Goal: Task Accomplishment & Management: Manage account settings

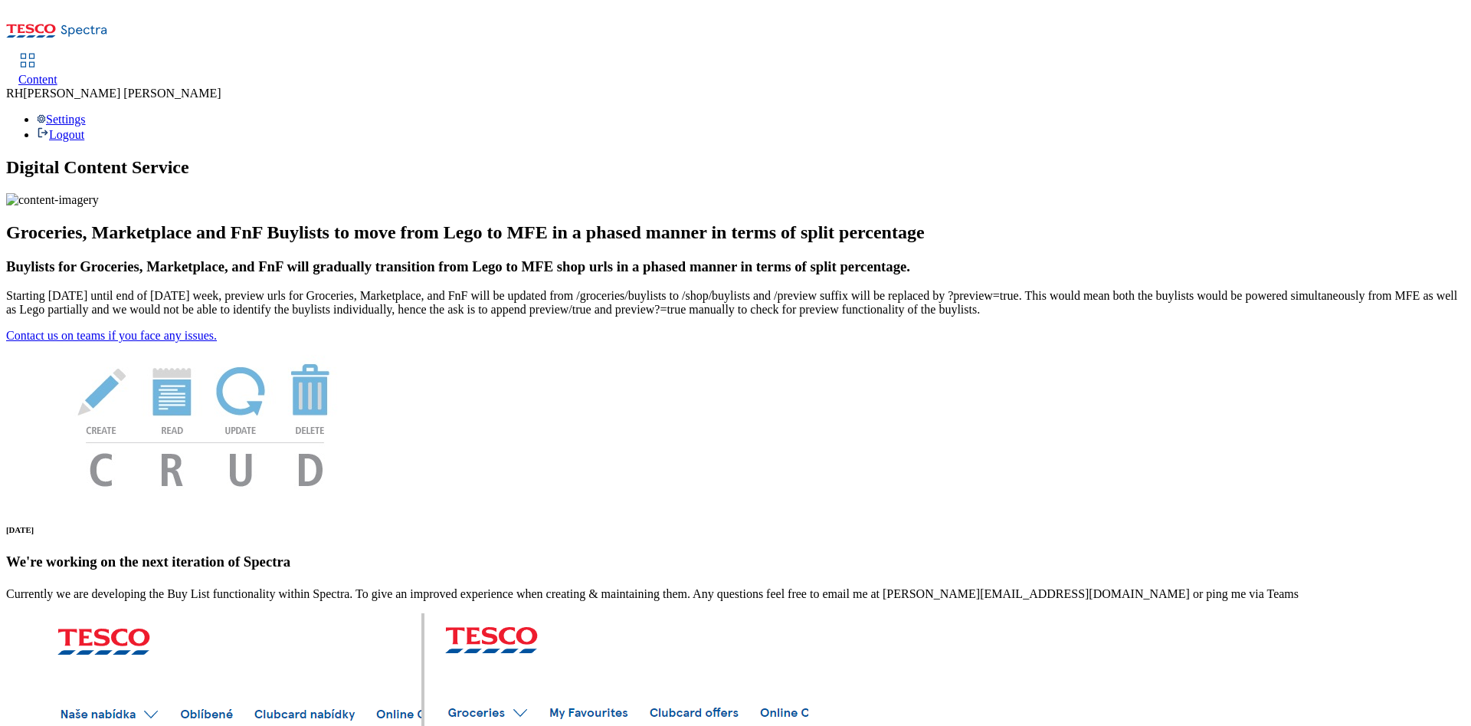
click at [57, 73] on span "Content" at bounding box center [37, 79] width 39 height 13
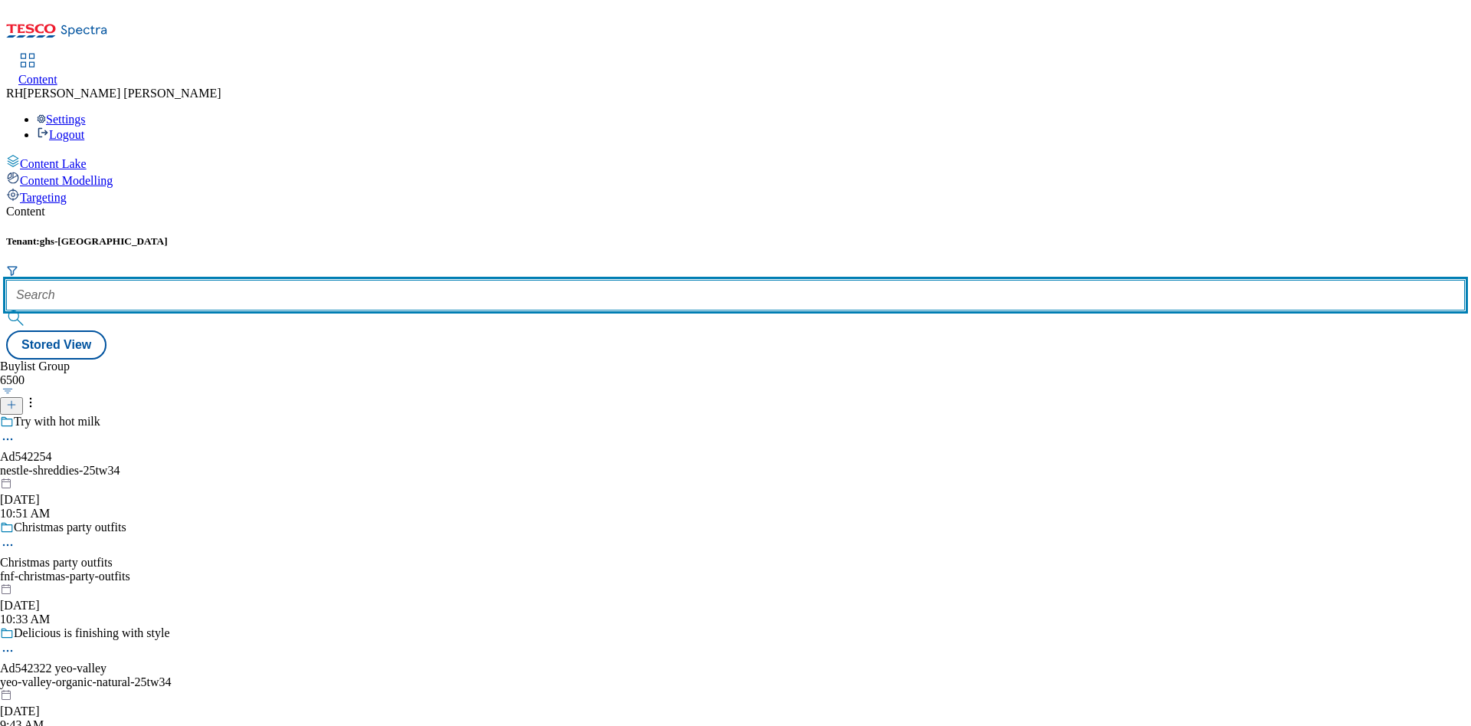
click at [323, 280] on input "text" at bounding box center [735, 295] width 1459 height 31
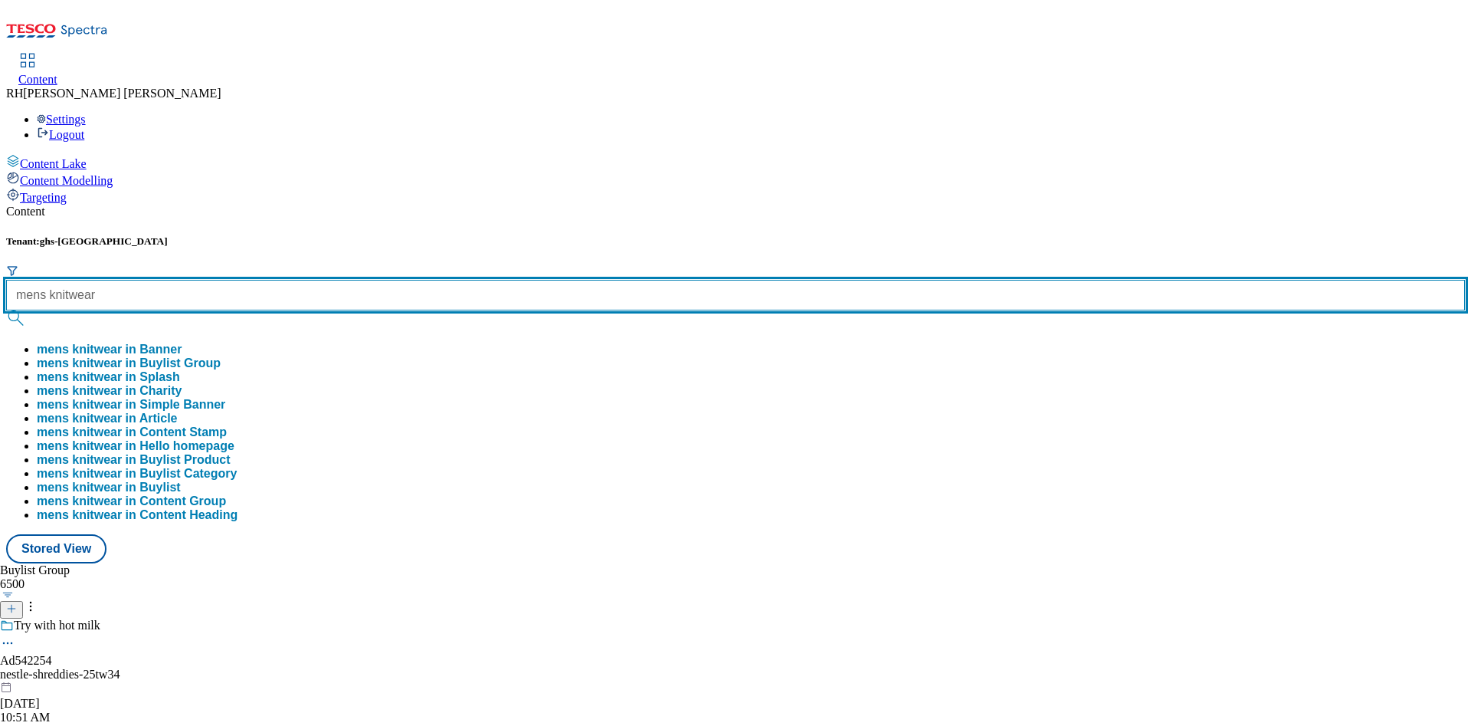
type input "mens knitwear"
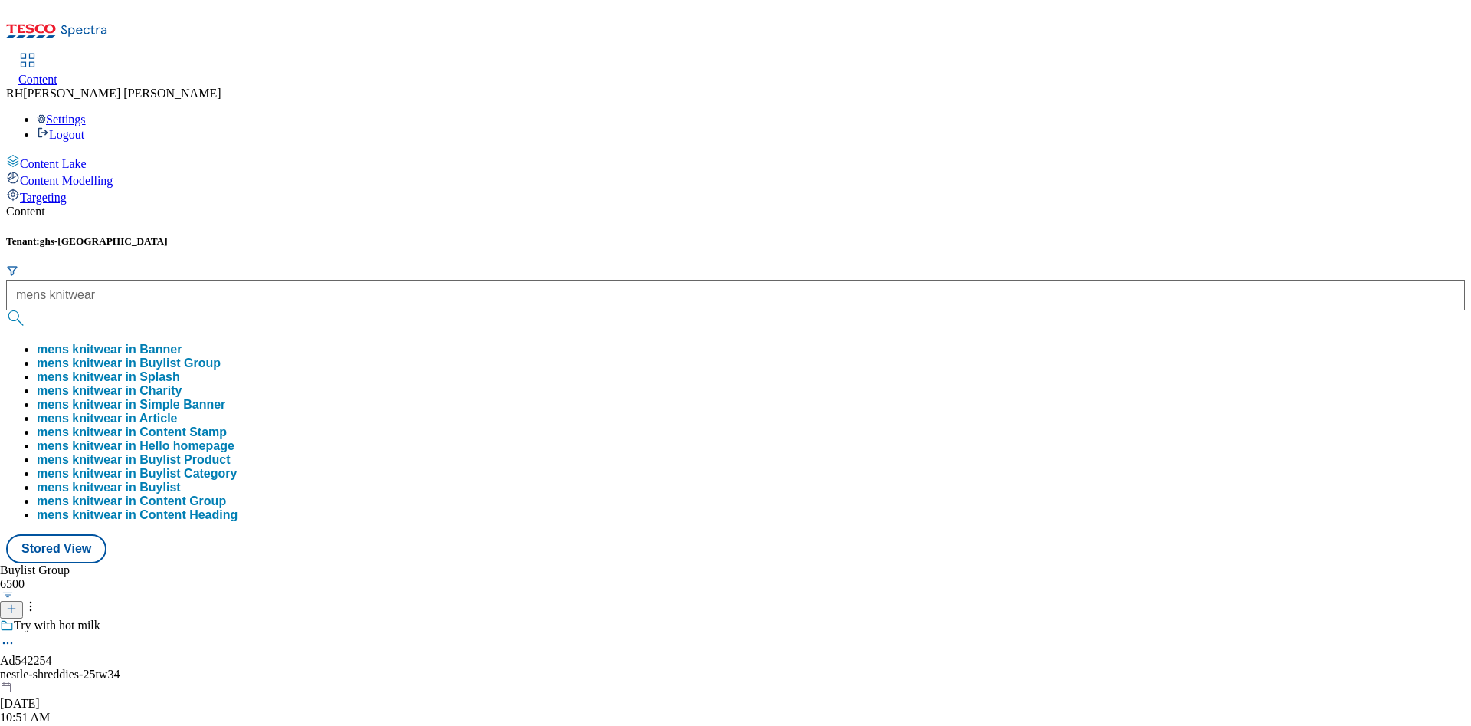
click at [221, 356] on button "mens knitwear in Buylist Group" at bounding box center [129, 363] width 184 height 14
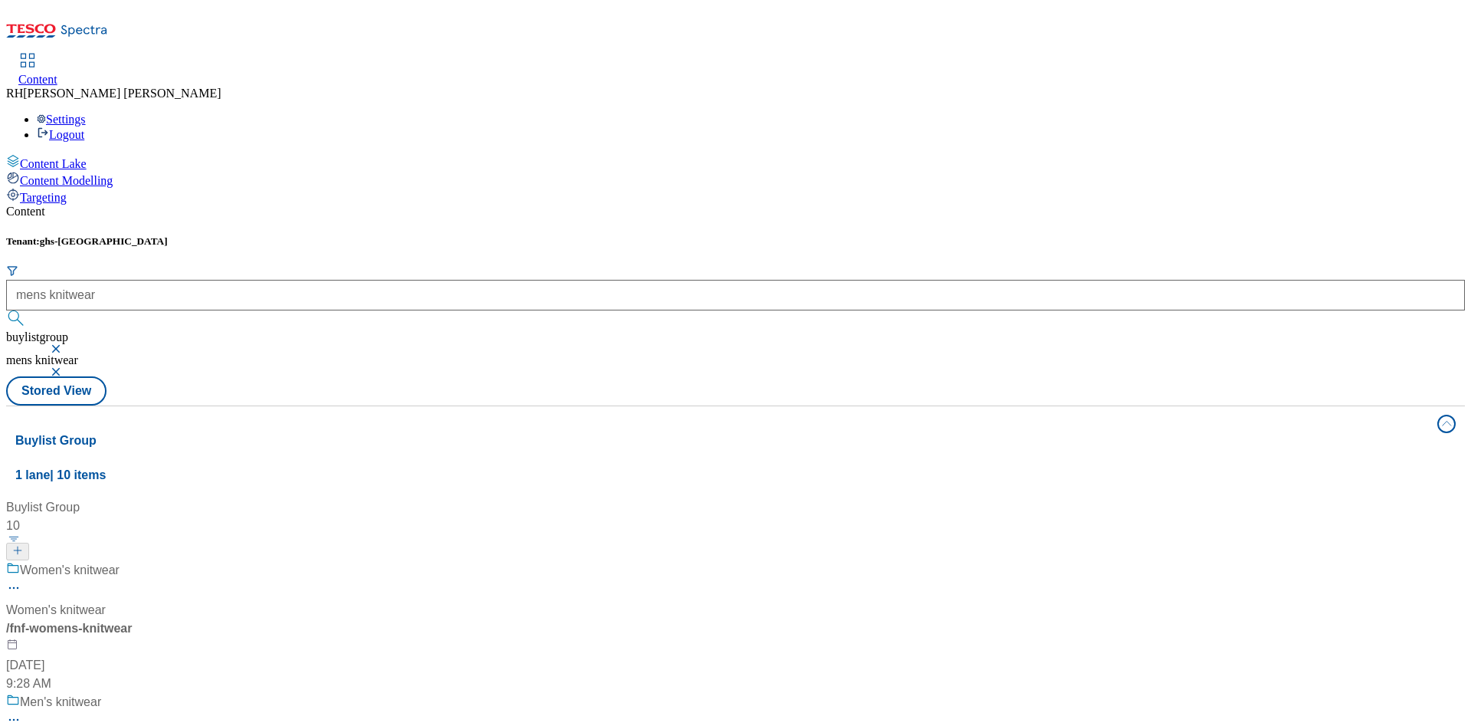
scroll to position [115, 0]
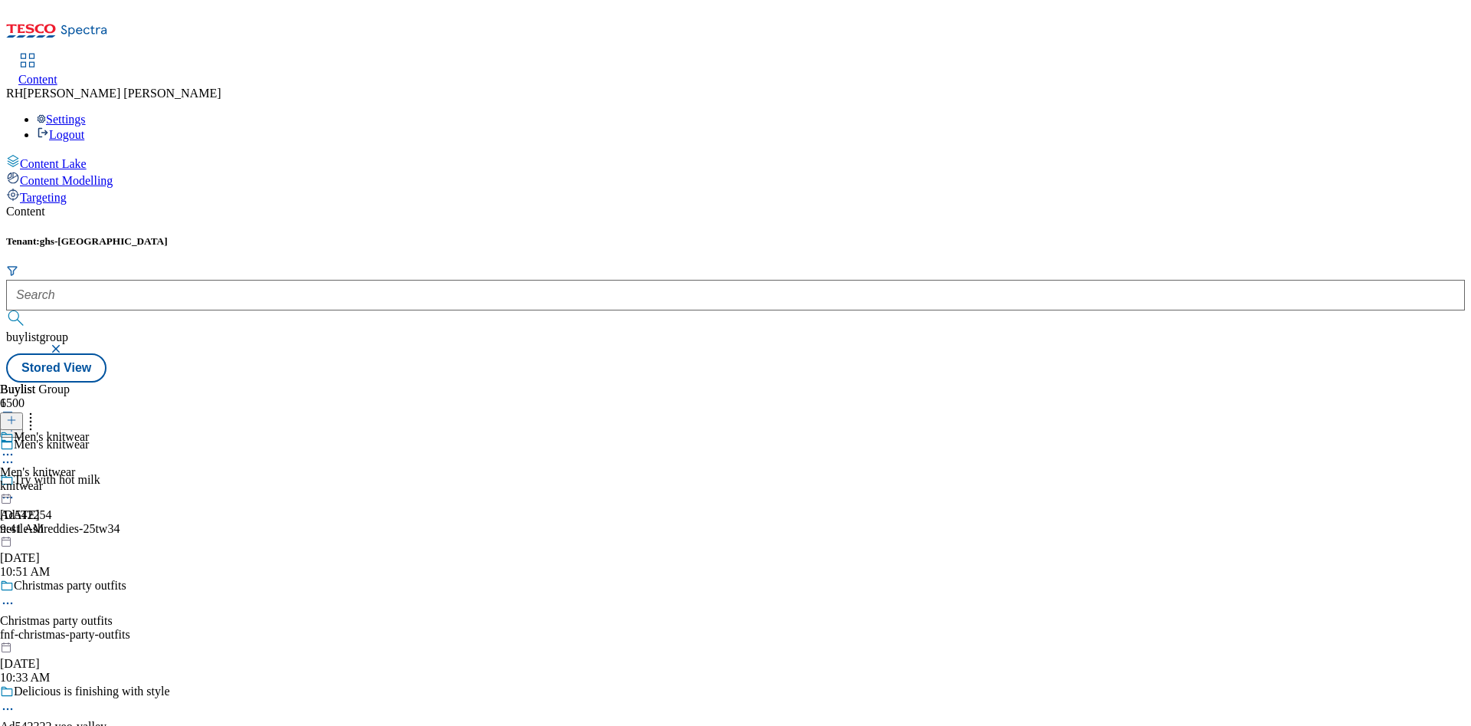
click at [89, 479] on div "knitwear" at bounding box center [44, 486] width 89 height 14
click at [84, 479] on div "all-products" at bounding box center [42, 486] width 84 height 14
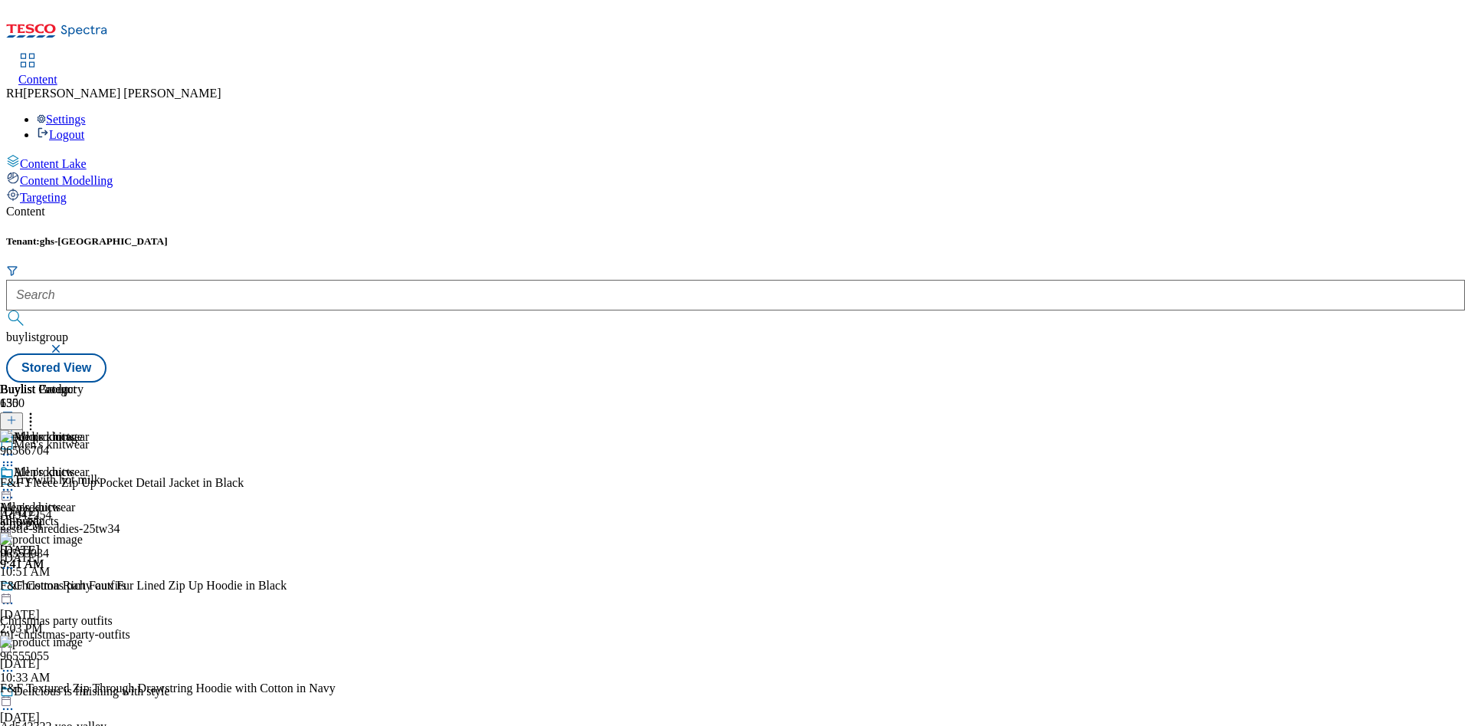
click at [15, 482] on icon at bounding box center [7, 489] width 15 height 15
click at [97, 657] on span "Un-publish" at bounding box center [72, 662] width 49 height 11
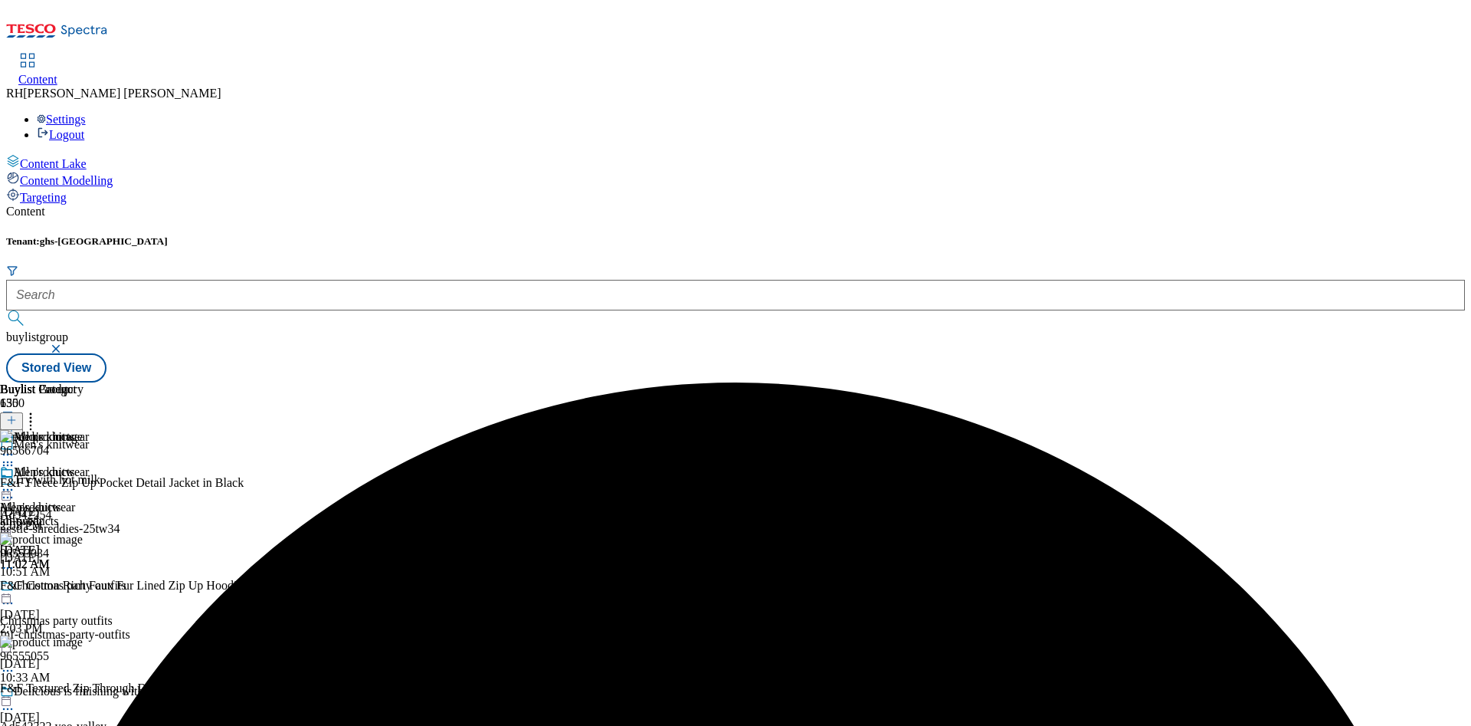
click at [15, 482] on icon at bounding box center [7, 489] width 15 height 15
click at [99, 605] on span "Un-preview" at bounding box center [73, 610] width 51 height 11
click at [38, 410] on icon at bounding box center [30, 417] width 15 height 15
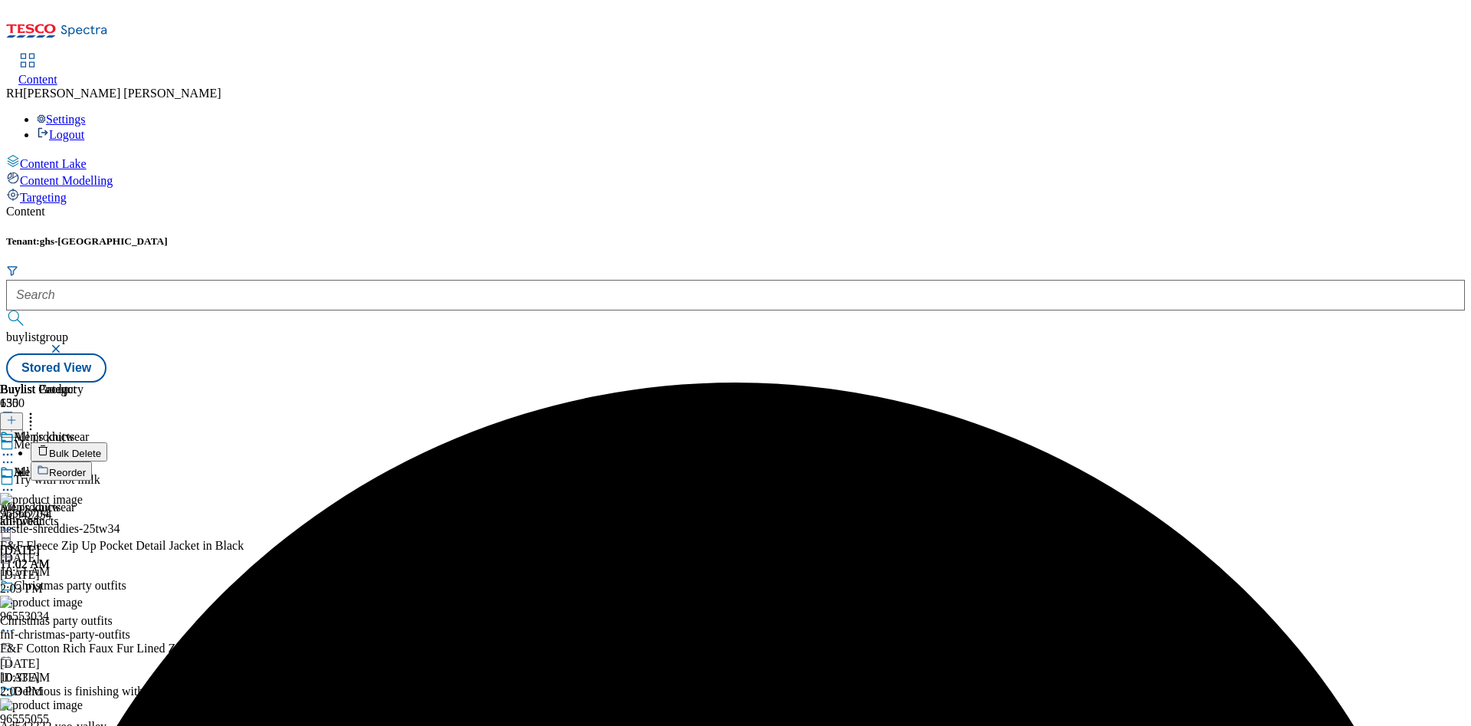
click at [107, 442] on button "Bulk Delete" at bounding box center [69, 451] width 77 height 19
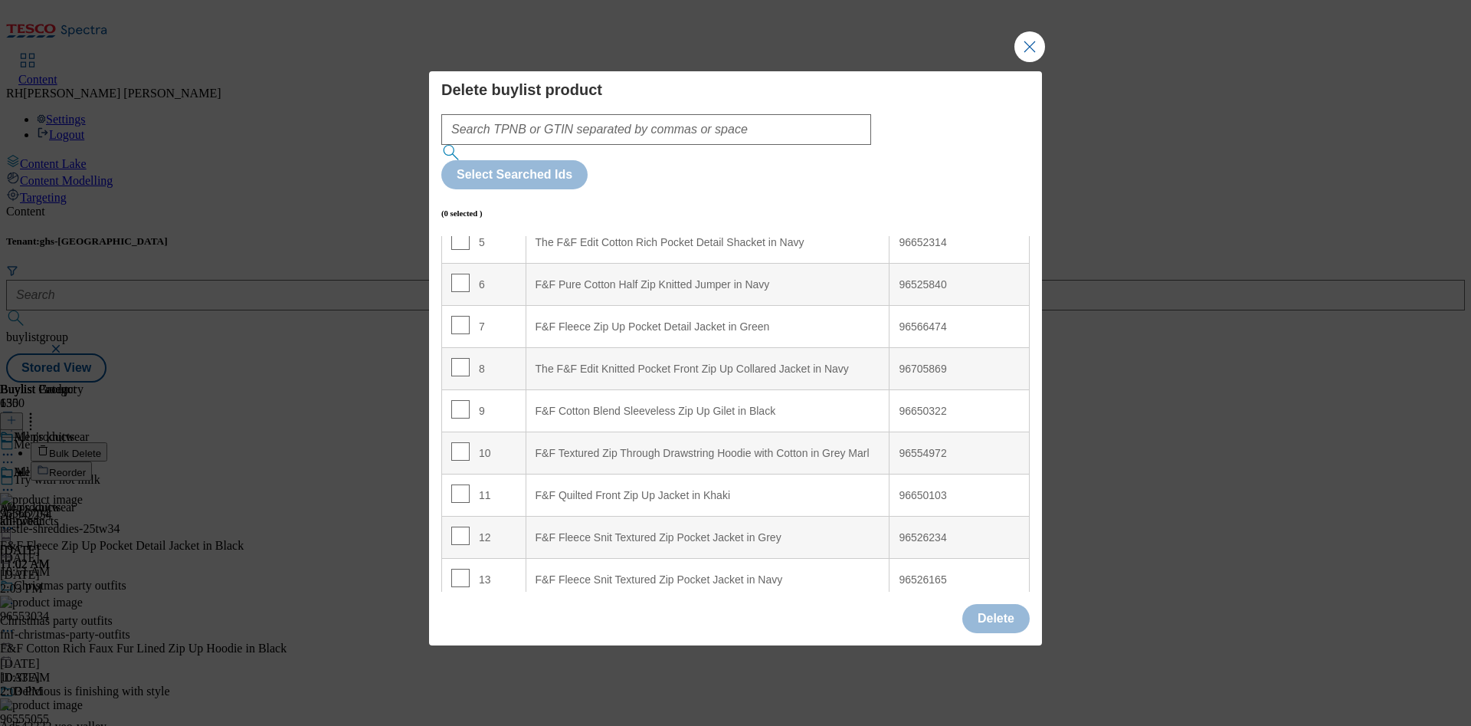
scroll to position [460, 0]
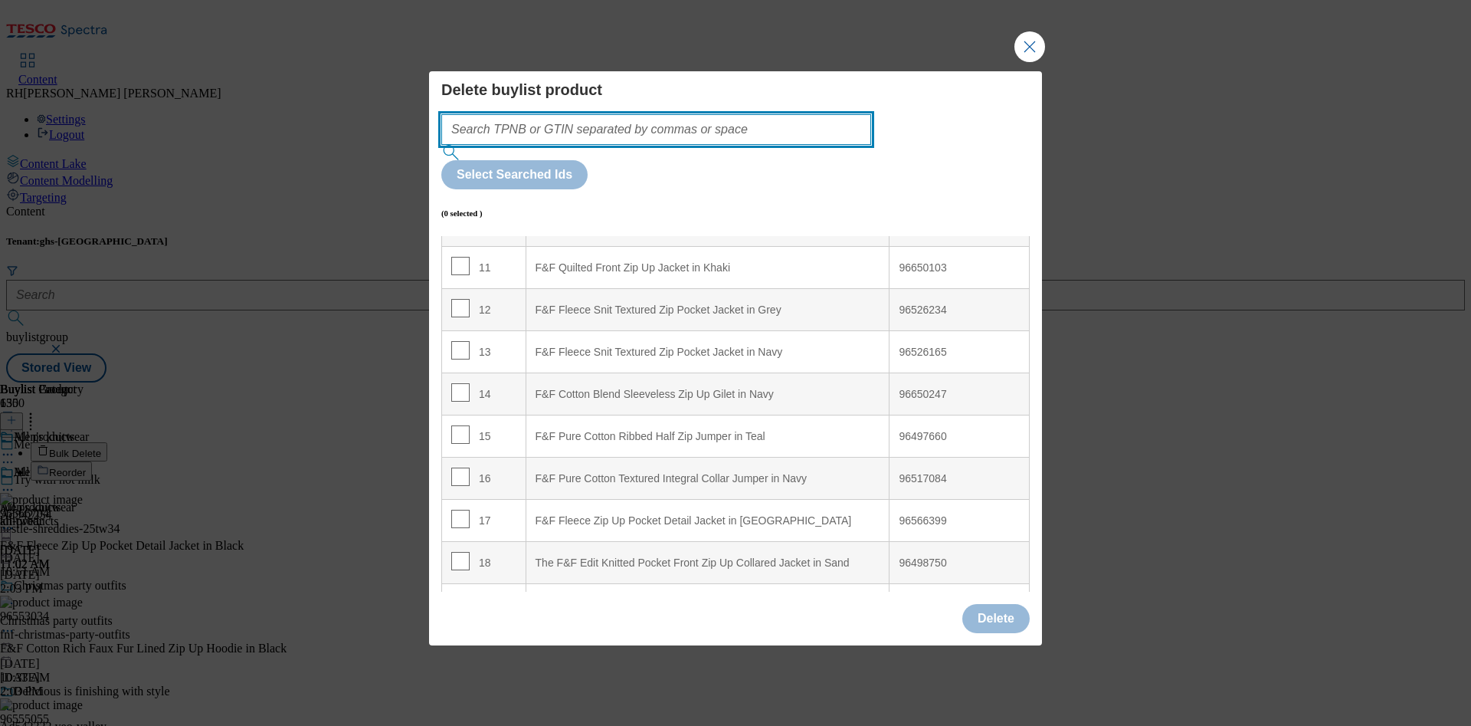
click at [752, 144] on input "Modal" at bounding box center [656, 129] width 430 height 31
paste input "96744586"
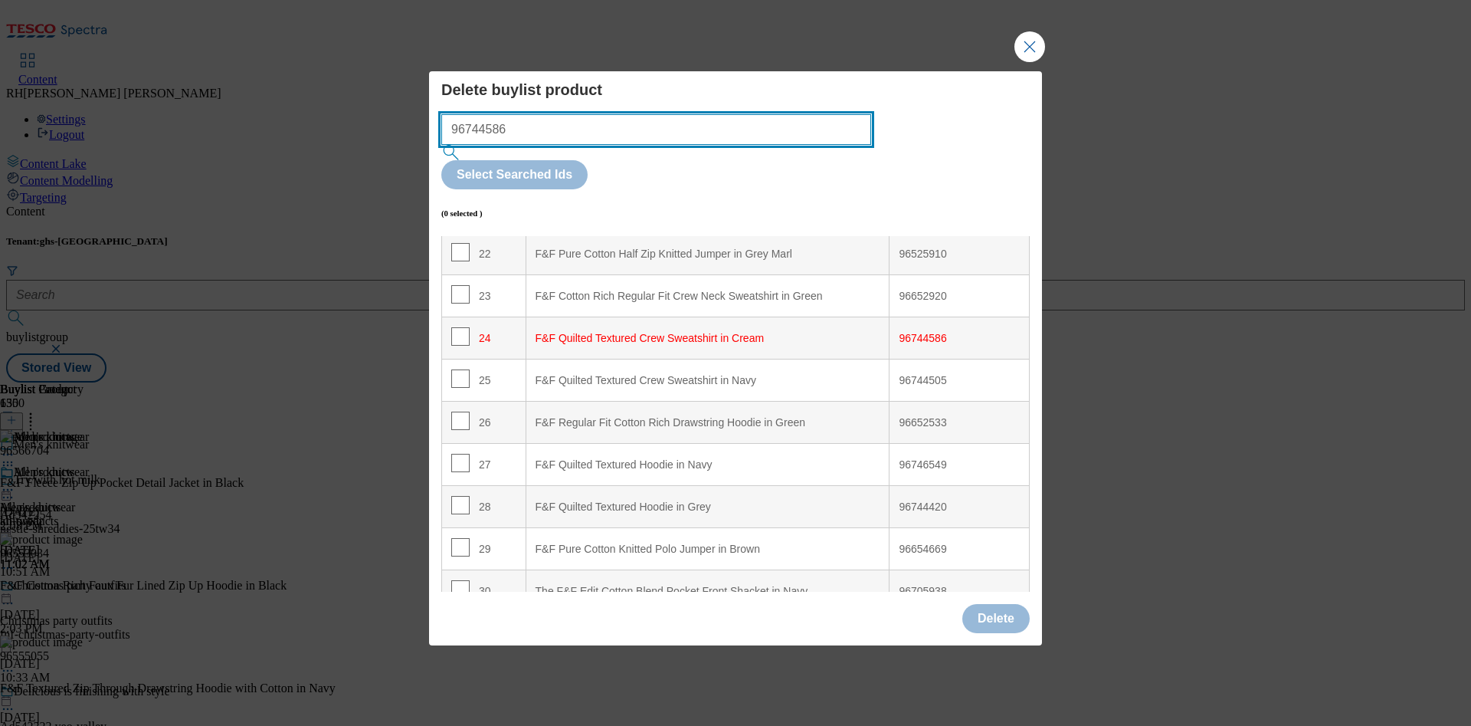
scroll to position [1025, 0]
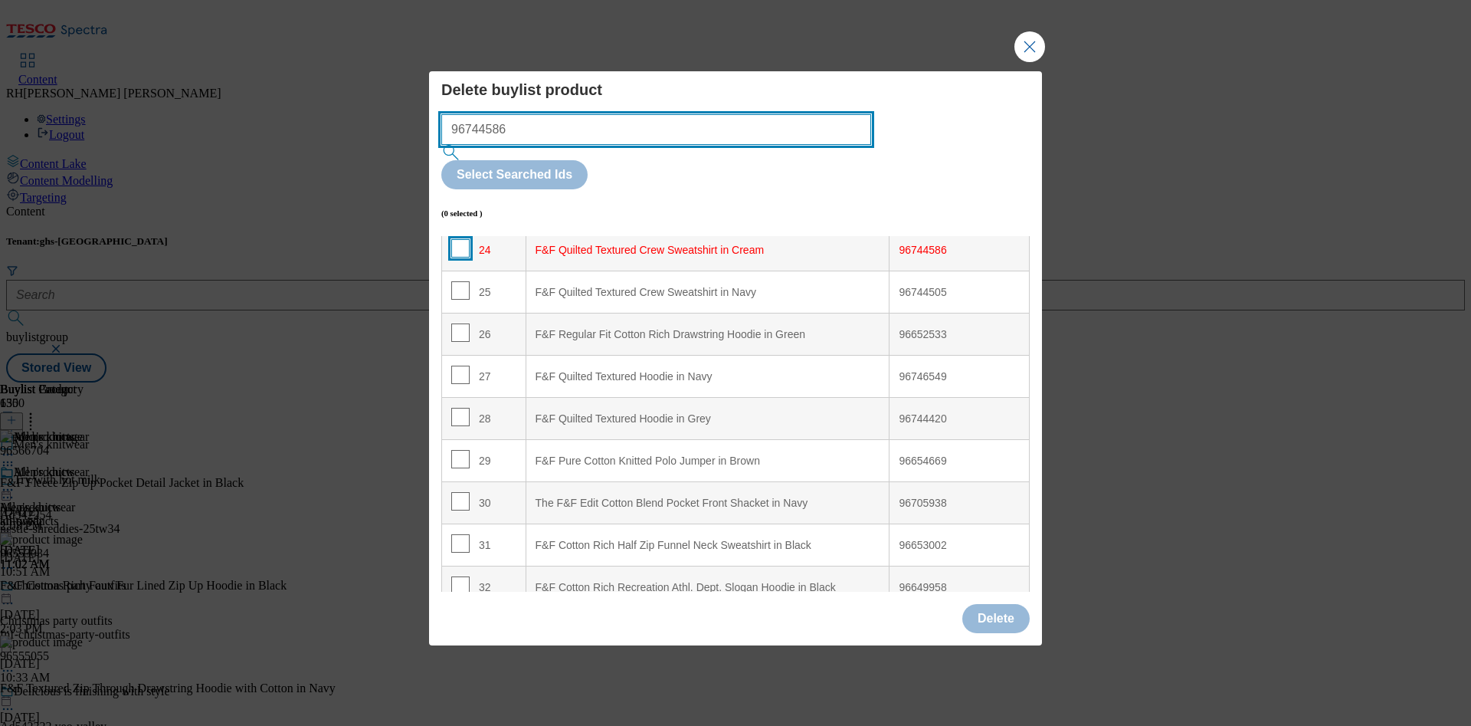
type input "96744586"
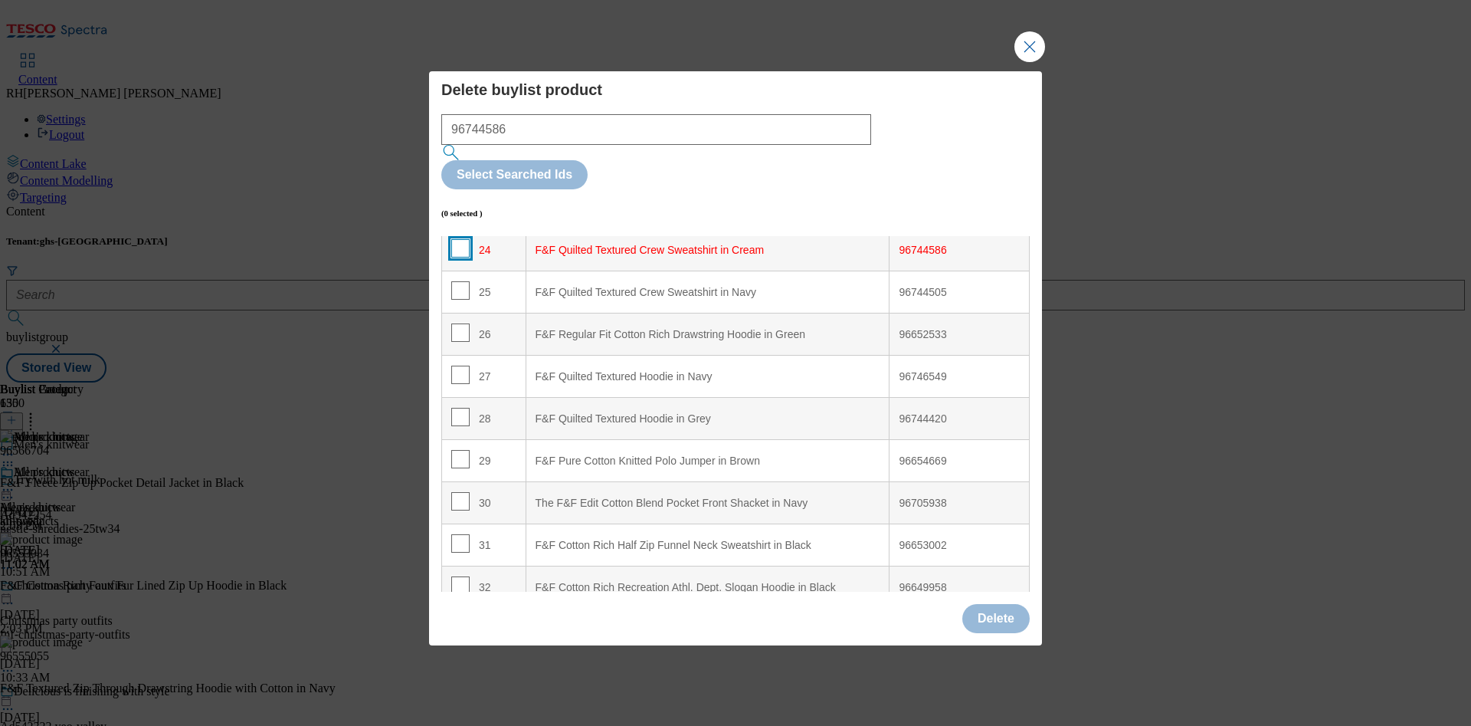
click at [461, 239] on input "Modal" at bounding box center [460, 248] width 18 height 18
checkbox input "true"
click at [462, 281] on input "Modal" at bounding box center [460, 290] width 18 height 18
checkbox input "true"
click at [454, 365] on input "Modal" at bounding box center [460, 374] width 18 height 18
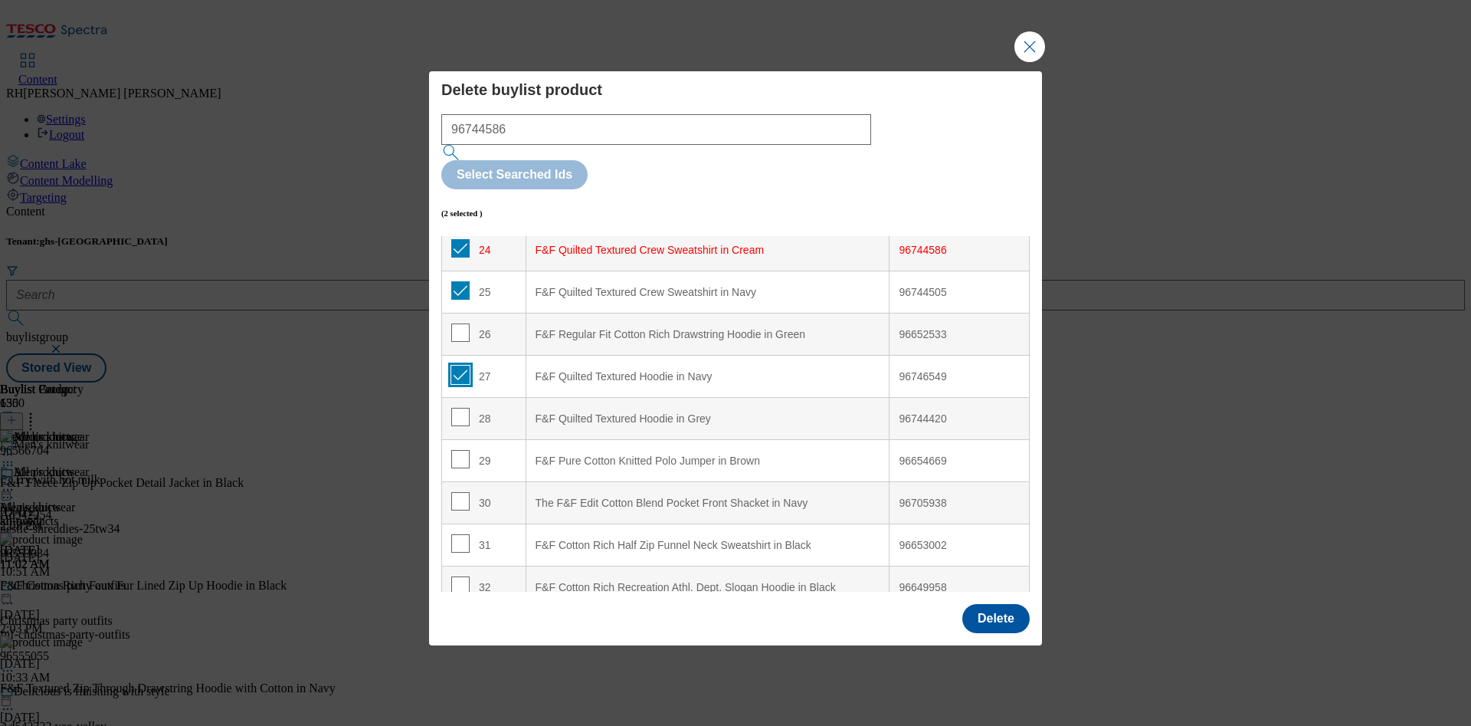
checkbox input "true"
click at [454, 408] on input "Modal" at bounding box center [460, 417] width 18 height 18
checkbox input "true"
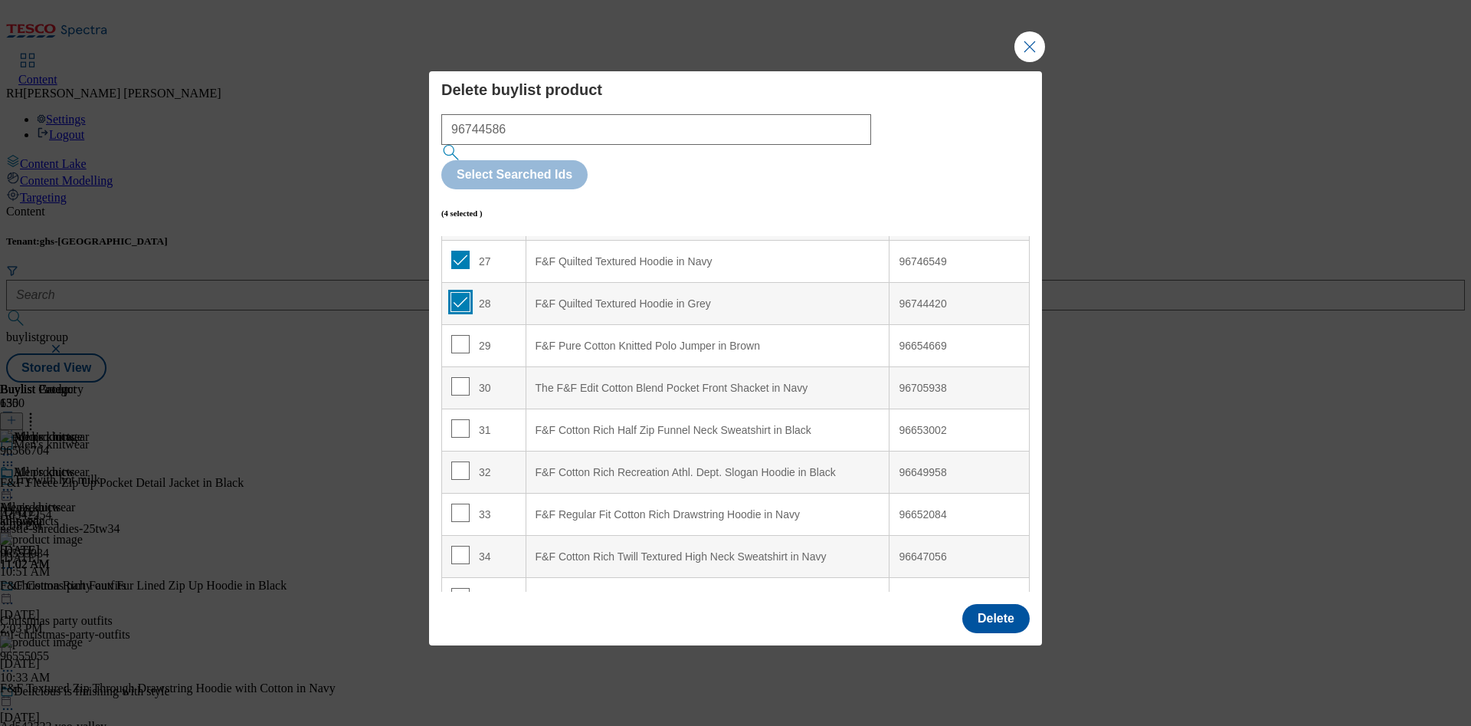
scroll to position [1255, 0]
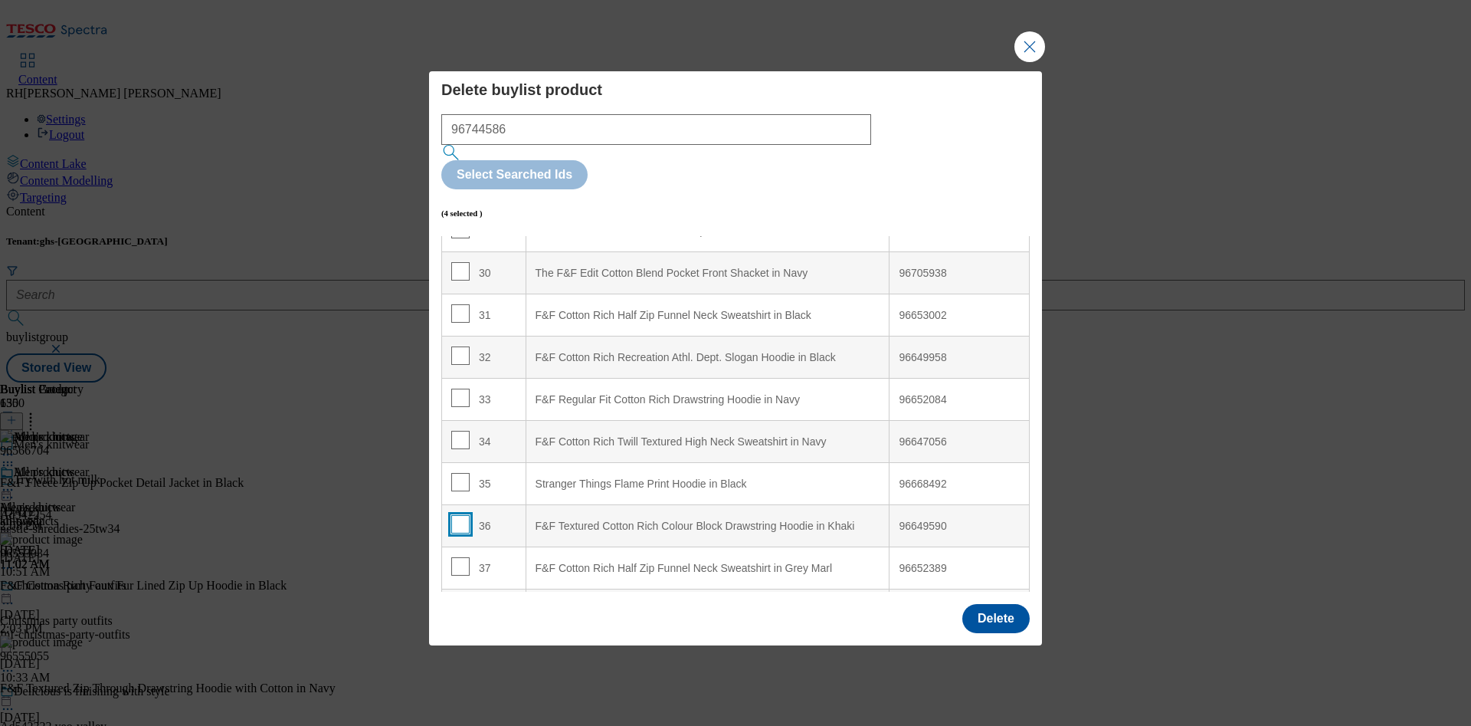
click at [459, 515] on input "Modal" at bounding box center [460, 524] width 18 height 18
checkbox input "true"
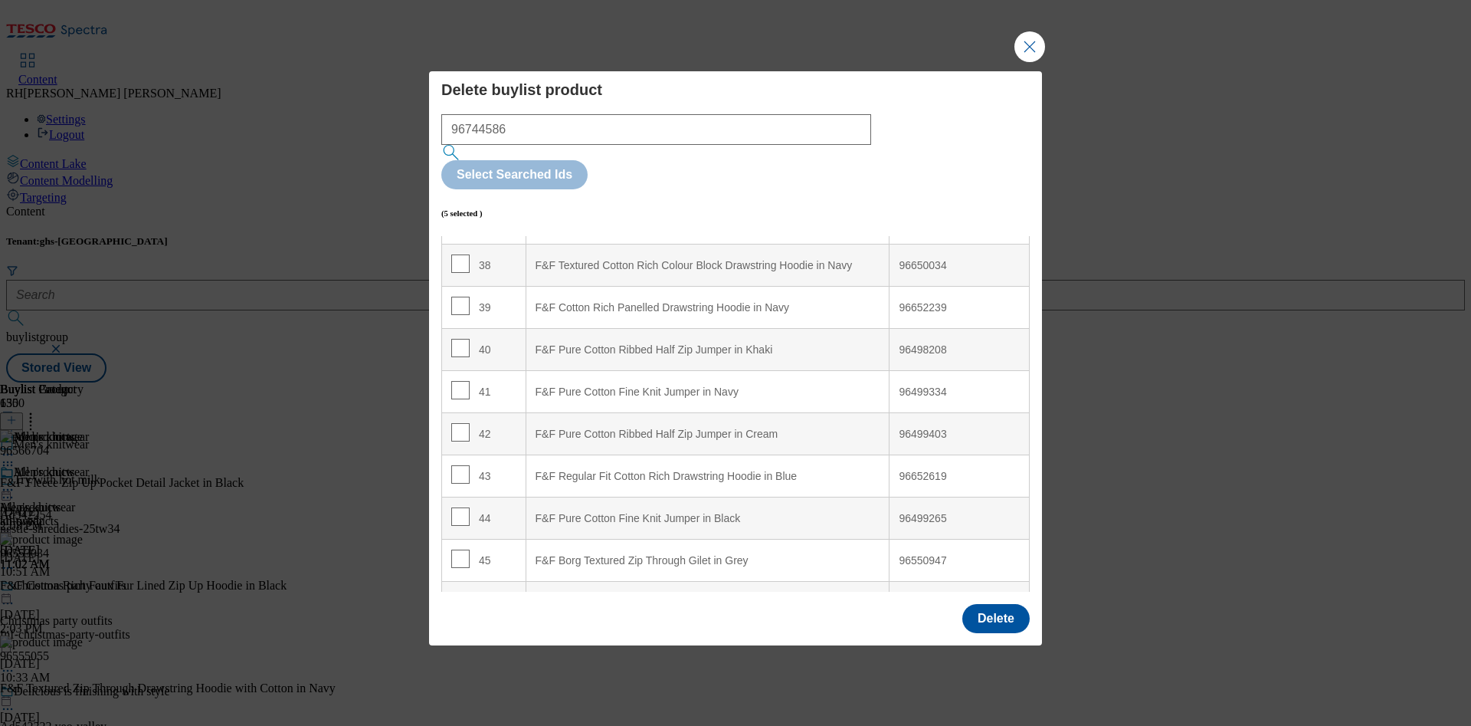
scroll to position [1830, 0]
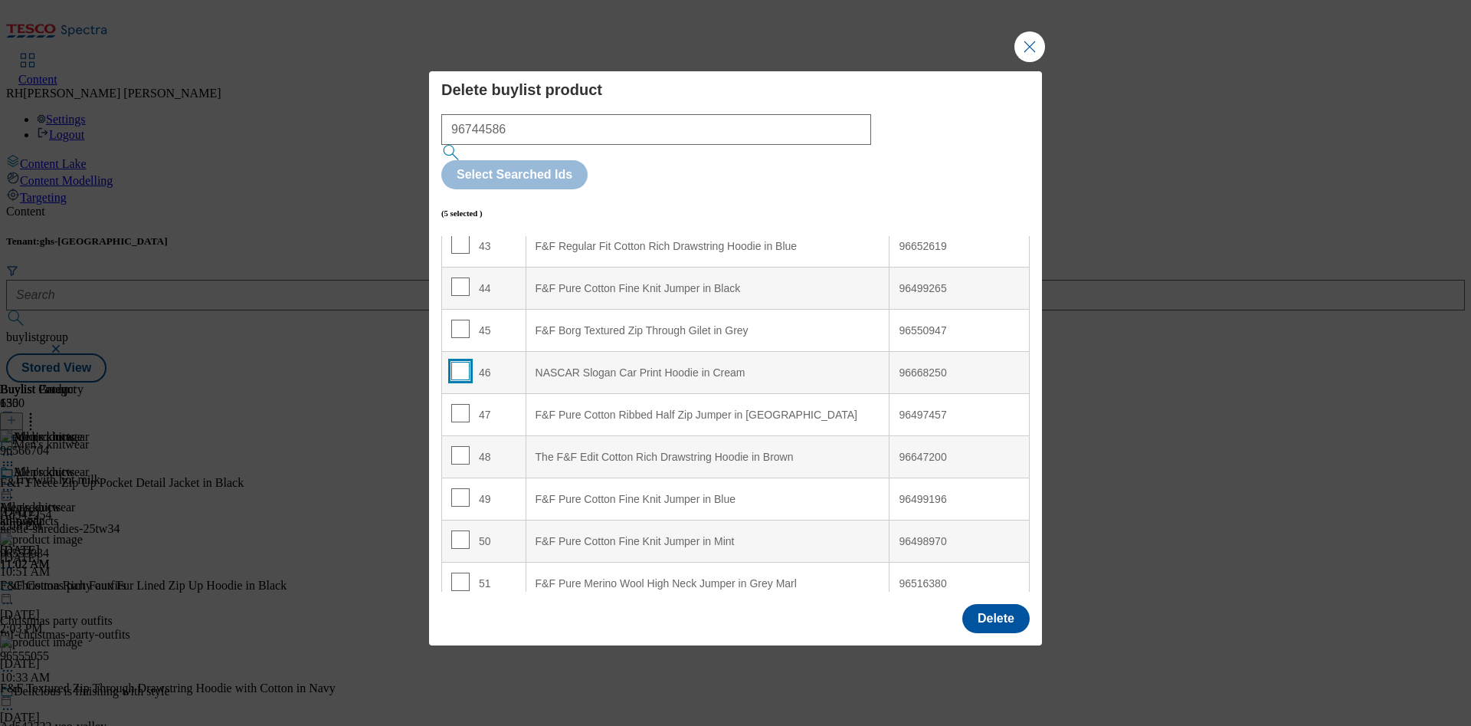
click at [464, 362] on input "Modal" at bounding box center [460, 371] width 18 height 18
checkbox input "true"
click at [997, 604] on button "Delete" at bounding box center [995, 618] width 67 height 29
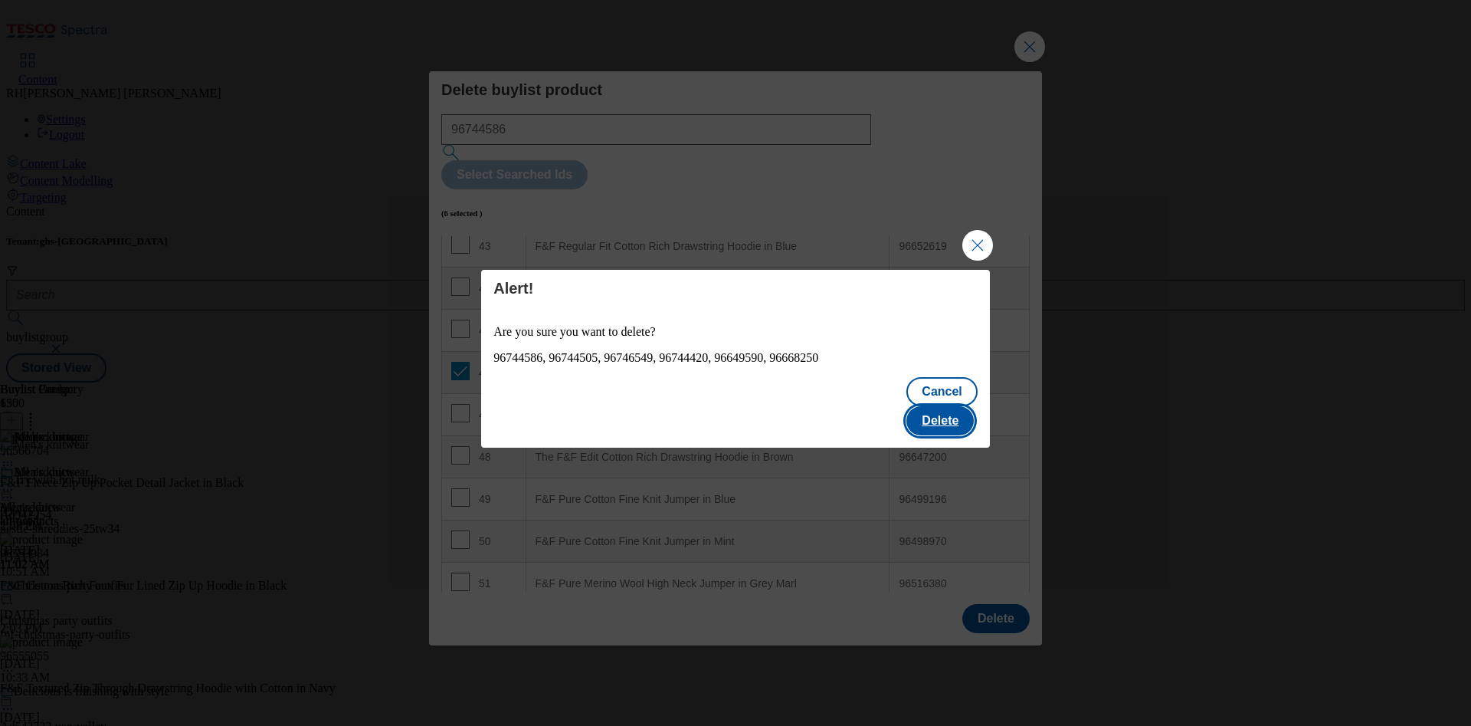
click at [925, 406] on button "Delete" at bounding box center [939, 420] width 67 height 29
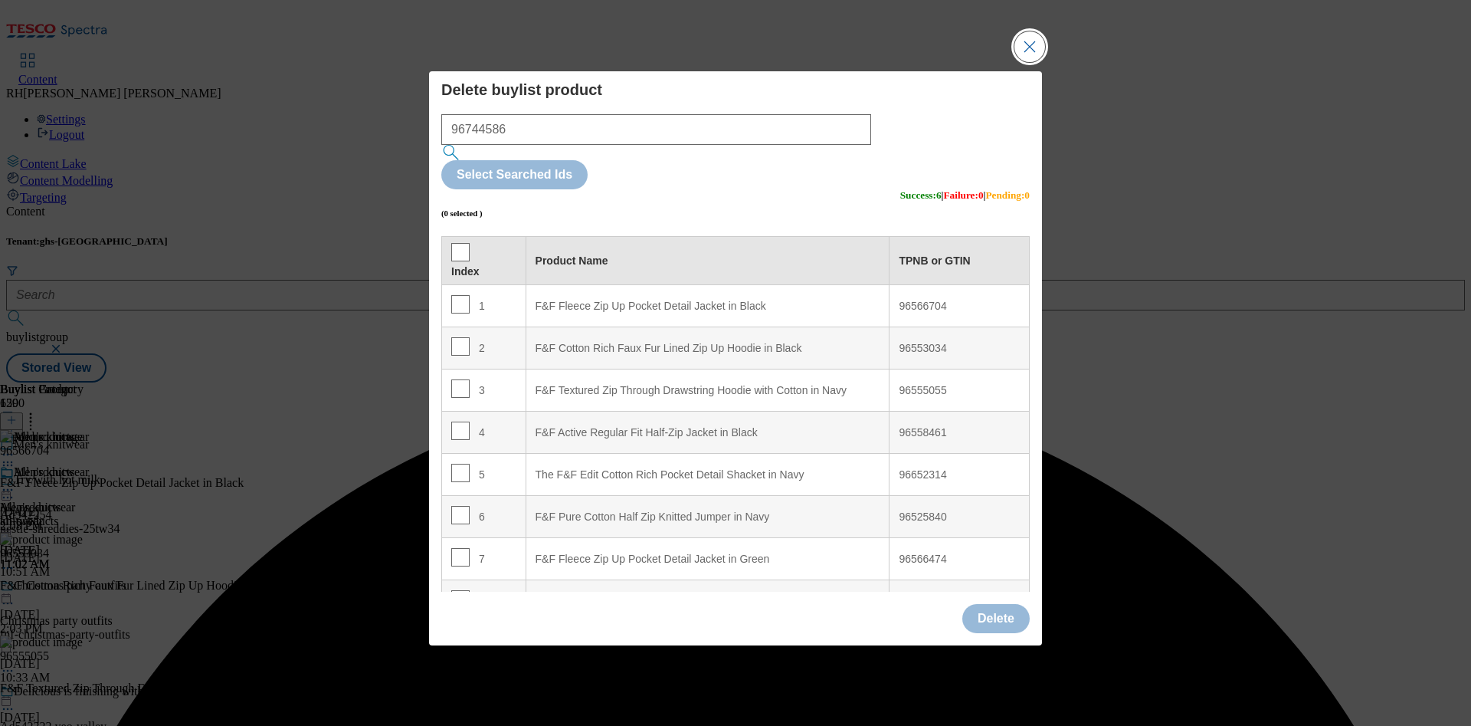
click at [1025, 62] on button "Close Modal" at bounding box center [1029, 46] width 31 height 31
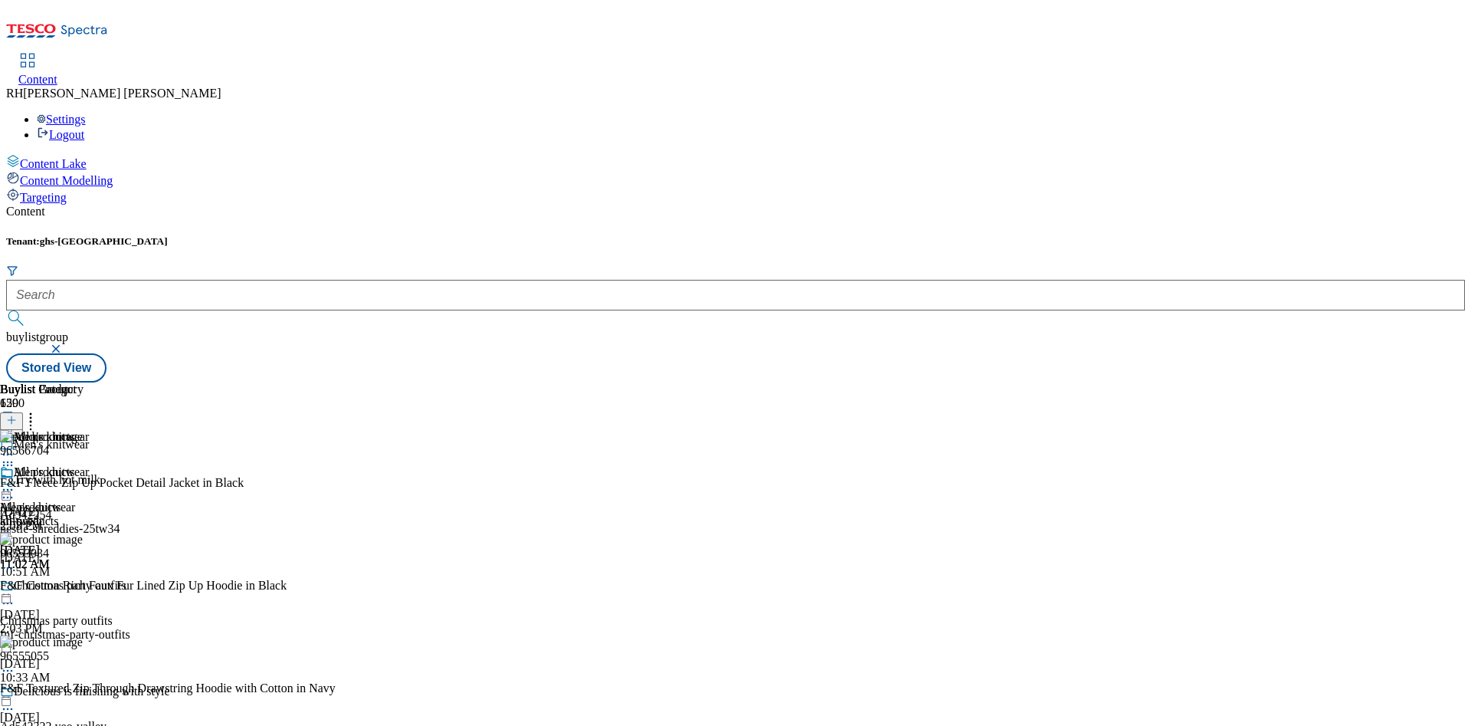
click at [32, 417] on circle at bounding box center [31, 418] width 2 height 2
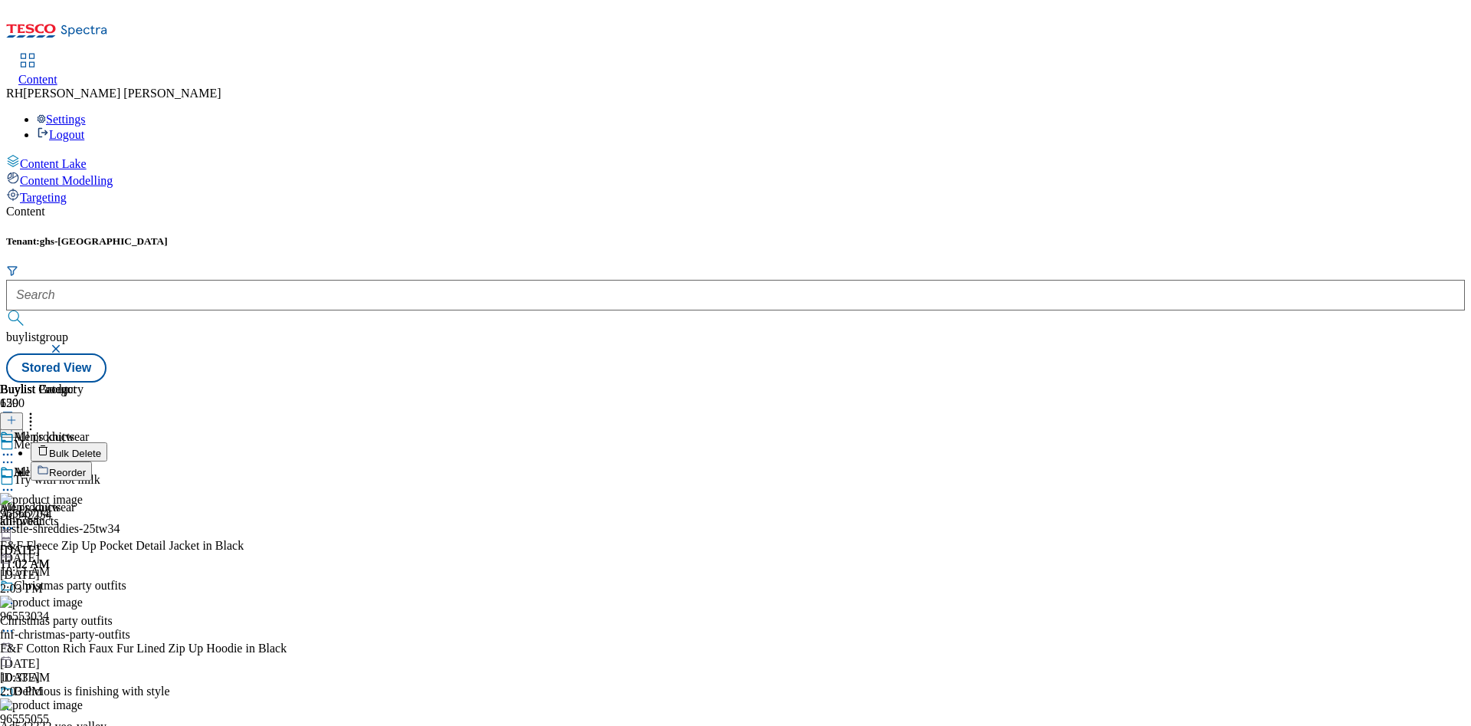
click at [86, 467] on span "Reorder" at bounding box center [67, 472] width 37 height 11
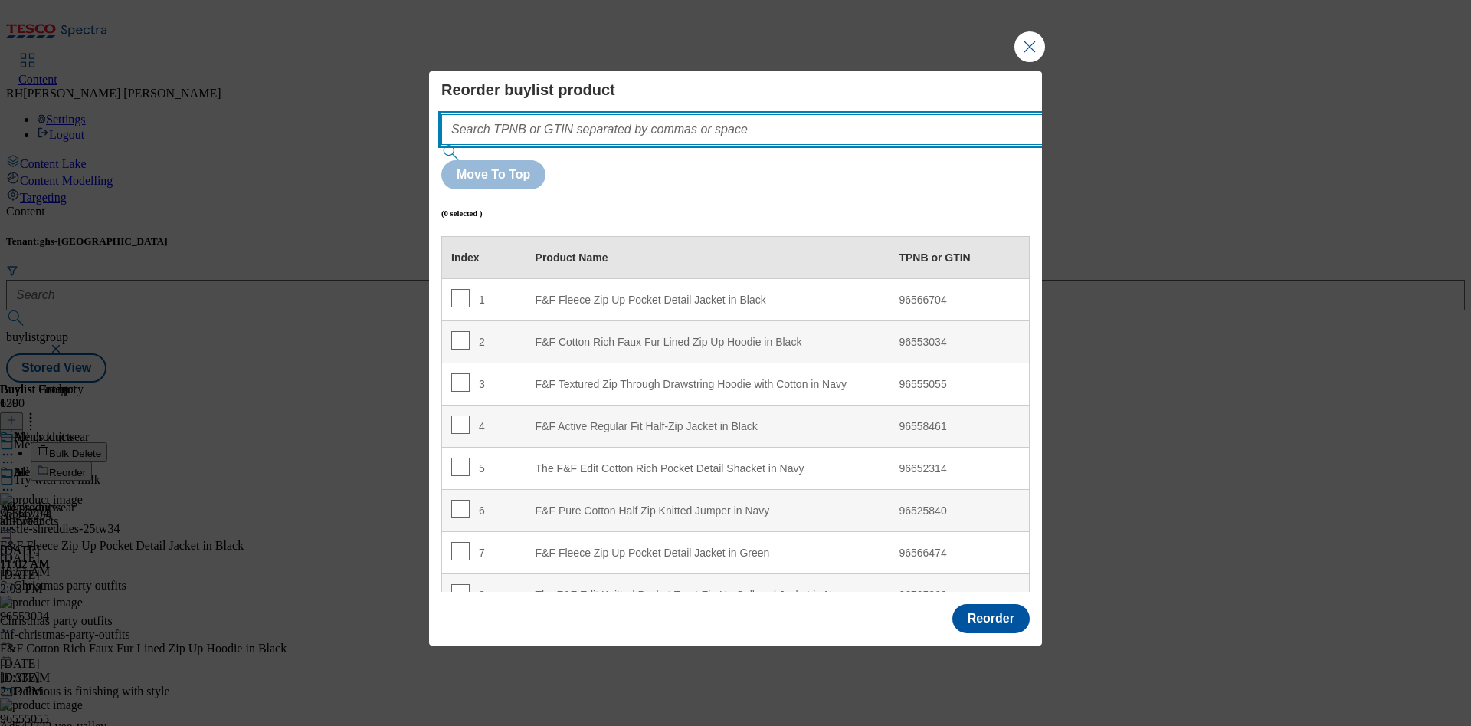
click at [559, 145] on input "Modal" at bounding box center [764, 129] width 647 height 31
paste input "96516315"
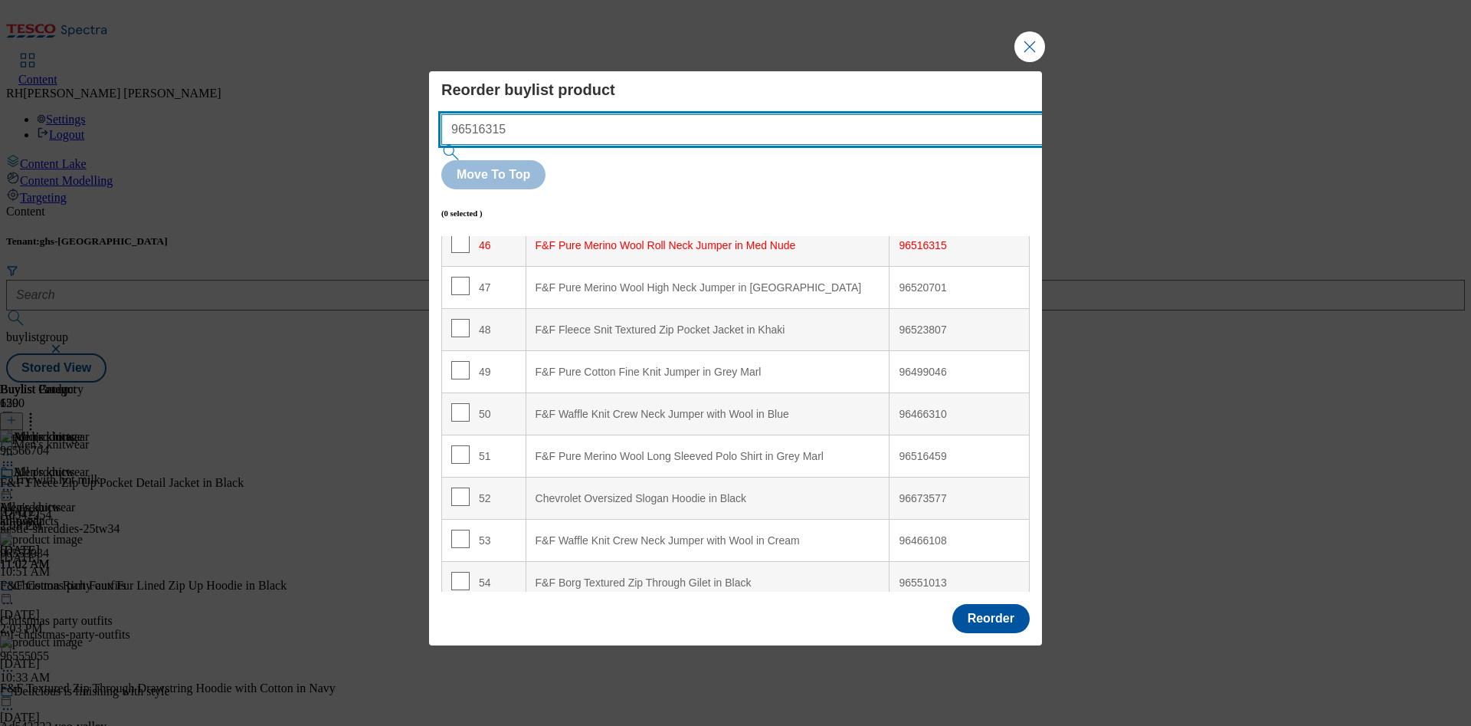
scroll to position [1952, 0]
type input "96516315"
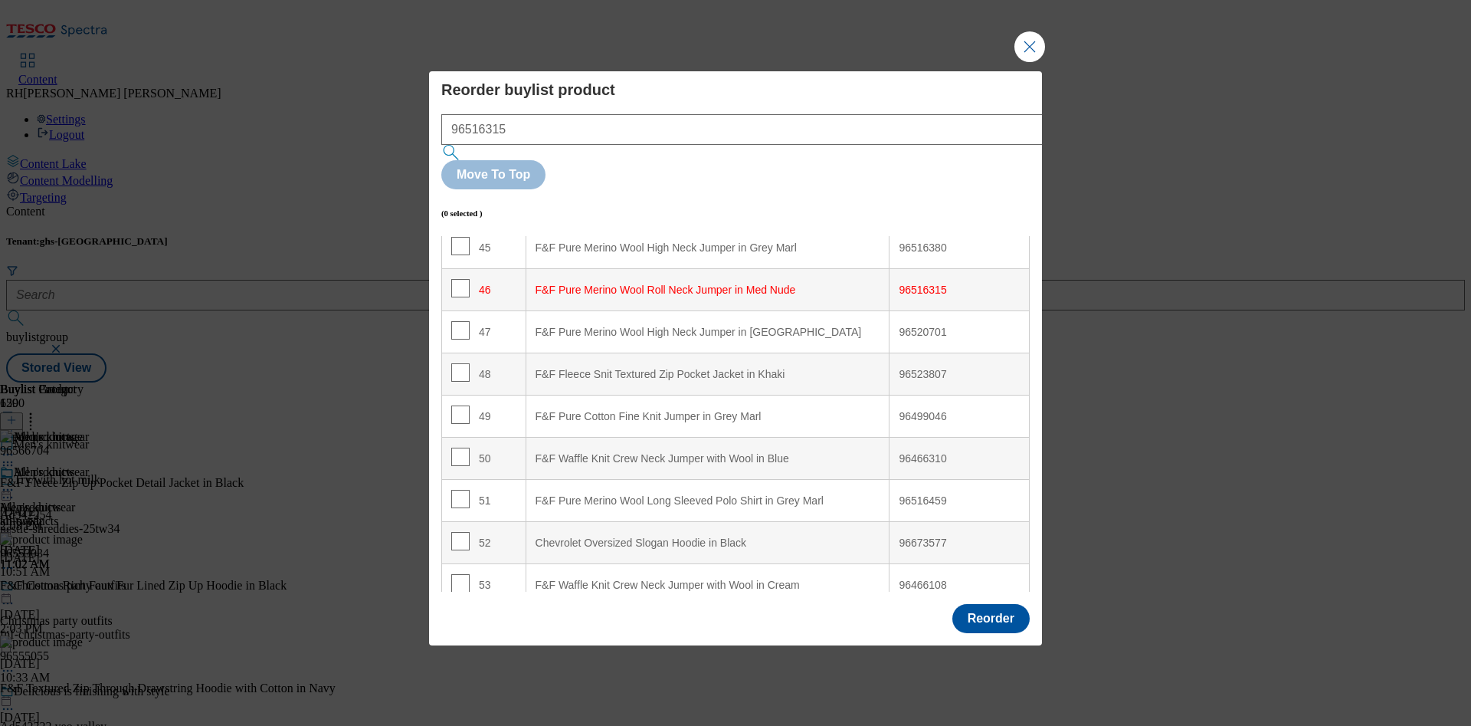
scroll to position [1860, 0]
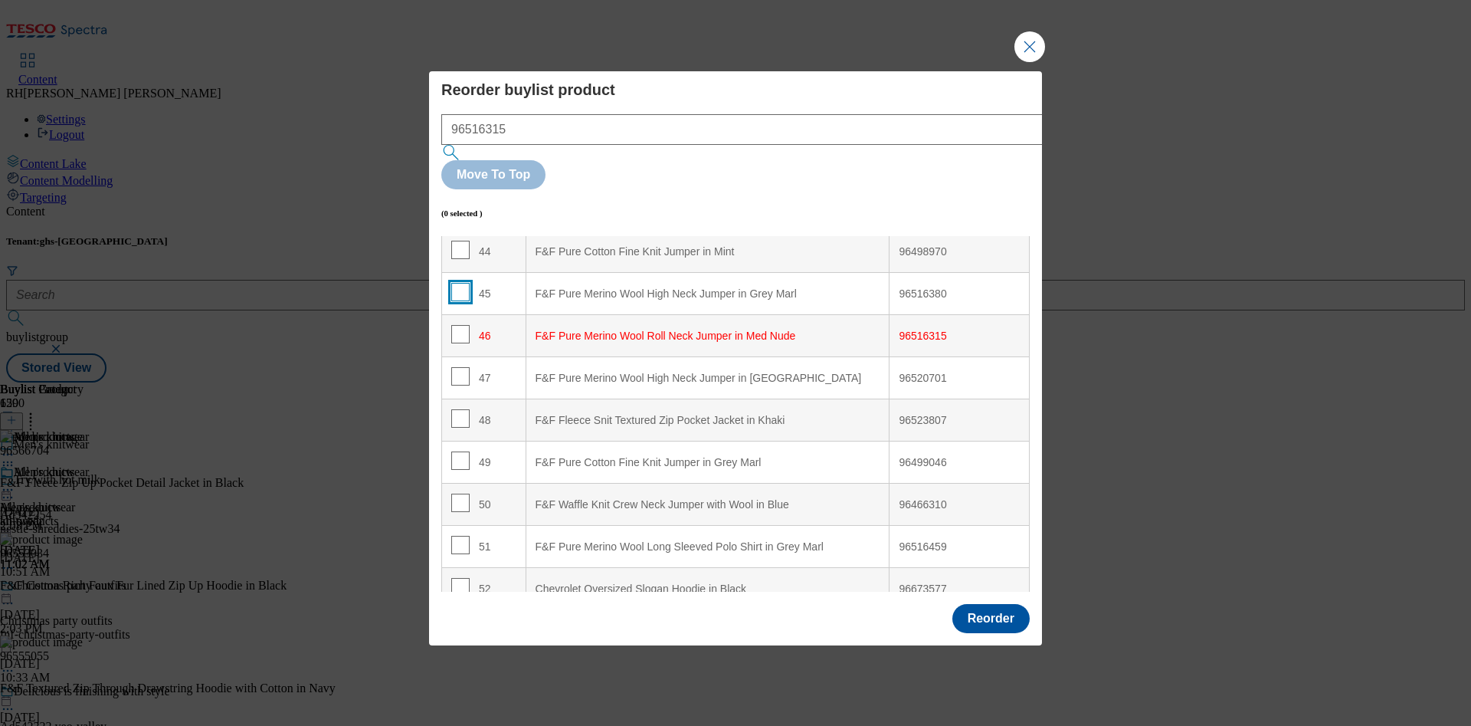
click at [463, 283] on input "Modal" at bounding box center [460, 292] width 18 height 18
checkbox input "true"
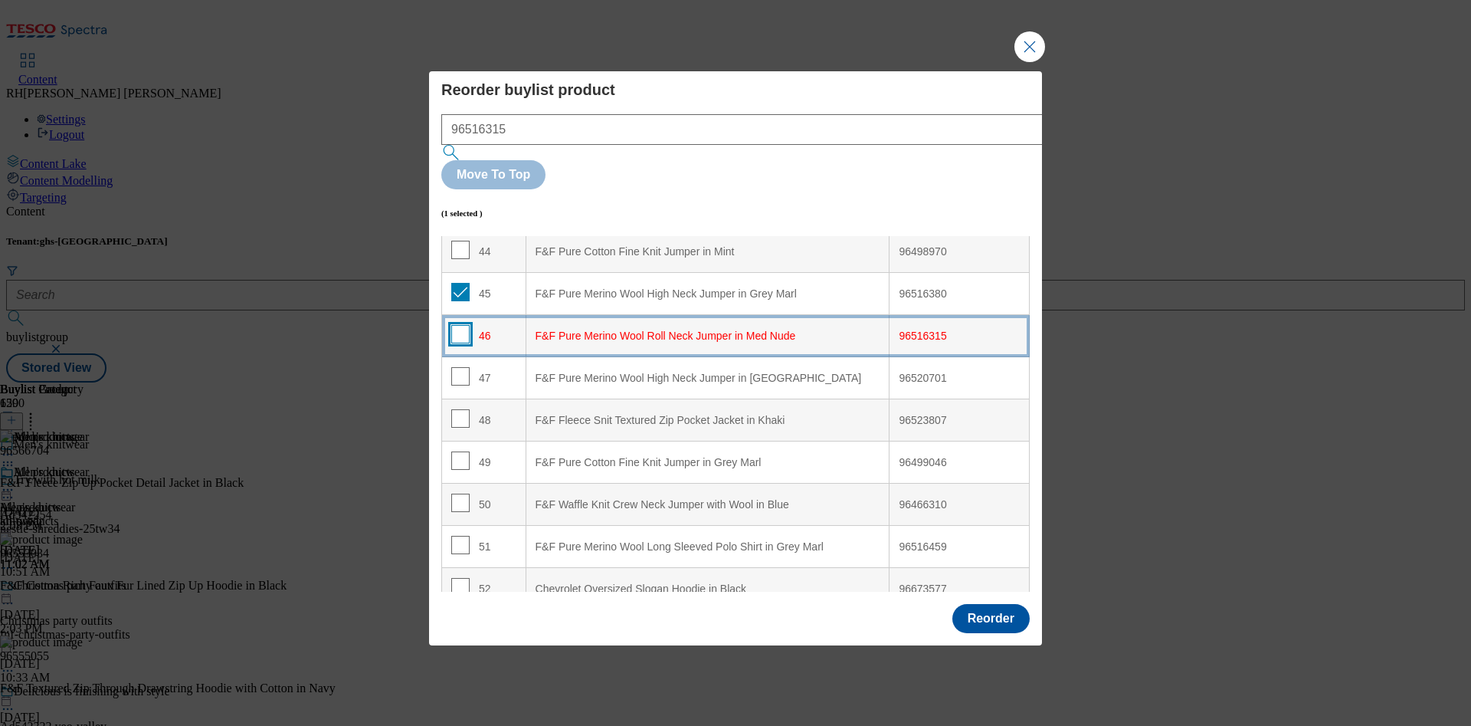
click at [458, 325] on input "Modal" at bounding box center [460, 334] width 18 height 18
checkbox input "true"
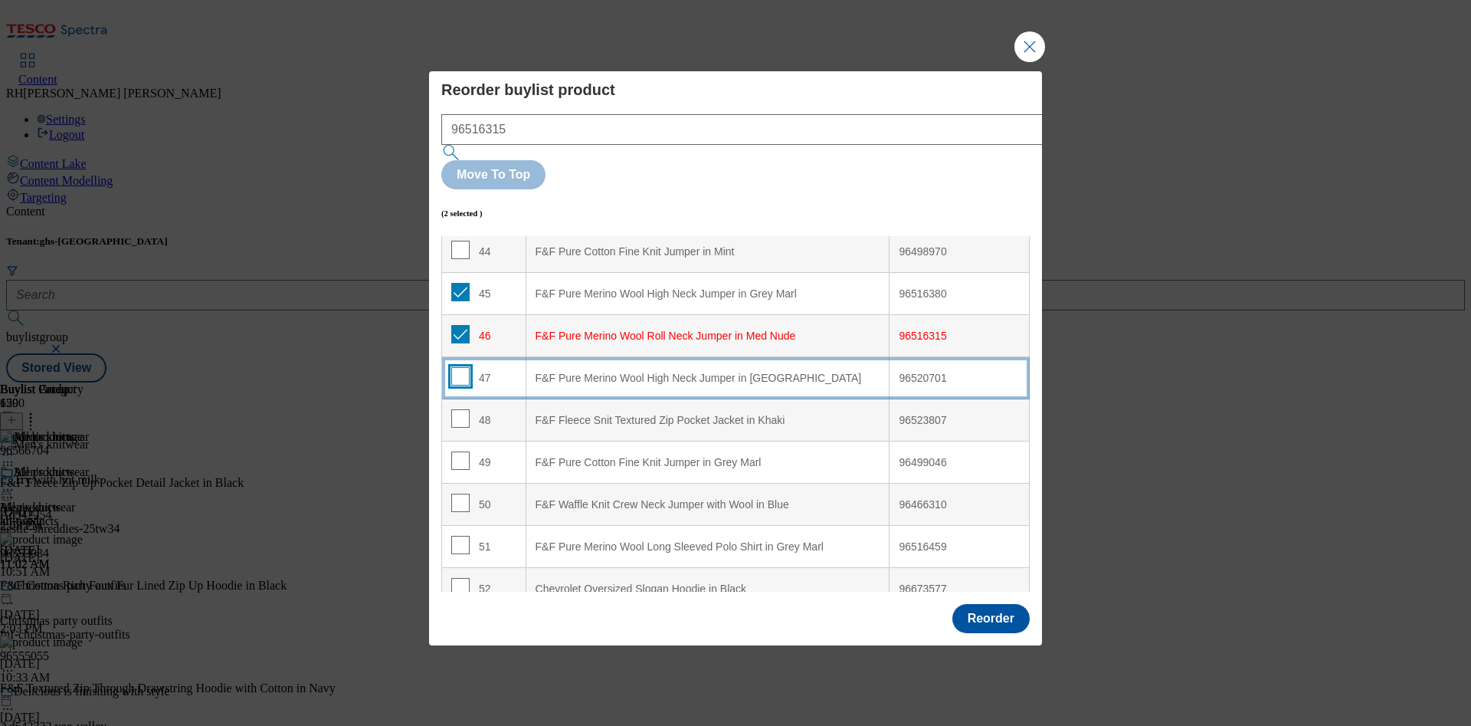
click at [457, 367] on input "Modal" at bounding box center [460, 376] width 18 height 18
checkbox input "true"
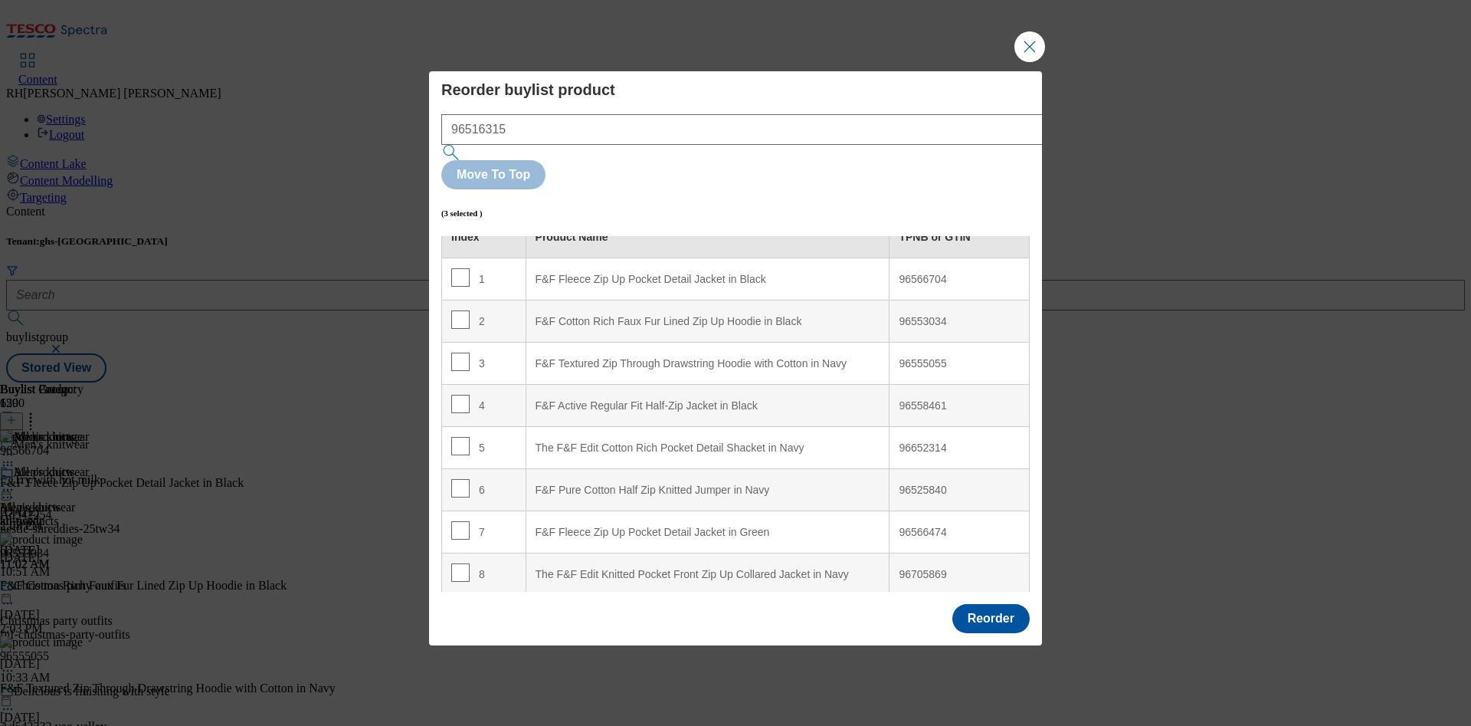
scroll to position [0, 0]
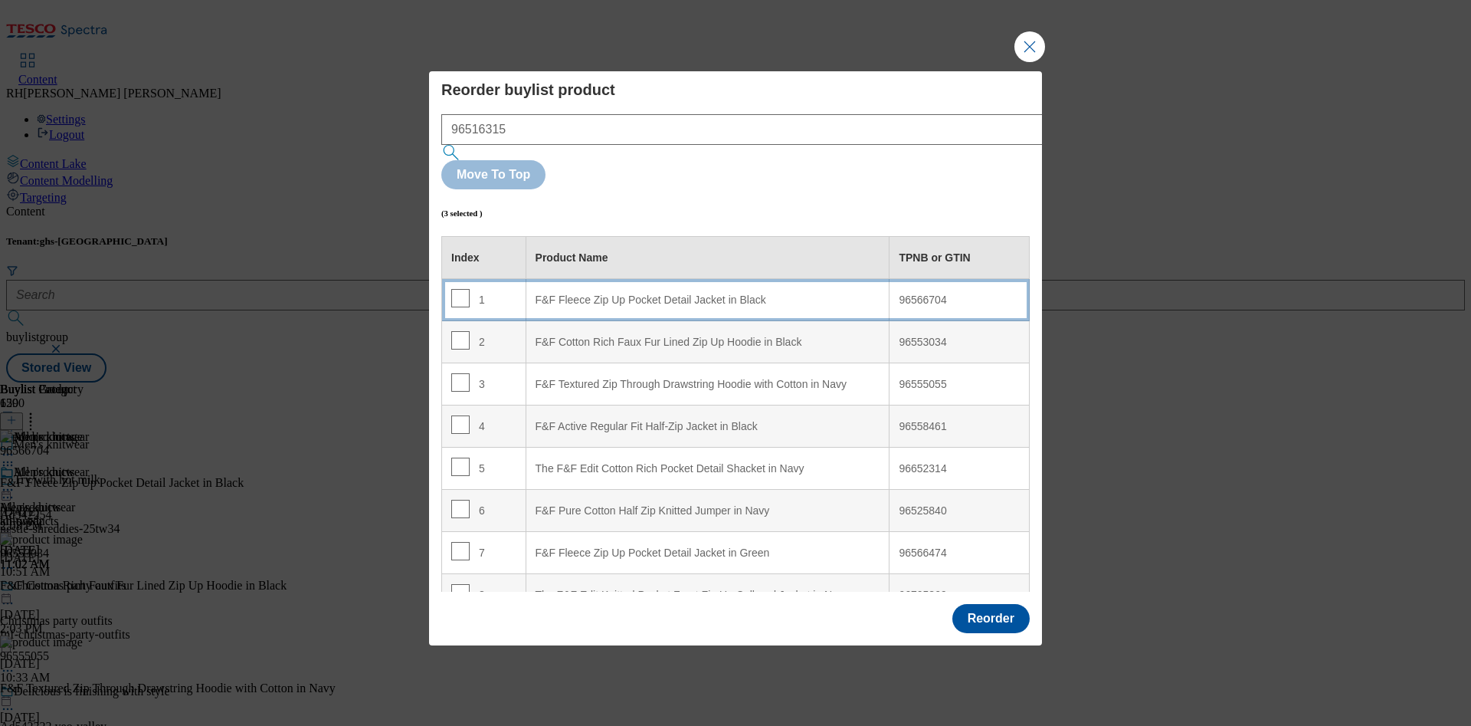
click at [762, 293] on div "F&F Fleece Zip Up Pocket Detail Jacket in Black" at bounding box center [708, 300] width 345 height 14
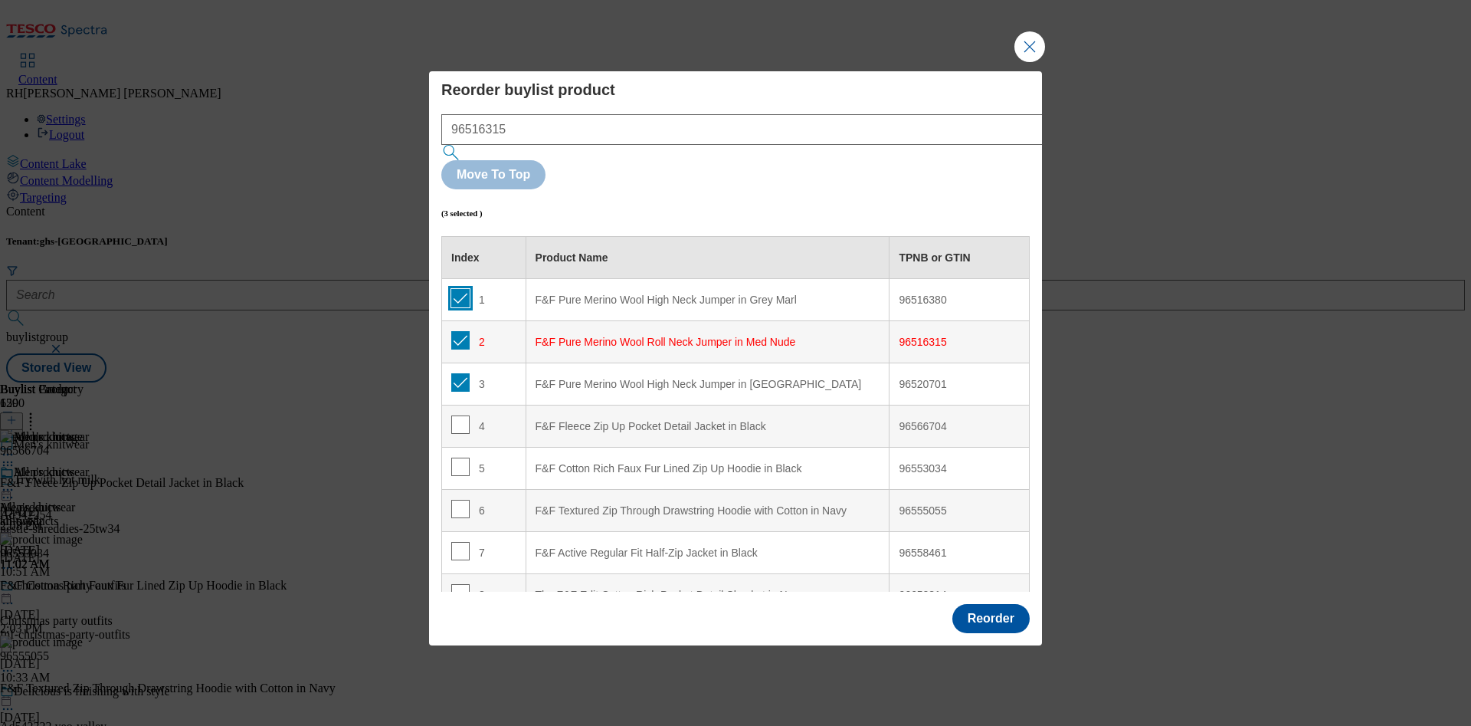
click at [457, 289] on input "Modal" at bounding box center [460, 298] width 18 height 18
checkbox input "false"
click at [458, 331] on input "Modal" at bounding box center [460, 340] width 18 height 18
checkbox input "false"
click at [459, 373] on input "Modal" at bounding box center [460, 382] width 18 height 18
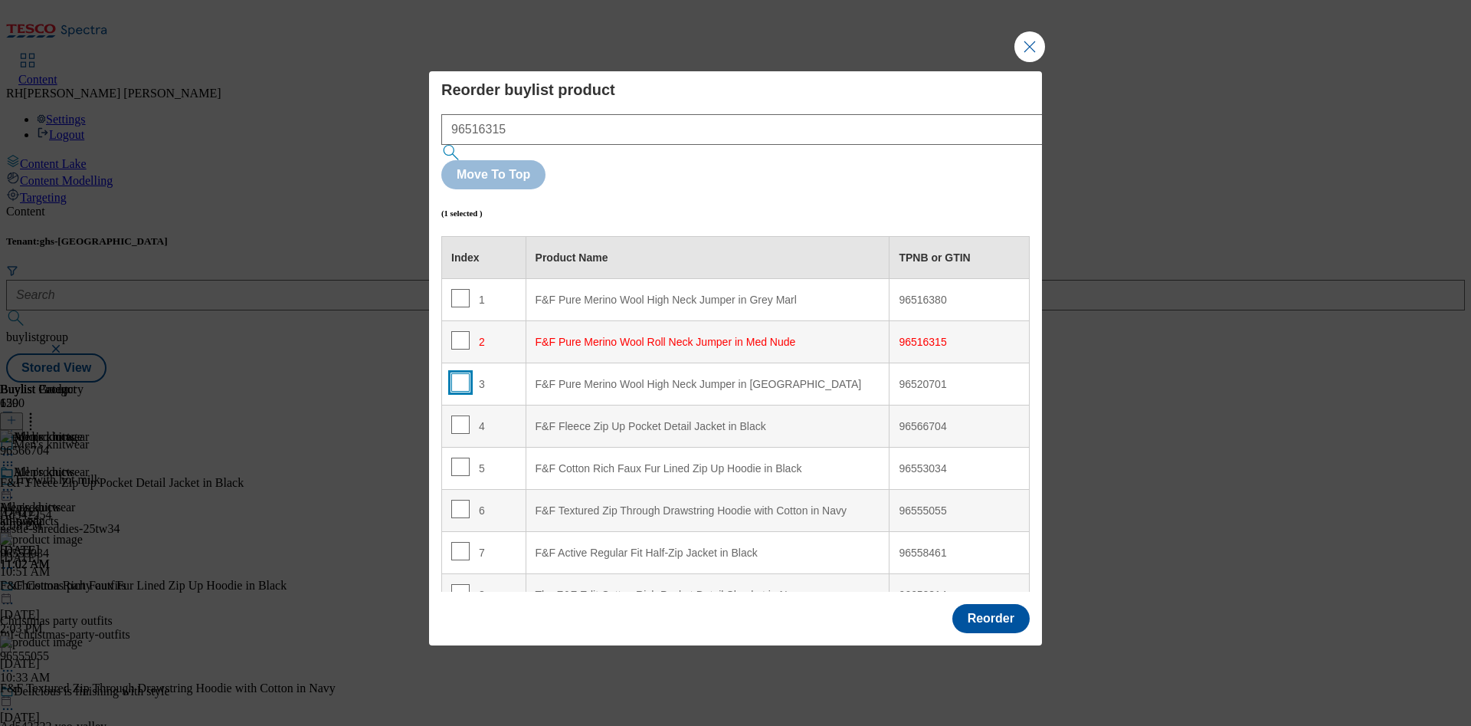
checkbox input "false"
click at [1000, 604] on button "Reorder" at bounding box center [990, 618] width 77 height 29
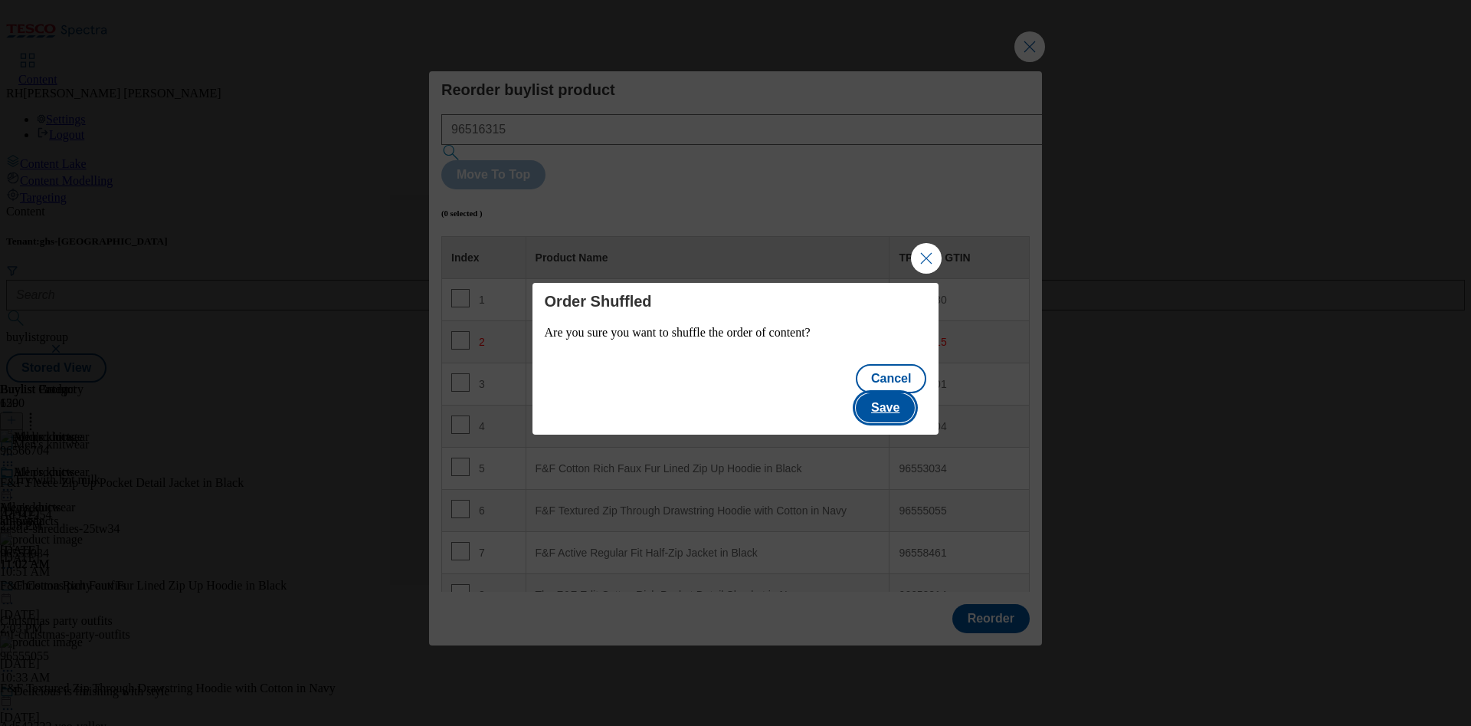
click at [914, 394] on button "Save" at bounding box center [885, 407] width 59 height 29
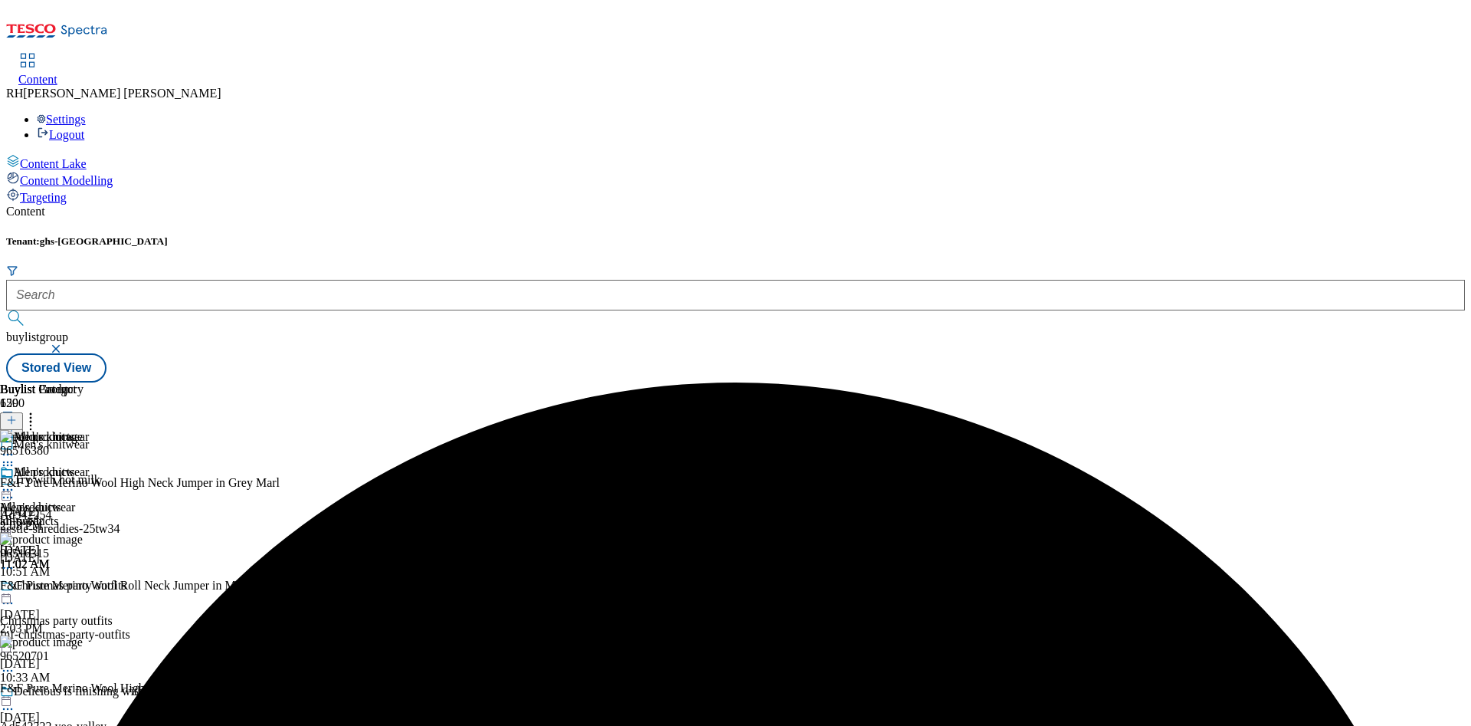
click at [15, 482] on icon at bounding box center [7, 489] width 15 height 15
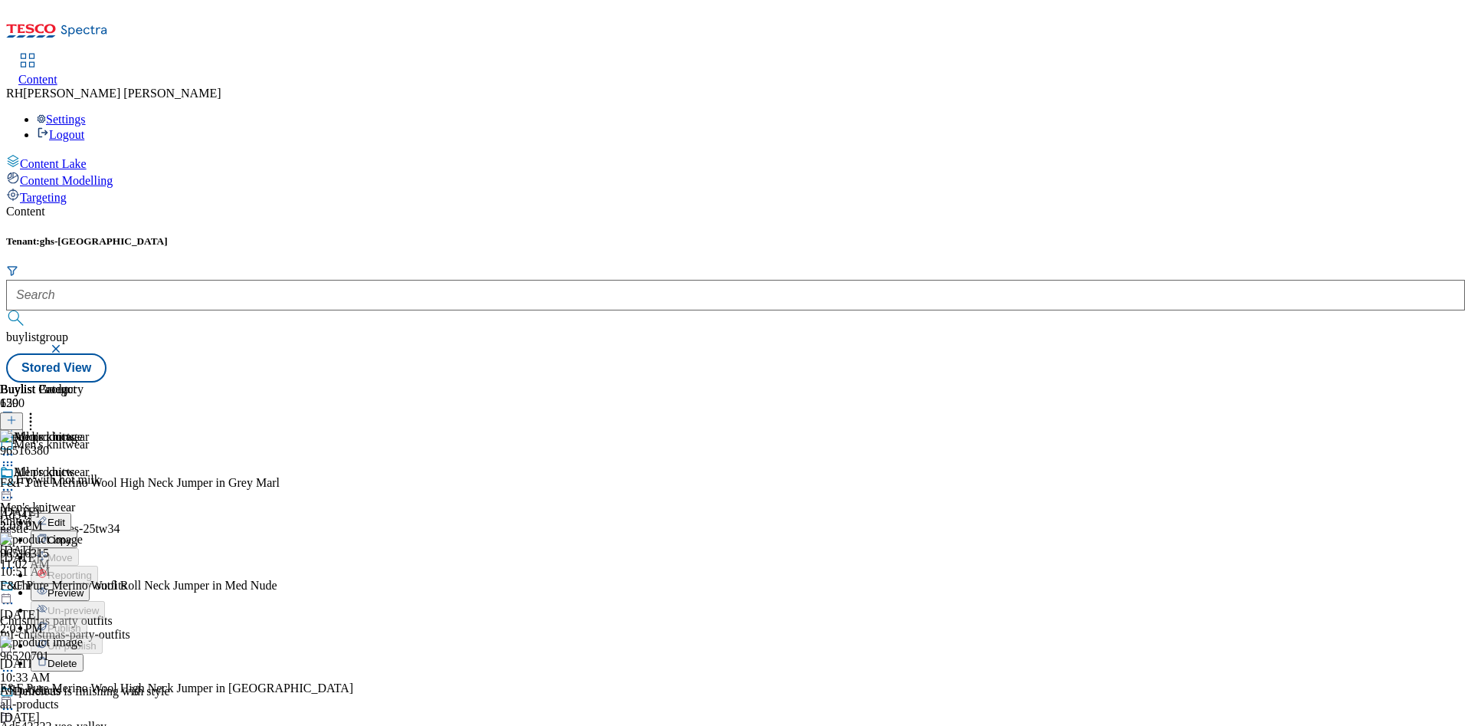
click at [65, 516] on span "Edit" at bounding box center [57, 521] width 18 height 11
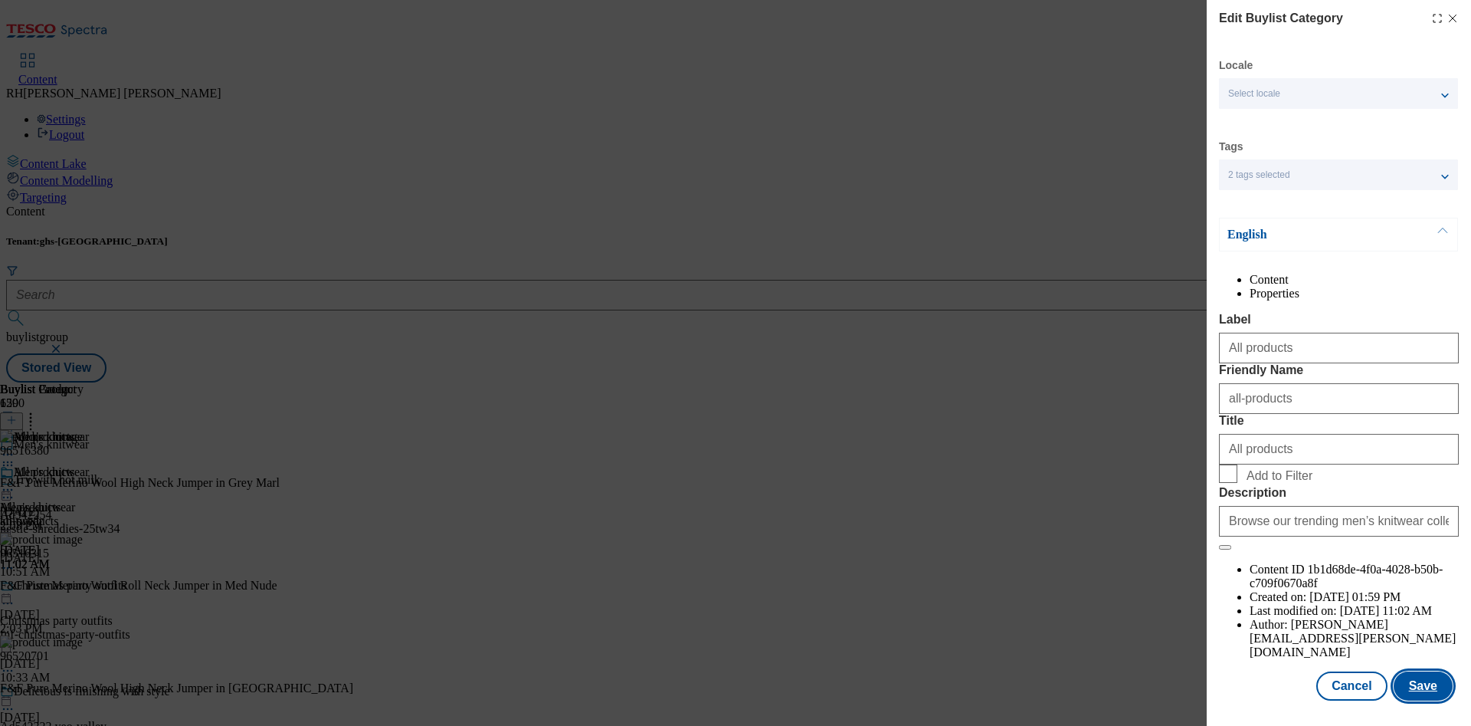
scroll to position [46, 0]
click at [1424, 671] on button "Save" at bounding box center [1423, 685] width 59 height 29
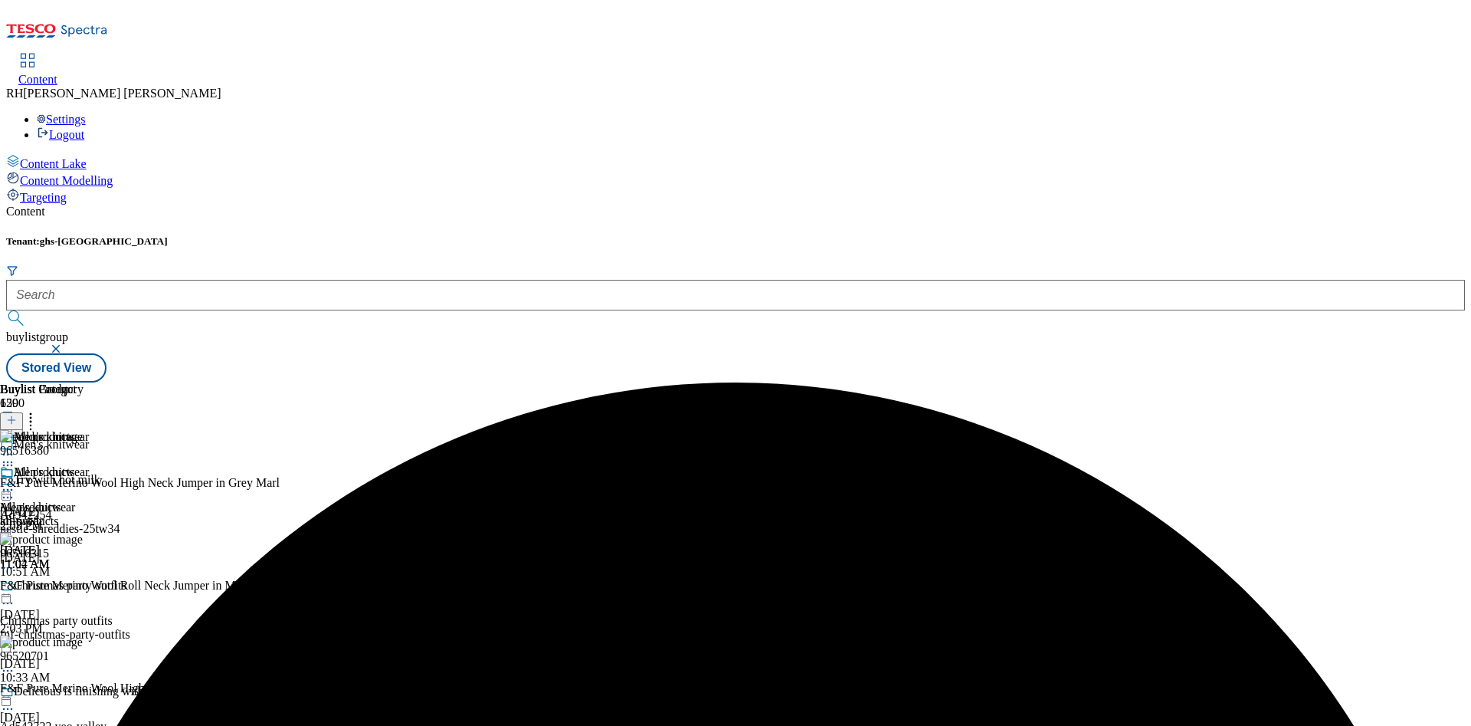
click at [15, 482] on icon at bounding box center [7, 489] width 15 height 15
click at [84, 587] on span "Preview" at bounding box center [66, 592] width 36 height 11
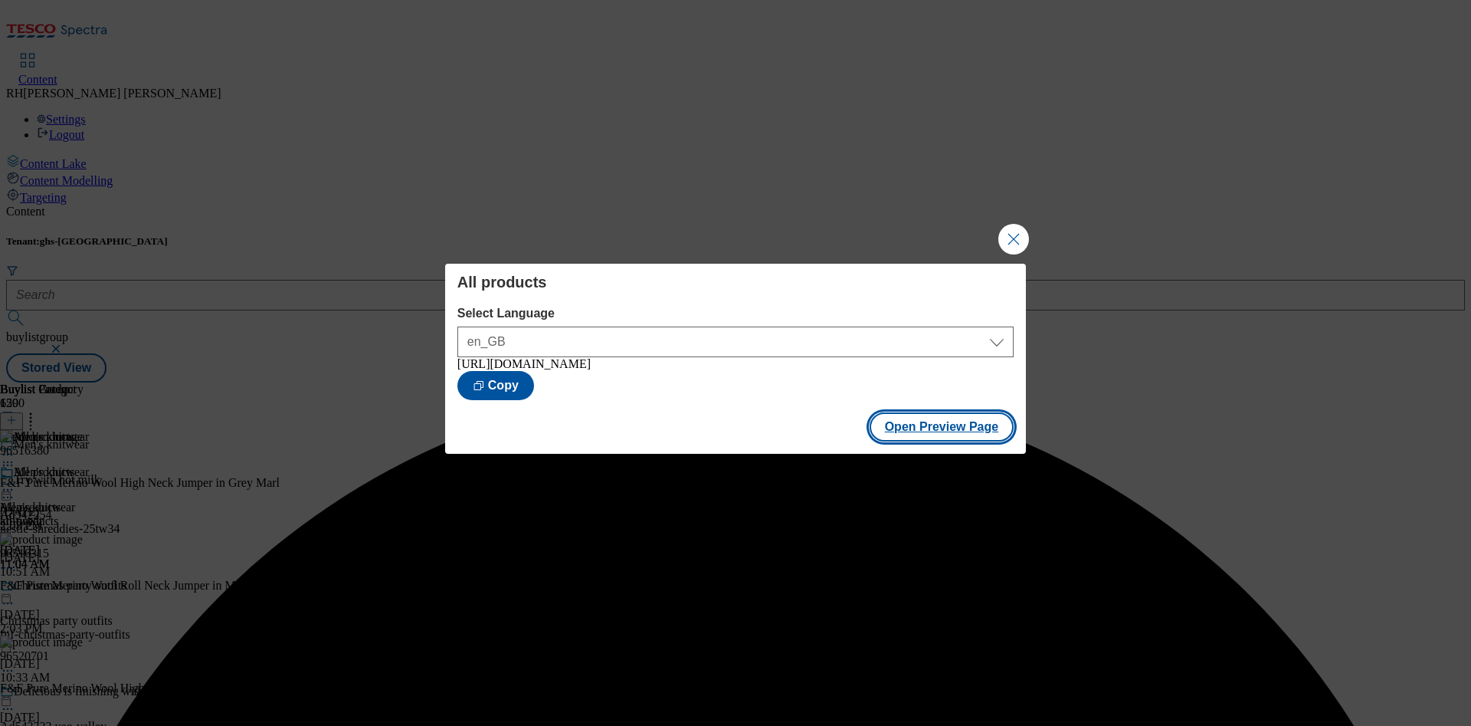
click at [903, 416] on button "Open Preview Page" at bounding box center [942, 426] width 145 height 29
click at [1007, 230] on button "Close Modal" at bounding box center [1013, 239] width 31 height 31
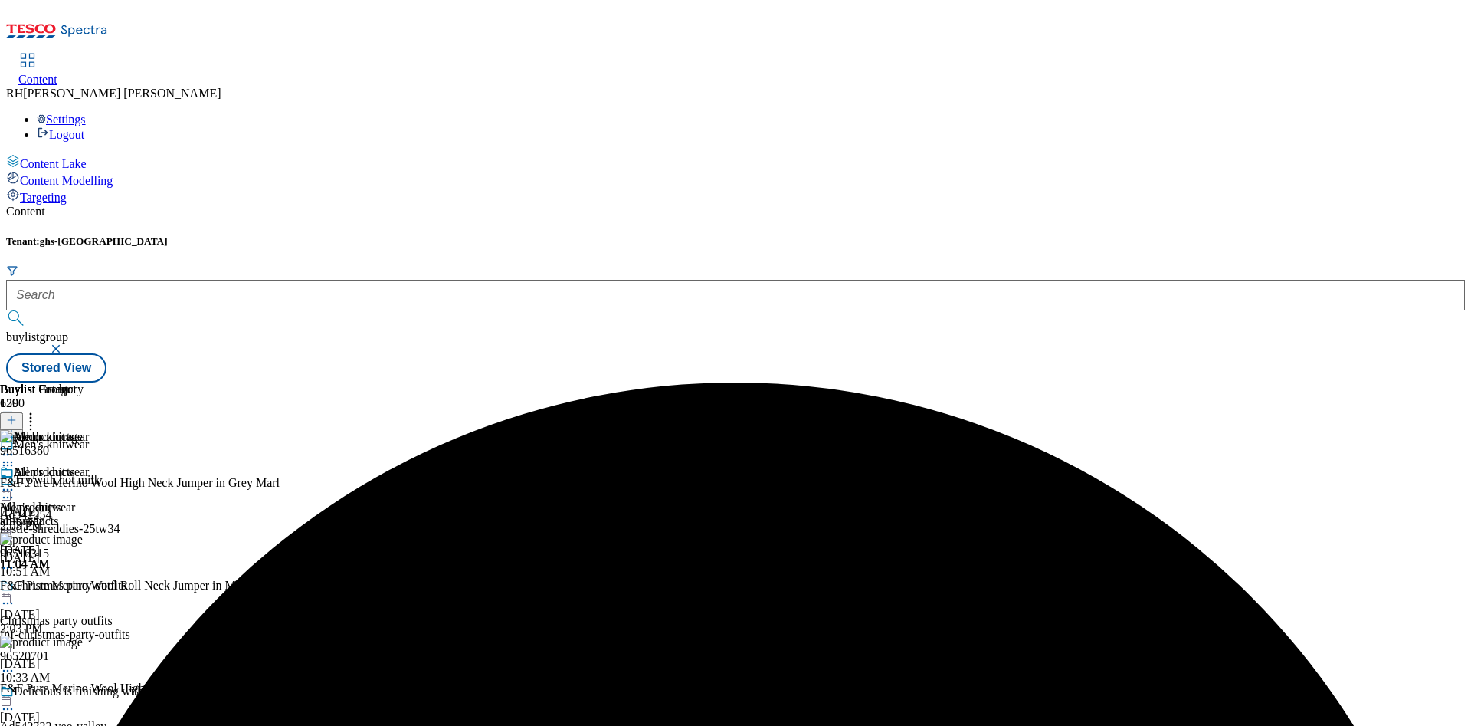
click at [15, 482] on icon at bounding box center [7, 489] width 15 height 15
click at [81, 640] on span "Publish" at bounding box center [65, 645] width 34 height 11
click at [309, 280] on div at bounding box center [735, 295] width 1459 height 31
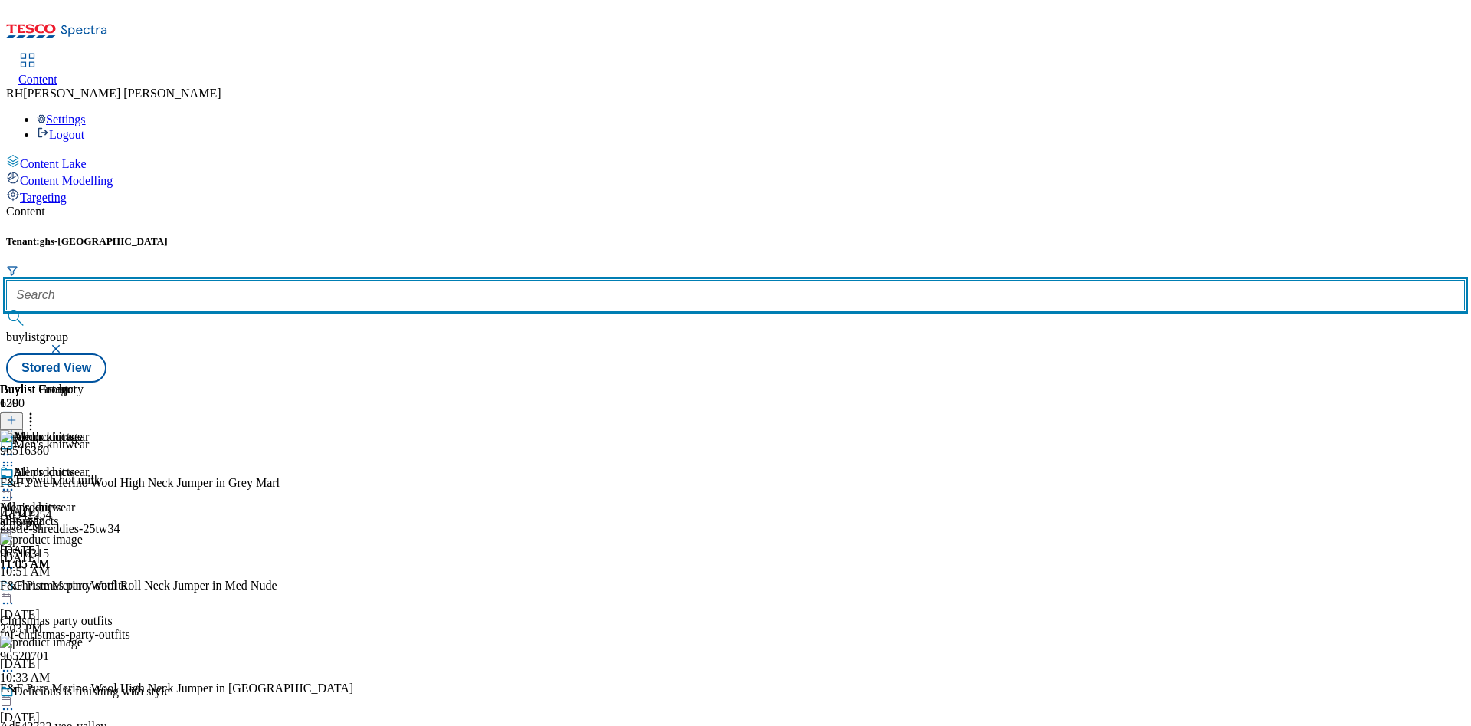
click at [333, 280] on input "text" at bounding box center [735, 295] width 1459 height 31
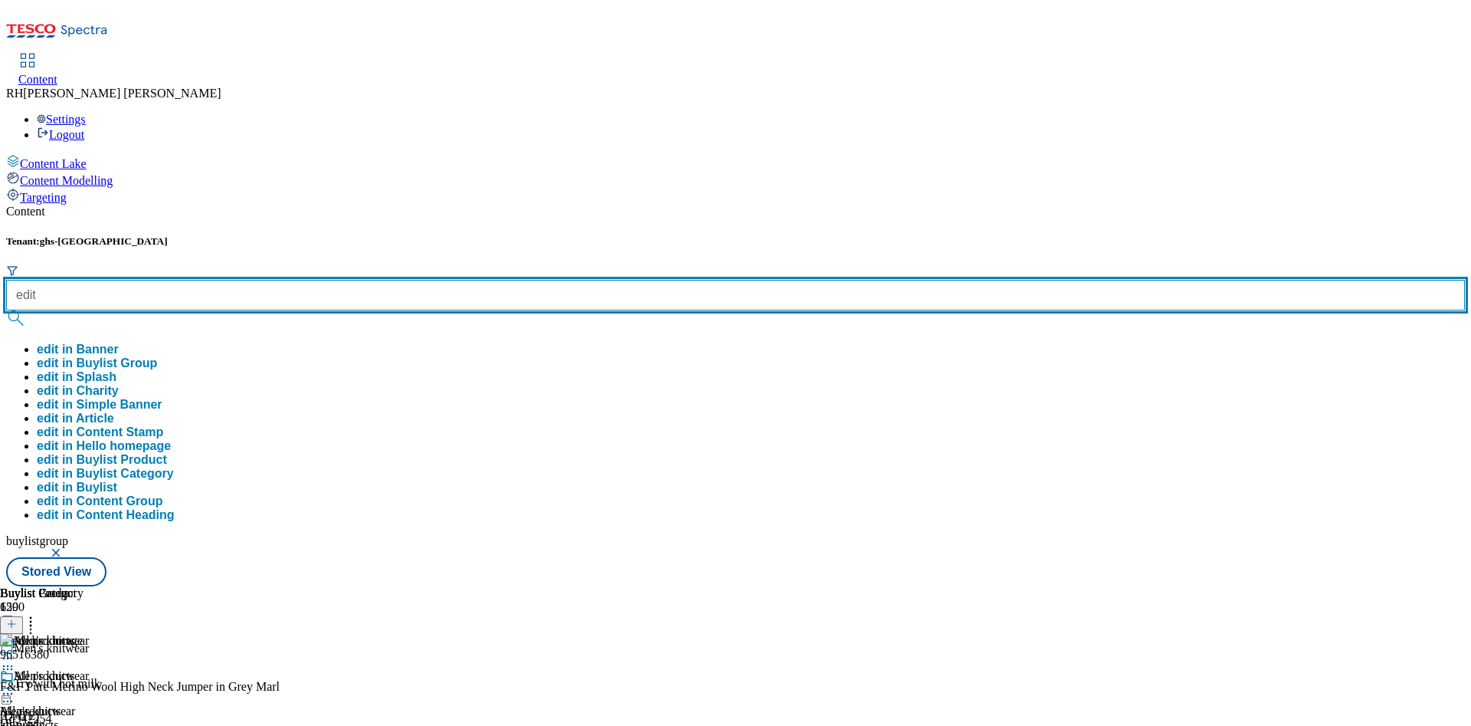
type input "edit"
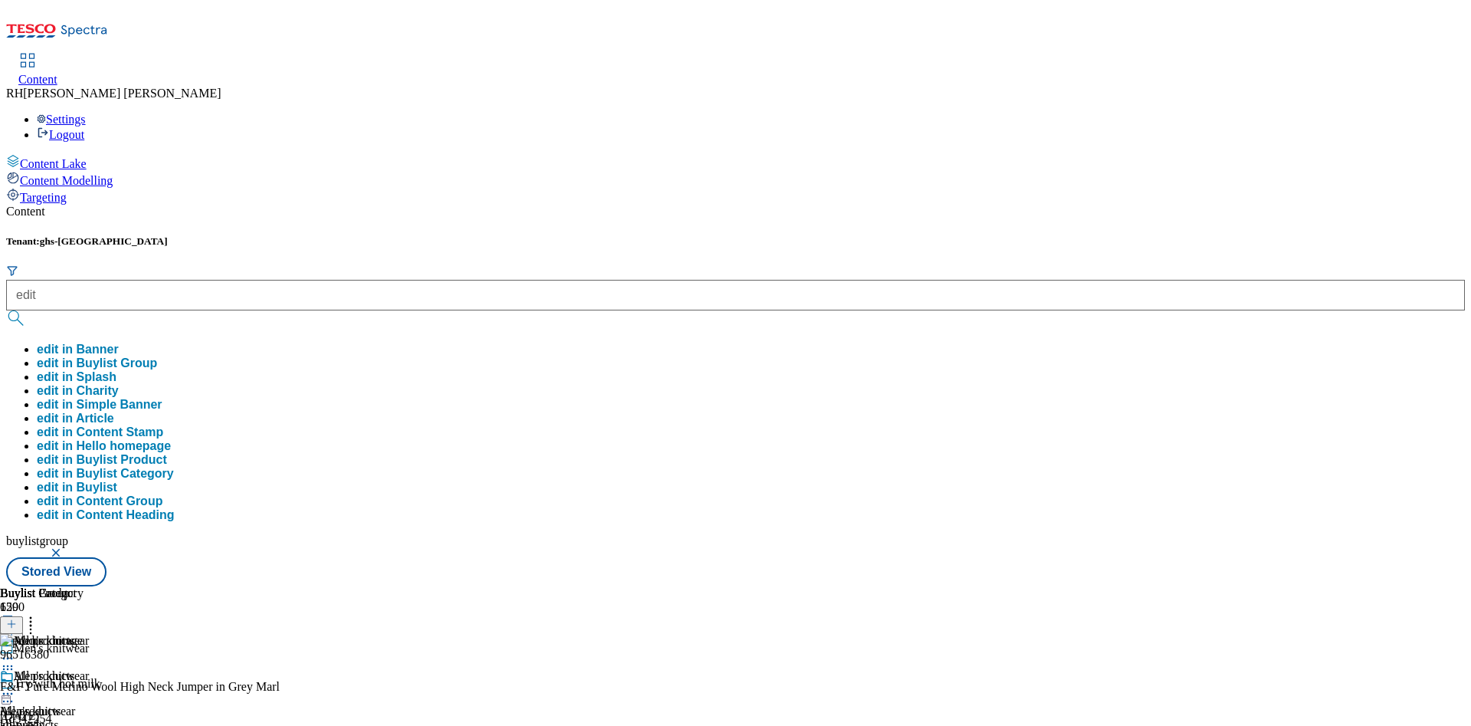
click at [157, 356] on button "edit in Buylist Group" at bounding box center [97, 363] width 120 height 14
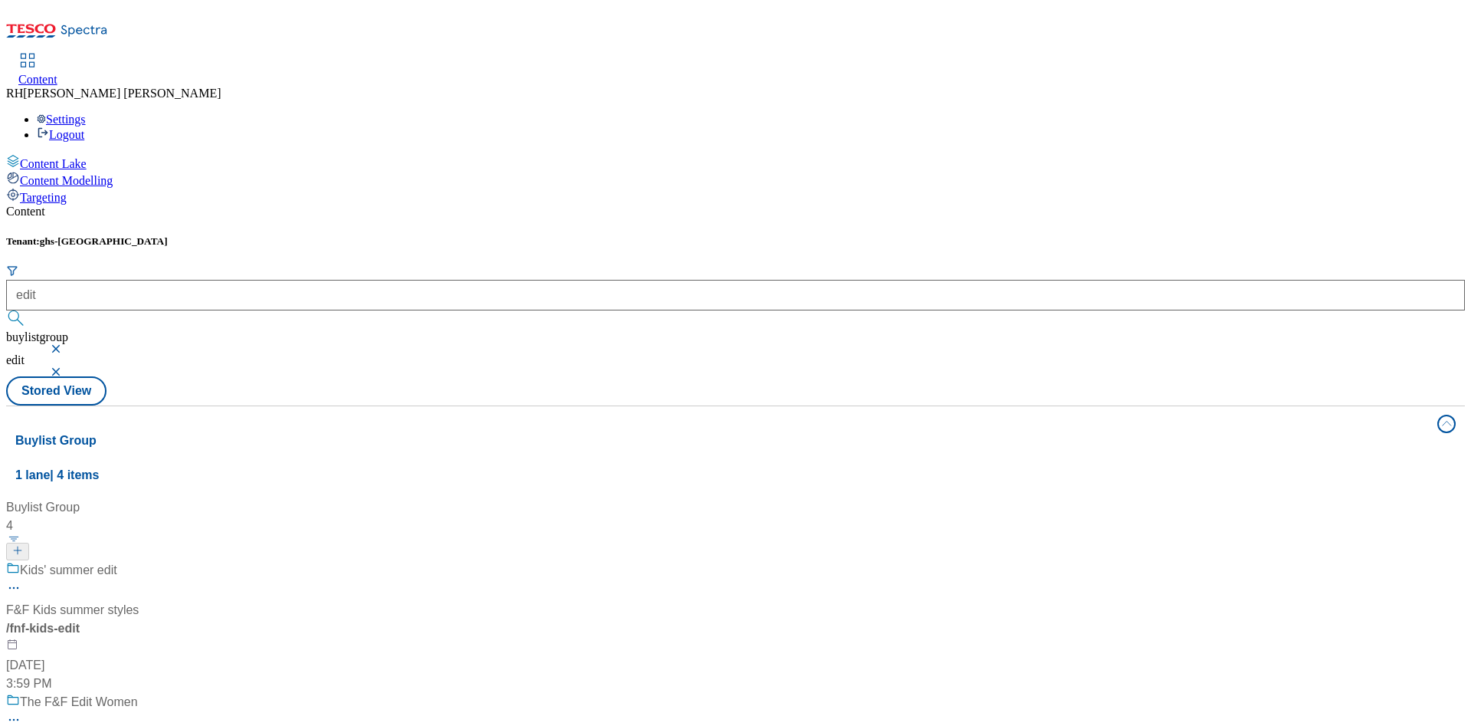
scroll to position [115, 0]
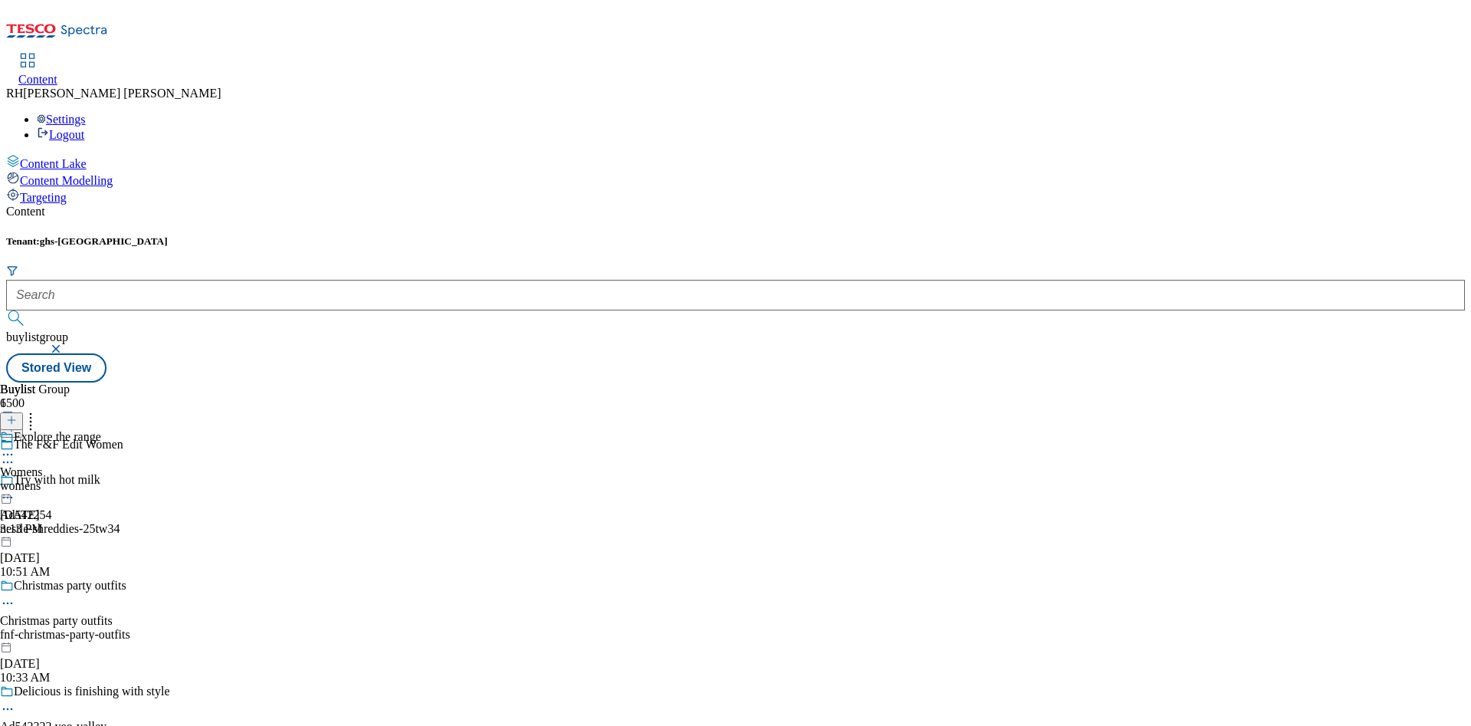
click at [101, 430] on div "Explore the range Womens womens [DATE] 3:13 PM" at bounding box center [50, 483] width 101 height 106
click at [123, 479] on div "all-products" at bounding box center [61, 486] width 123 height 14
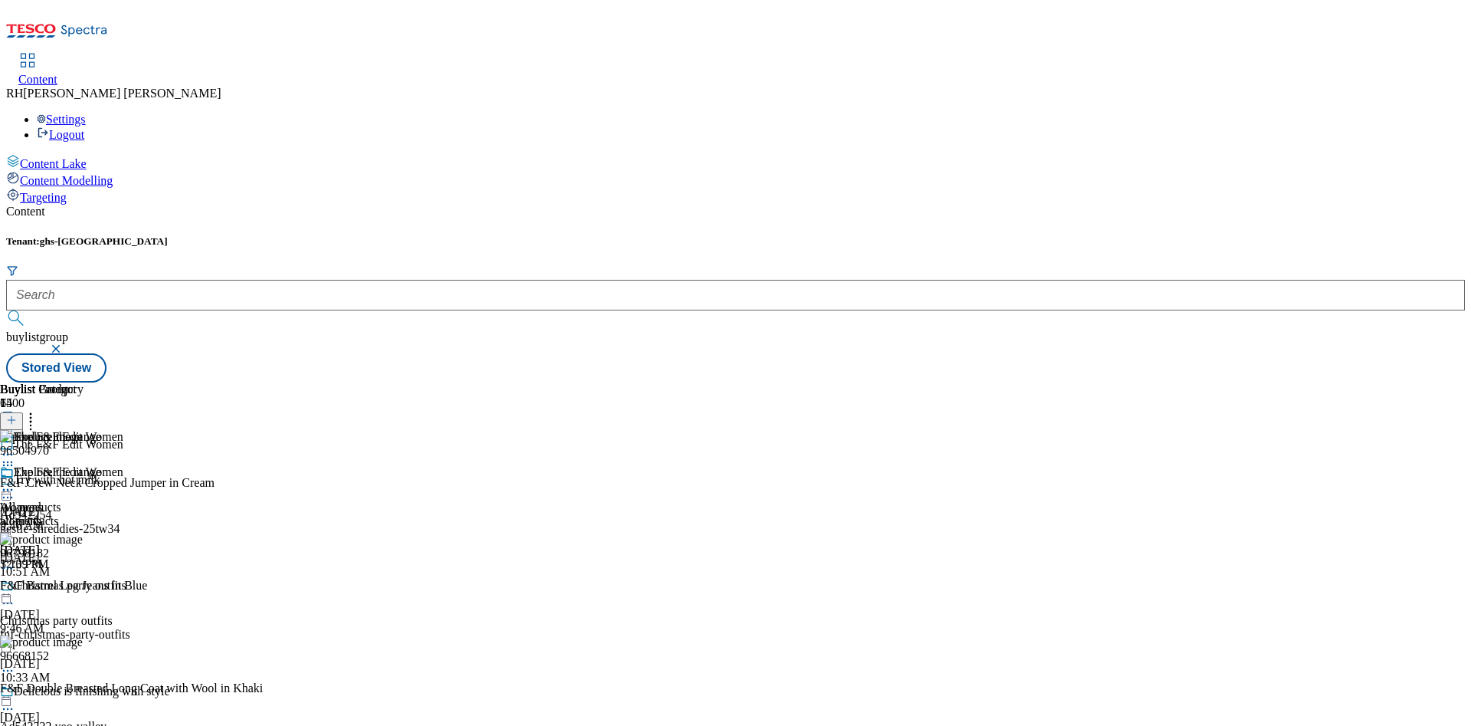
click at [15, 482] on icon at bounding box center [7, 489] width 15 height 15
click at [97, 657] on span "Un-publish" at bounding box center [72, 662] width 49 height 11
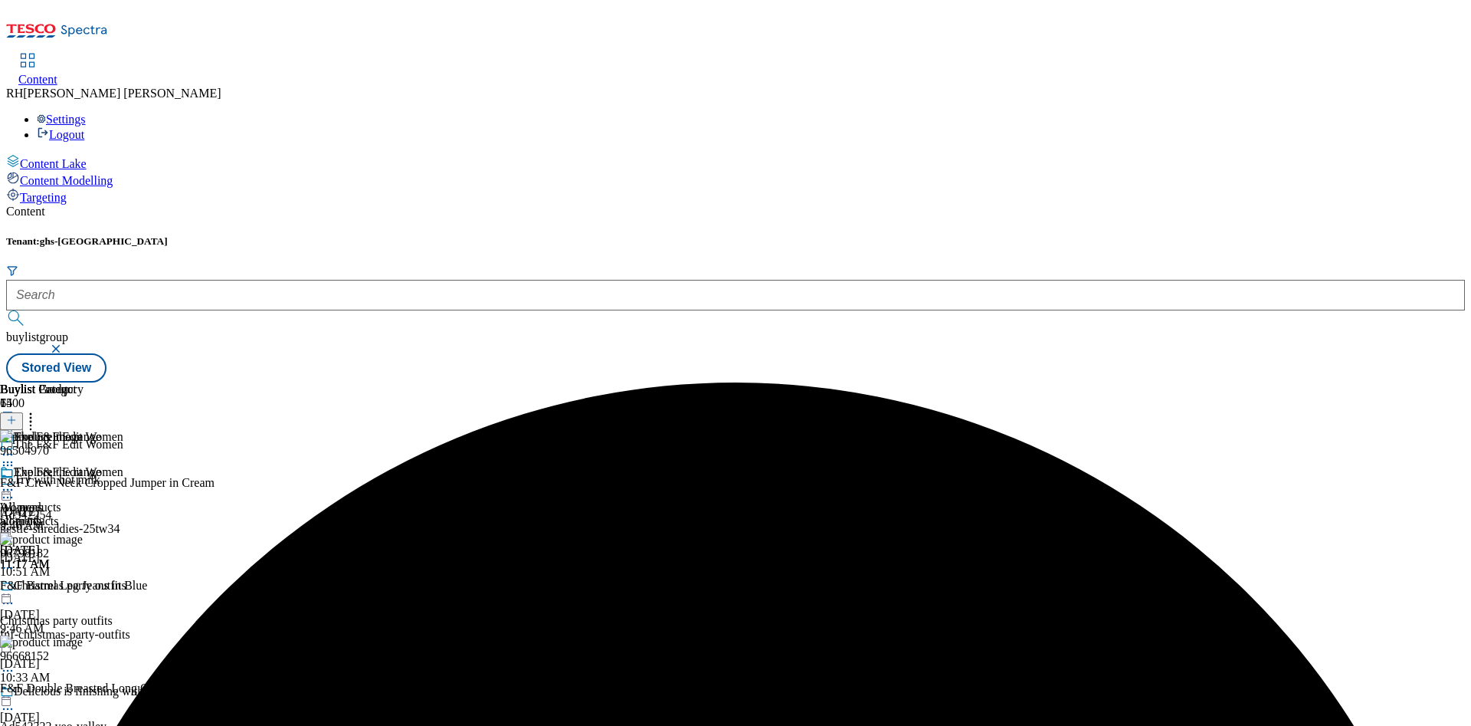
click at [15, 482] on icon at bounding box center [7, 489] width 15 height 15
click at [99, 605] on span "Un-preview" at bounding box center [73, 610] width 51 height 11
click at [38, 410] on icon at bounding box center [30, 417] width 15 height 15
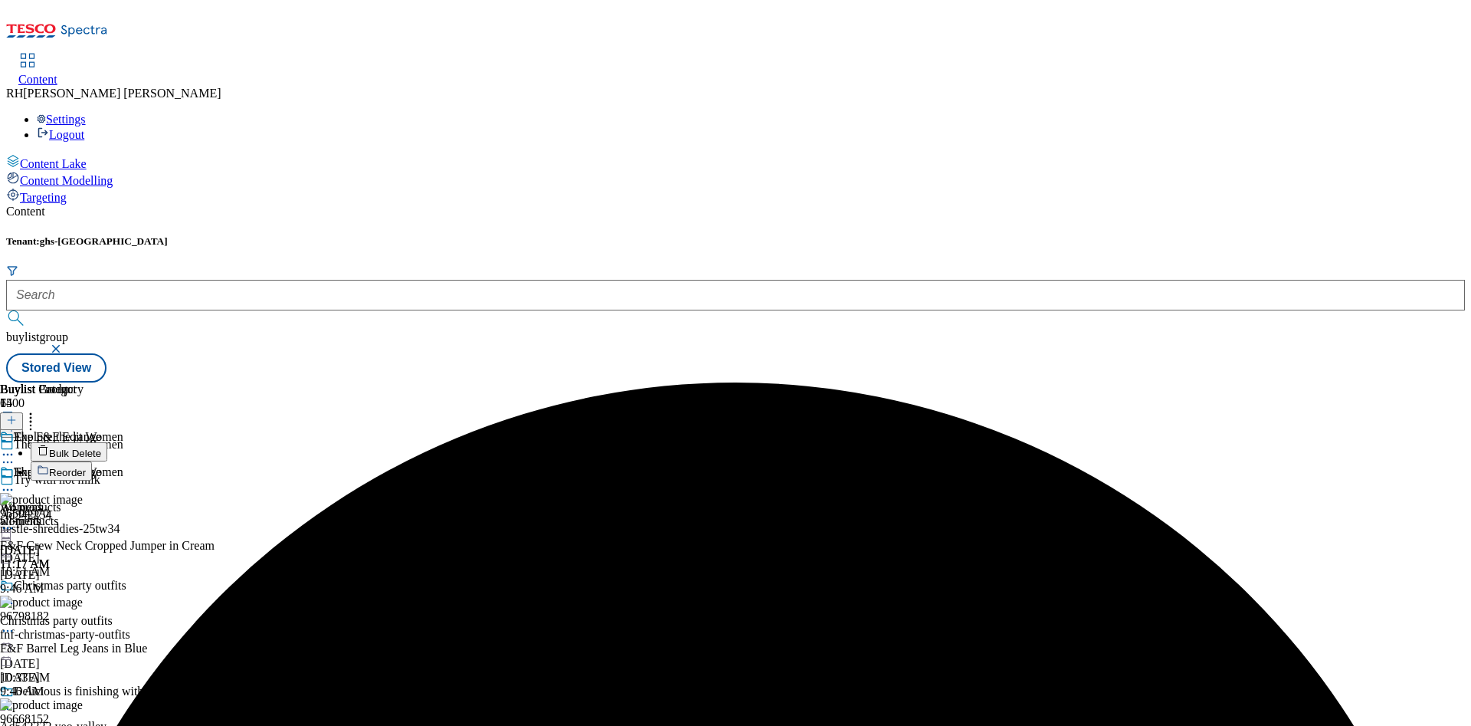
click at [101, 447] on span "Bulk Delete" at bounding box center [75, 452] width 52 height 11
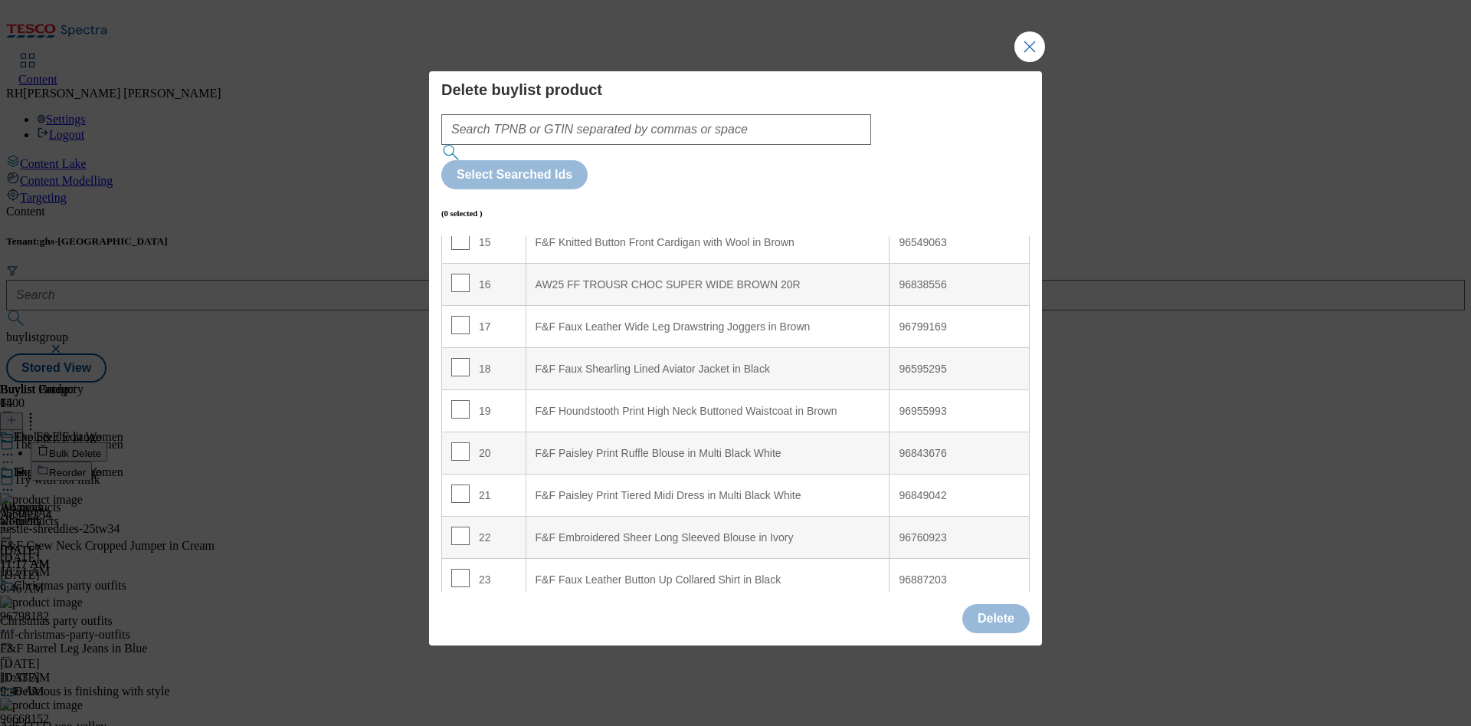
scroll to position [690, 0]
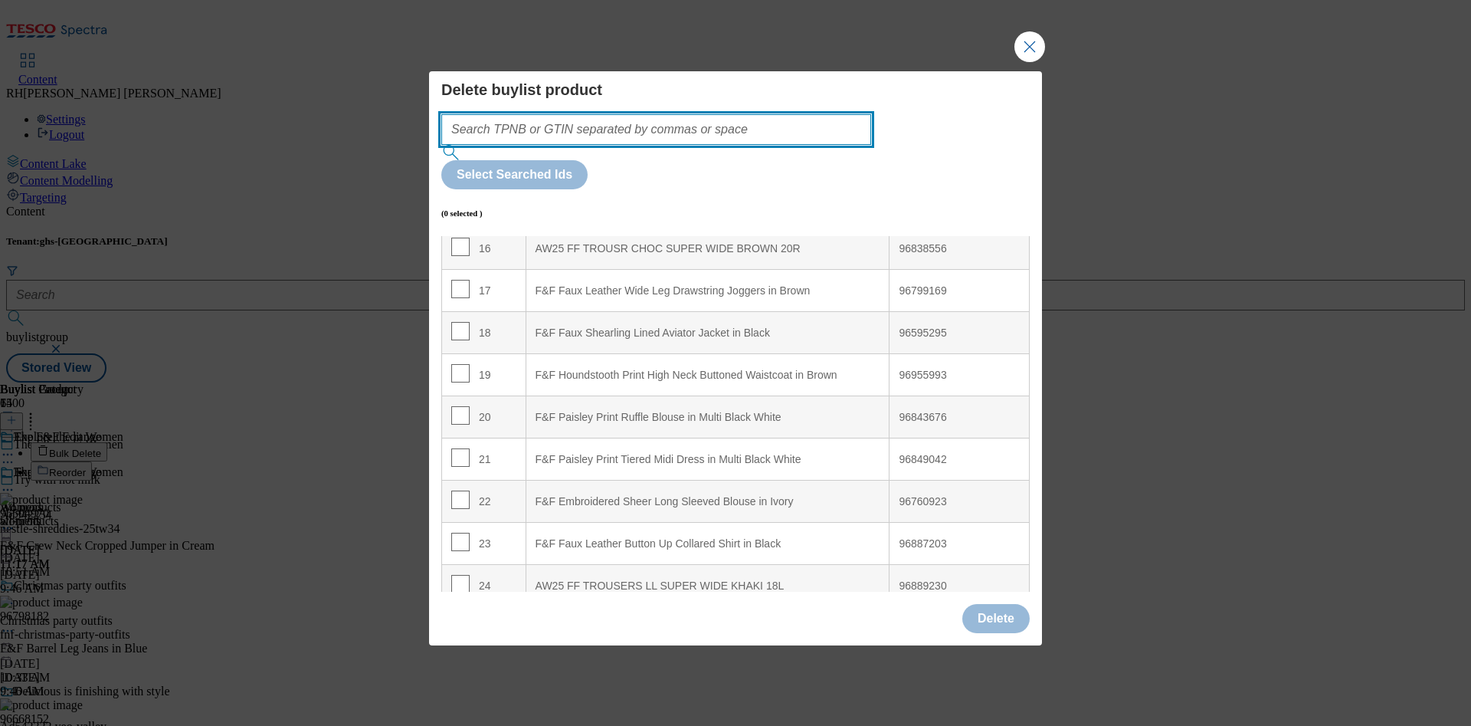
click at [660, 145] on input "Modal" at bounding box center [656, 129] width 430 height 31
paste input "96843676"
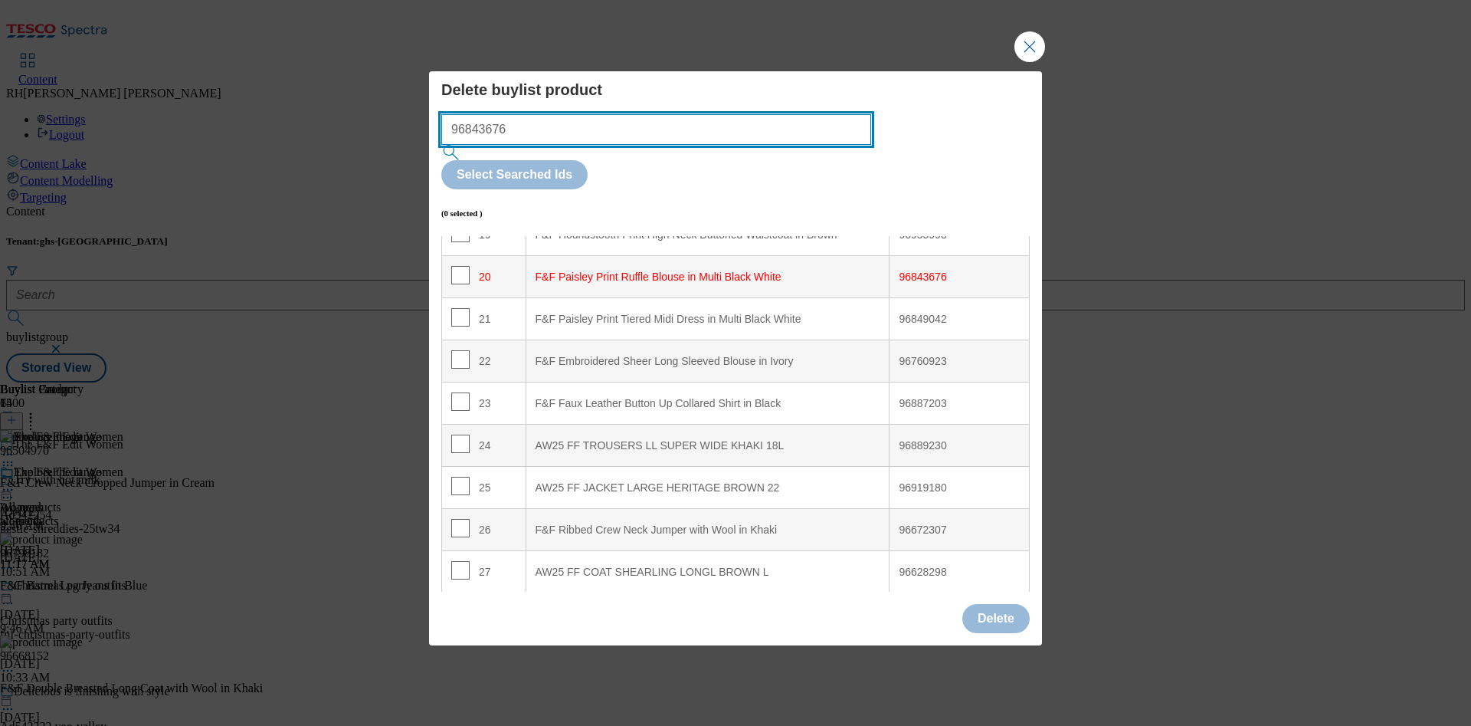
scroll to position [857, 0]
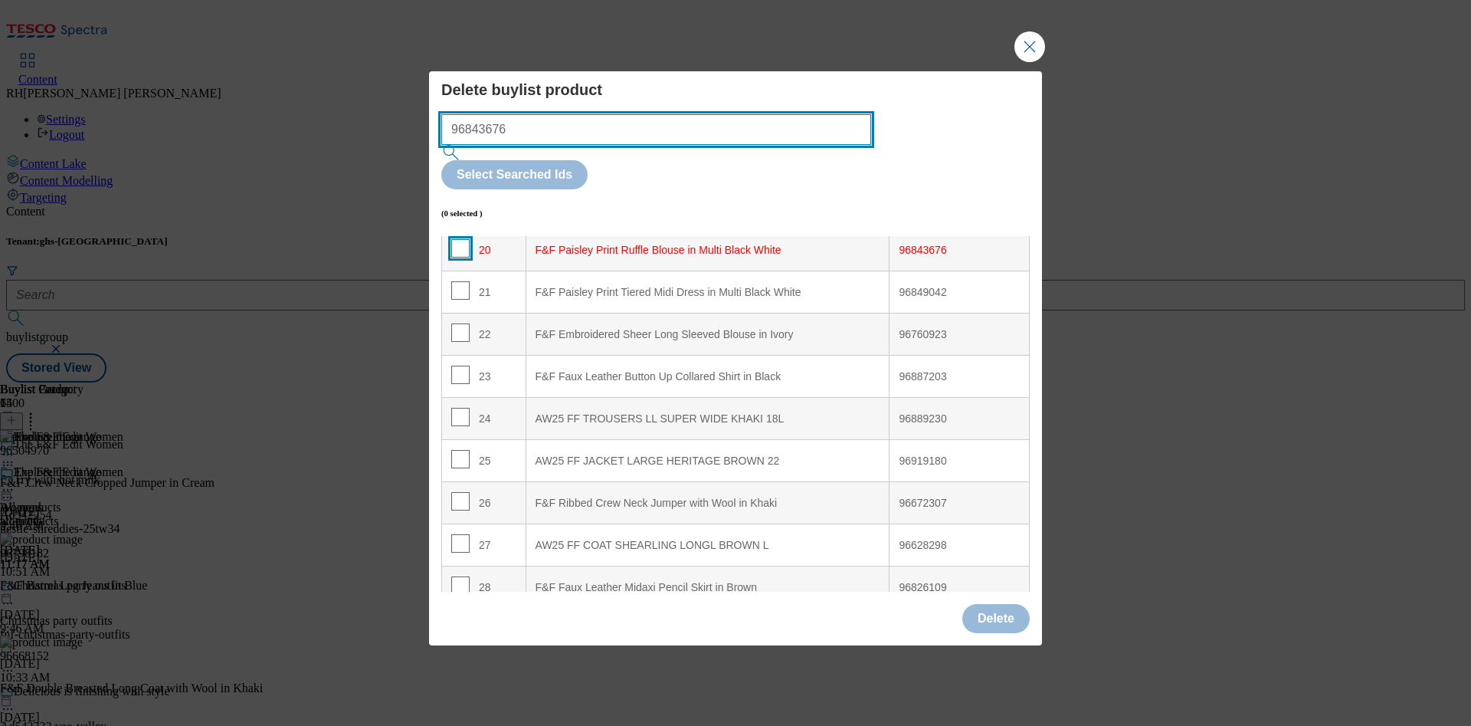
type input "96843676"
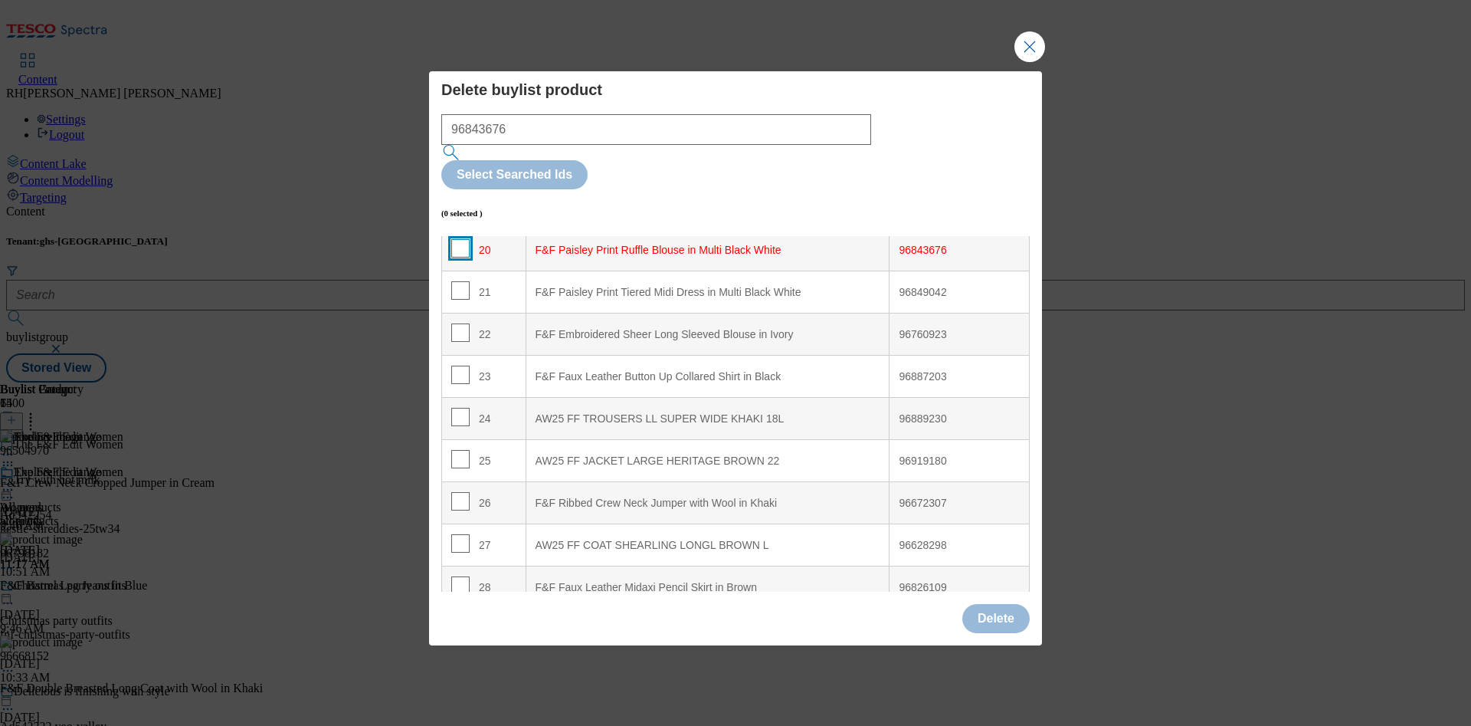
click at [461, 239] on input "Modal" at bounding box center [460, 248] width 18 height 18
checkbox input "true"
click at [457, 323] on input "Modal" at bounding box center [460, 332] width 18 height 18
checkbox input "true"
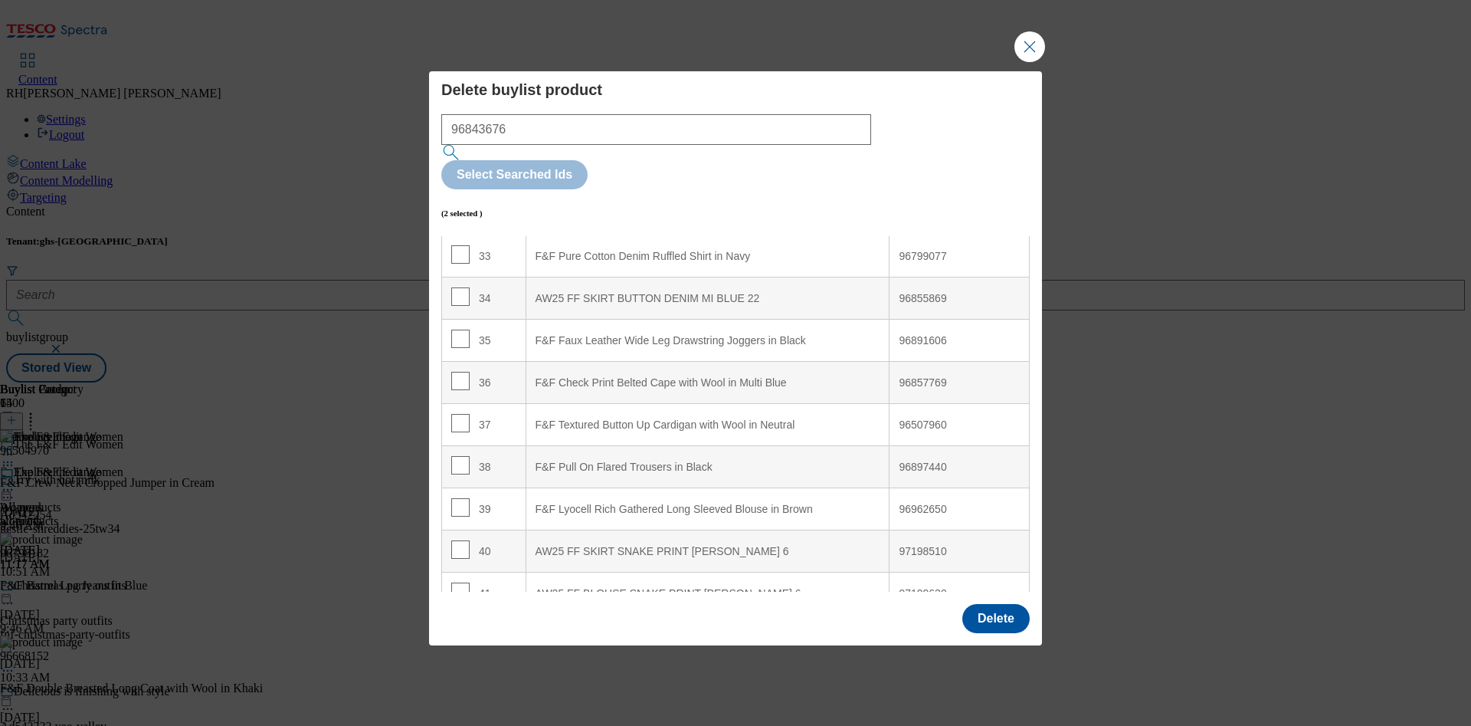
scroll to position [1431, 0]
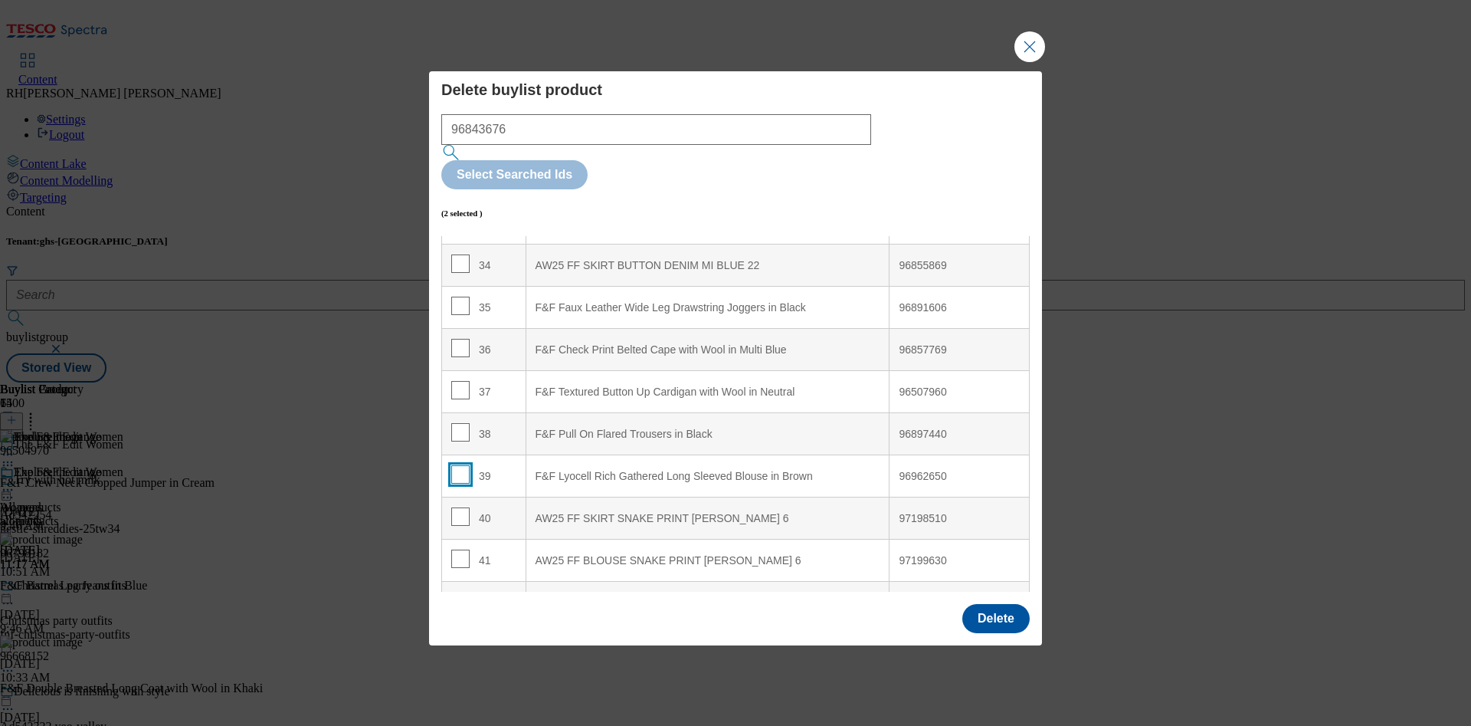
click at [462, 465] on input "Modal" at bounding box center [460, 474] width 18 height 18
checkbox input "true"
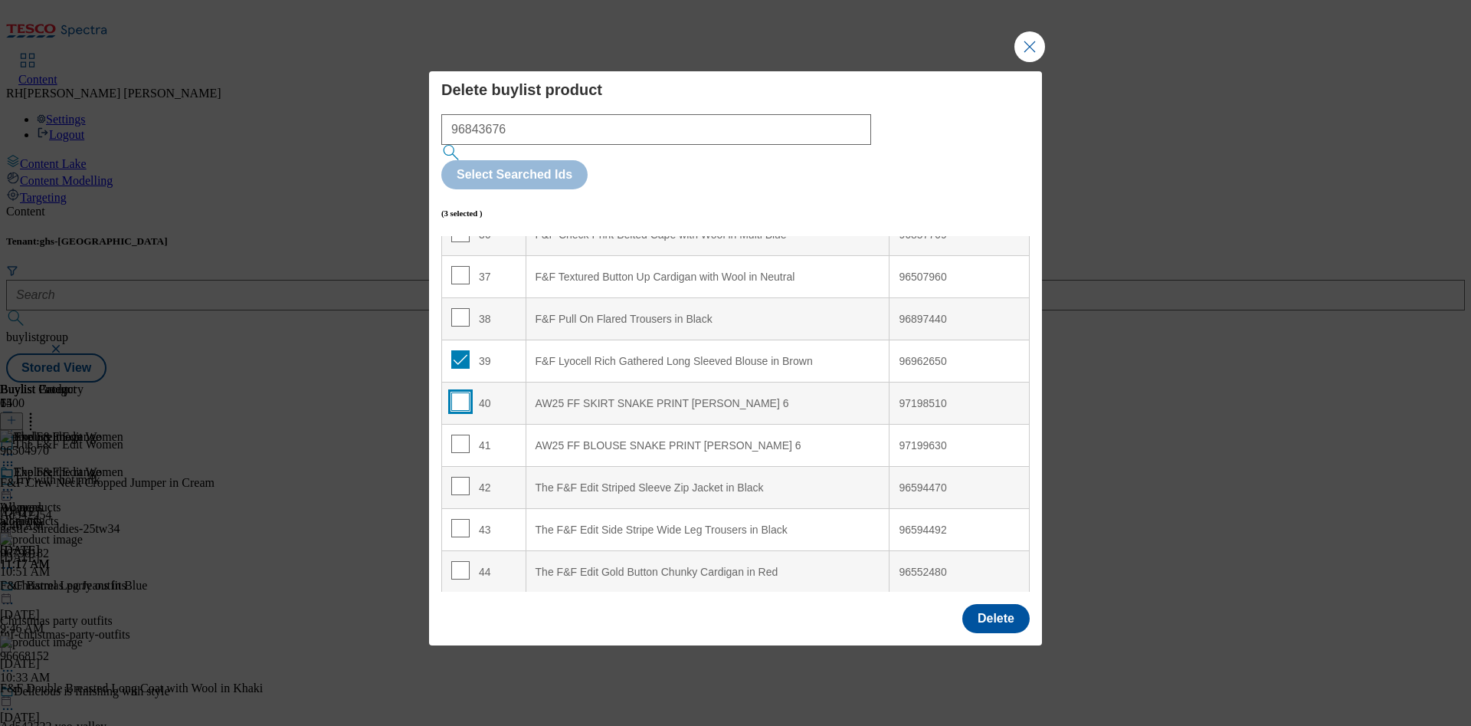
click at [466, 392] on input "Modal" at bounding box center [460, 401] width 18 height 18
checkbox input "true"
click at [457, 434] on input "Modal" at bounding box center [460, 443] width 18 height 18
checkbox input "true"
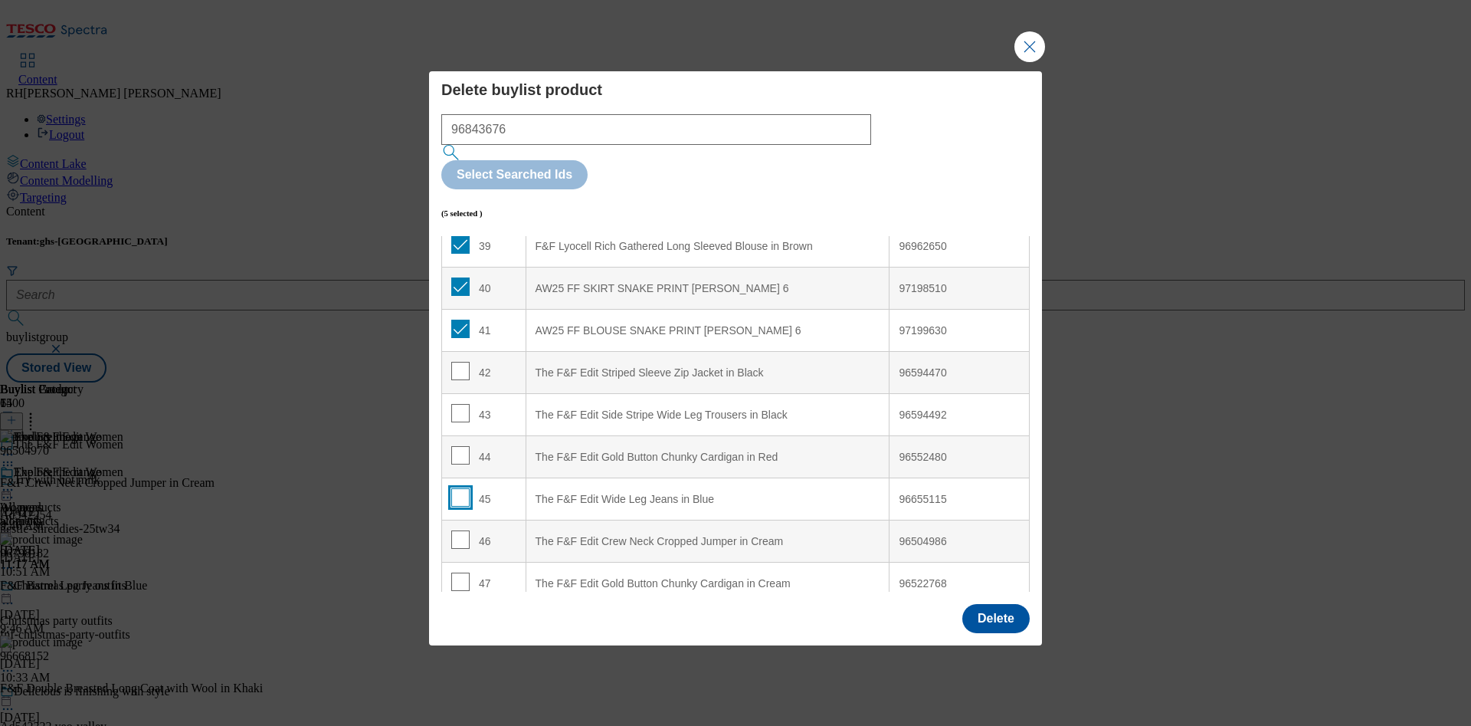
click at [459, 488] on input "Modal" at bounding box center [460, 497] width 18 height 18
checkbox input "true"
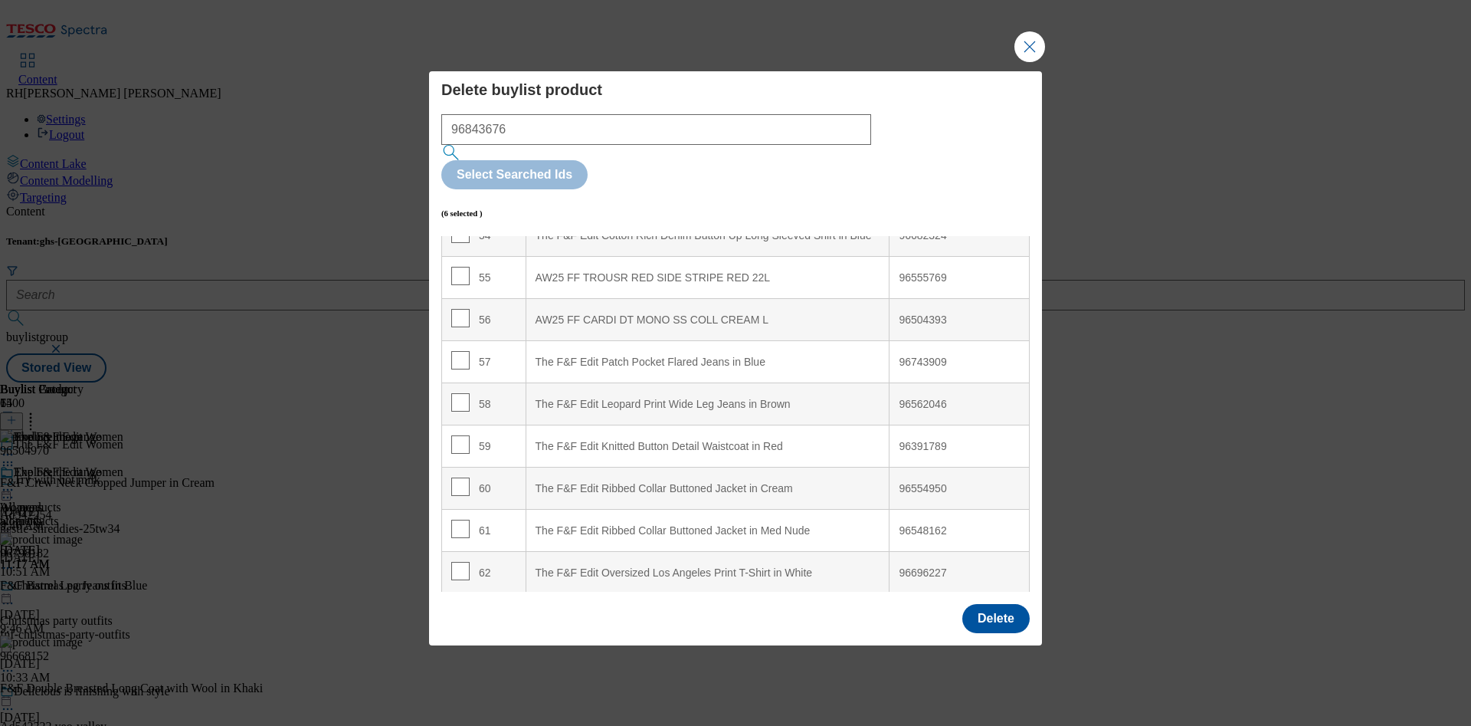
scroll to position [2351, 0]
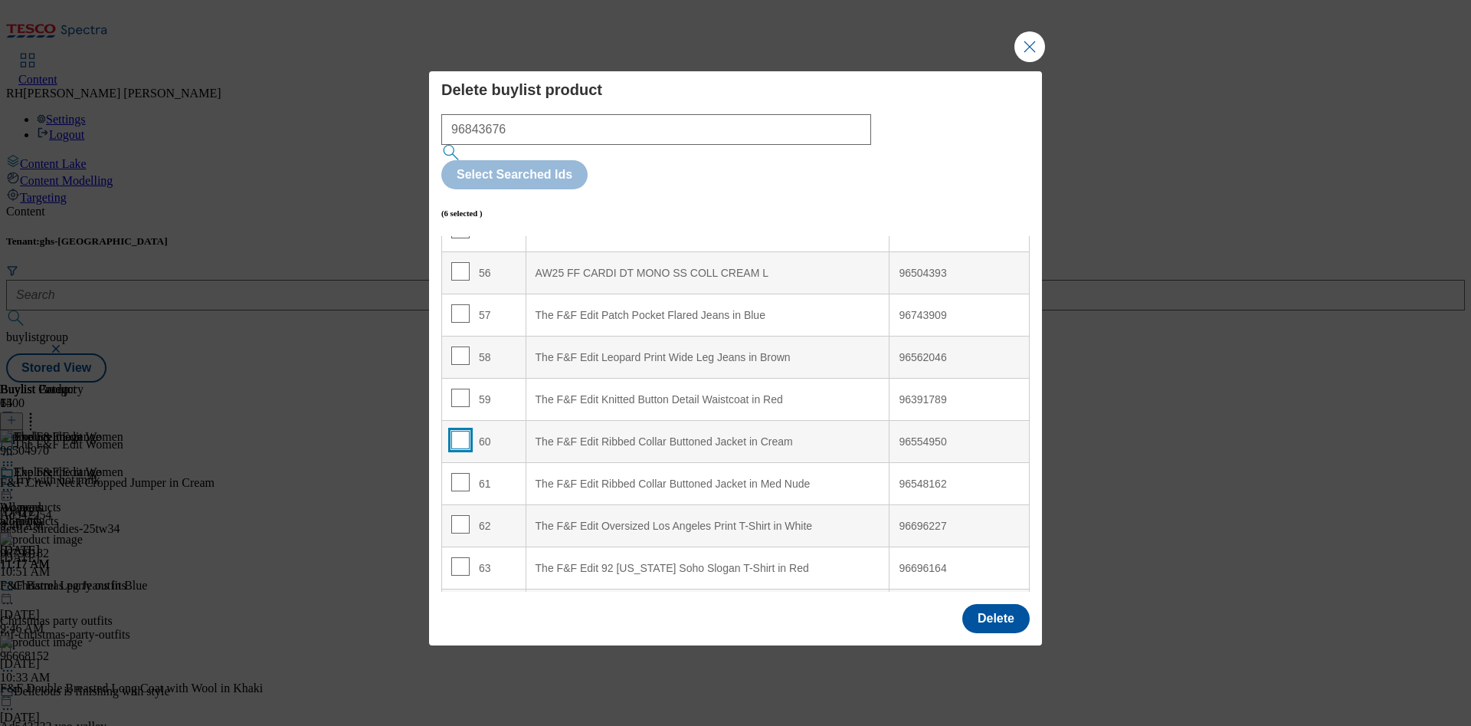
click at [464, 431] on input "Modal" at bounding box center [460, 440] width 18 height 18
checkbox input "true"
click at [460, 473] on input "Modal" at bounding box center [460, 482] width 18 height 18
checkbox input "true"
click at [457, 515] on input "Modal" at bounding box center [460, 524] width 18 height 18
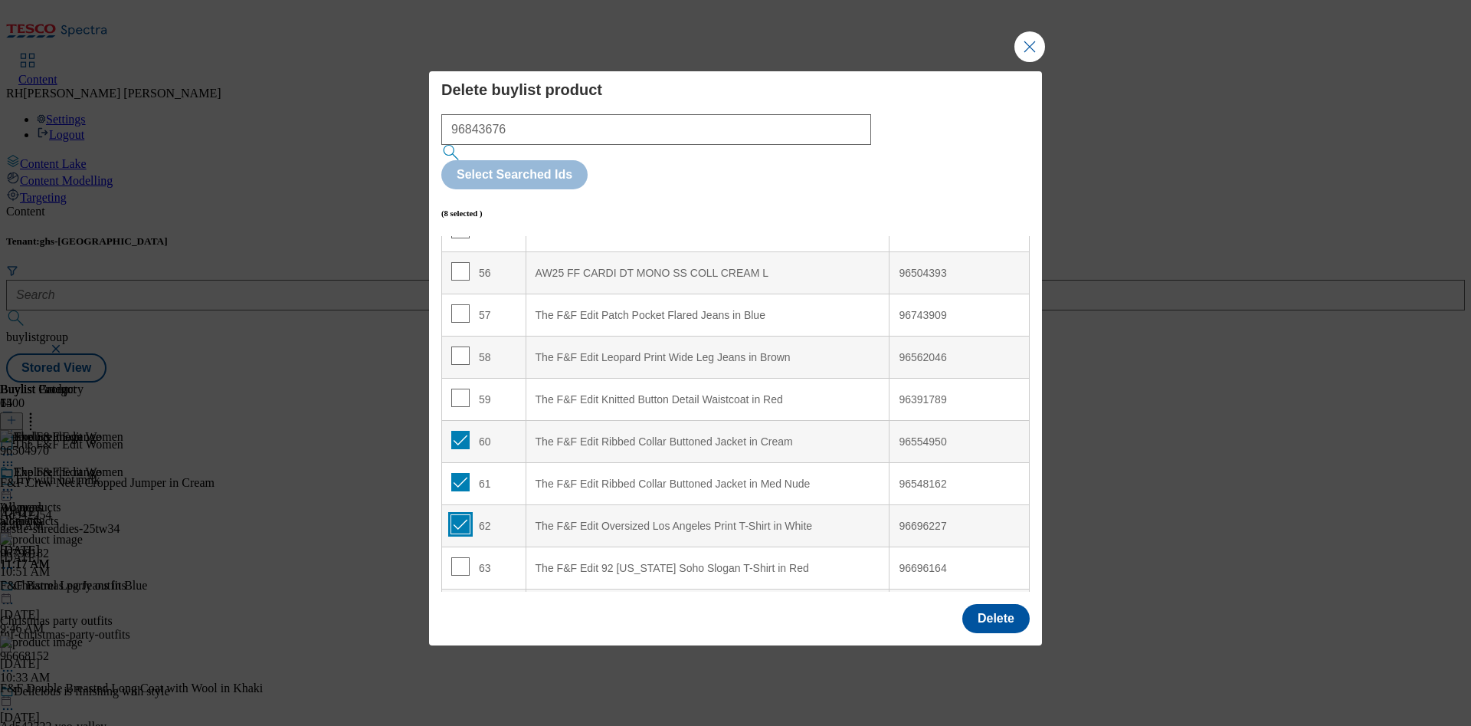
checkbox input "true"
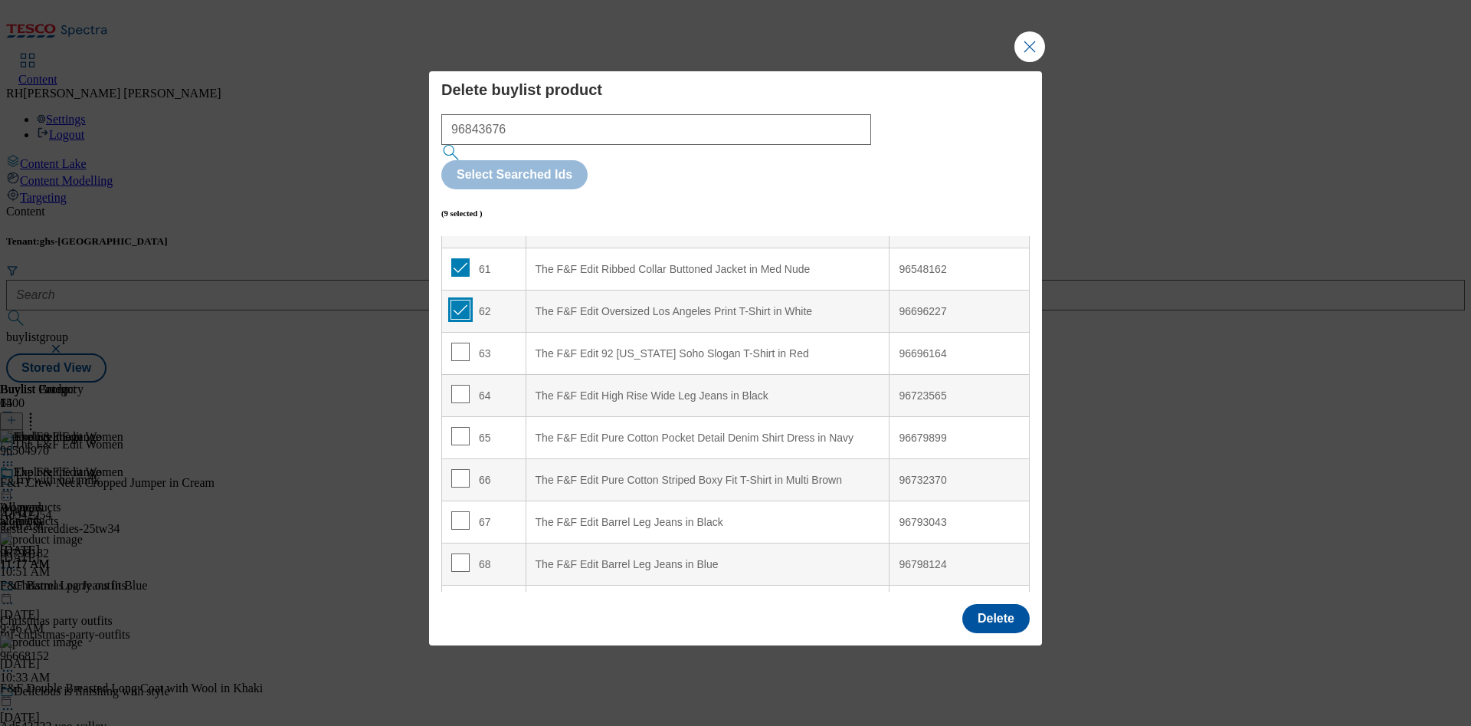
scroll to position [2581, 0]
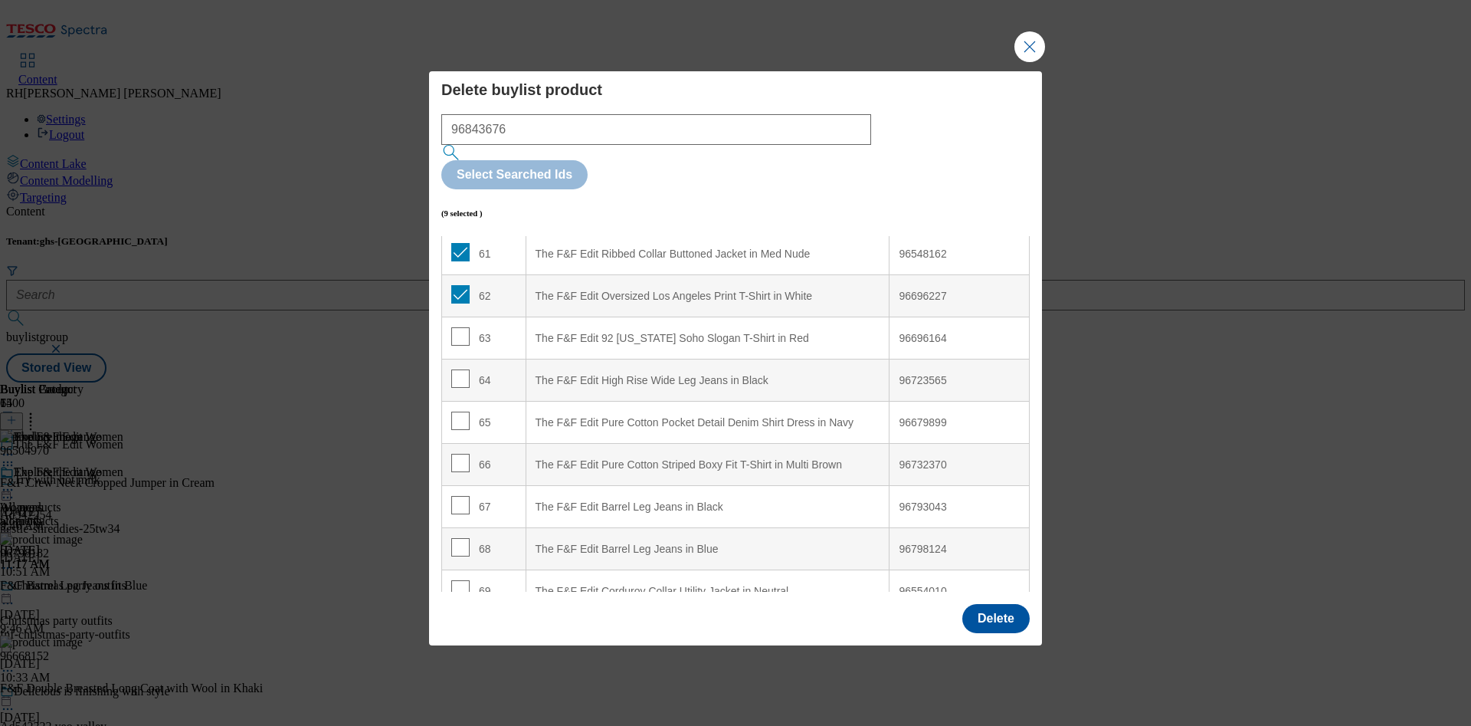
click at [457, 317] on td "63" at bounding box center [484, 338] width 84 height 42
click at [457, 327] on input "Modal" at bounding box center [460, 336] width 18 height 18
checkbox input "true"
click at [456, 454] on input "Modal" at bounding box center [460, 463] width 18 height 18
checkbox input "true"
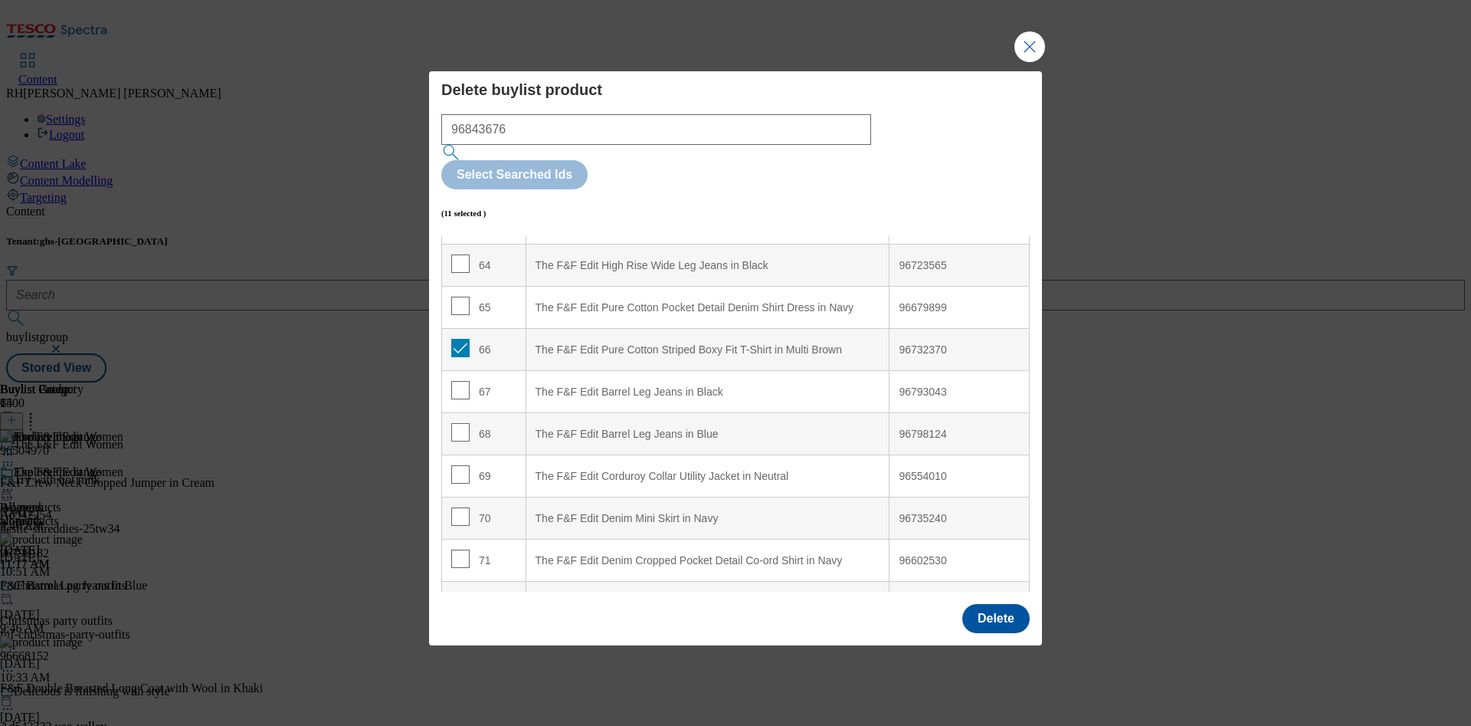
scroll to position [2806, 0]
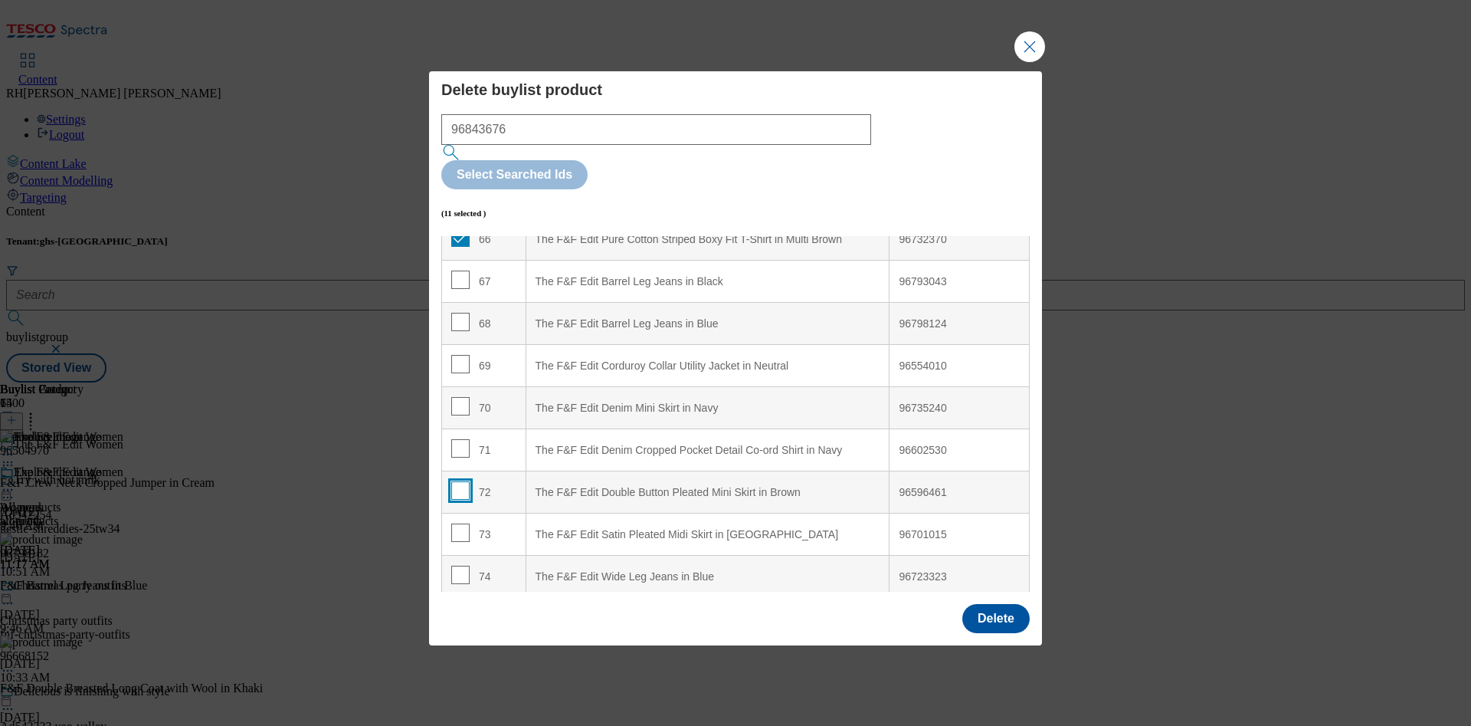
click at [460, 481] on input "Modal" at bounding box center [460, 490] width 18 height 18
checkbox input "true"
click at [983, 604] on button "Delete" at bounding box center [995, 618] width 67 height 29
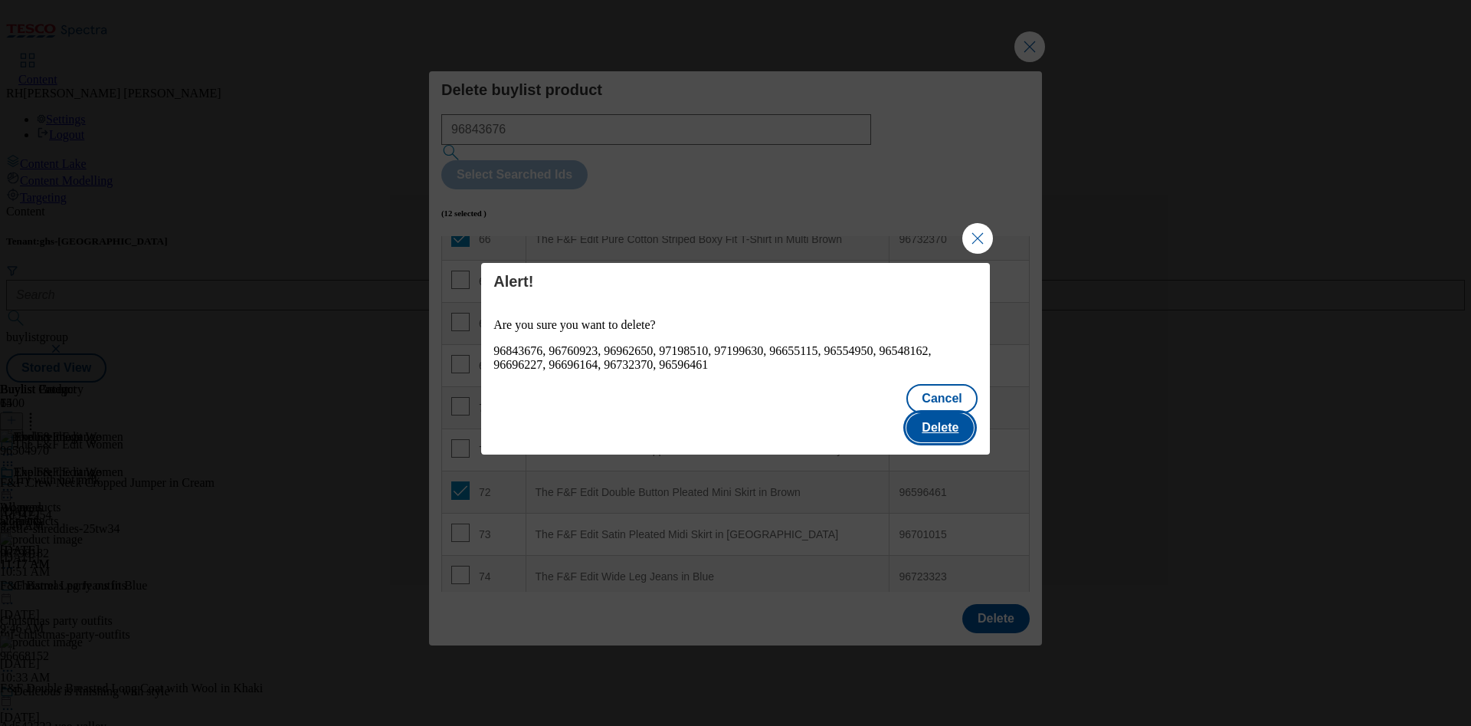
click at [955, 415] on button "Delete" at bounding box center [939, 427] width 67 height 29
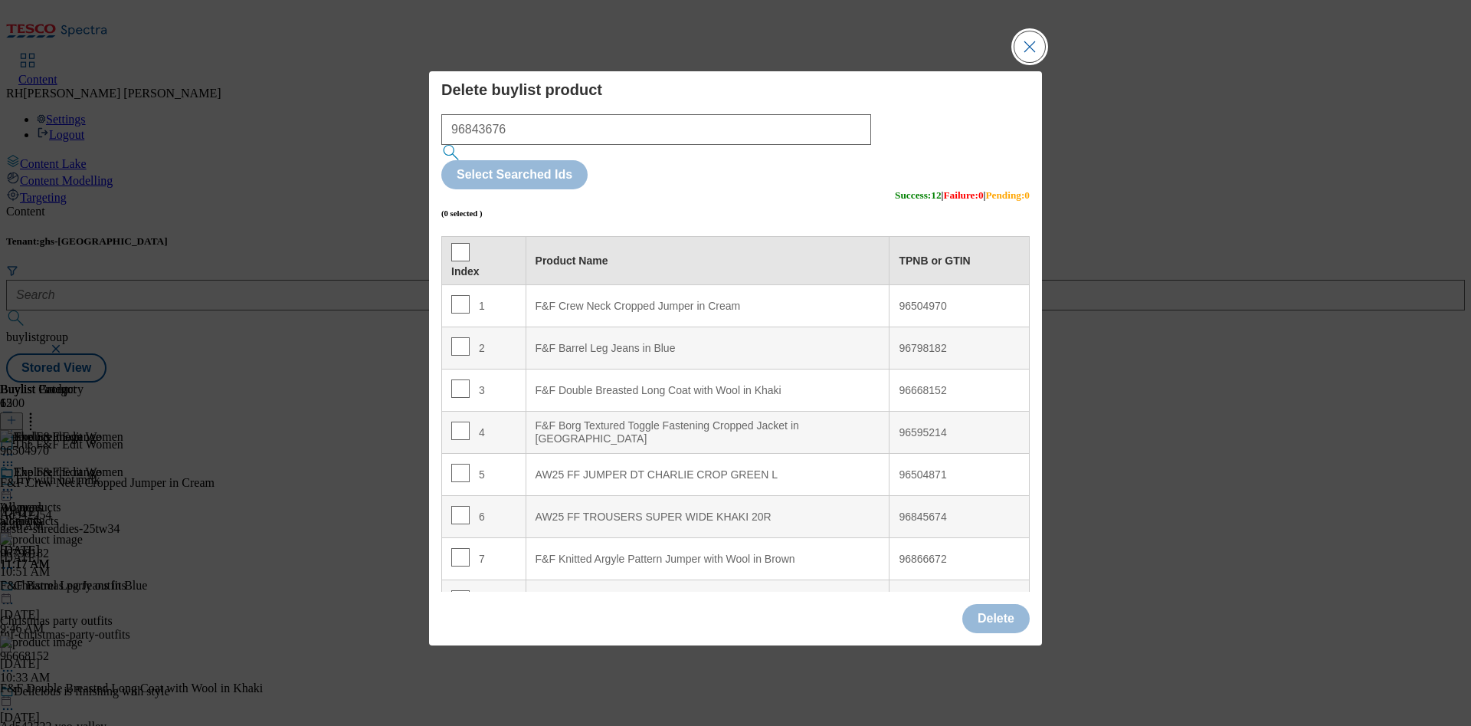
click at [1033, 62] on button "Close Modal" at bounding box center [1029, 46] width 31 height 31
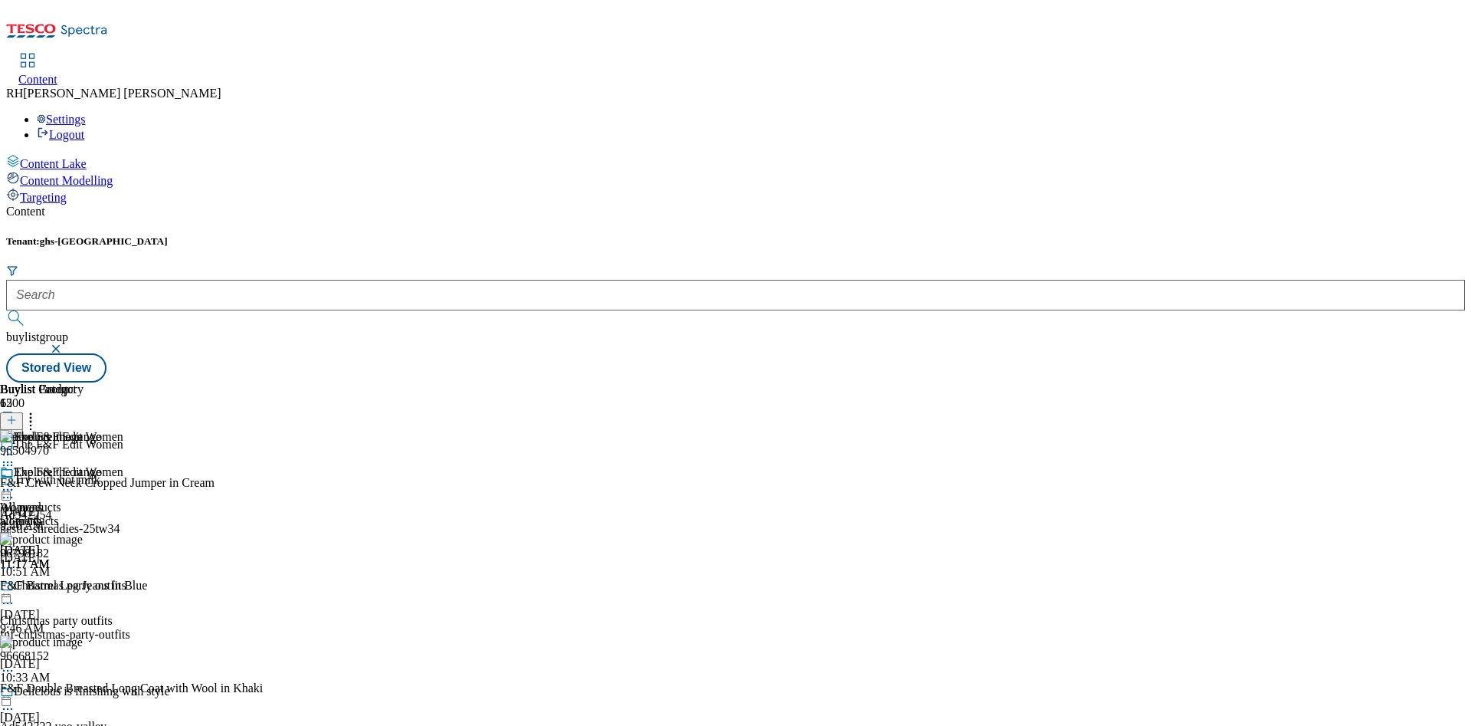
click at [15, 482] on icon at bounding box center [7, 489] width 15 height 15
click at [65, 516] on span "Edit" at bounding box center [57, 521] width 18 height 11
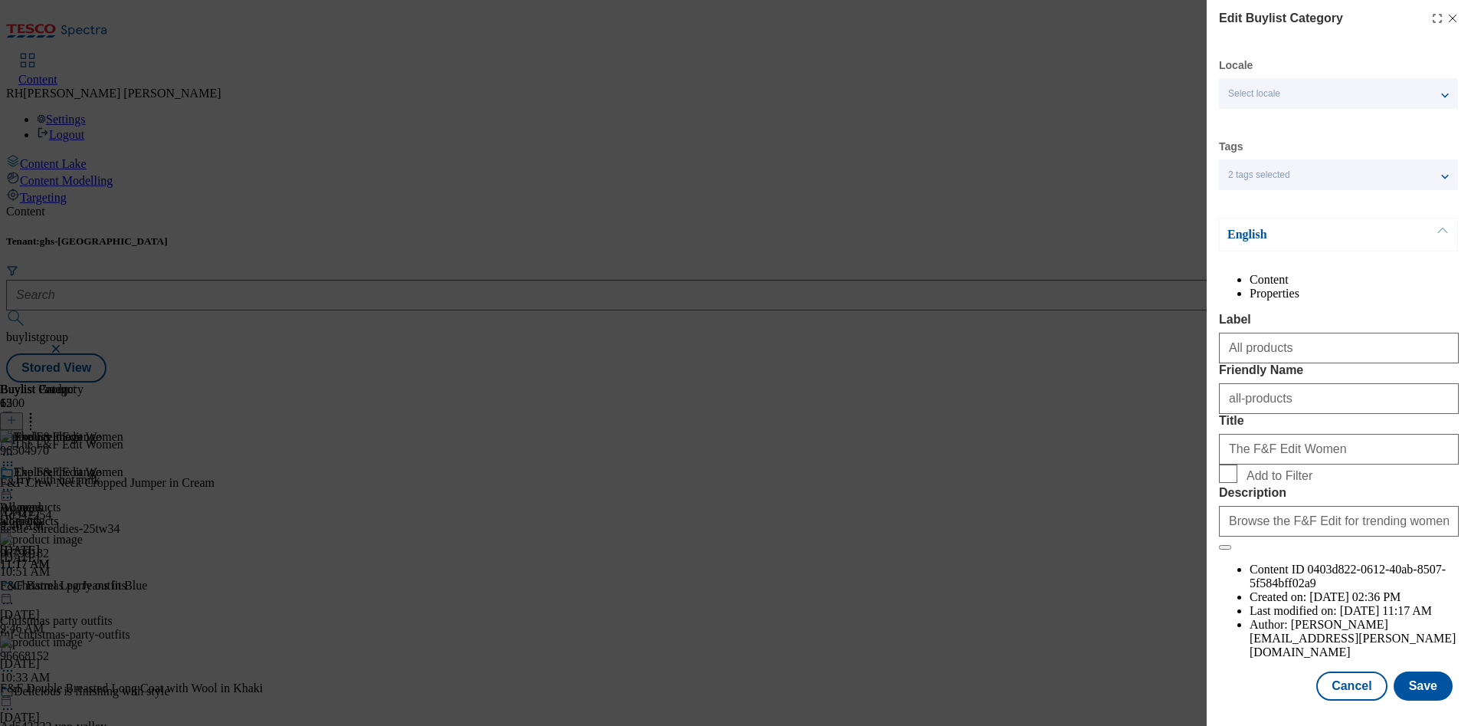
scroll to position [46, 0]
click at [1411, 674] on button "Save" at bounding box center [1423, 685] width 59 height 29
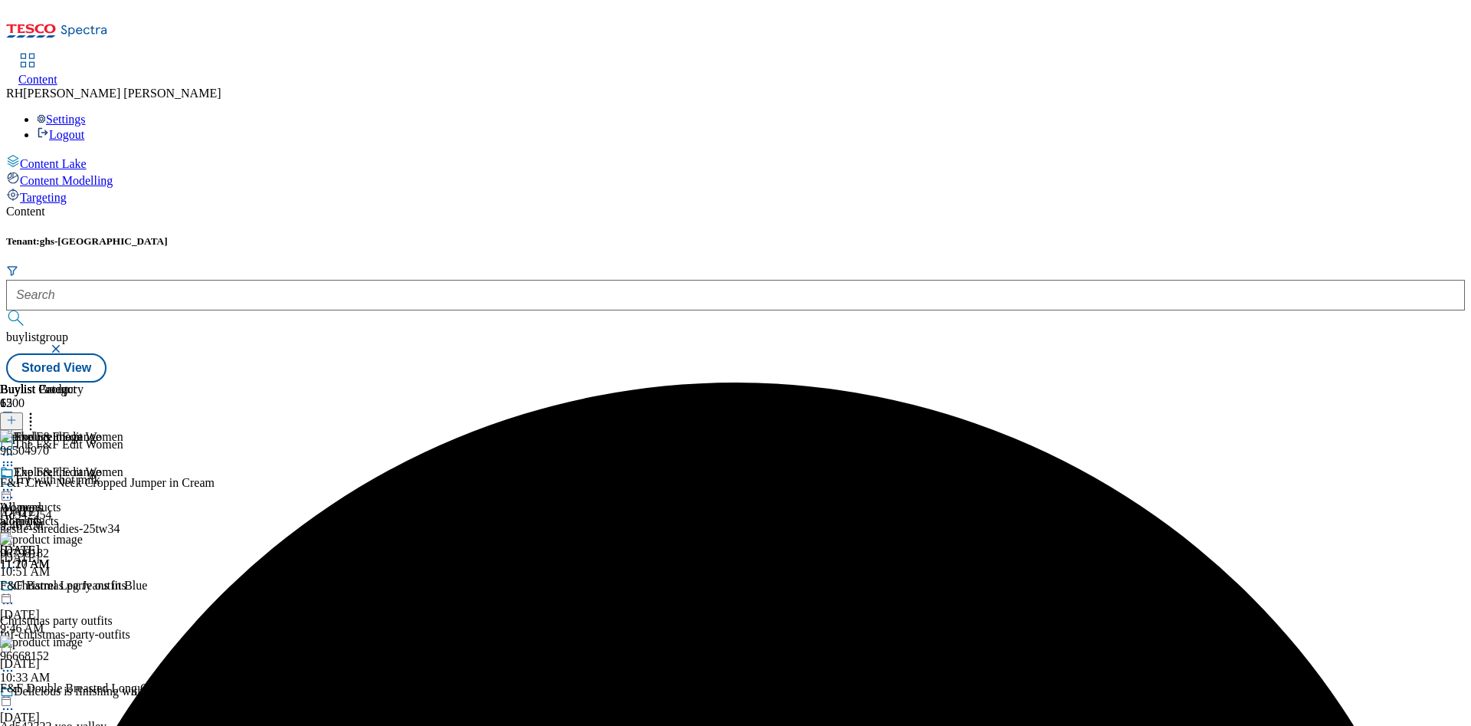
click at [15, 482] on icon at bounding box center [7, 489] width 15 height 15
click at [84, 587] on span "Preview" at bounding box center [66, 592] width 36 height 11
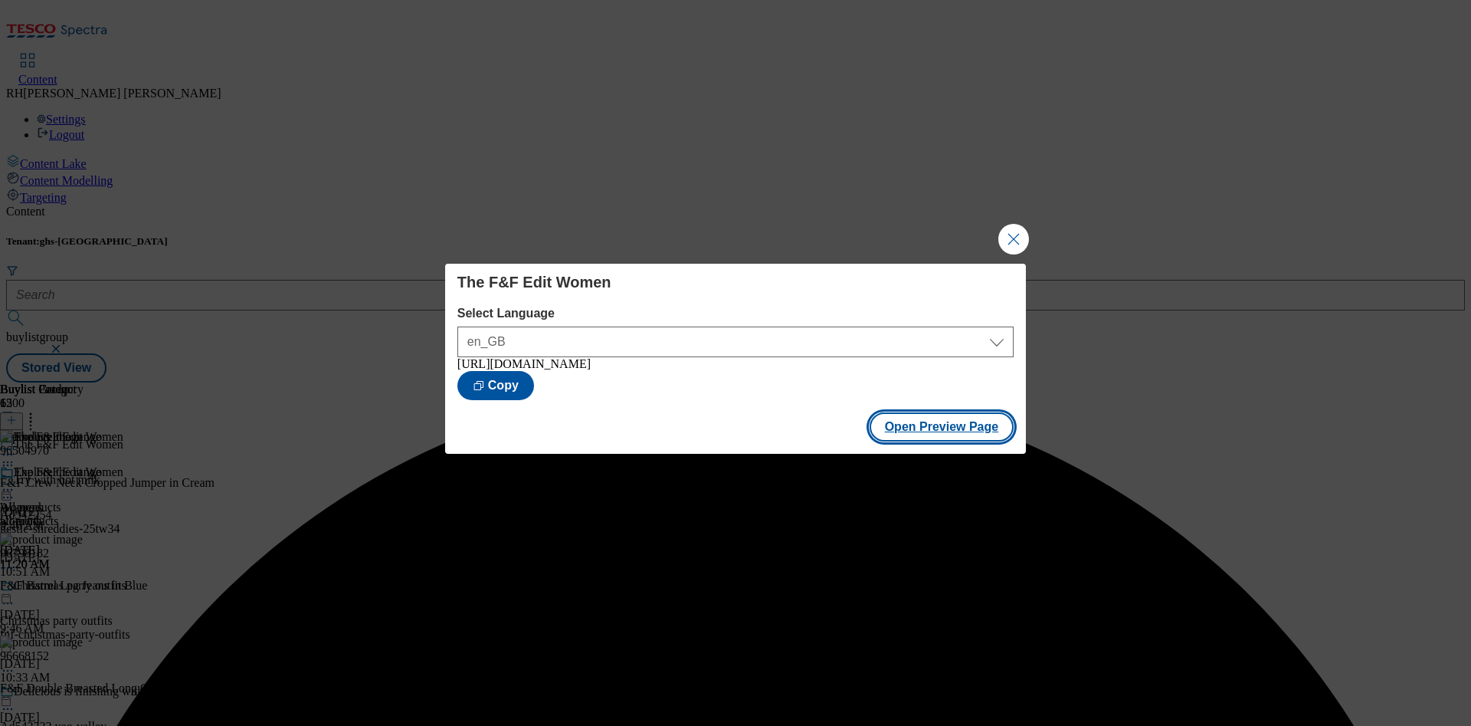
click at [944, 417] on button "Open Preview Page" at bounding box center [942, 426] width 145 height 29
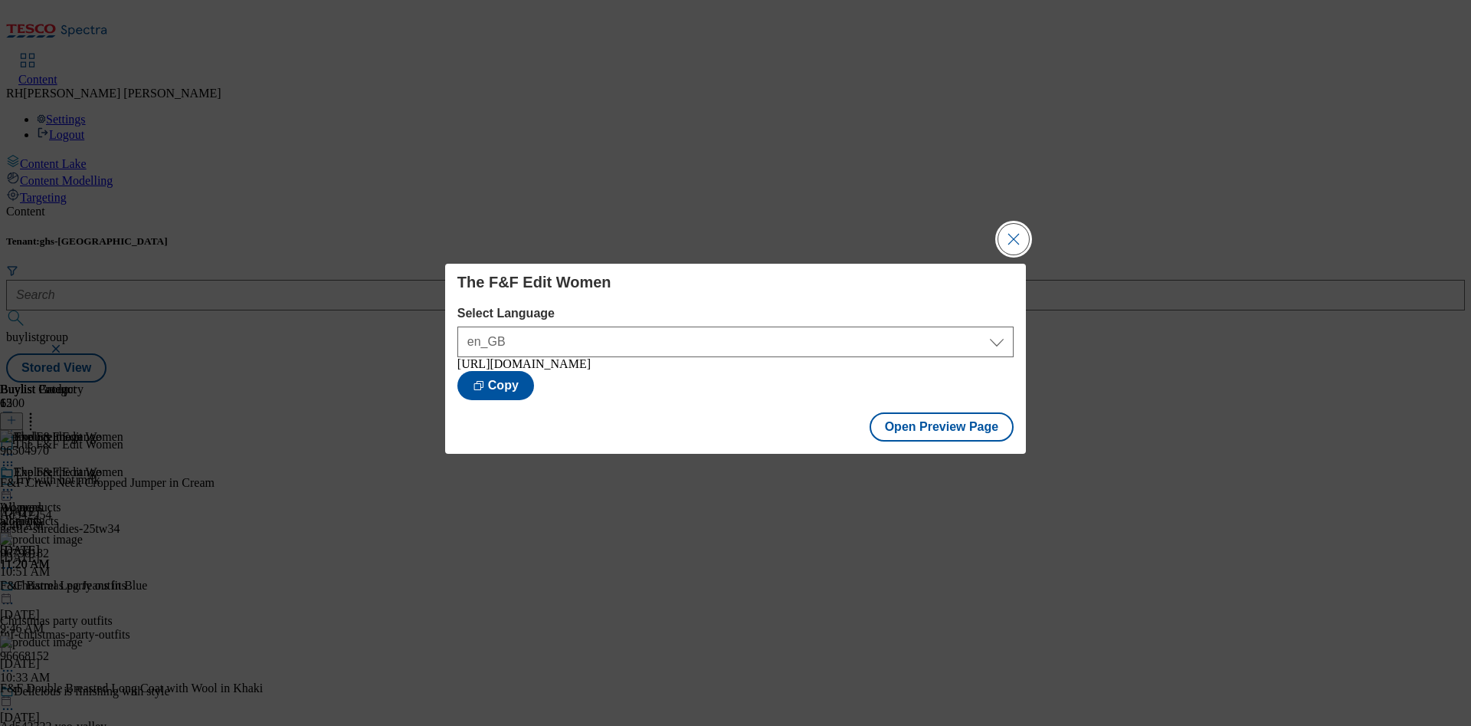
click at [1018, 228] on button "Close Modal" at bounding box center [1013, 239] width 31 height 31
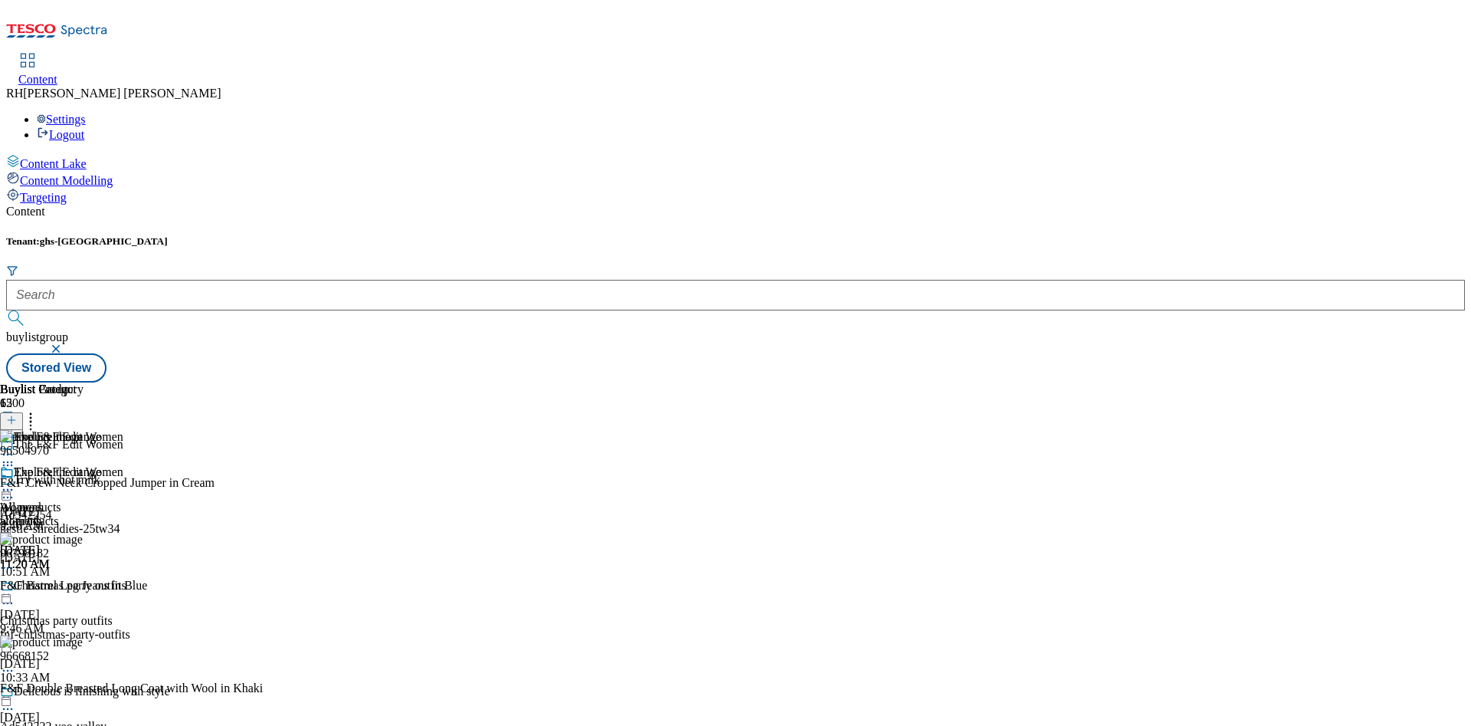
click at [15, 482] on icon at bounding box center [7, 489] width 15 height 15
click at [87, 636] on button "Publish" at bounding box center [59, 645] width 57 height 18
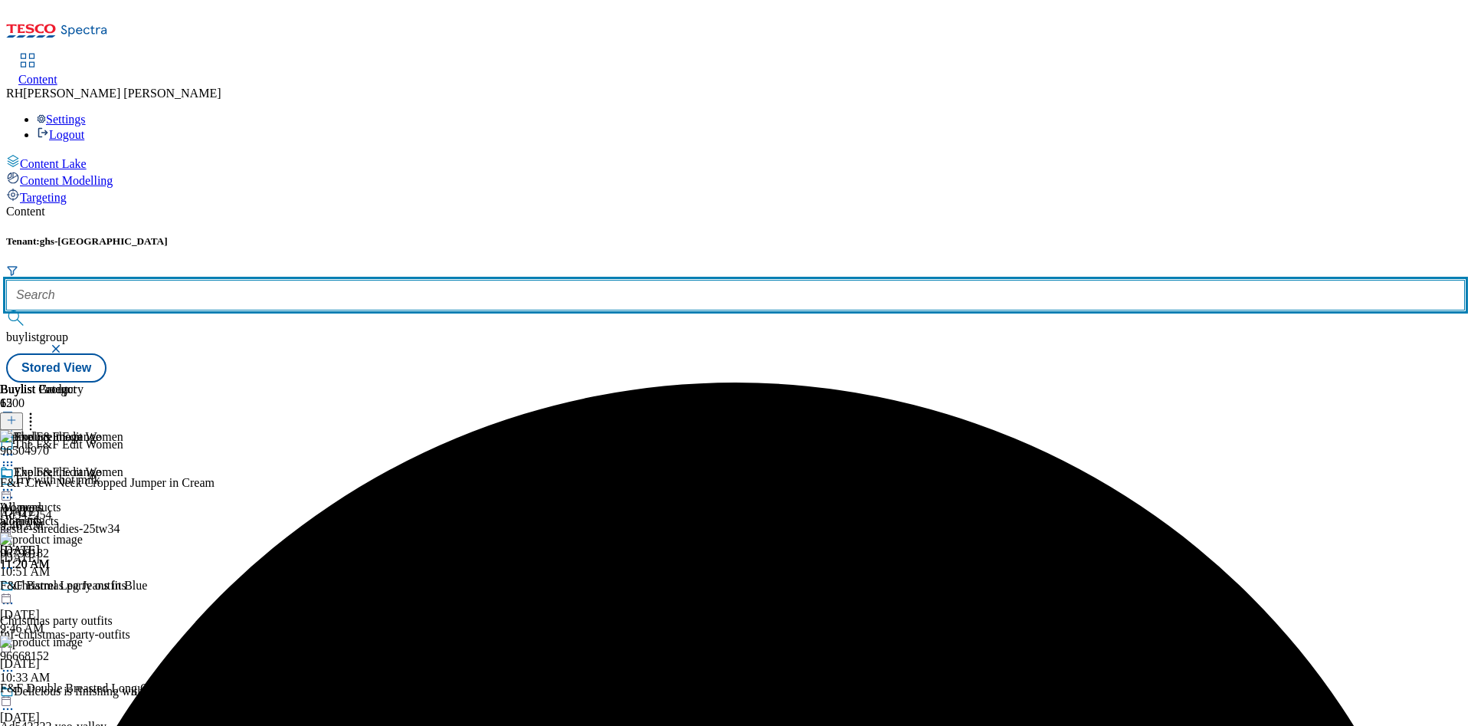
click at [364, 280] on input "text" at bounding box center [735, 295] width 1459 height 31
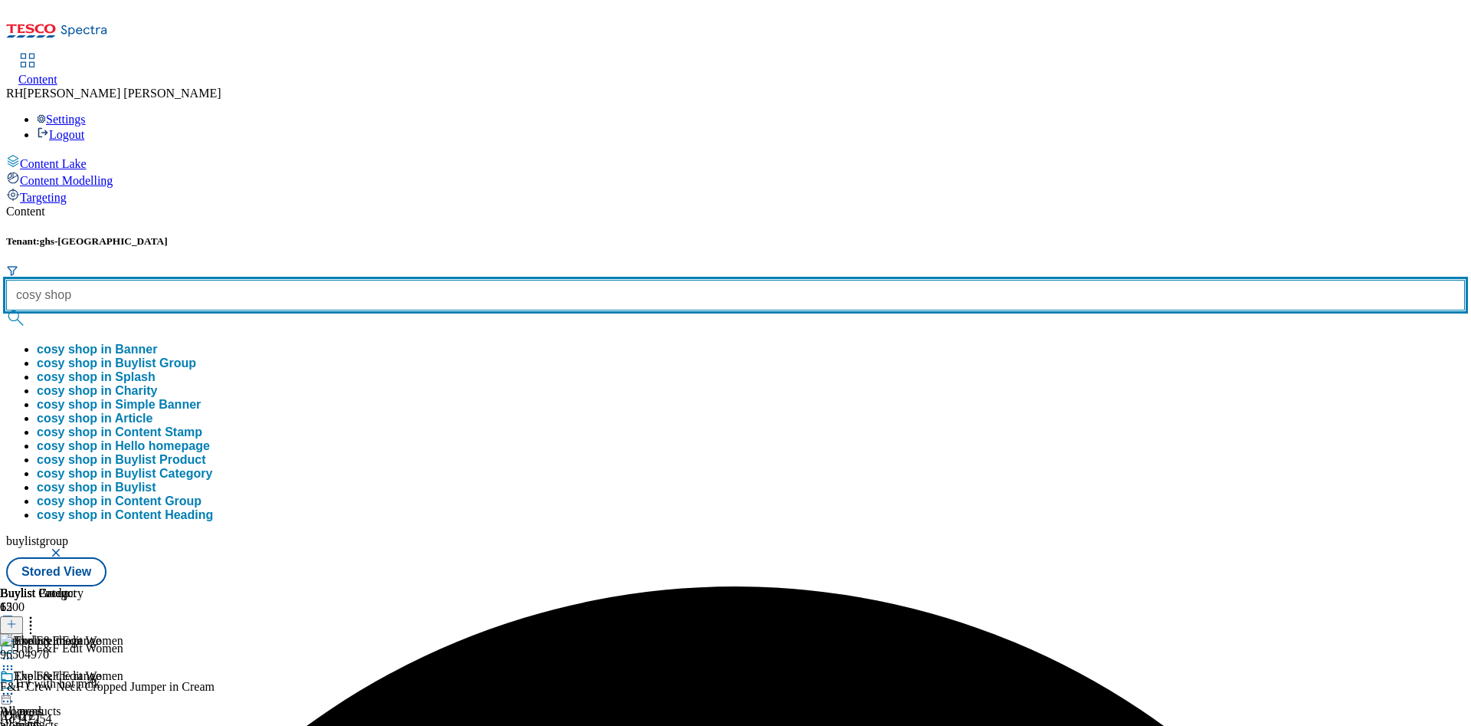
type input "cosy shop"
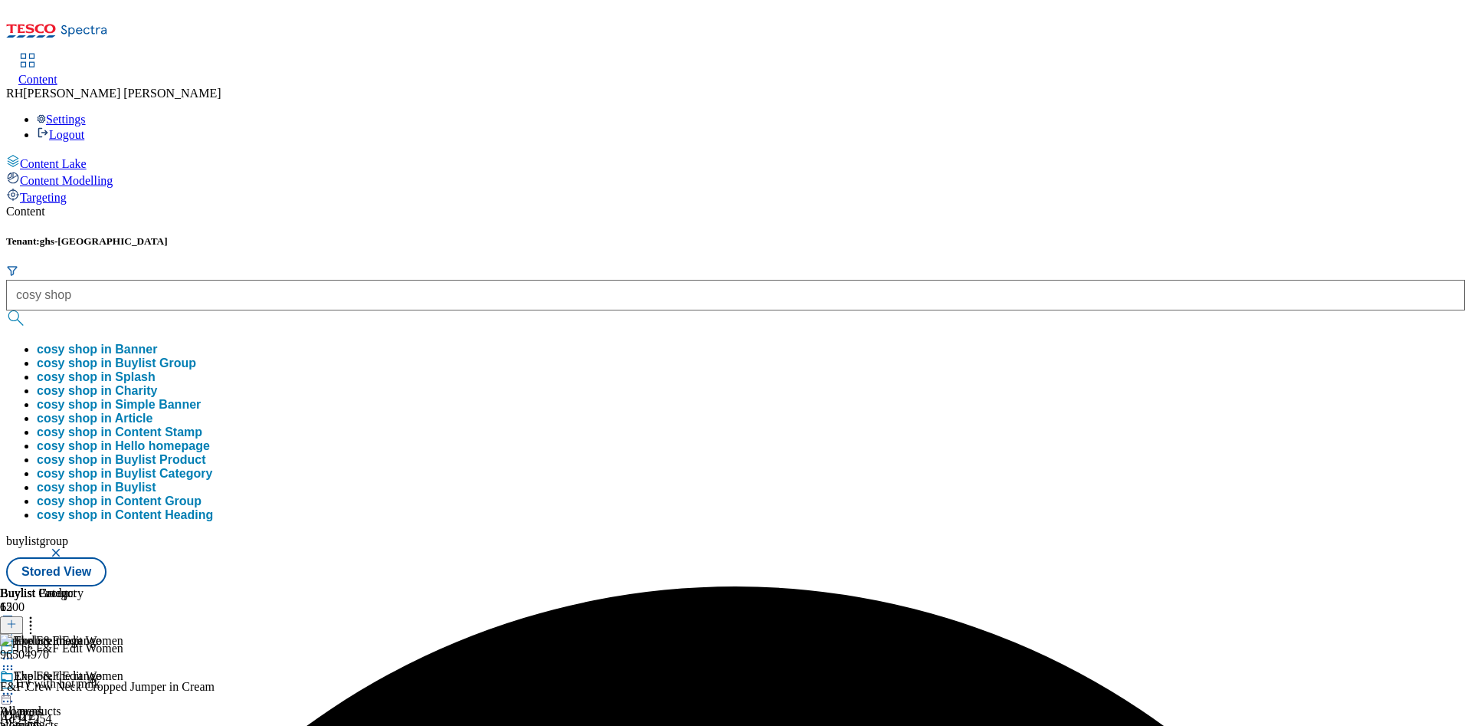
click at [196, 356] on button "cosy shop in Buylist Group" at bounding box center [116, 363] width 159 height 14
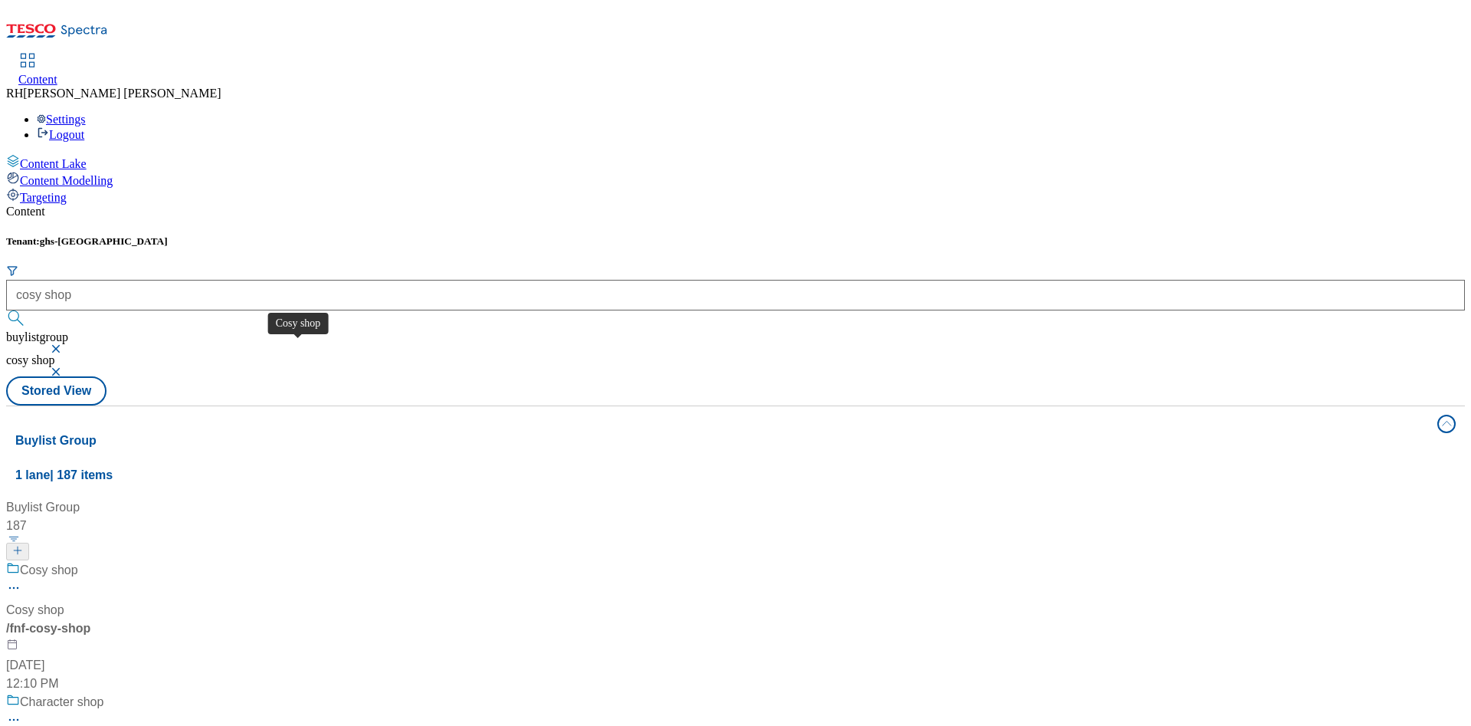
click at [64, 601] on div "Cosy shop" at bounding box center [35, 610] width 58 height 18
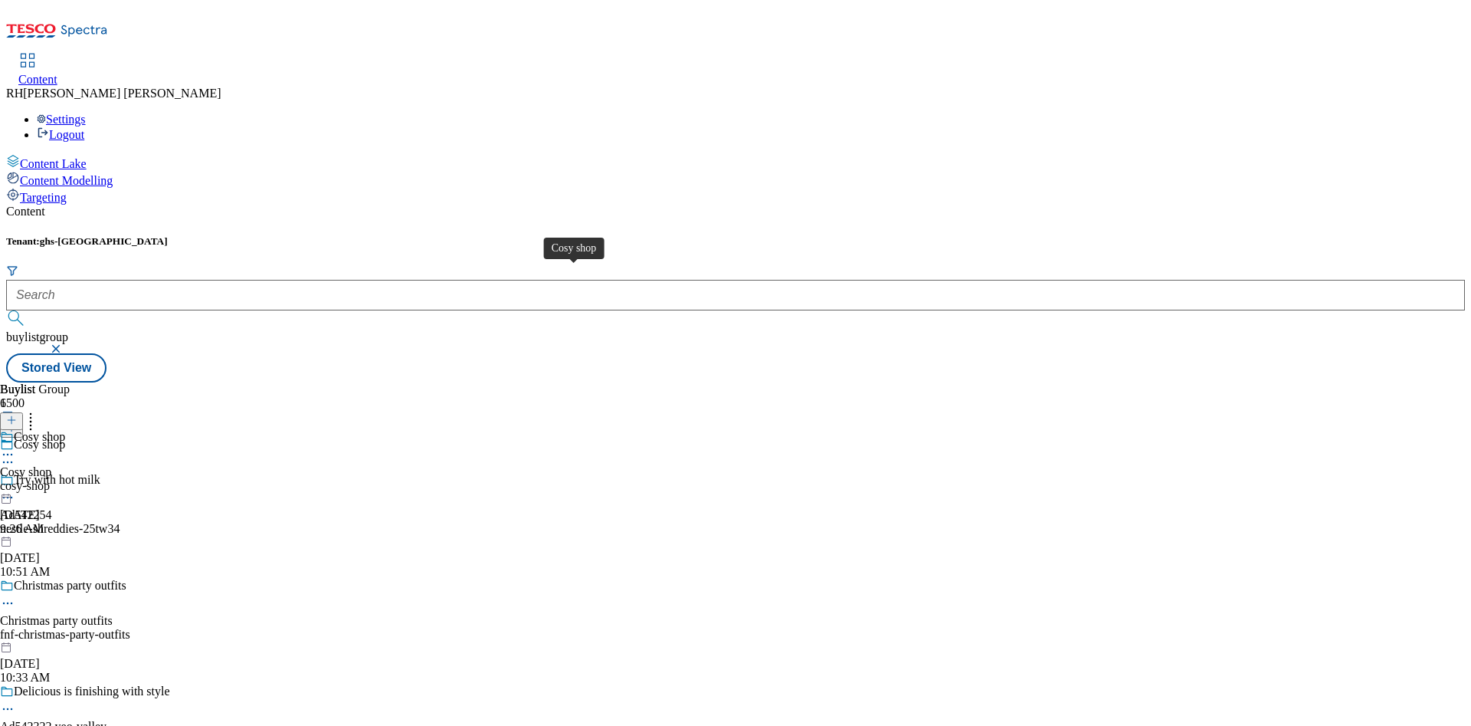
click at [51, 465] on span "Cosy shop" at bounding box center [25, 472] width 51 height 14
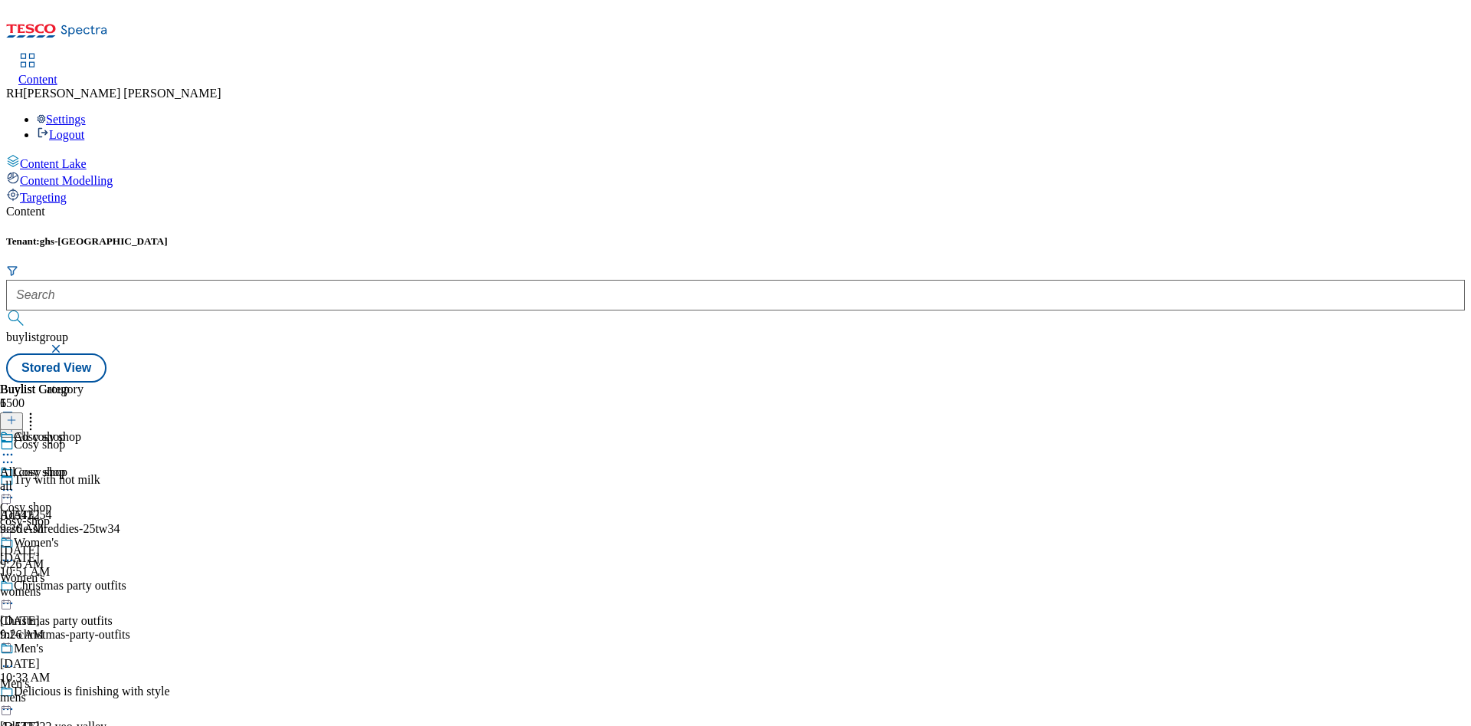
click at [84, 430] on div "All cosy shop All cosy shop all [DATE] 9:26 AM" at bounding box center [42, 483] width 84 height 106
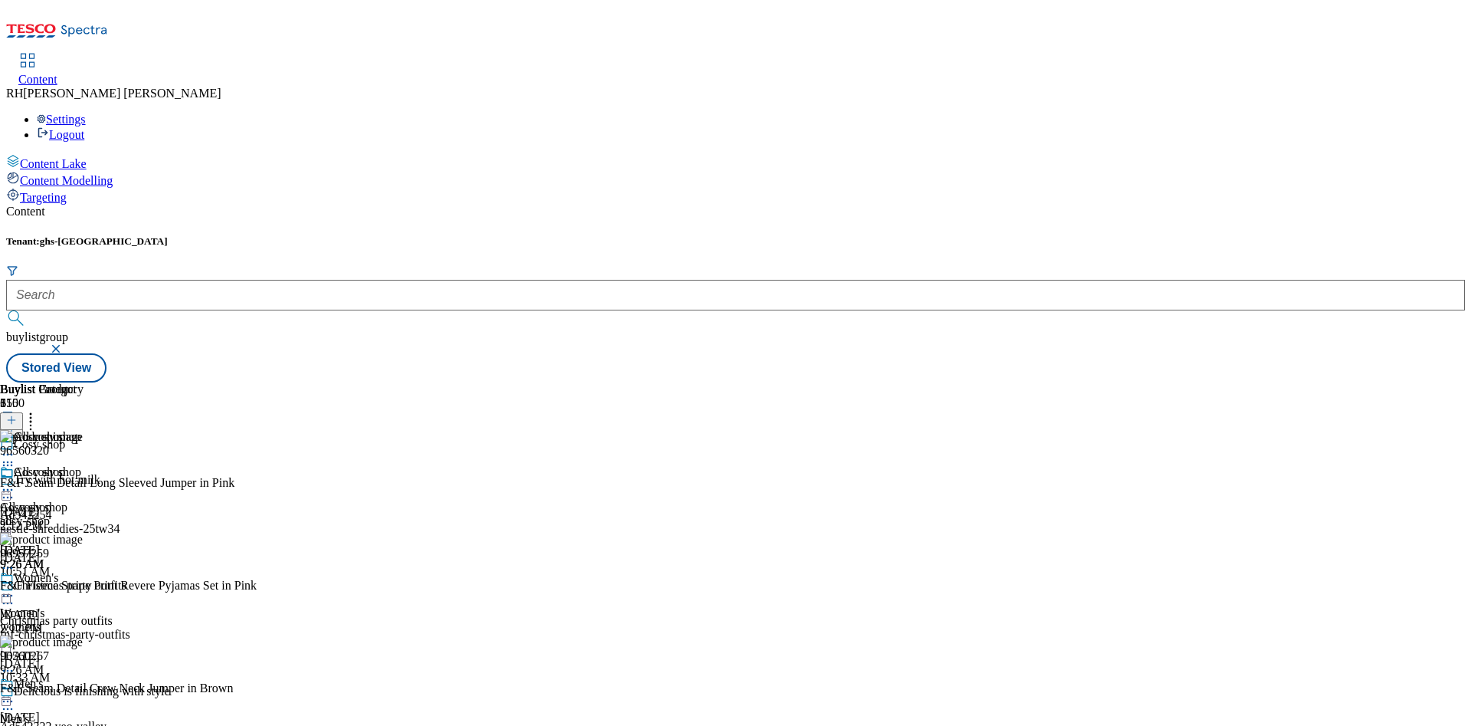
click at [38, 410] on icon at bounding box center [30, 417] width 15 height 15
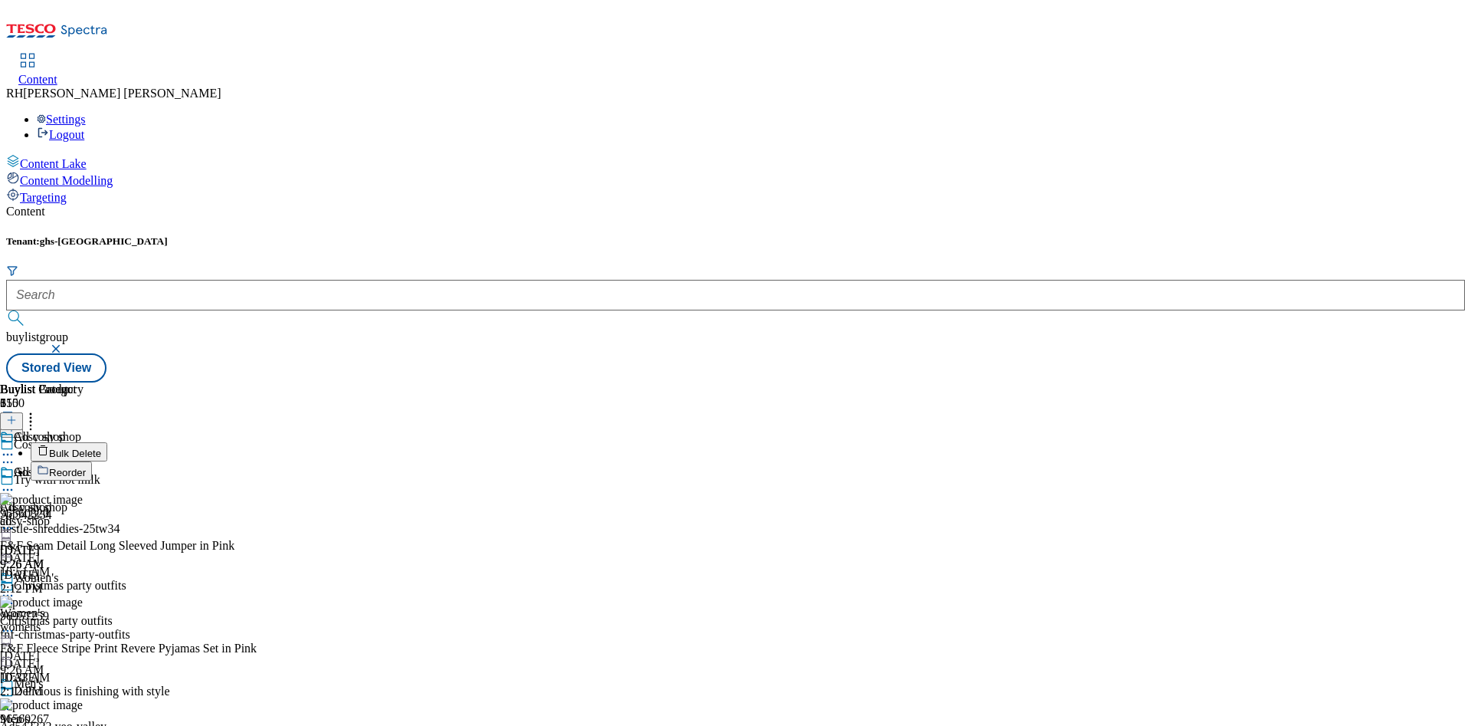
click at [86, 467] on span "Reorder" at bounding box center [67, 472] width 37 height 11
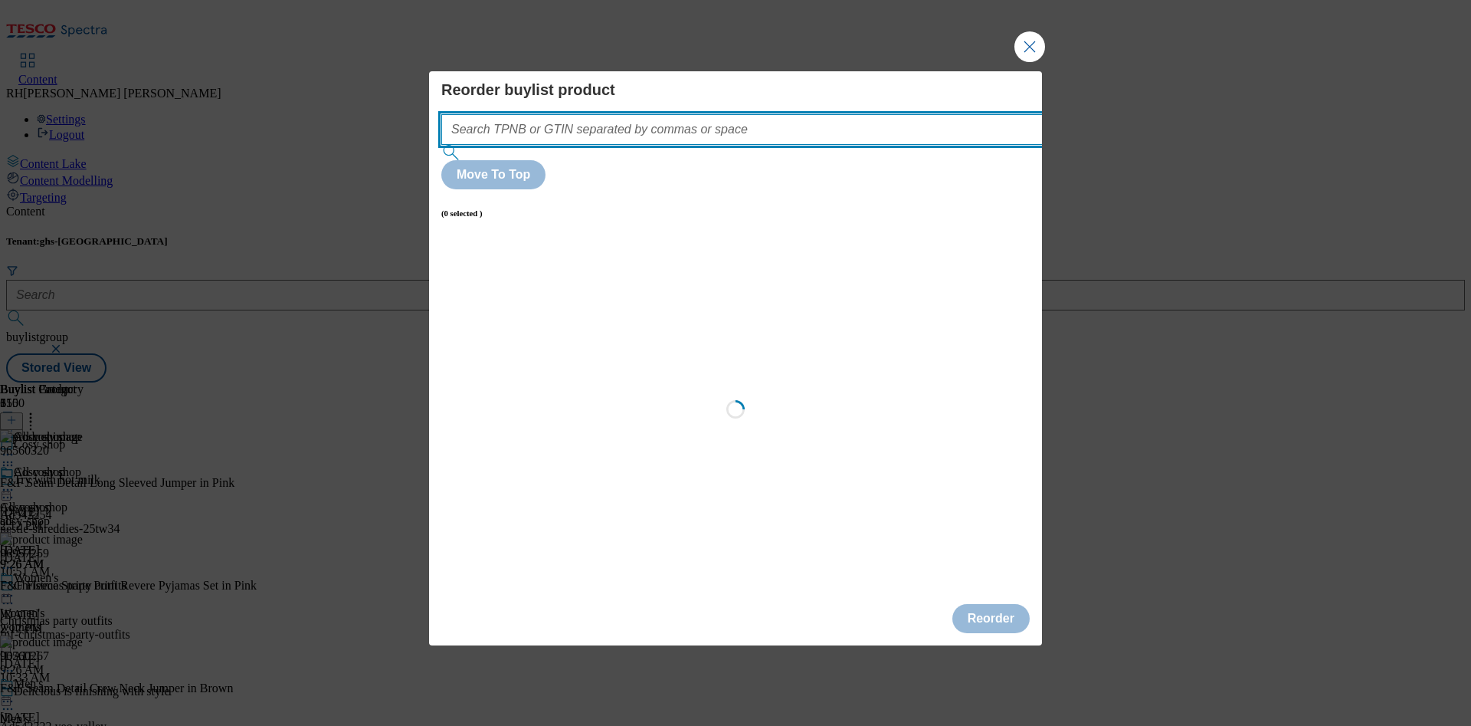
click at [730, 145] on input "Modal" at bounding box center [764, 129] width 647 height 31
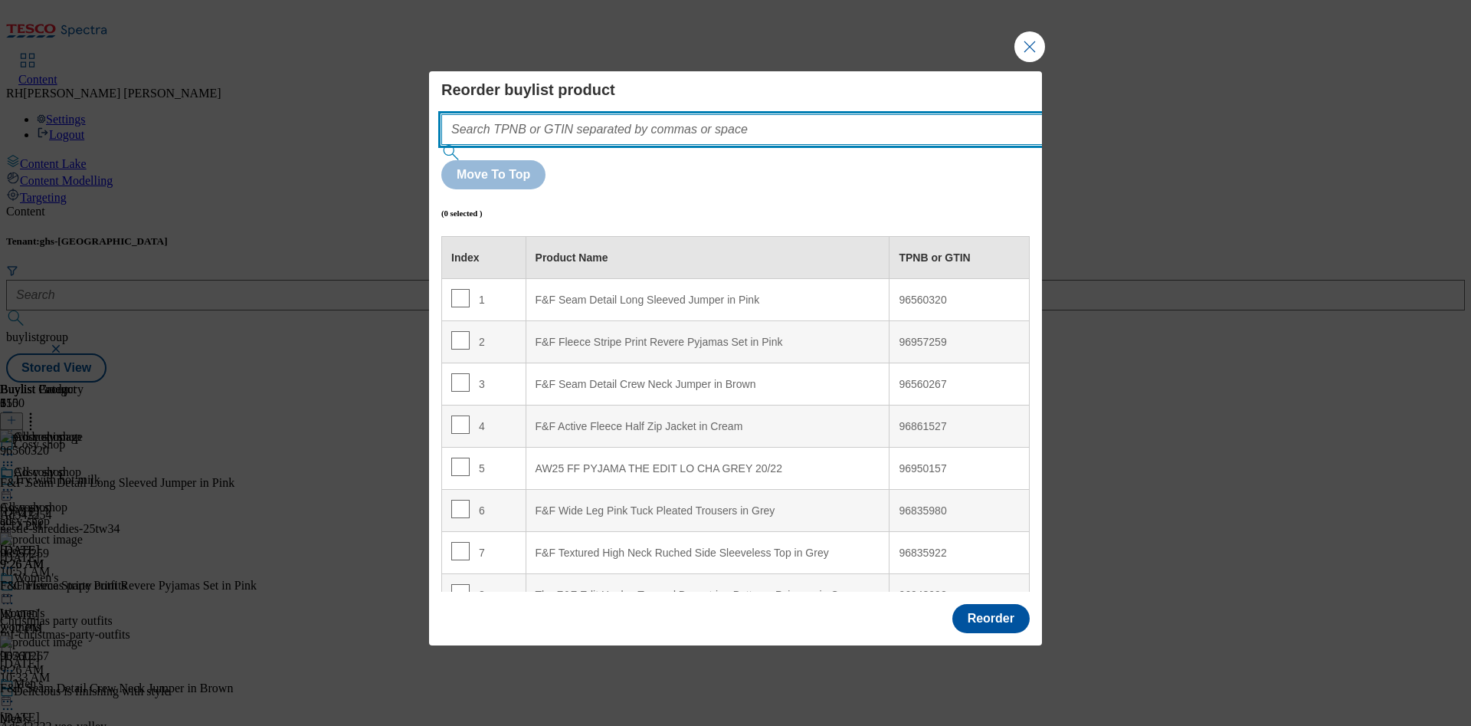
paste input "321415284"
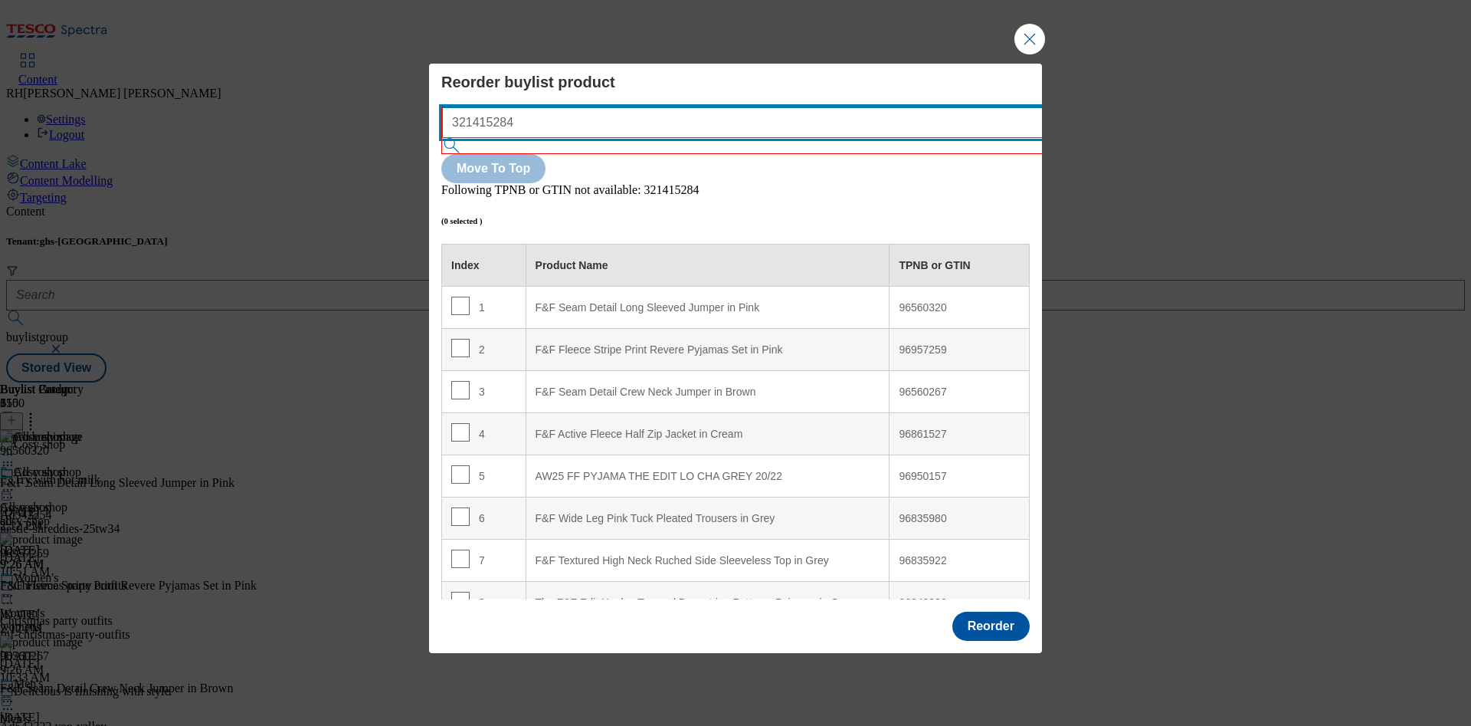
drag, startPoint x: 577, startPoint y: 157, endPoint x: 297, endPoint y: 159, distance: 280.5
click at [297, 159] on div "Reorder buylist product 321415284 Move To Top Following TPNB or GTIN not availa…" at bounding box center [735, 363] width 1471 height 726
paste input "96589078"
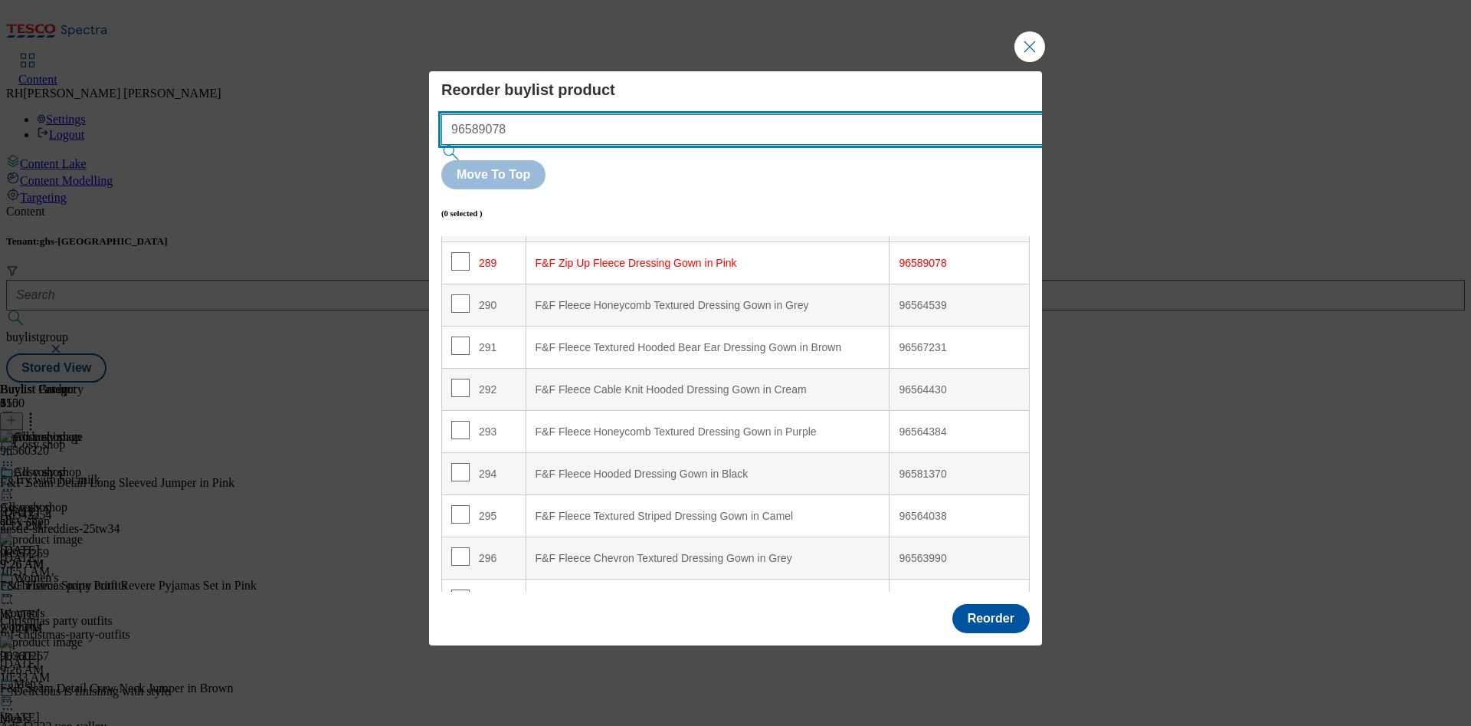
scroll to position [12193, 0]
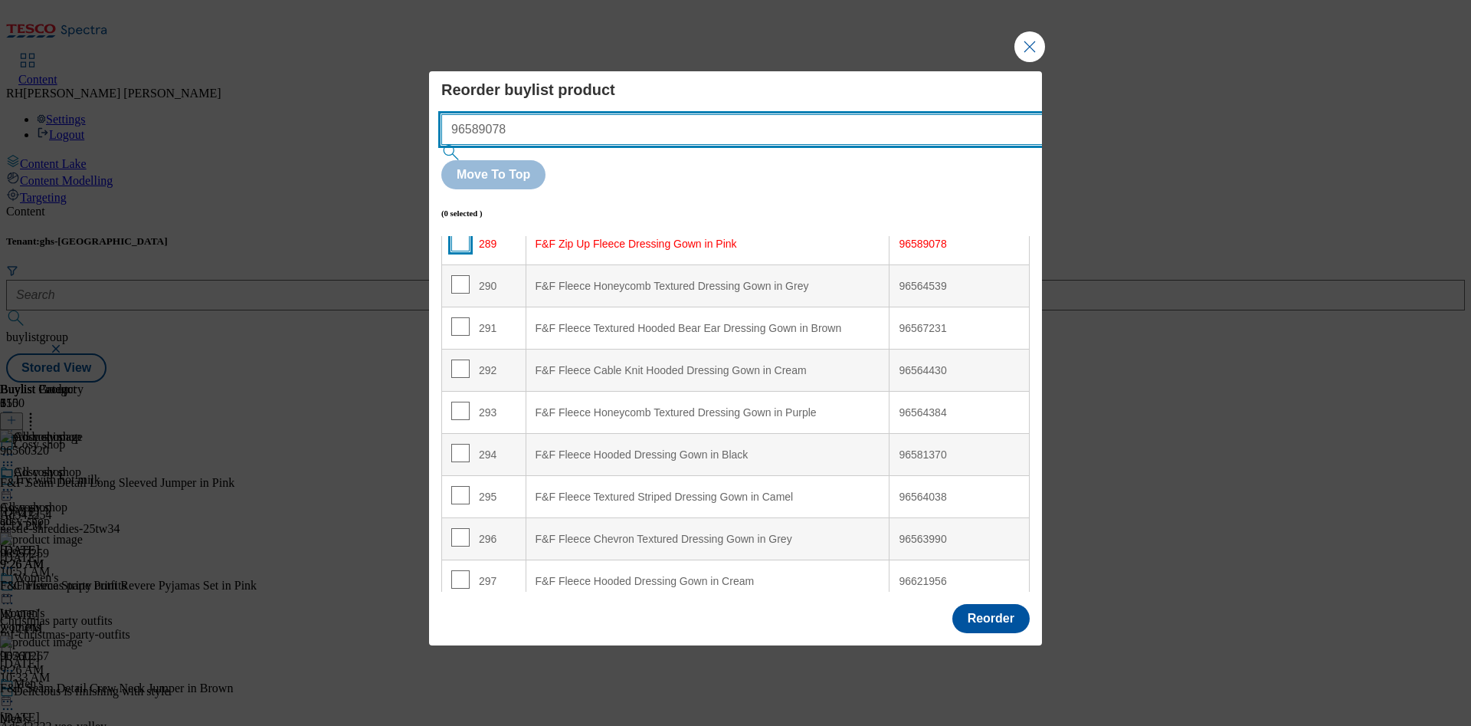
type input "96589078"
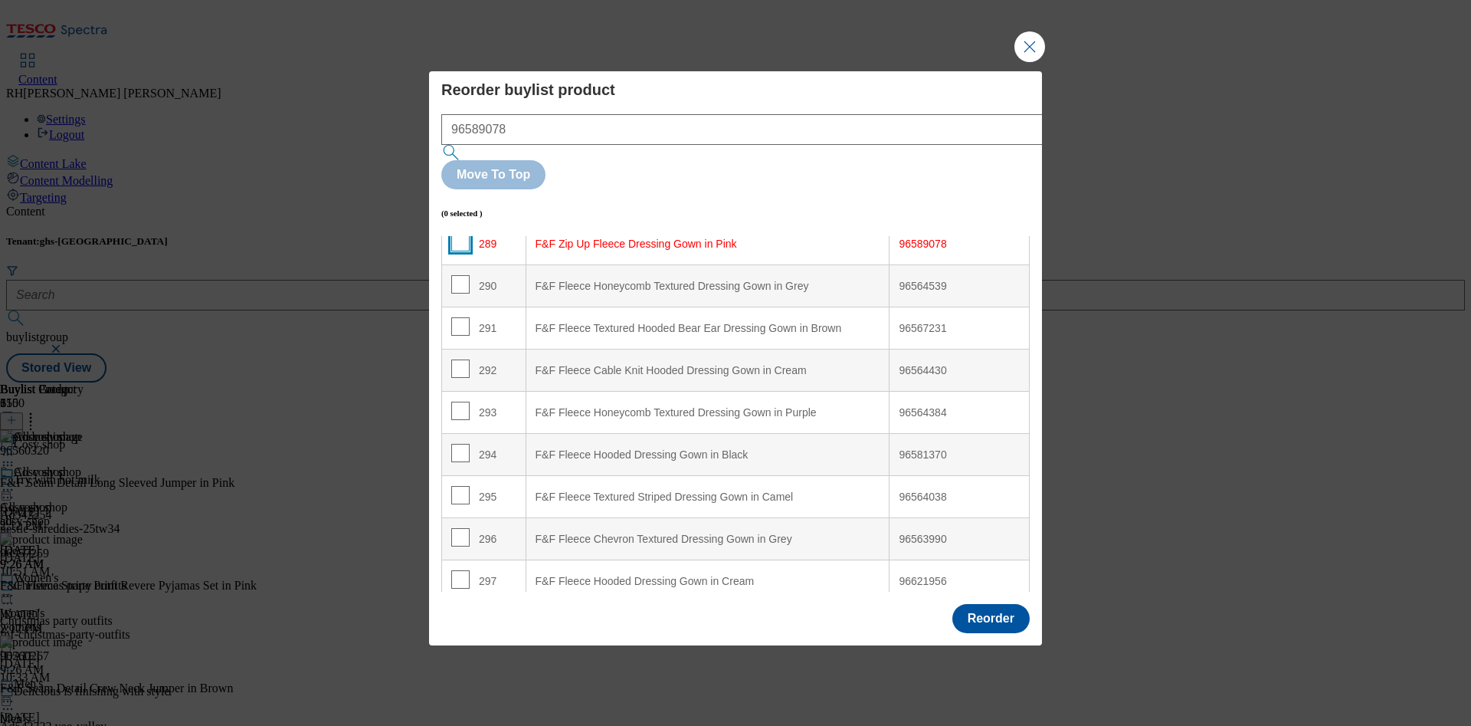
click at [461, 233] on input "Modal" at bounding box center [460, 242] width 18 height 18
checkbox input "true"
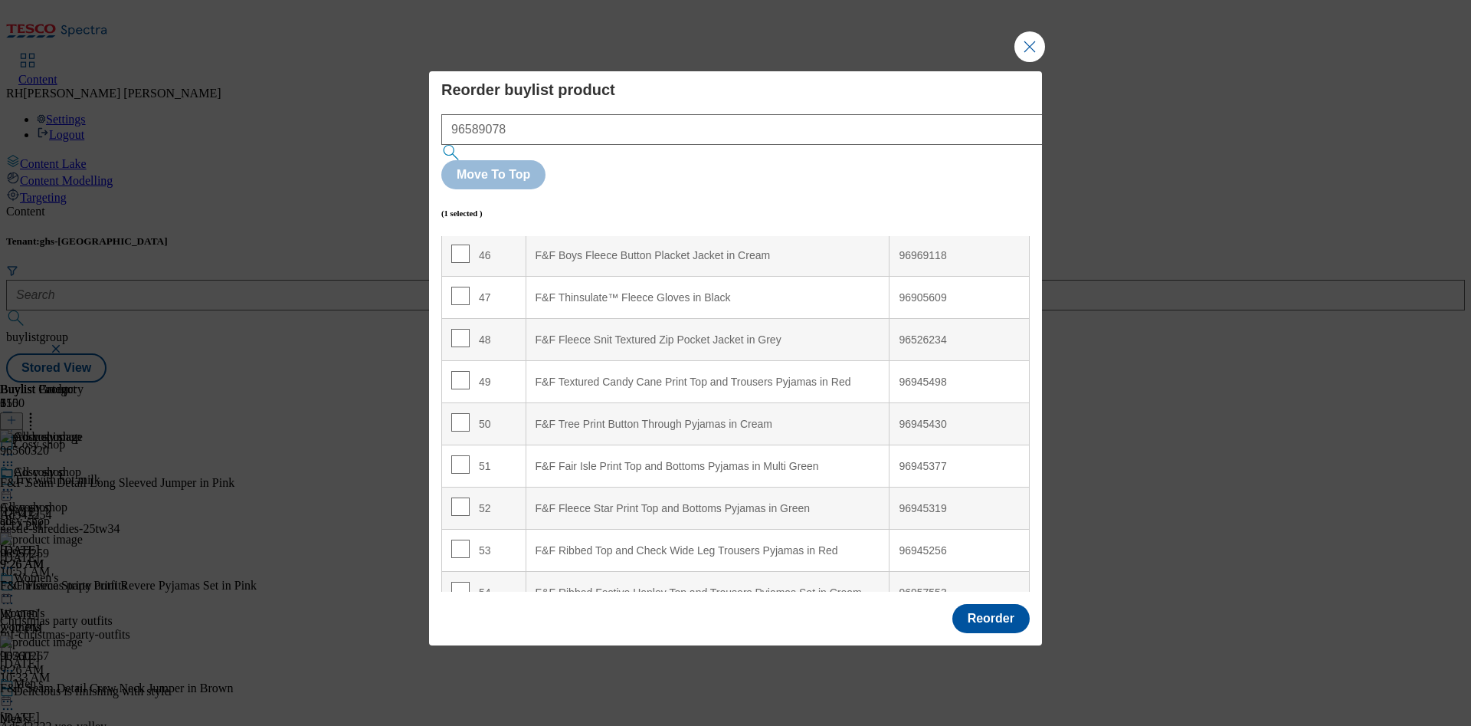
scroll to position [0, 0]
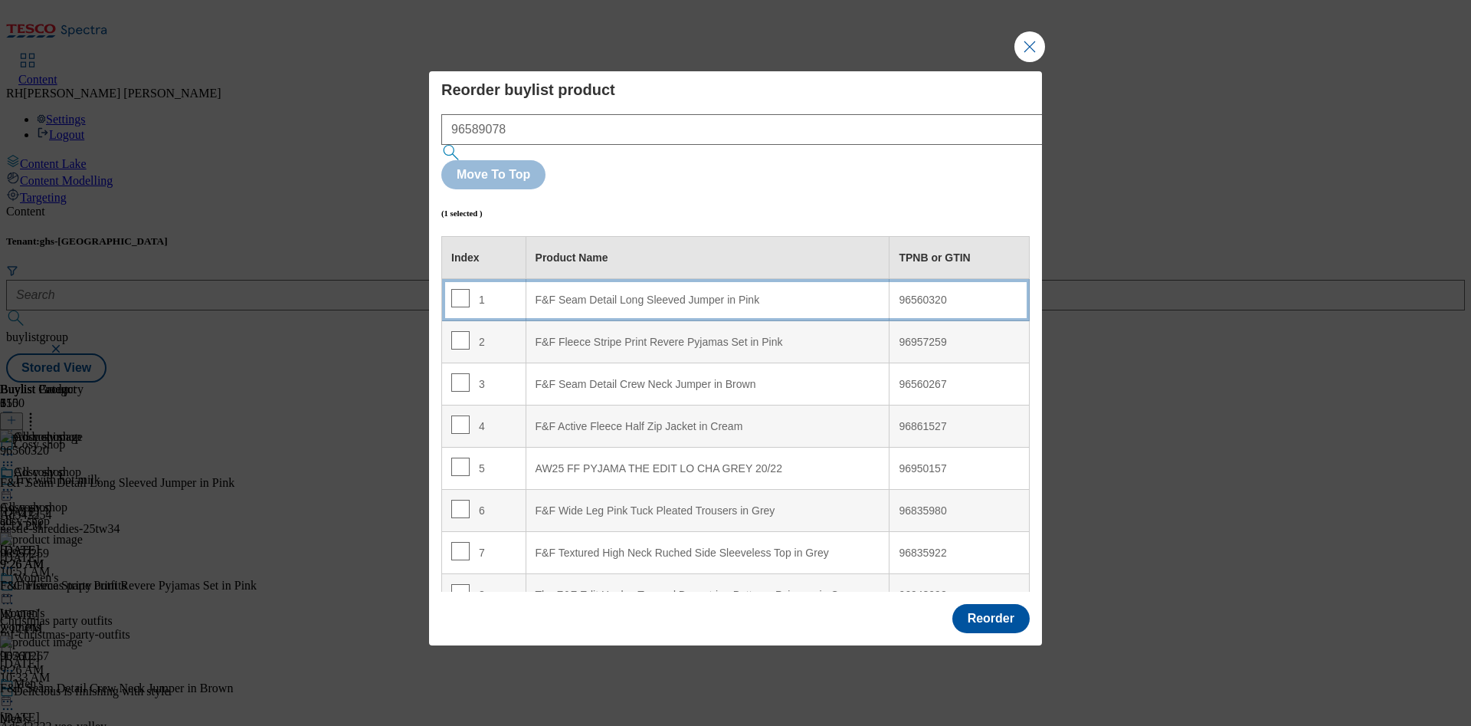
click at [687, 293] on div "F&F Seam Detail Long Sleeved Jumper in Pink" at bounding box center [708, 300] width 345 height 14
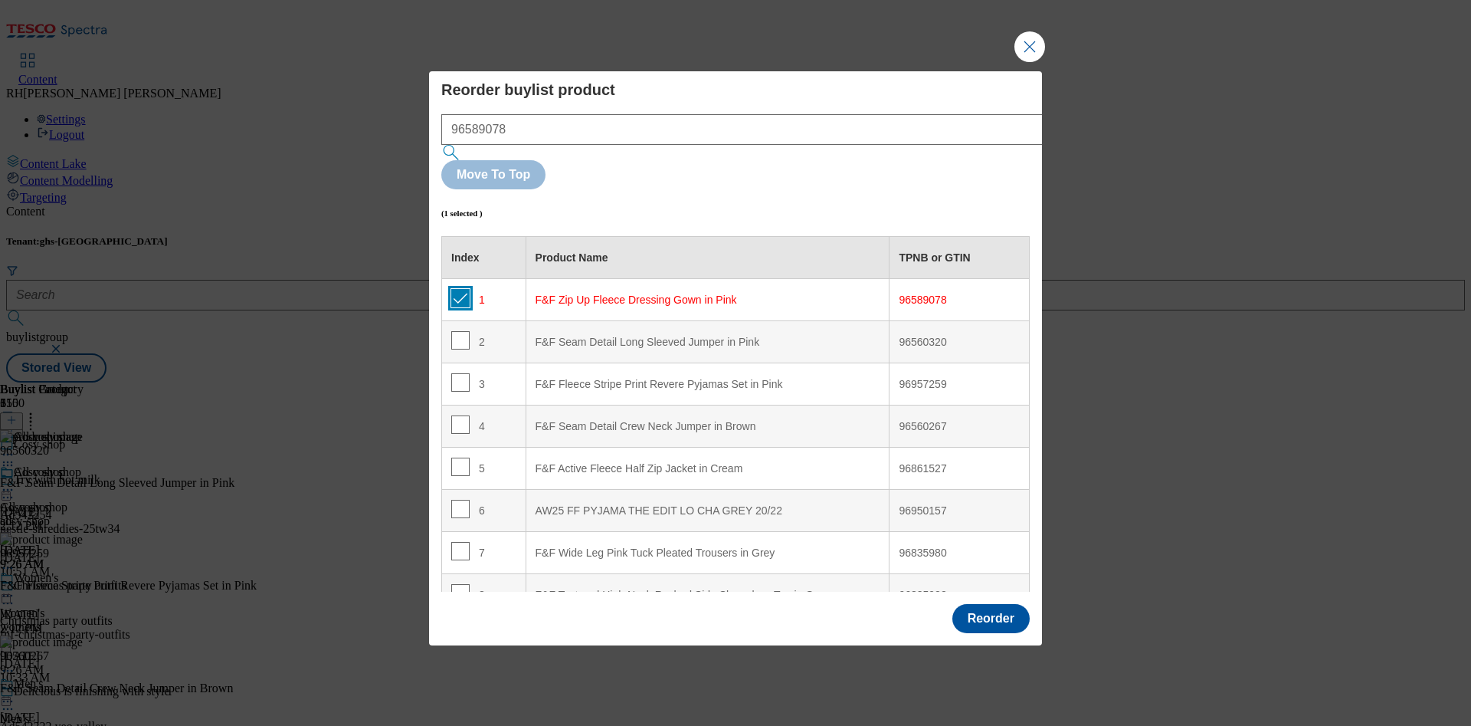
click at [460, 289] on input "Modal" at bounding box center [460, 298] width 18 height 18
checkbox input "false"
click at [982, 604] on button "Reorder" at bounding box center [990, 618] width 77 height 29
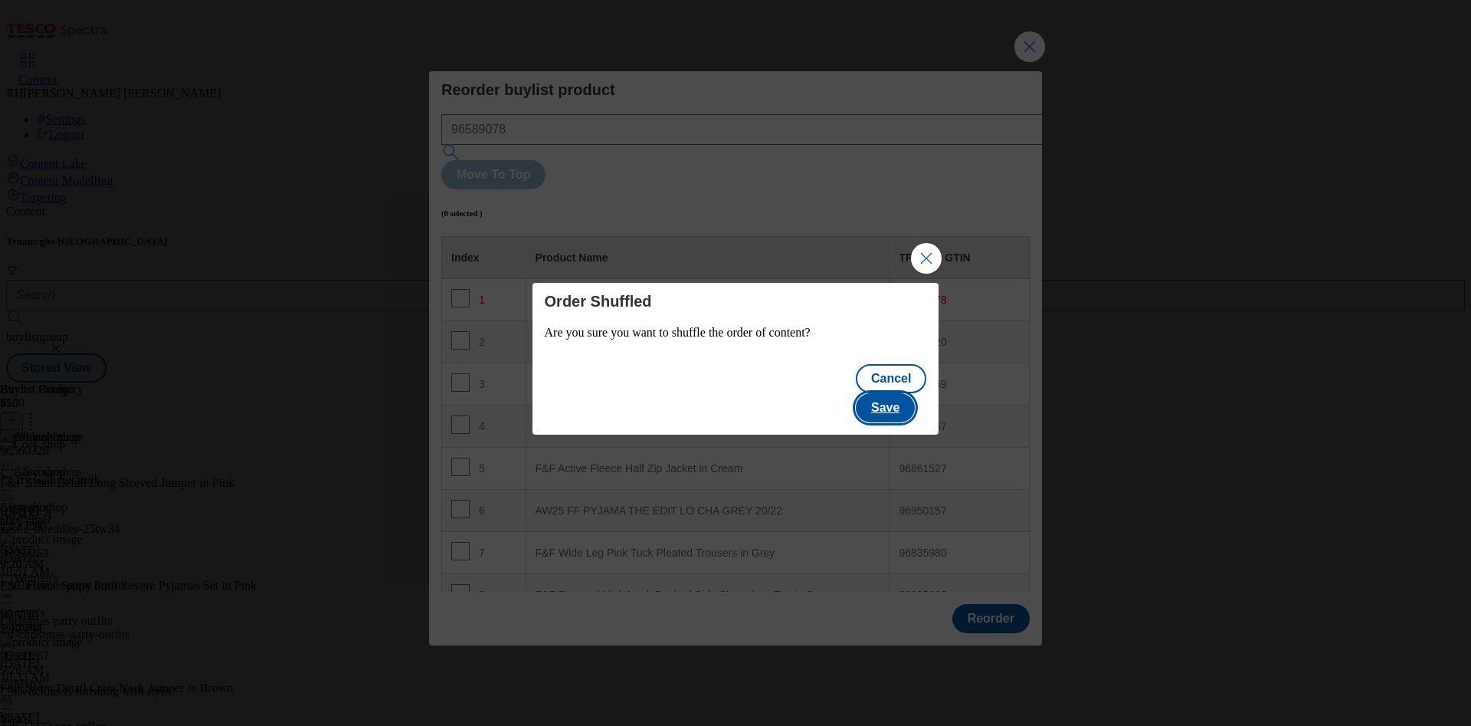
click at [904, 394] on button "Save" at bounding box center [885, 407] width 59 height 29
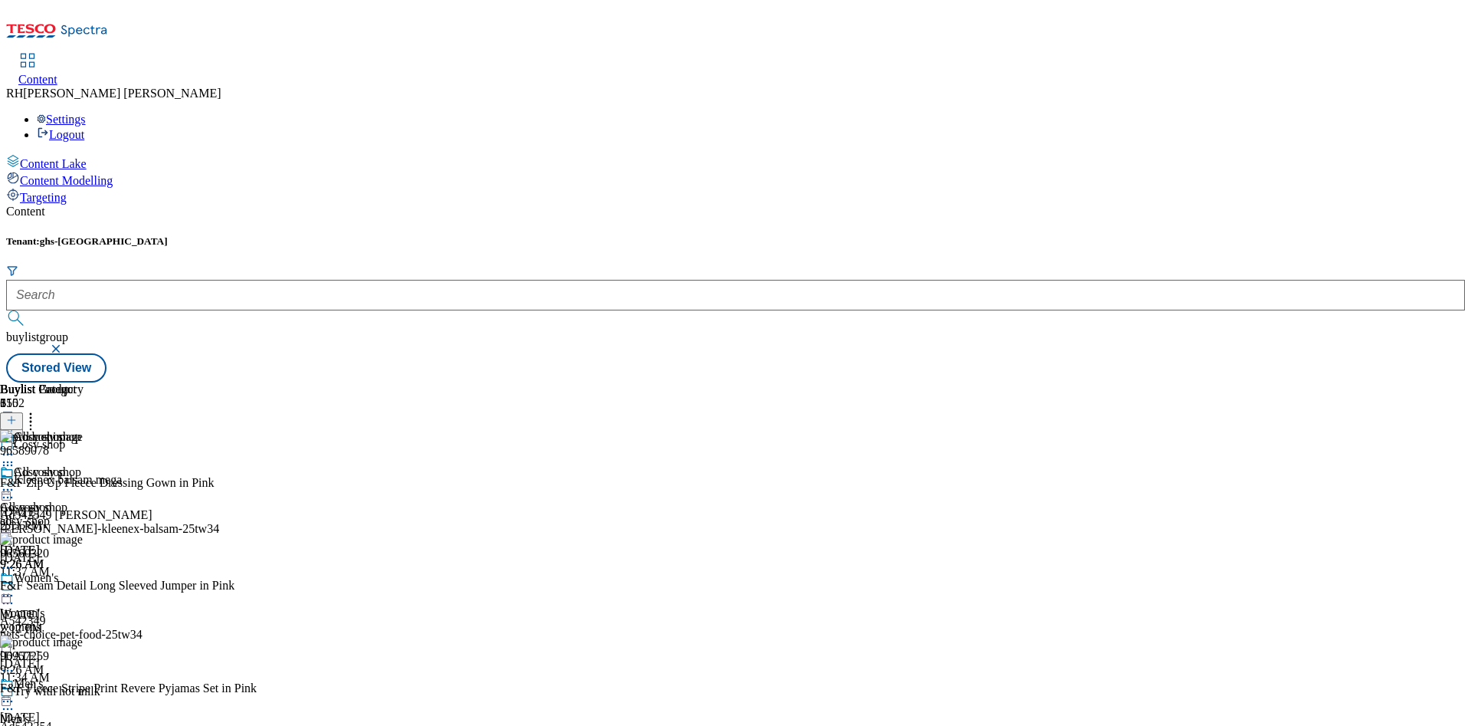
click at [15, 482] on icon at bounding box center [7, 489] width 15 height 15
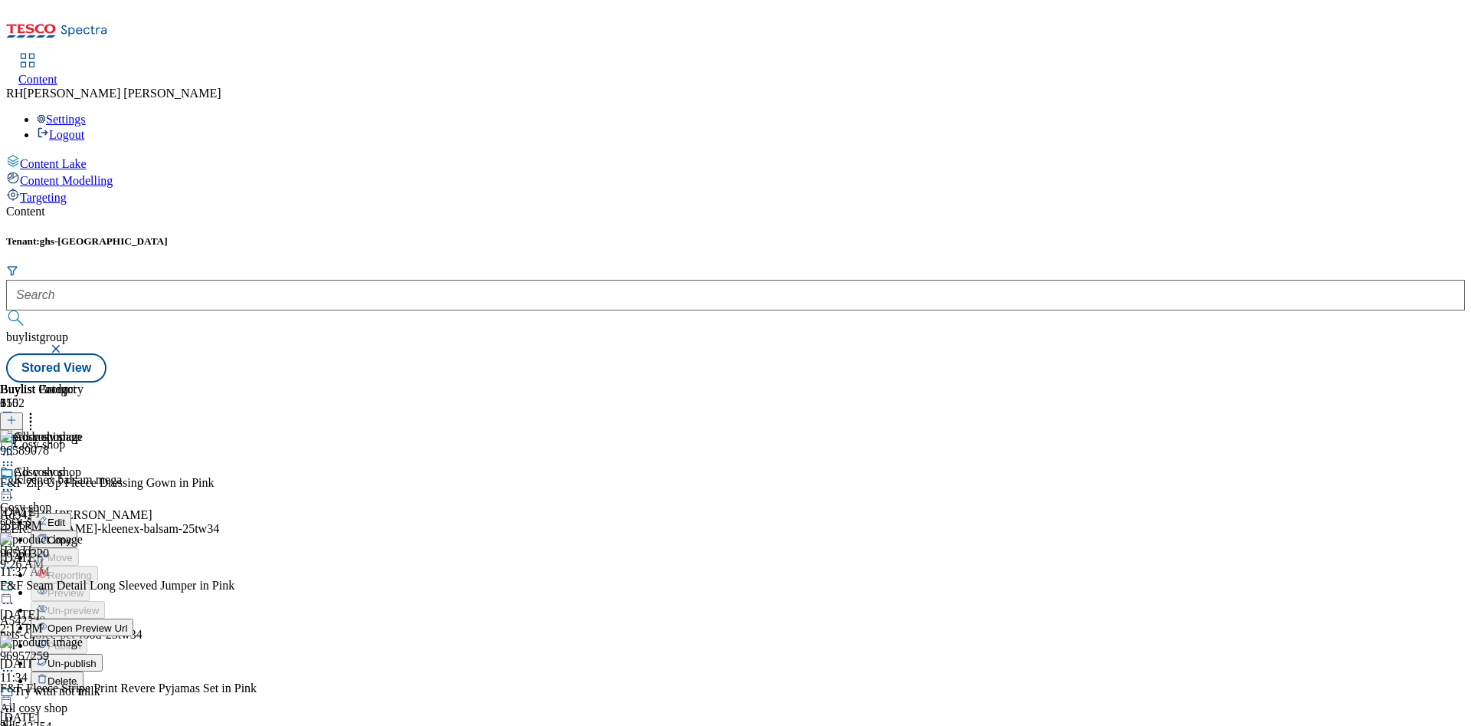
click at [65, 516] on span "Edit" at bounding box center [57, 521] width 18 height 11
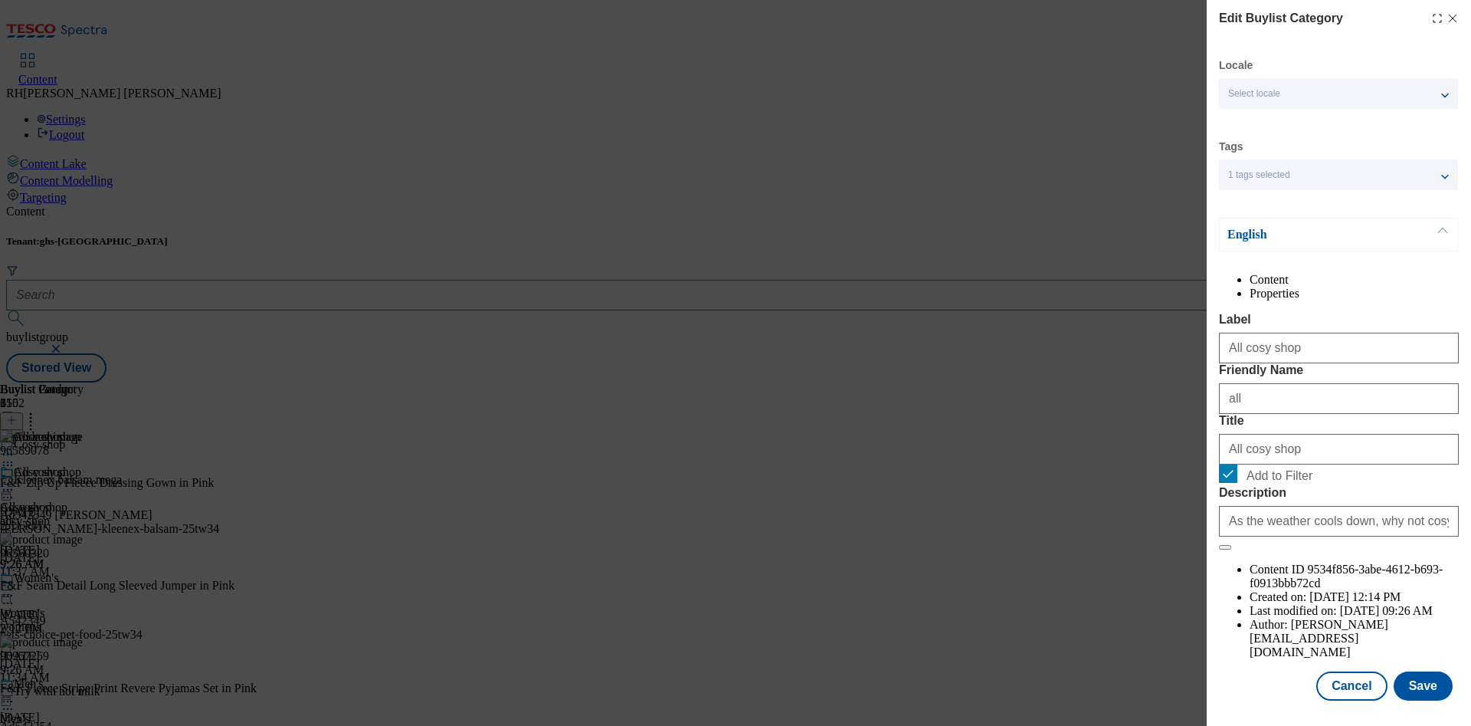
scroll to position [46, 0]
click at [1424, 673] on button "Save" at bounding box center [1423, 685] width 59 height 29
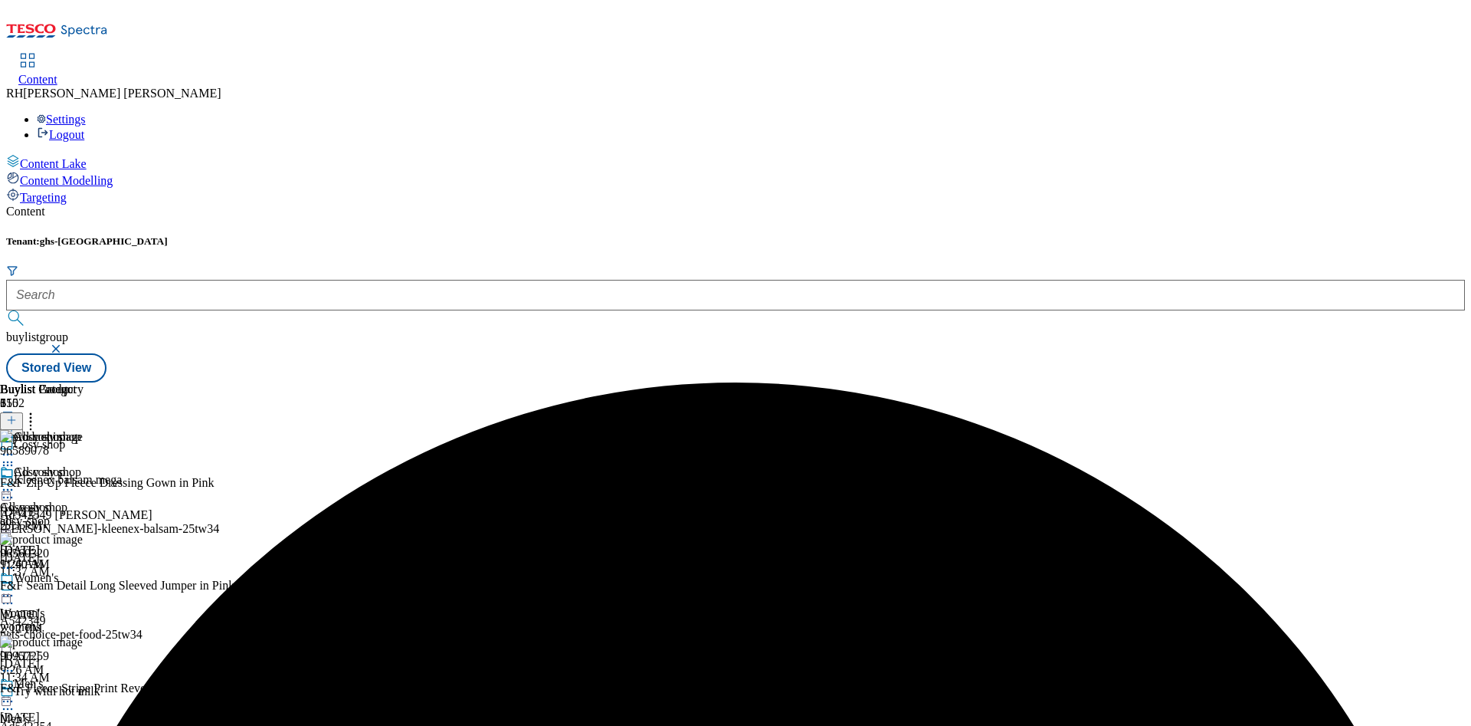
click at [15, 482] on icon at bounding box center [7, 489] width 15 height 15
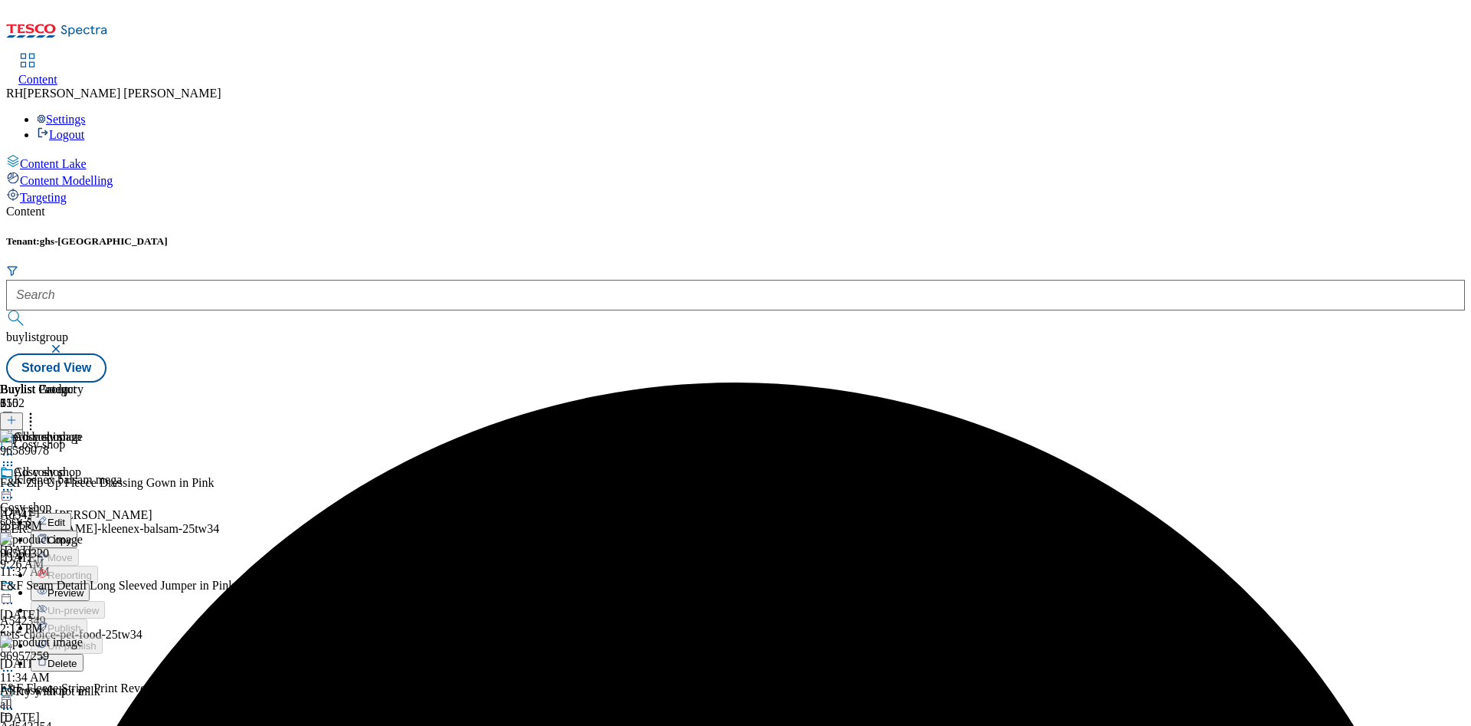
click at [84, 587] on span "Preview" at bounding box center [66, 592] width 36 height 11
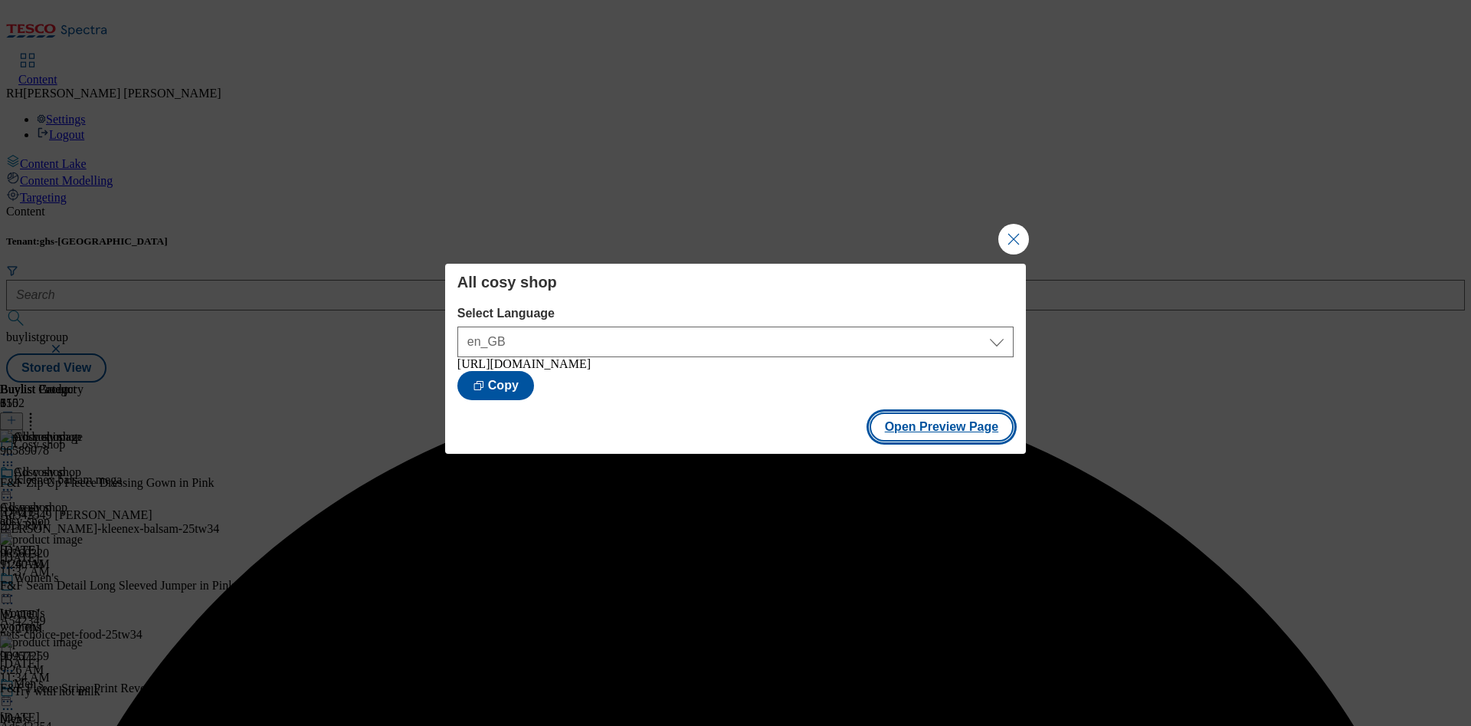
click at [961, 422] on button "Open Preview Page" at bounding box center [942, 426] width 145 height 29
click at [1001, 224] on button "Close Modal" at bounding box center [1013, 239] width 31 height 31
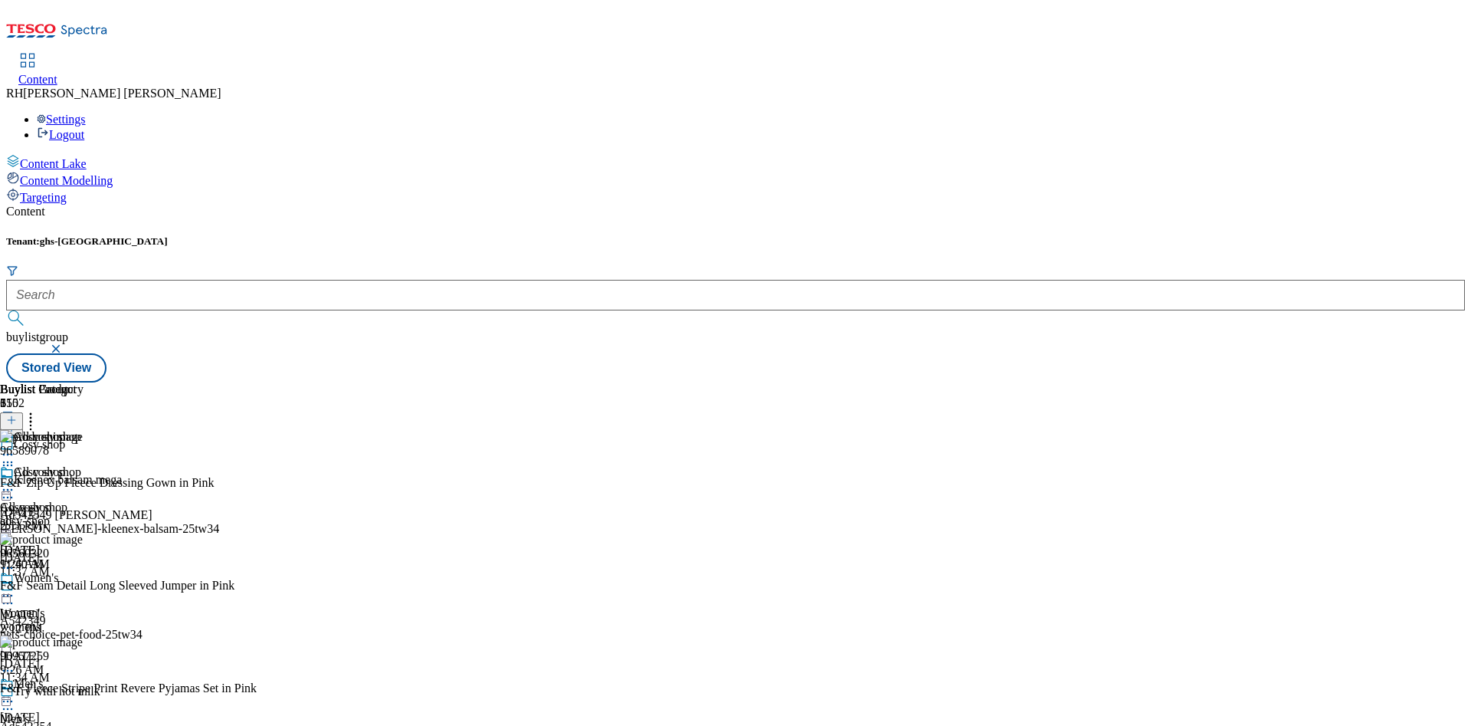
click at [15, 482] on icon at bounding box center [7, 489] width 15 height 15
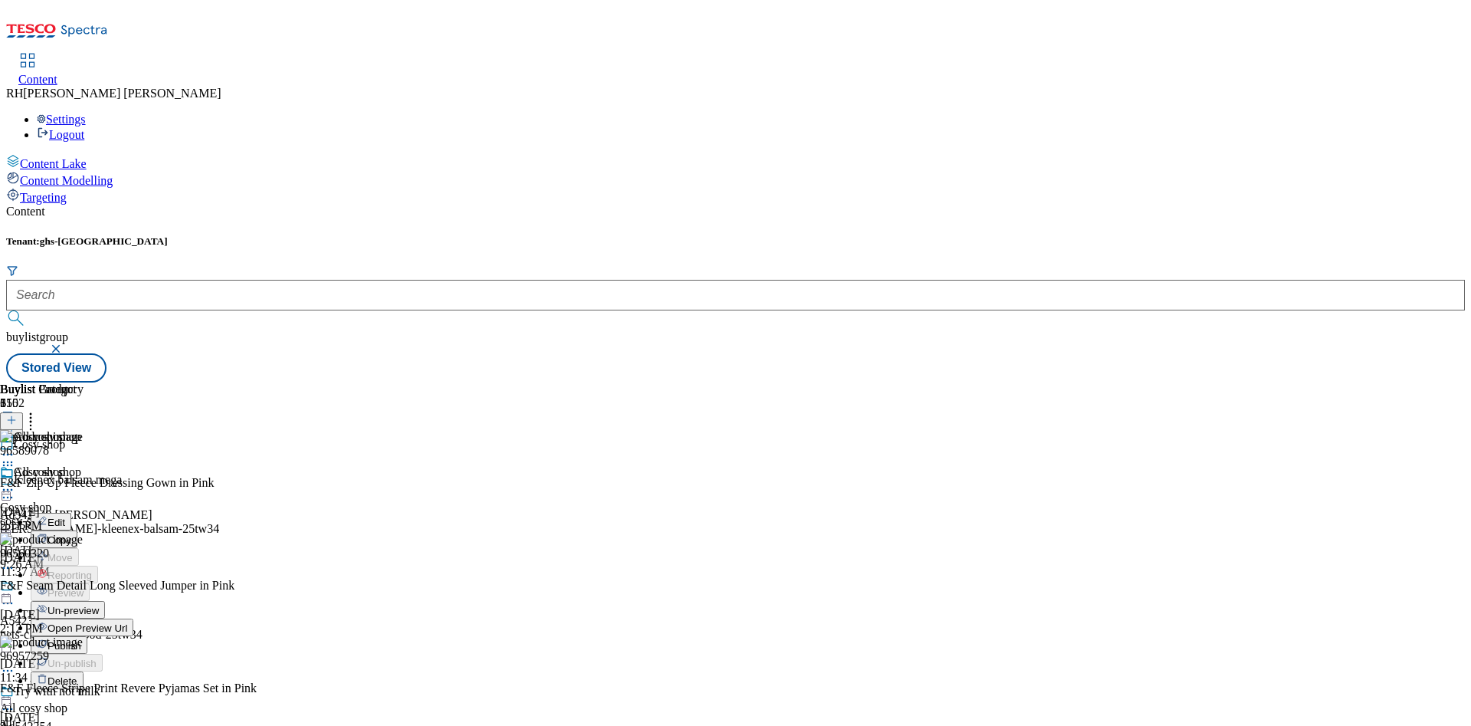
click at [81, 640] on span "Publish" at bounding box center [65, 645] width 34 height 11
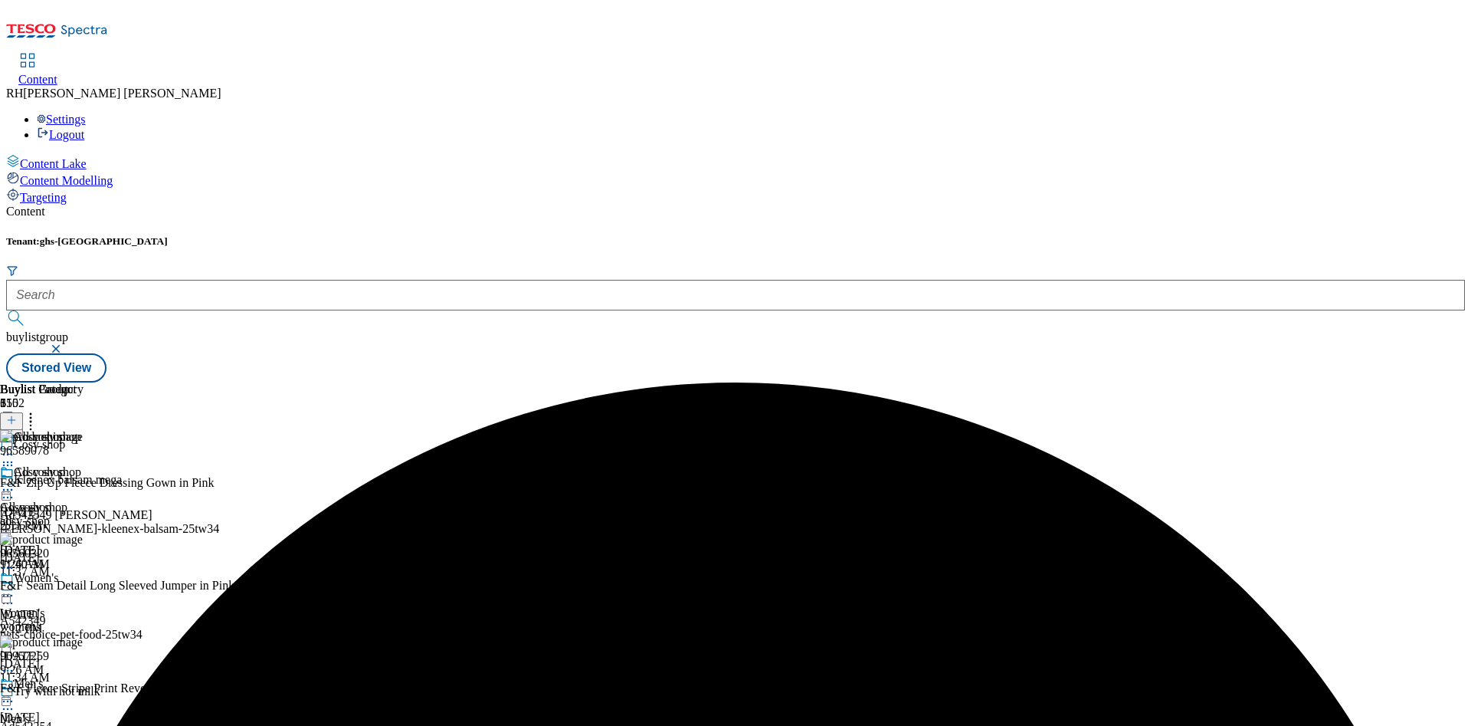
click at [84, 514] on div "all" at bounding box center [42, 521] width 84 height 14
click at [38, 410] on icon at bounding box center [30, 417] width 15 height 15
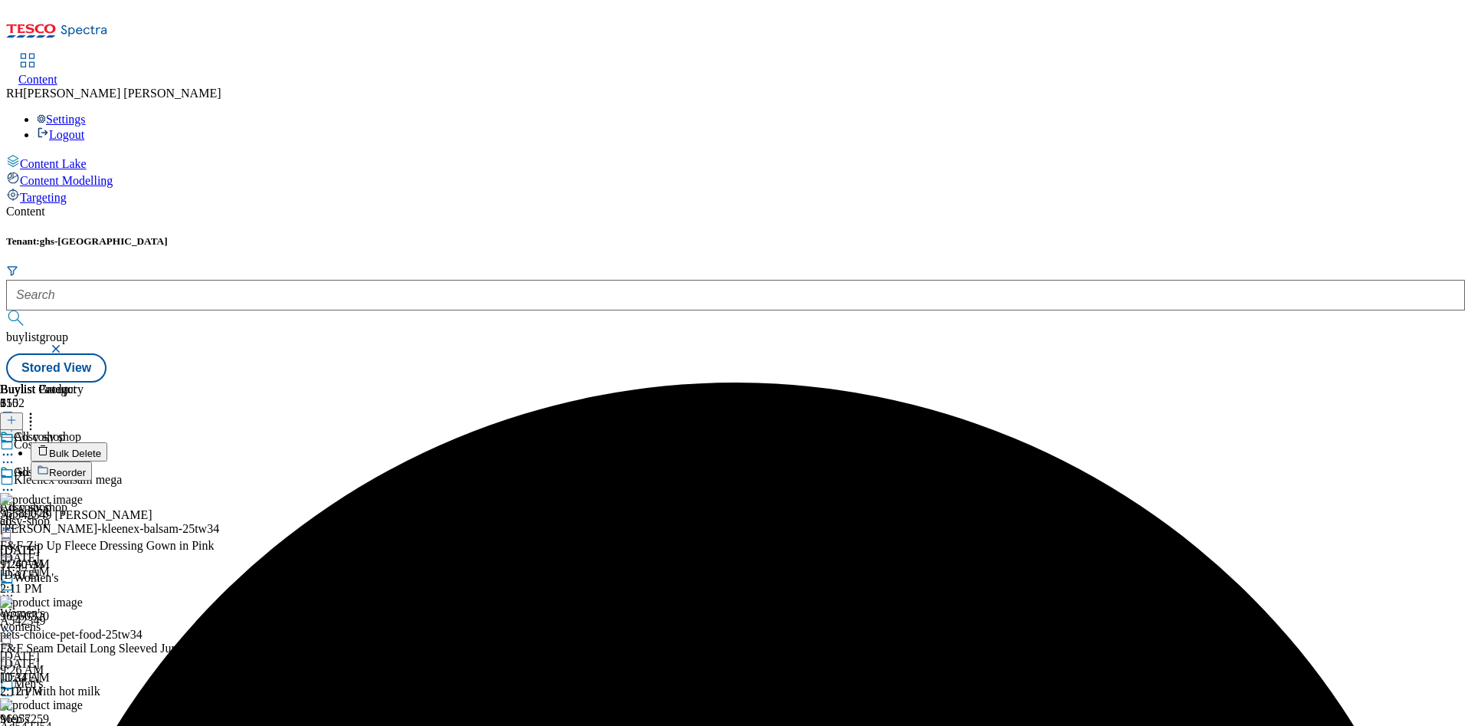
click at [86, 467] on span "Reorder" at bounding box center [67, 472] width 37 height 11
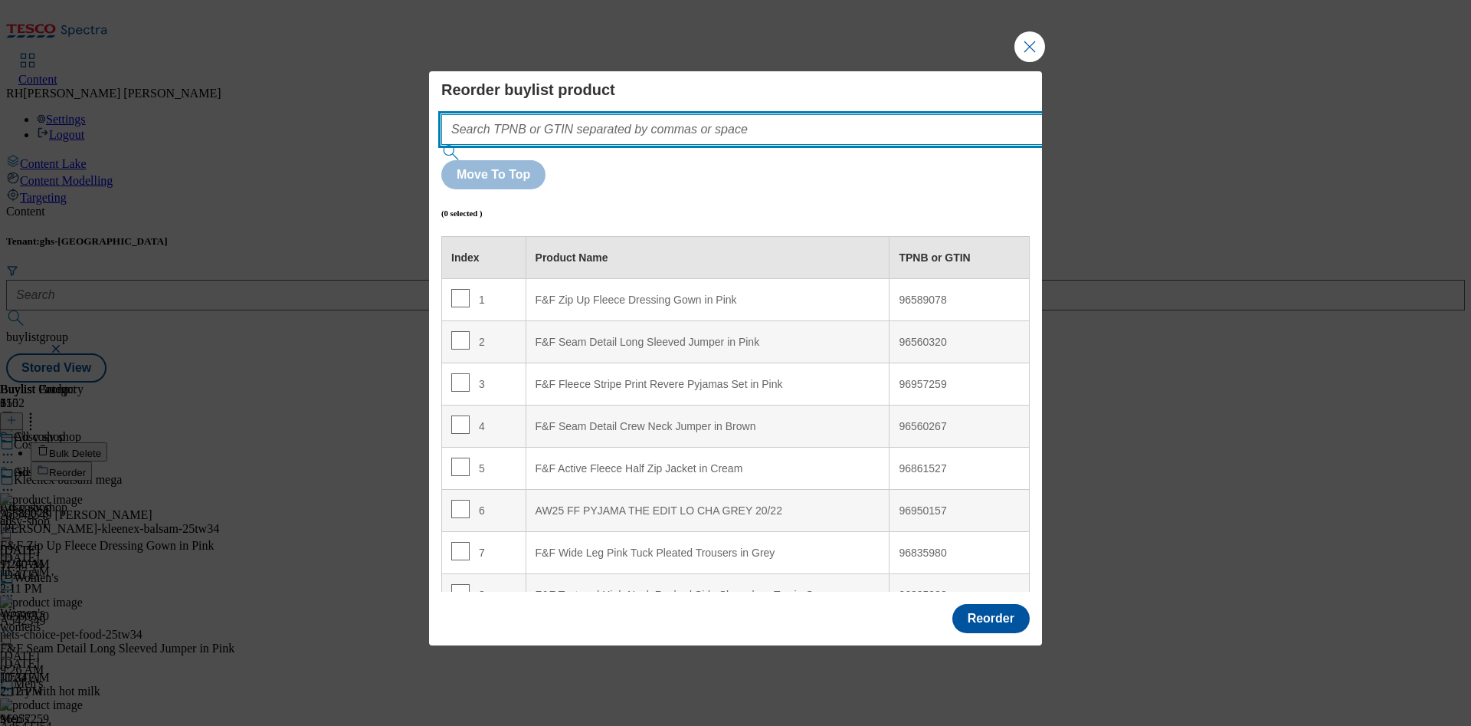
click at [641, 145] on input "Modal" at bounding box center [764, 129] width 647 height 31
paste input "96861540"
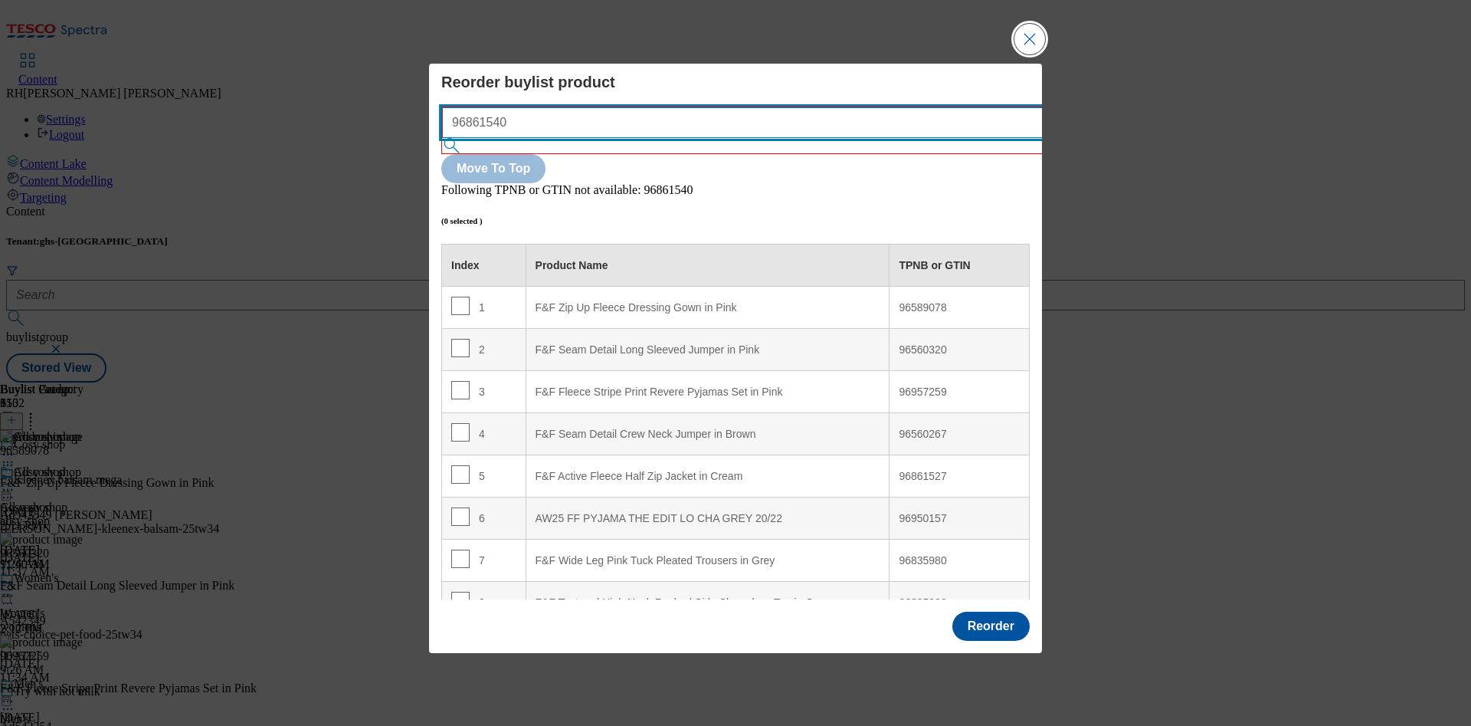
type input "96861540"
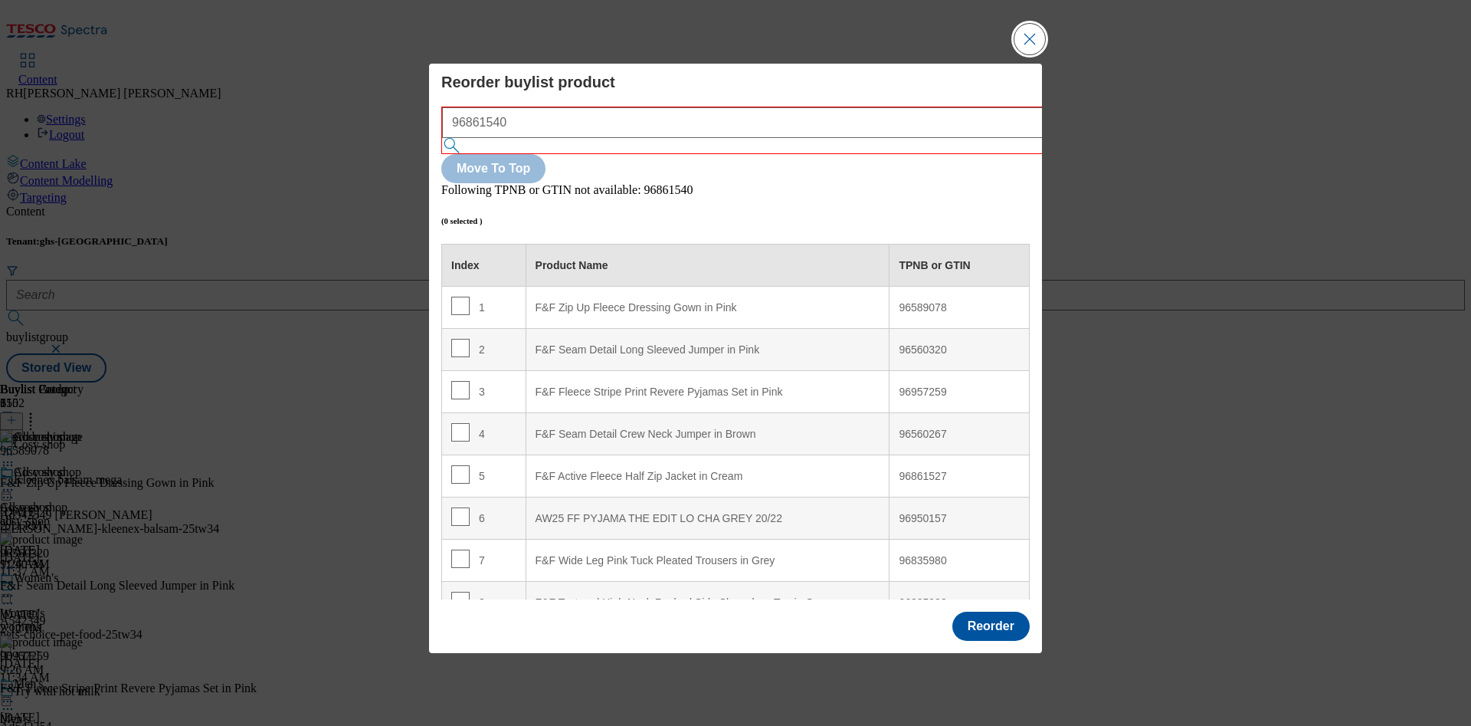
click at [1031, 54] on button "Close Modal" at bounding box center [1029, 39] width 31 height 31
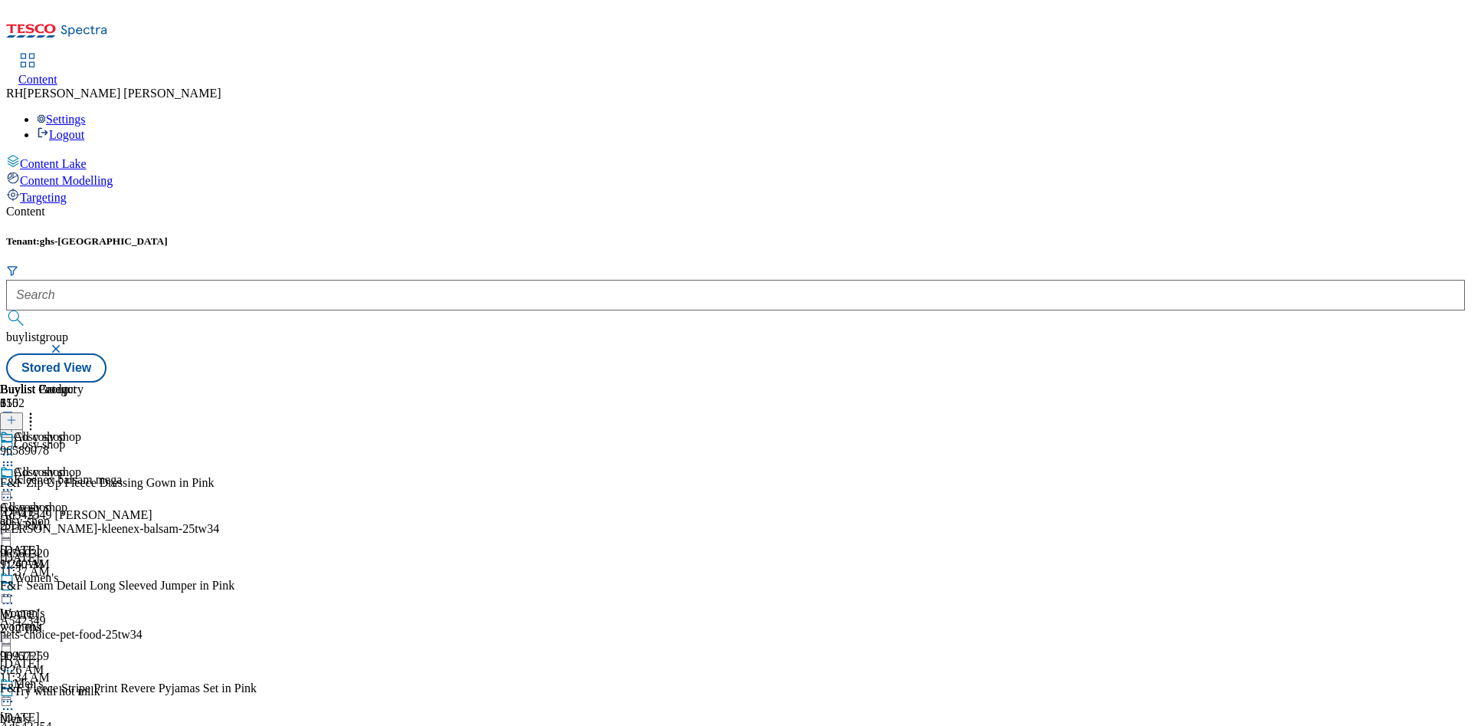
scroll to position [345, 0]
click at [17, 415] on icon at bounding box center [11, 420] width 11 height 11
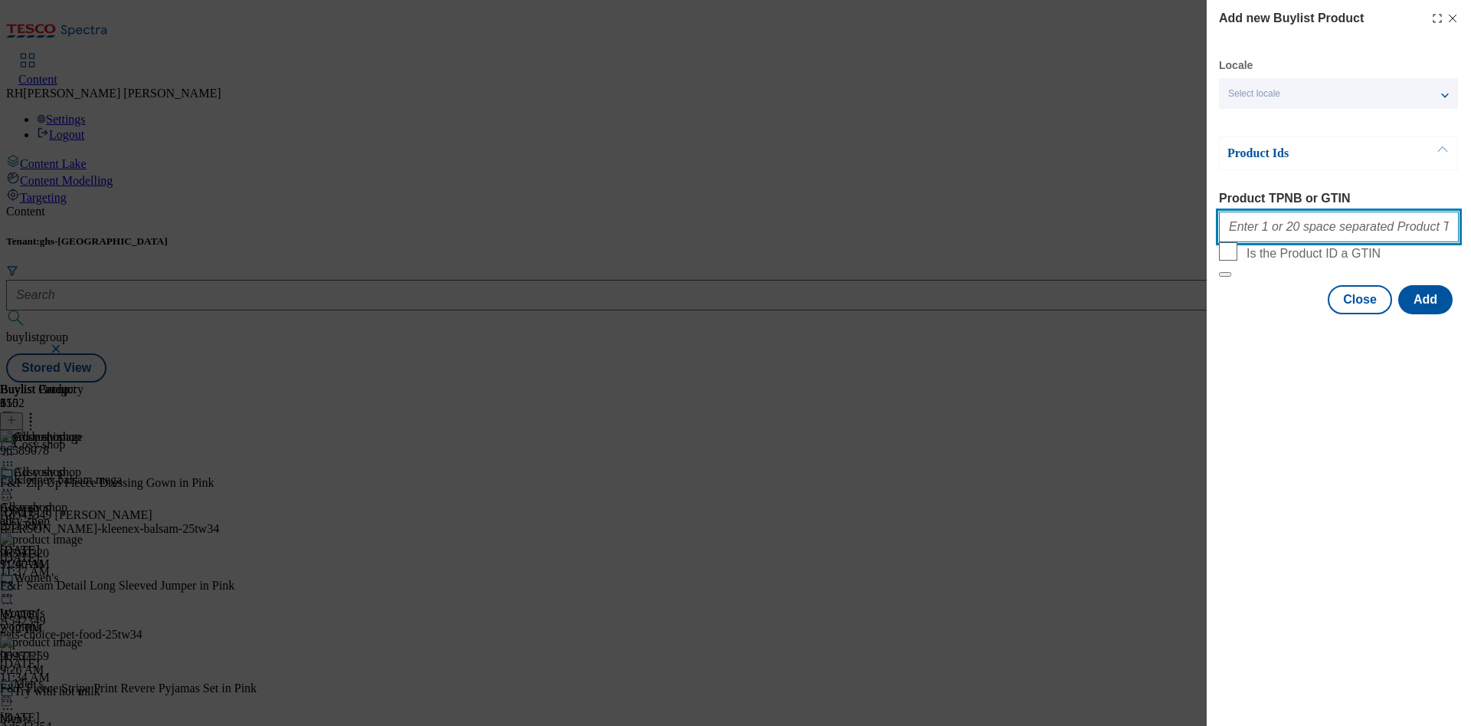
click at [1283, 230] on input "Product TPNB or GTIN" at bounding box center [1339, 226] width 240 height 31
paste input "96861533"
type input "96861533"
click at [1428, 314] on button "Add" at bounding box center [1425, 299] width 54 height 29
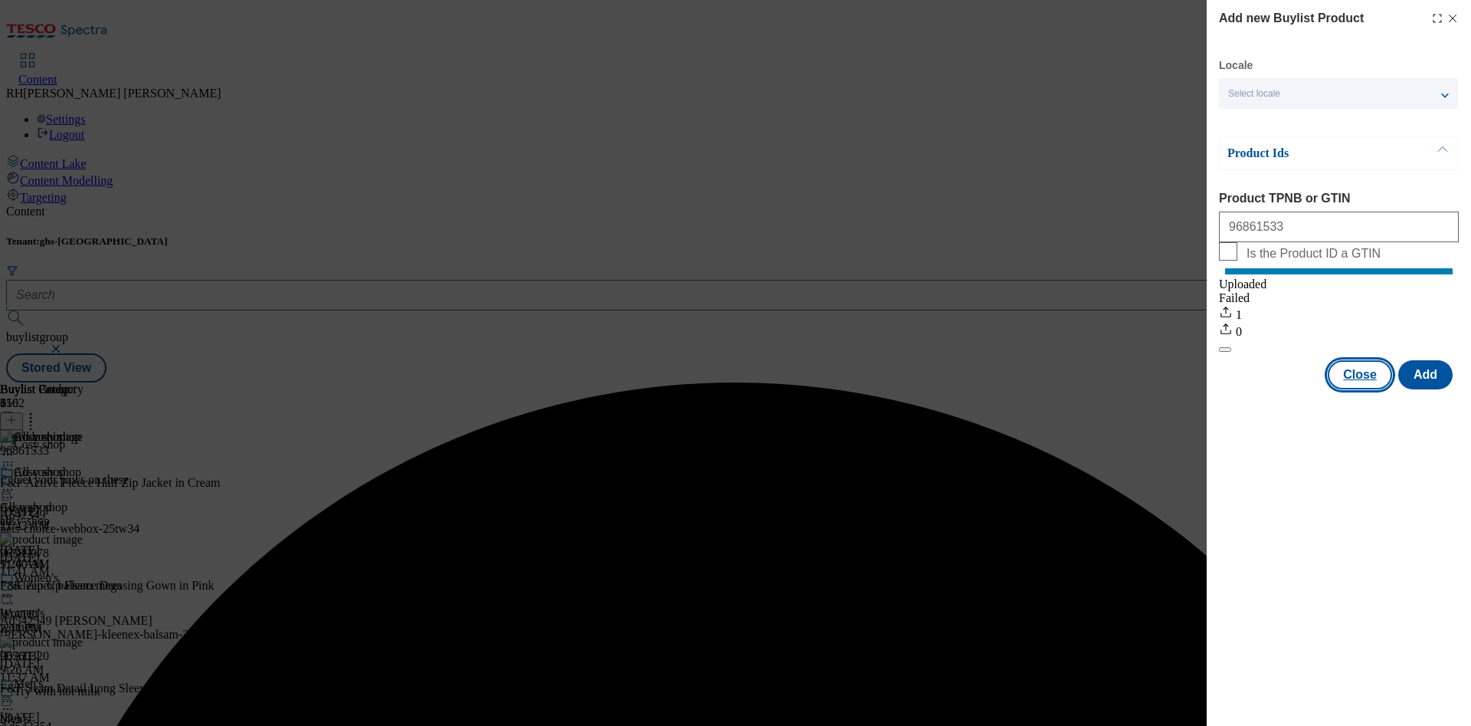
click at [1369, 384] on button "Close" at bounding box center [1360, 374] width 64 height 29
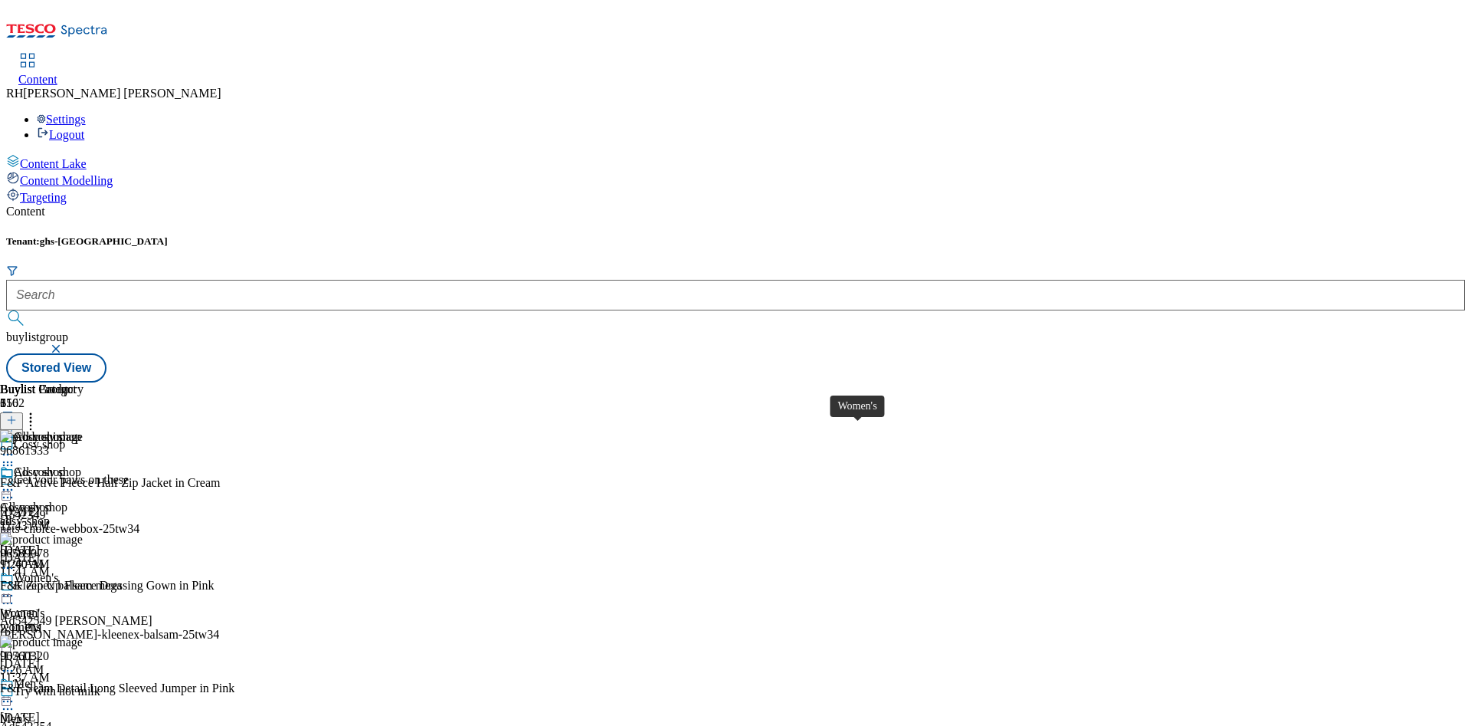
click at [44, 606] on div "Women's" at bounding box center [22, 613] width 44 height 14
click at [17, 415] on icon at bounding box center [11, 420] width 11 height 11
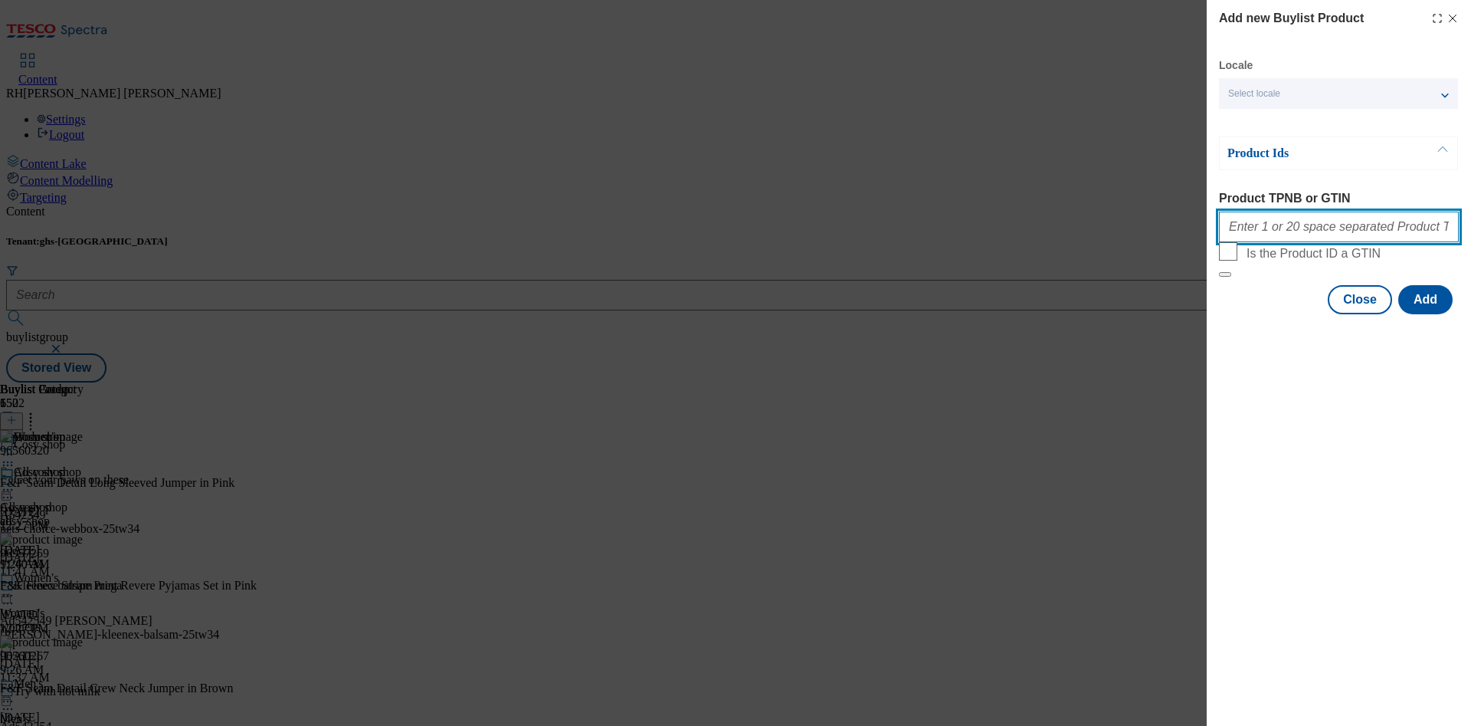
click at [1294, 230] on input "Product TPNB or GTIN" at bounding box center [1339, 226] width 240 height 31
paste input "96861533"
type input "96861533"
click at [1418, 314] on button "Add" at bounding box center [1425, 299] width 54 height 29
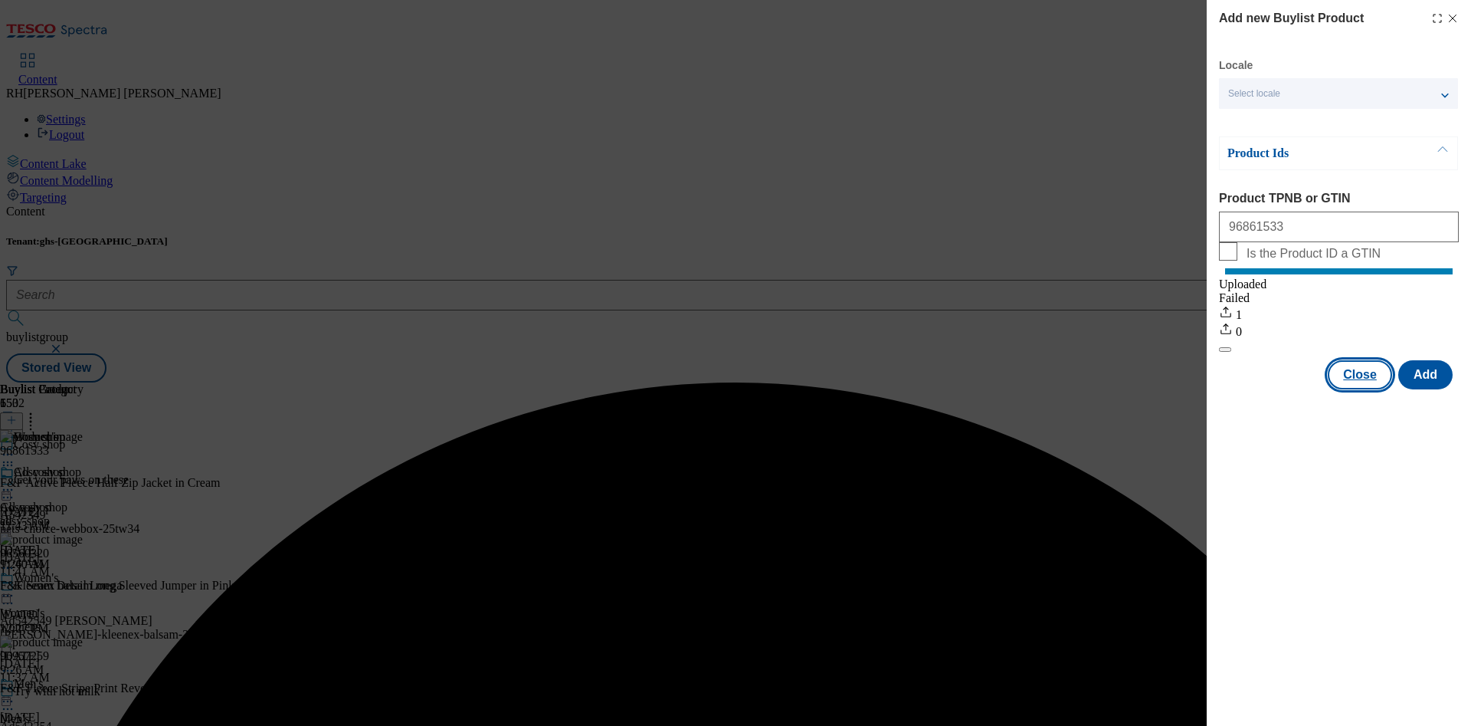
click at [1368, 389] on button "Close" at bounding box center [1360, 374] width 64 height 29
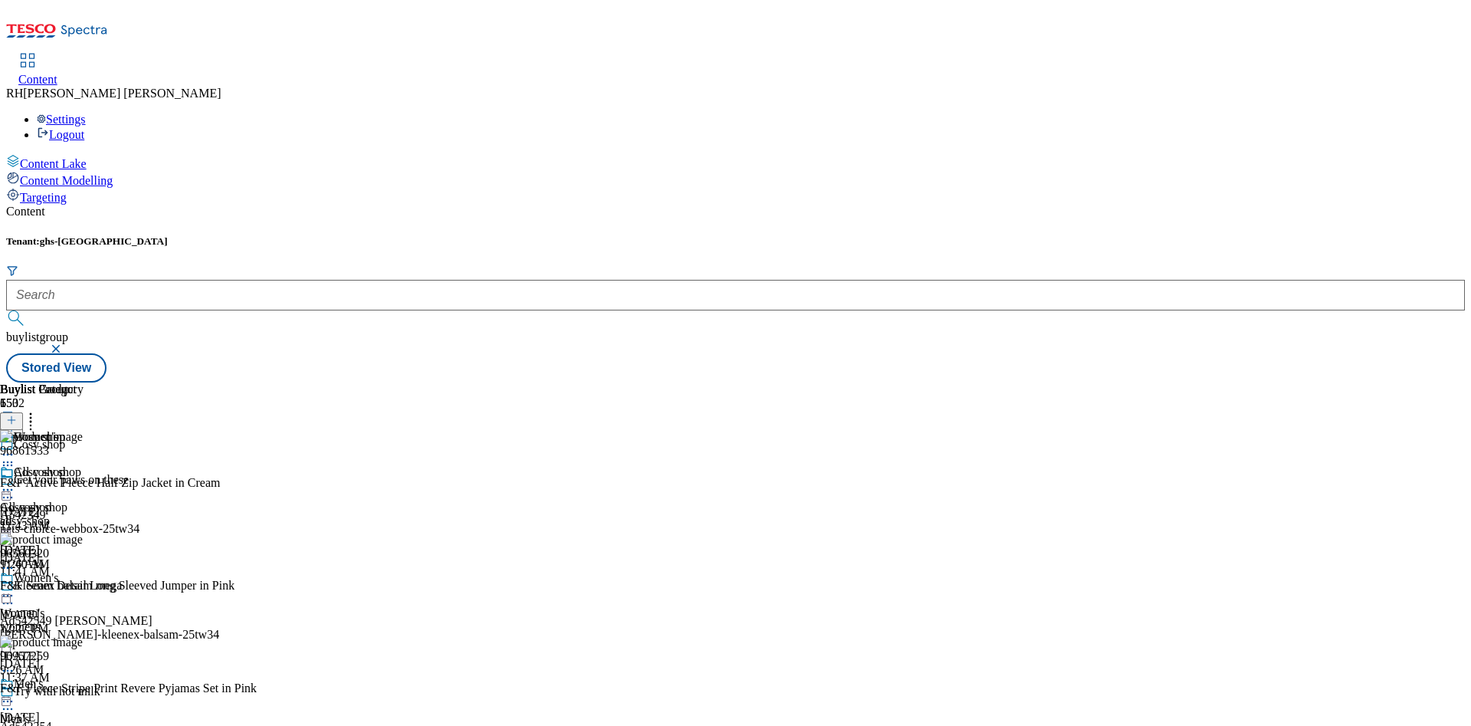
click at [15, 588] on icon at bounding box center [7, 595] width 15 height 15
click at [65, 622] on span "Edit" at bounding box center [57, 627] width 18 height 11
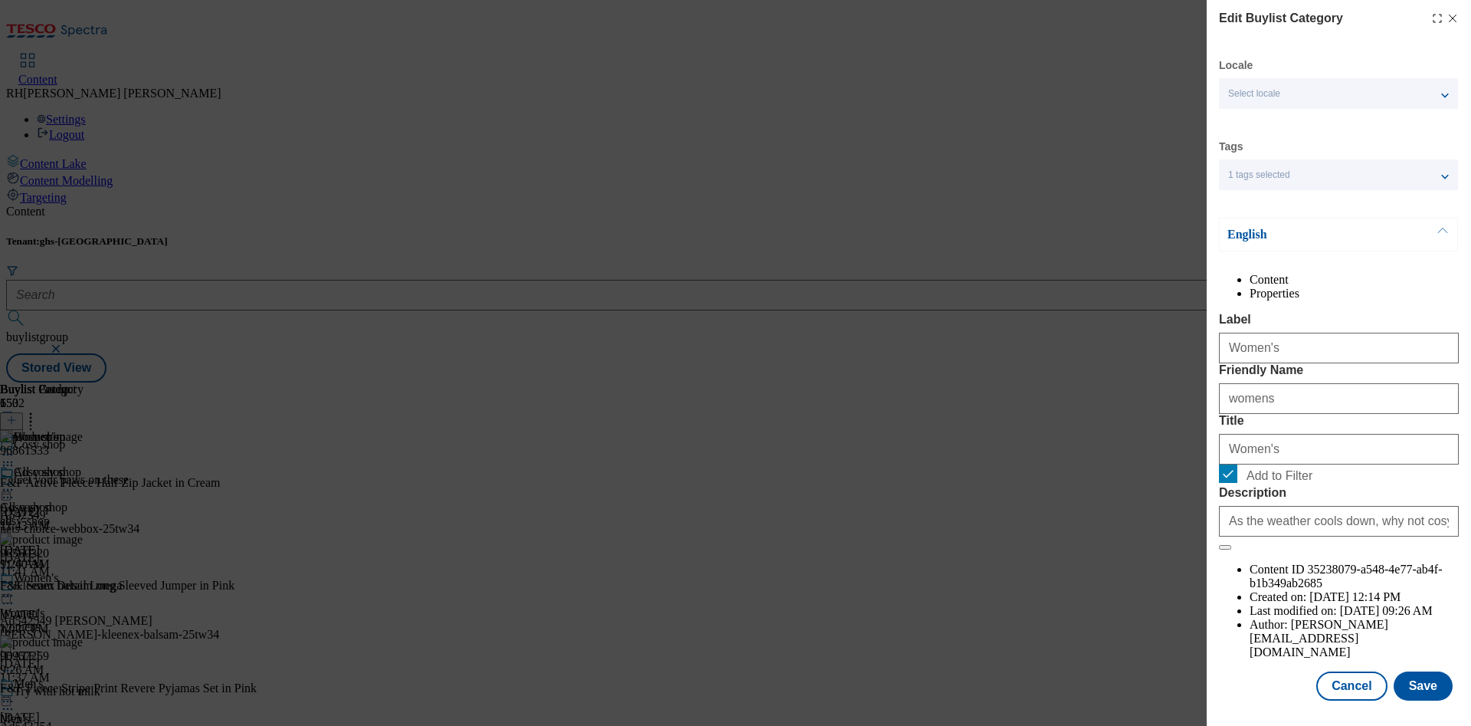
scroll to position [46, 0]
click at [1419, 671] on button "Save" at bounding box center [1423, 685] width 59 height 29
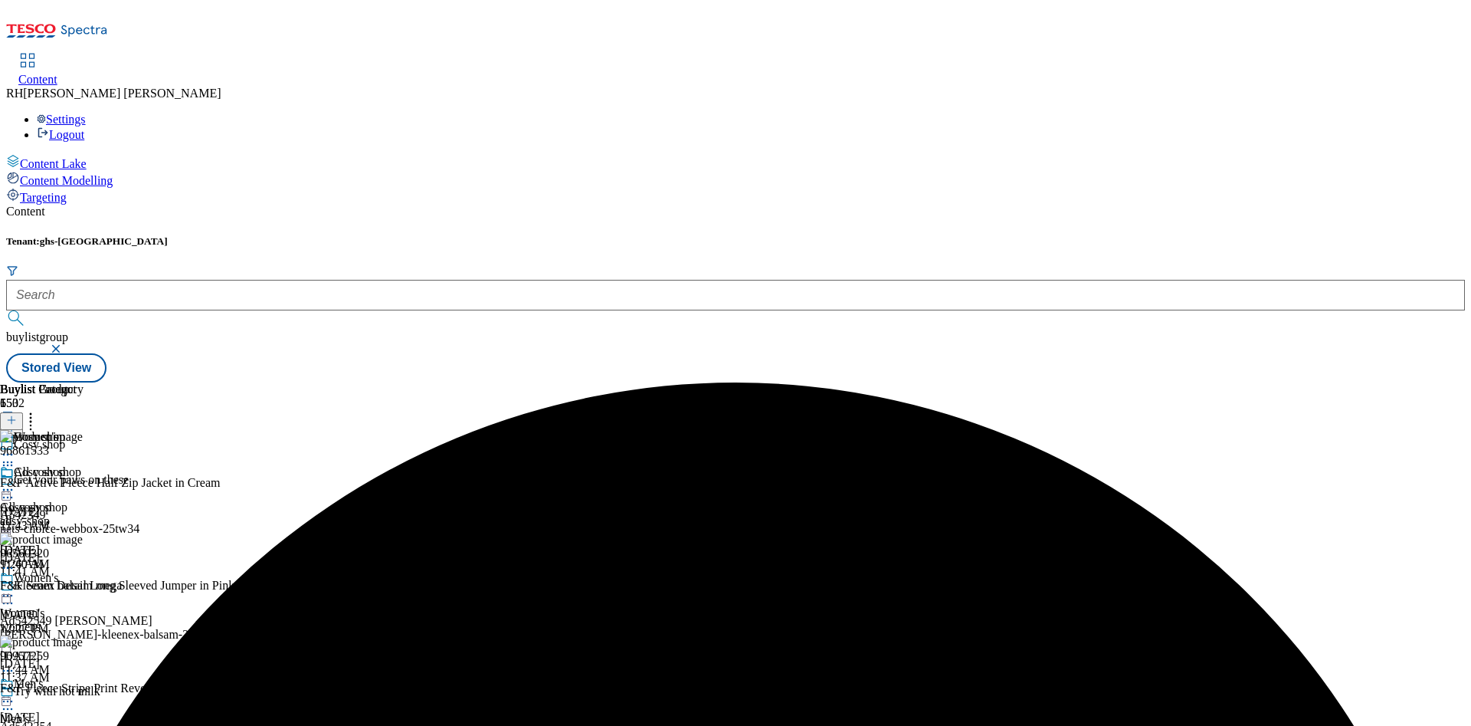
click at [15, 588] on icon at bounding box center [7, 595] width 15 height 15
click at [84, 693] on span "Preview" at bounding box center [66, 698] width 36 height 11
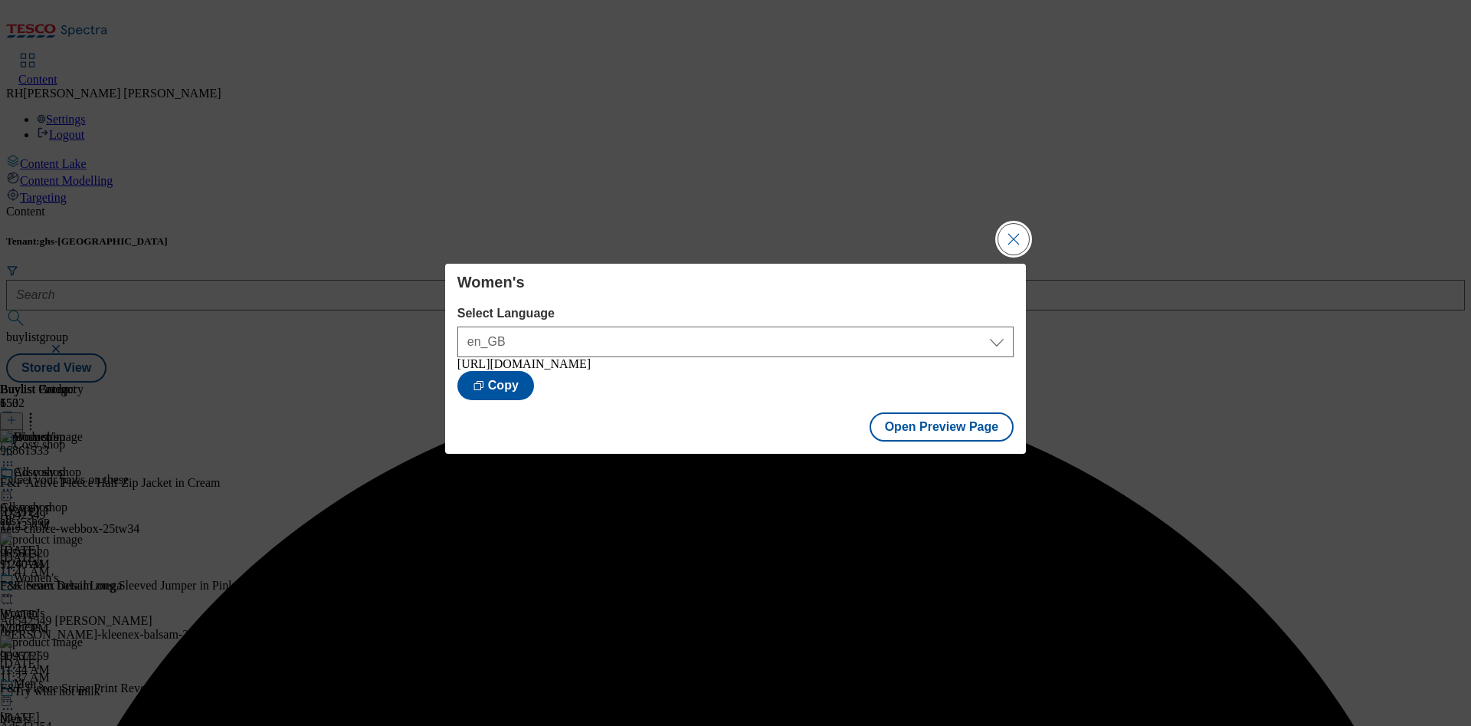
click at [1019, 231] on button "Close Modal" at bounding box center [1013, 239] width 31 height 31
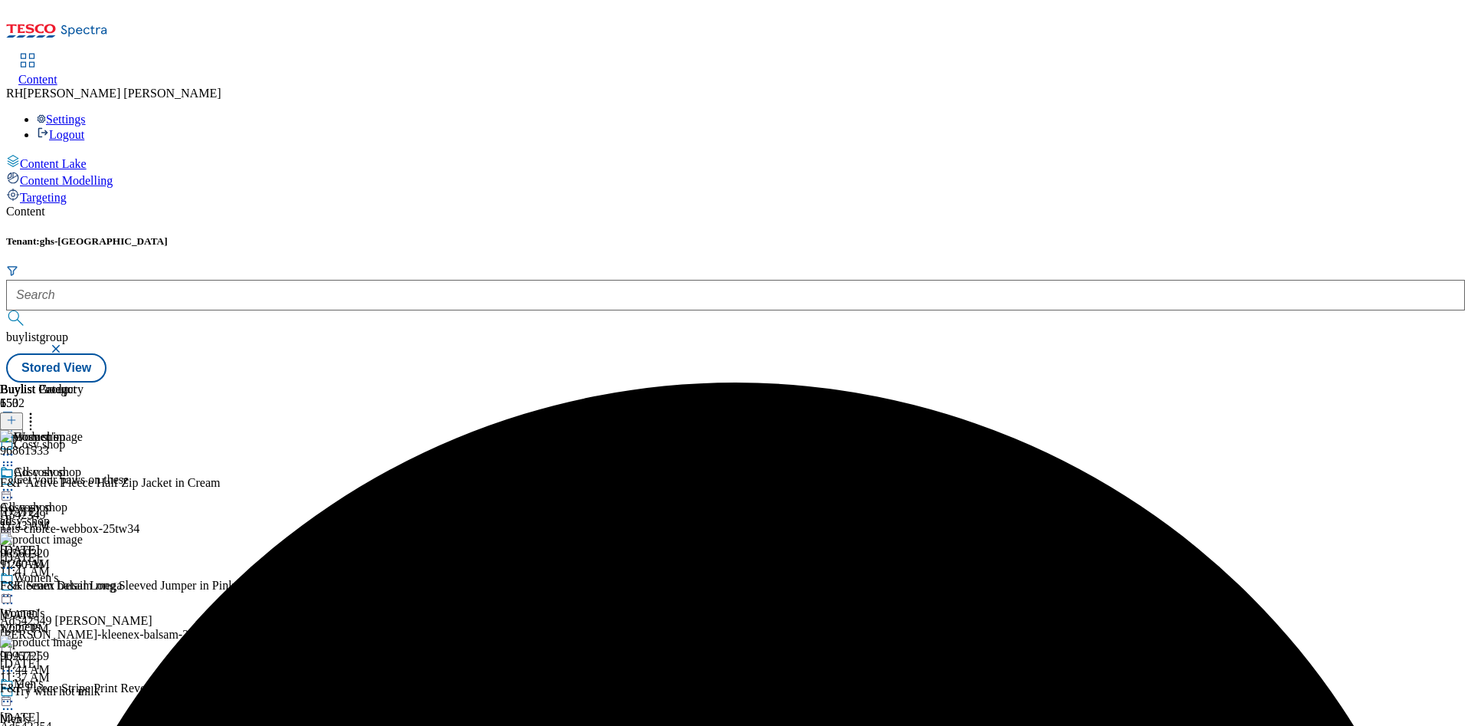
click at [15, 588] on icon at bounding box center [7, 595] width 15 height 15
click at [84, 465] on div "All cosy shop All cosy shop all [DATE] 11:40 AM" at bounding box center [42, 518] width 84 height 106
click at [15, 482] on icon at bounding box center [7, 489] width 15 height 15
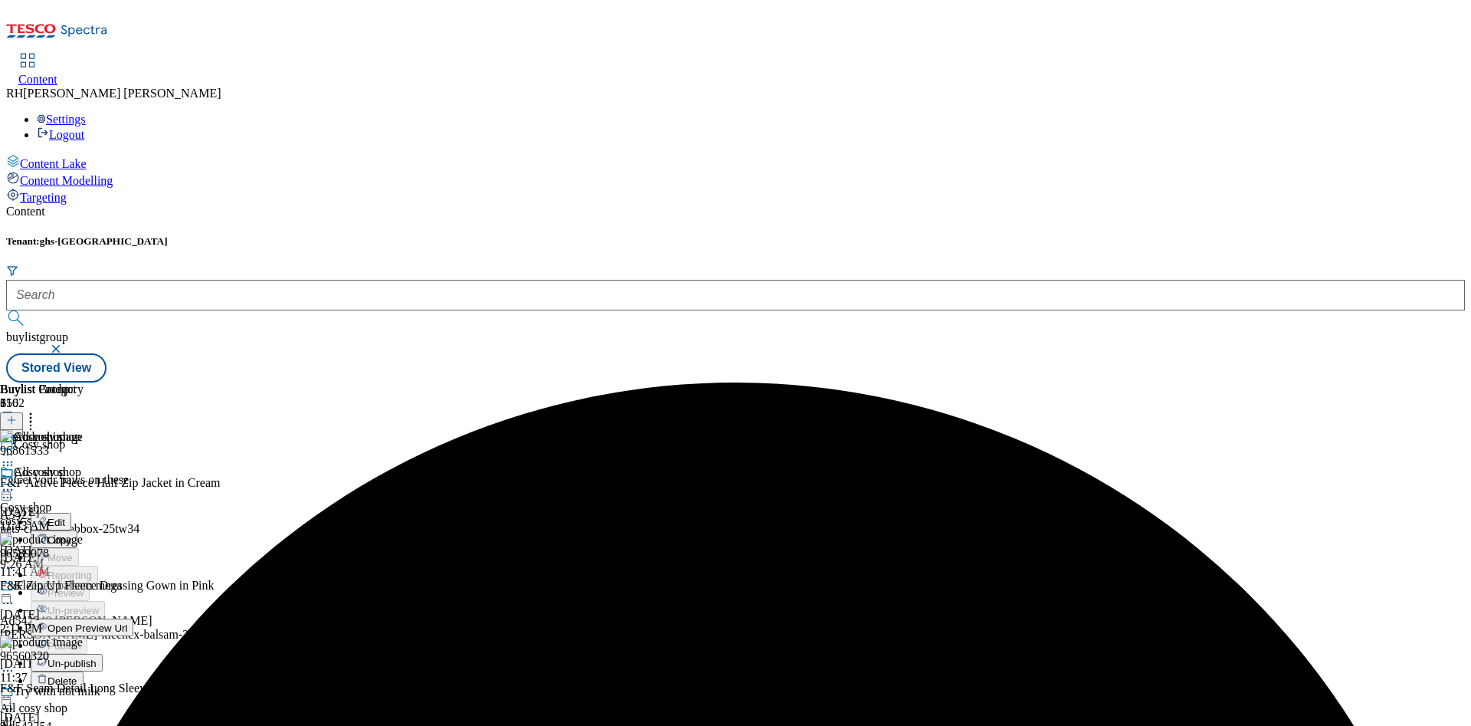
click at [97, 657] on span "Un-publish" at bounding box center [72, 662] width 49 height 11
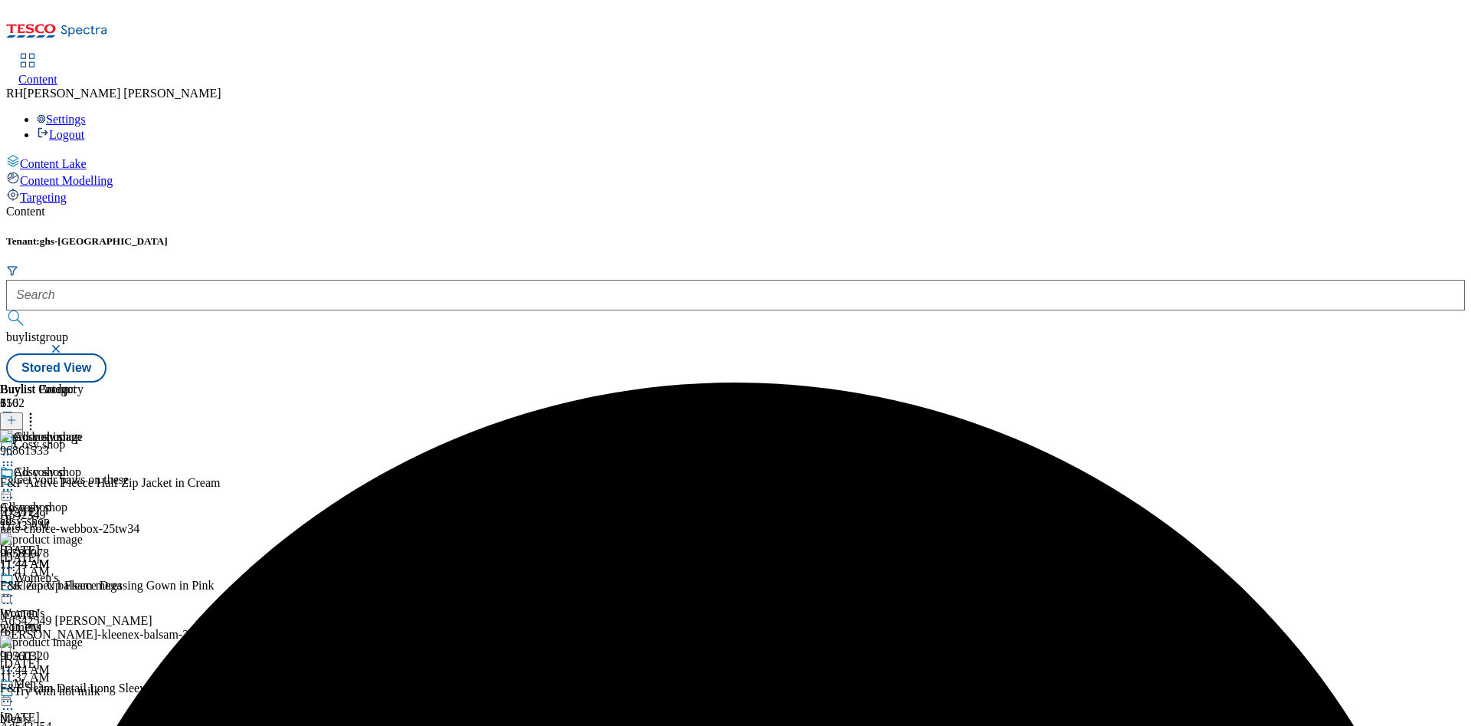
click at [13, 489] on circle at bounding box center [12, 490] width 2 height 2
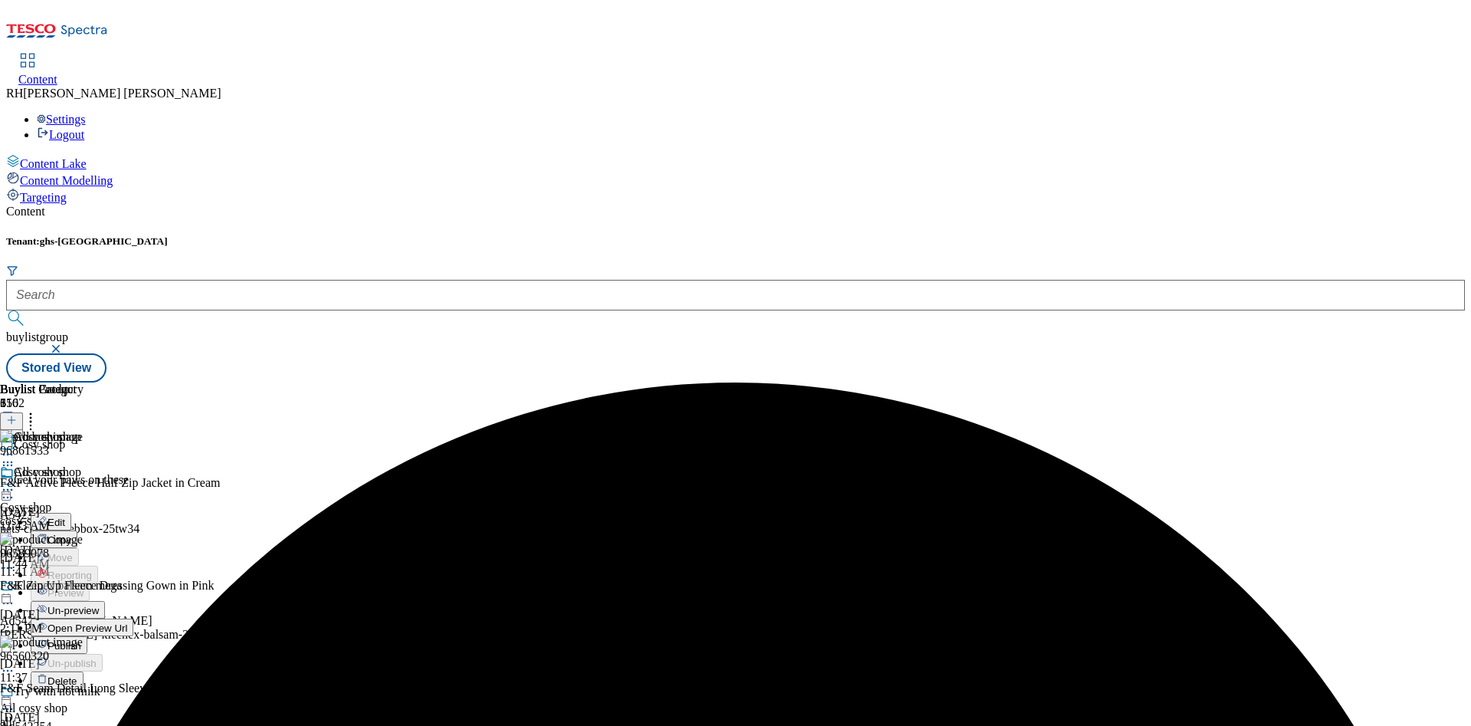
click at [99, 605] on span "Un-preview" at bounding box center [73, 610] width 51 height 11
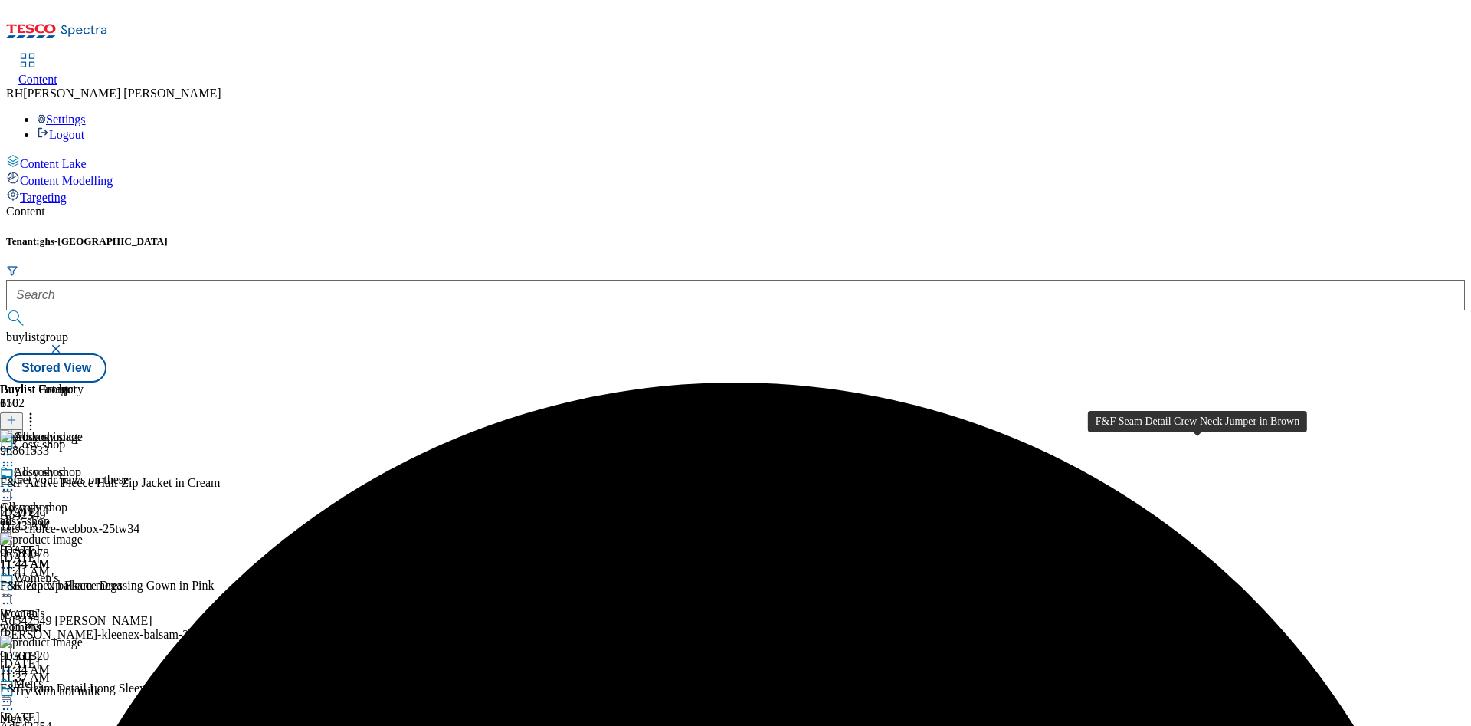
scroll to position [575, 0]
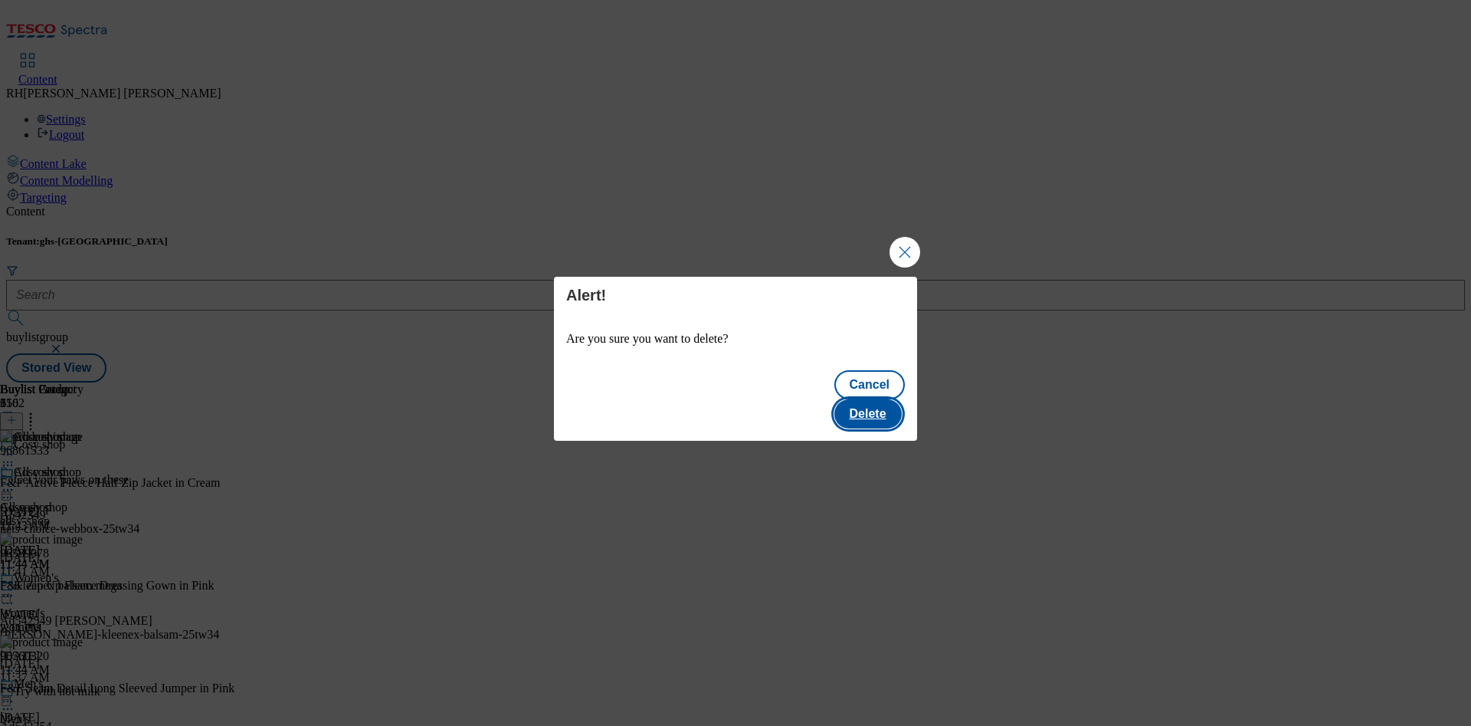
click at [887, 399] on button "Delete" at bounding box center [867, 413] width 67 height 29
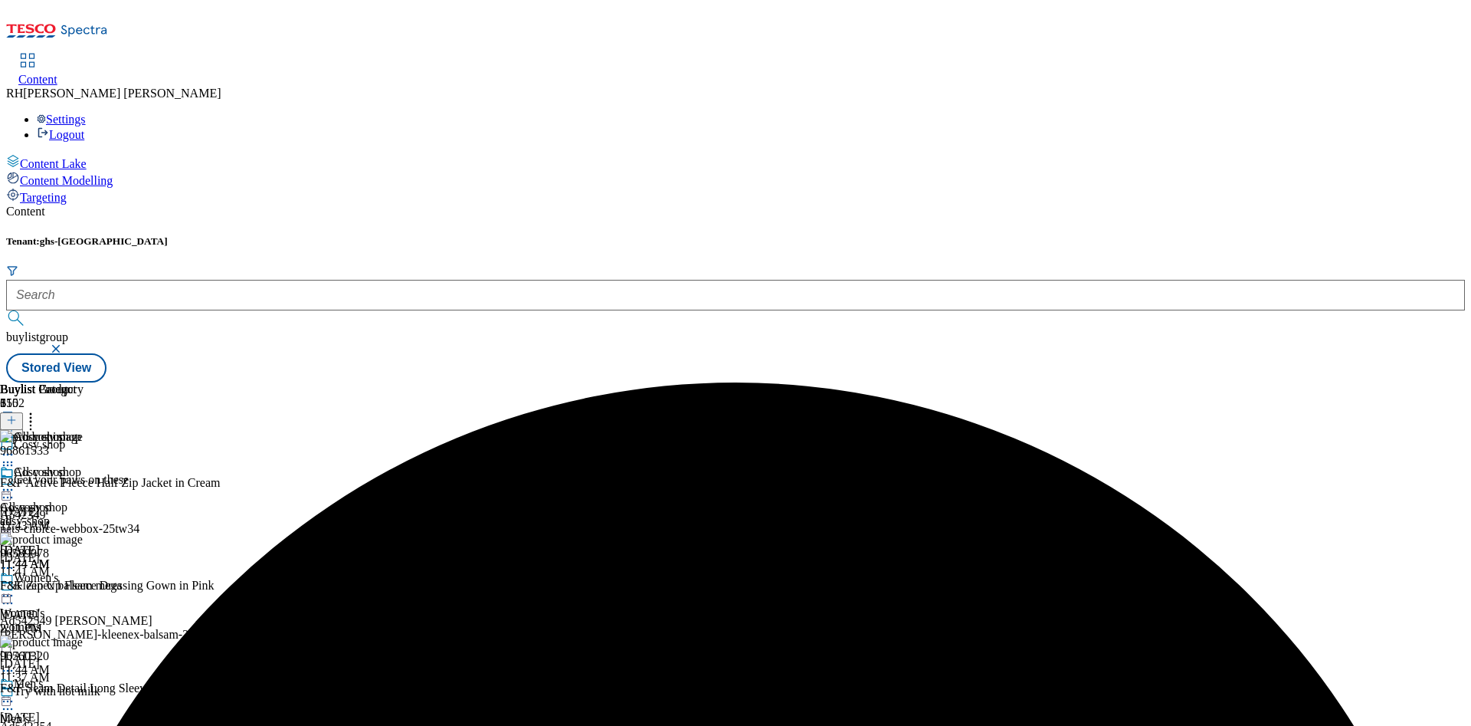
click at [15, 482] on icon at bounding box center [7, 489] width 15 height 15
click at [65, 516] on span "Edit" at bounding box center [57, 521] width 18 height 11
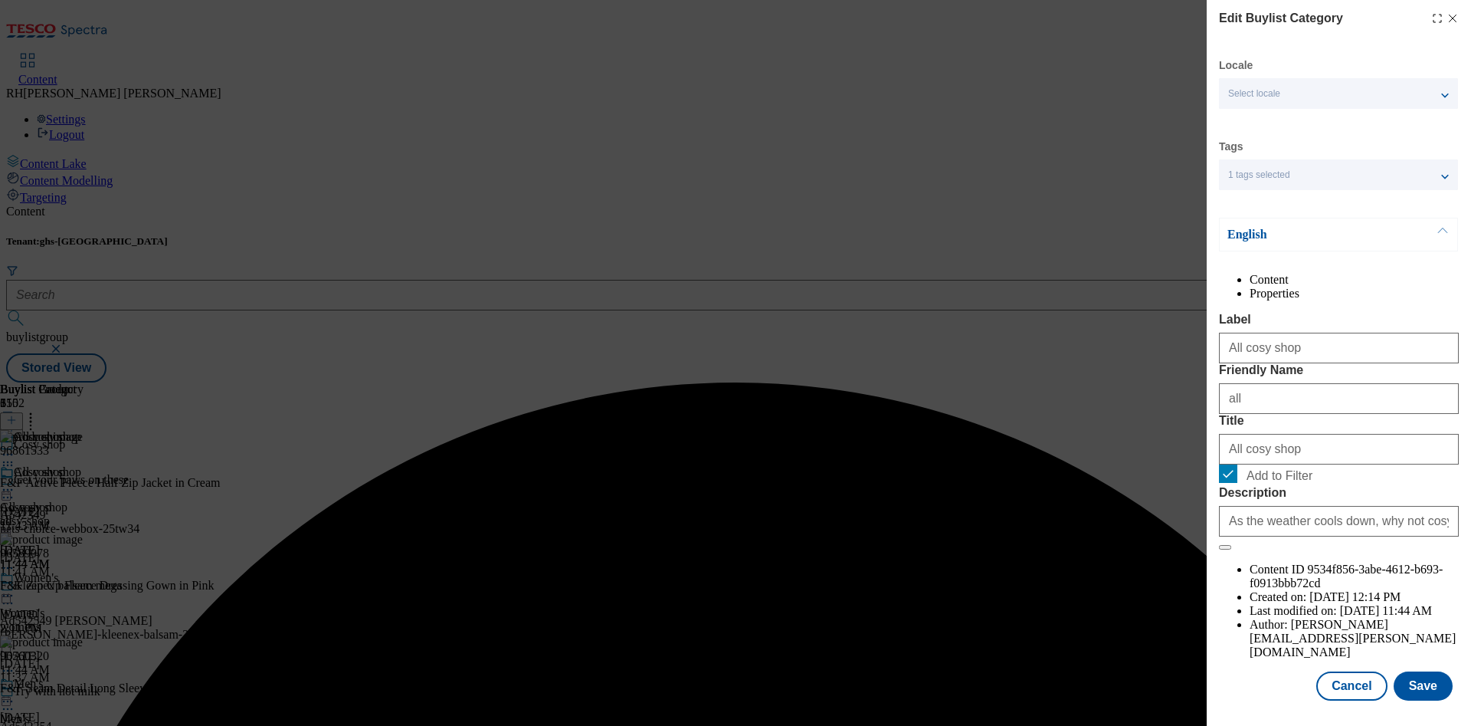
scroll to position [46, 0]
click at [1401, 671] on button "Save" at bounding box center [1423, 685] width 59 height 29
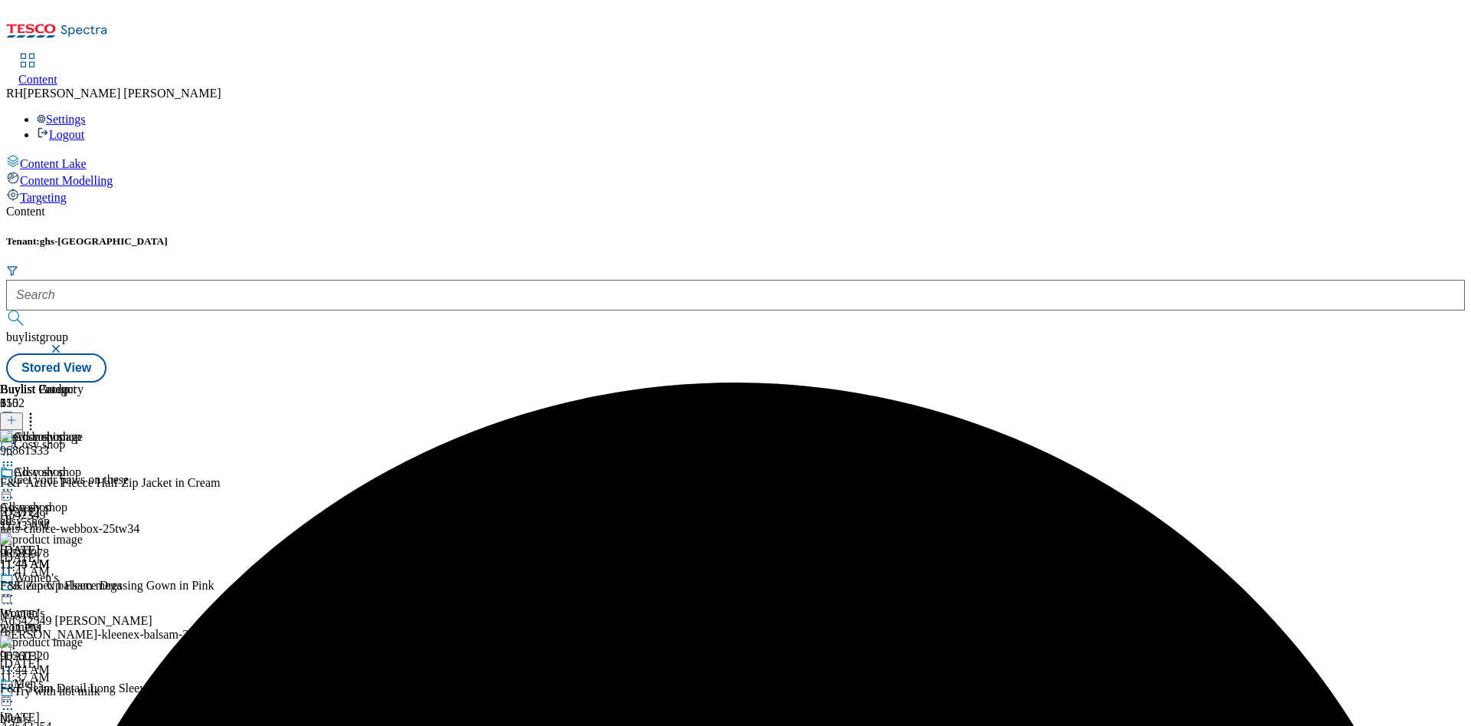
click at [15, 482] on icon at bounding box center [7, 489] width 15 height 15
click at [84, 587] on span "Preview" at bounding box center [66, 592] width 36 height 11
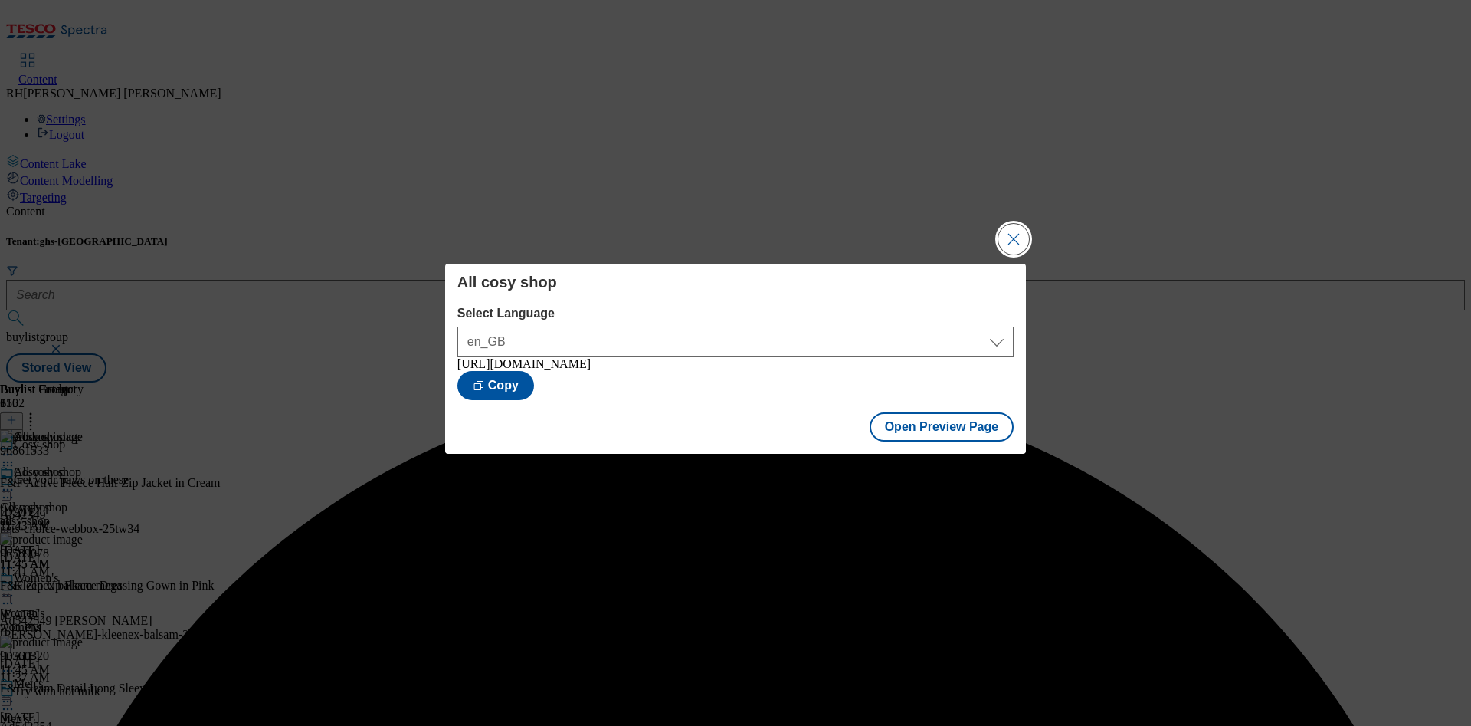
click at [1019, 238] on button "Close Modal" at bounding box center [1013, 239] width 31 height 31
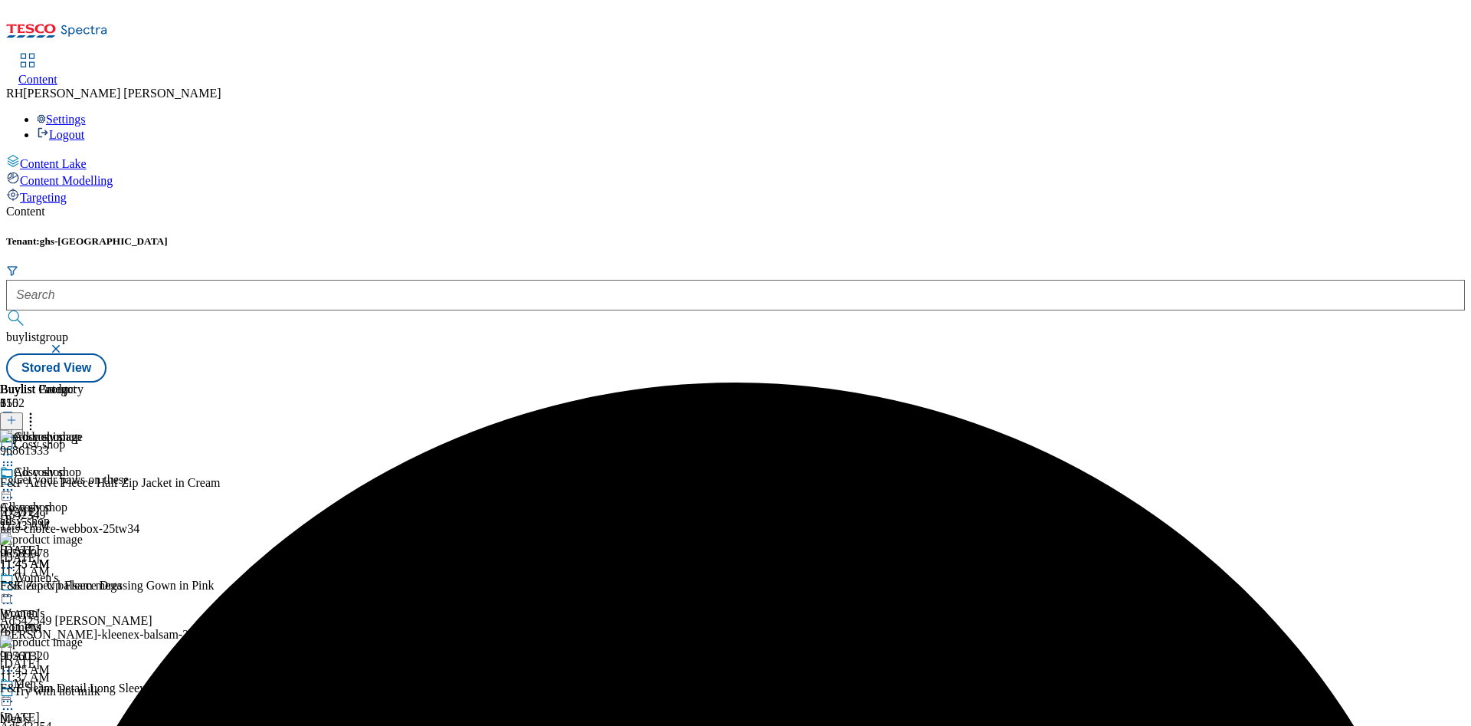
click at [84, 465] on div "All cosy shop All cosy shop all [DATE] 11:45 AM" at bounding box center [42, 518] width 84 height 106
click at [15, 482] on icon at bounding box center [7, 489] width 15 height 15
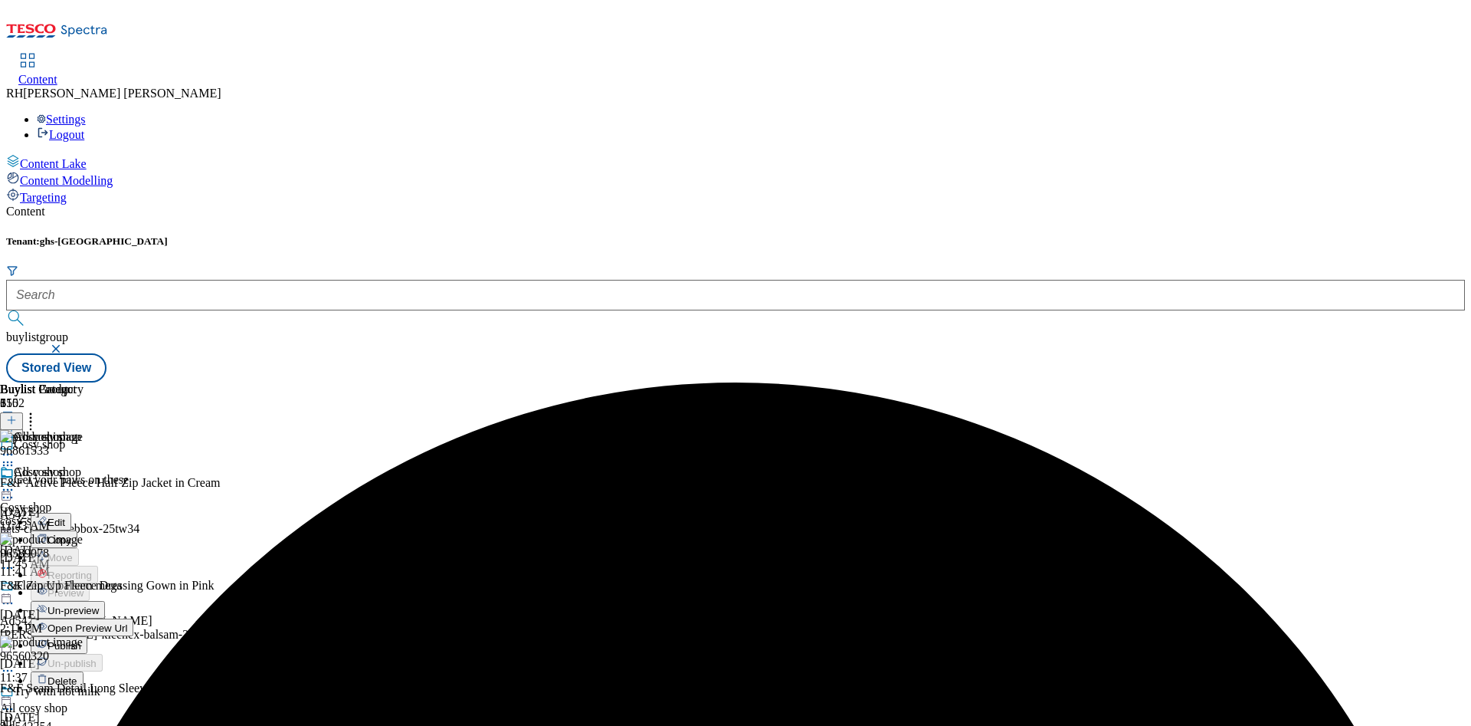
click at [133, 636] on li "Publish" at bounding box center [82, 645] width 103 height 18
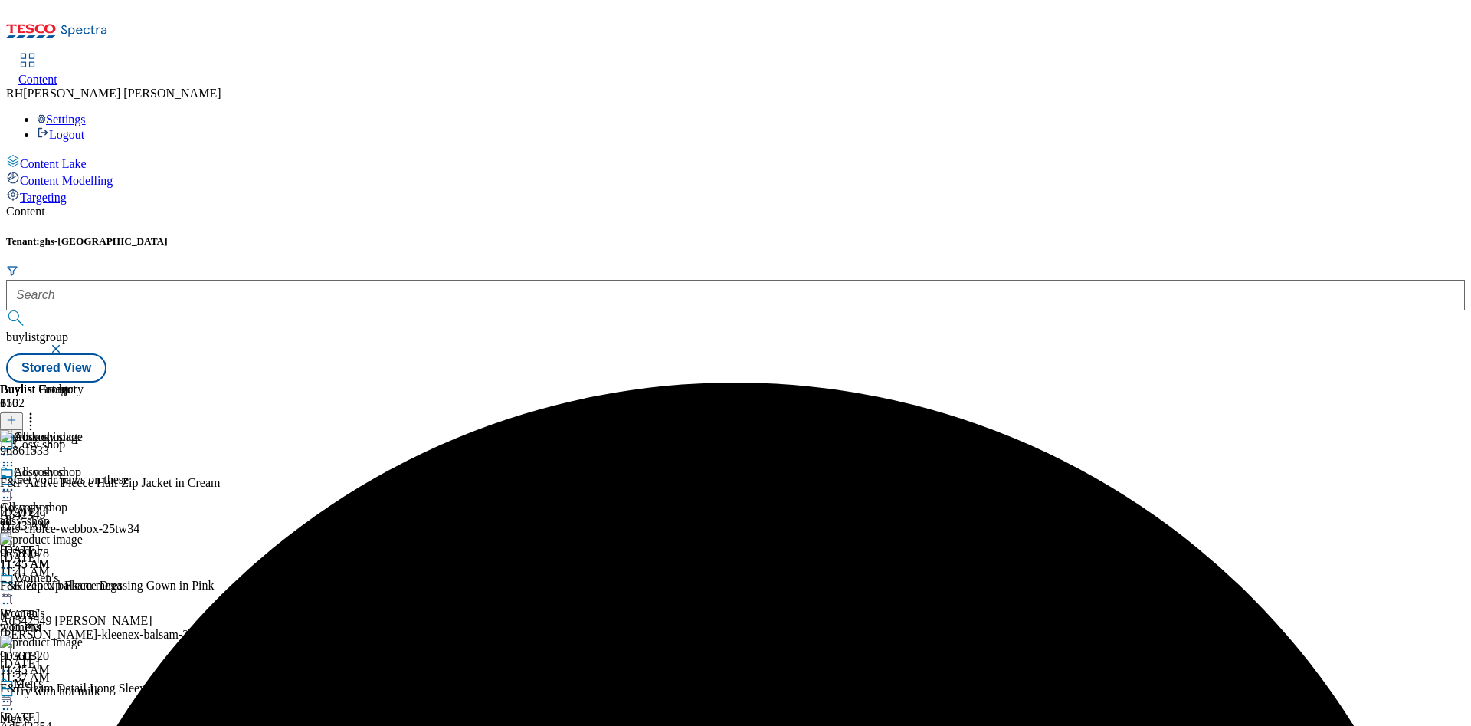
click at [15, 482] on icon at bounding box center [7, 489] width 15 height 15
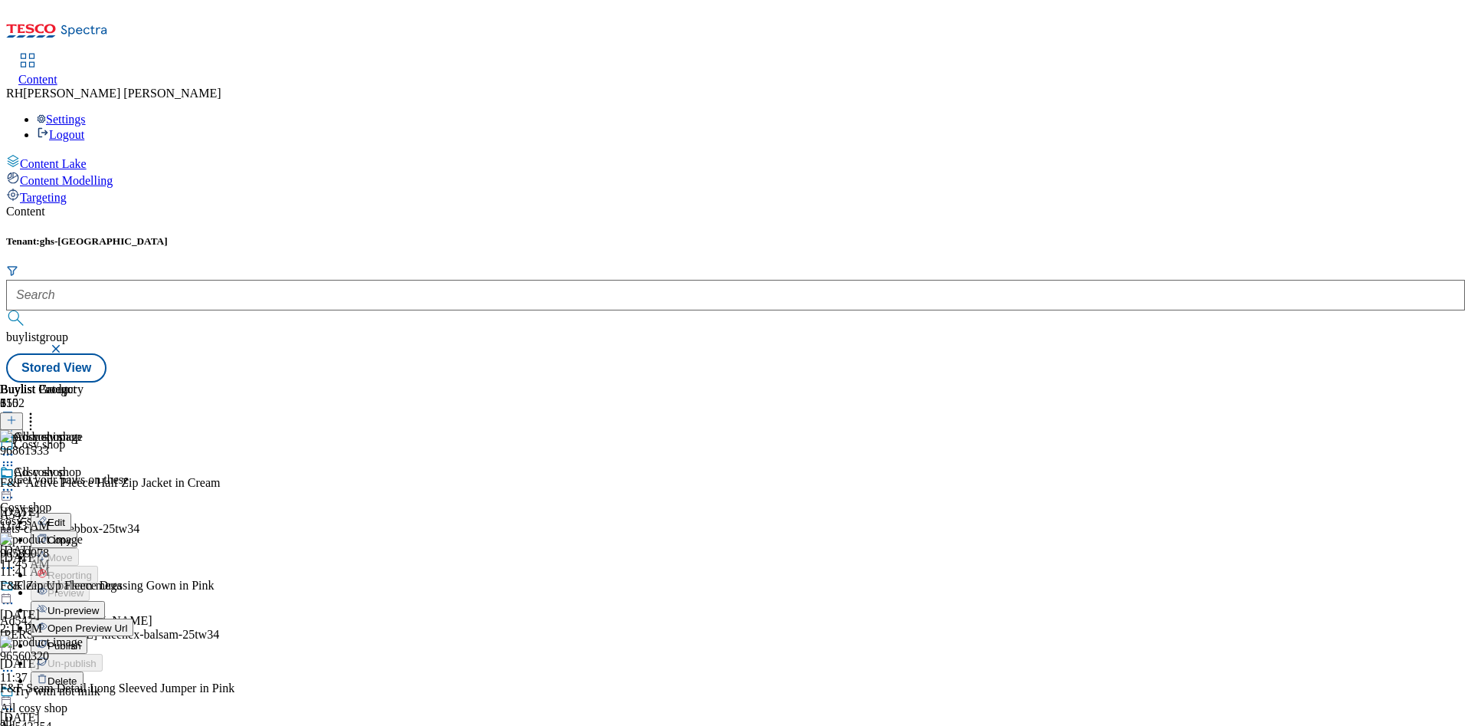
click at [81, 640] on span "Publish" at bounding box center [65, 645] width 34 height 11
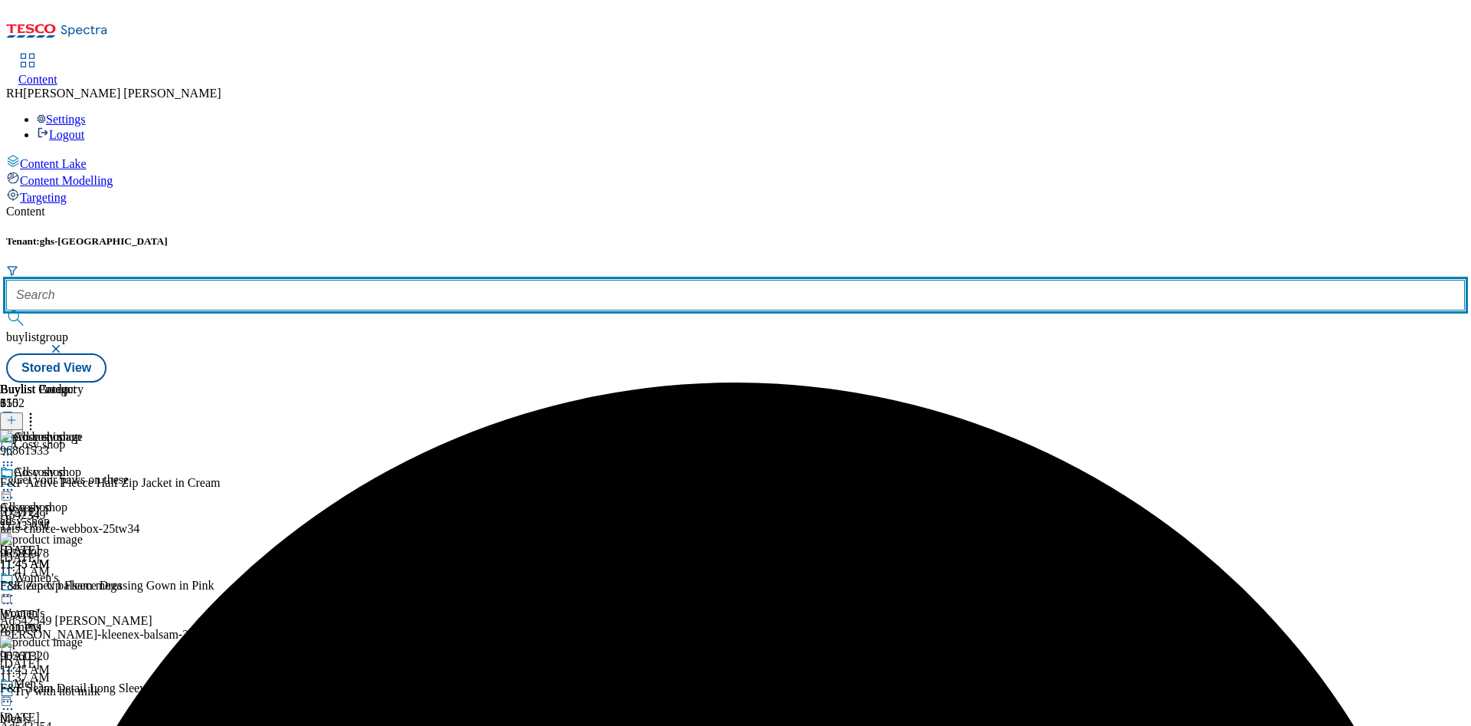
click at [351, 280] on input "text" at bounding box center [735, 295] width 1459 height 31
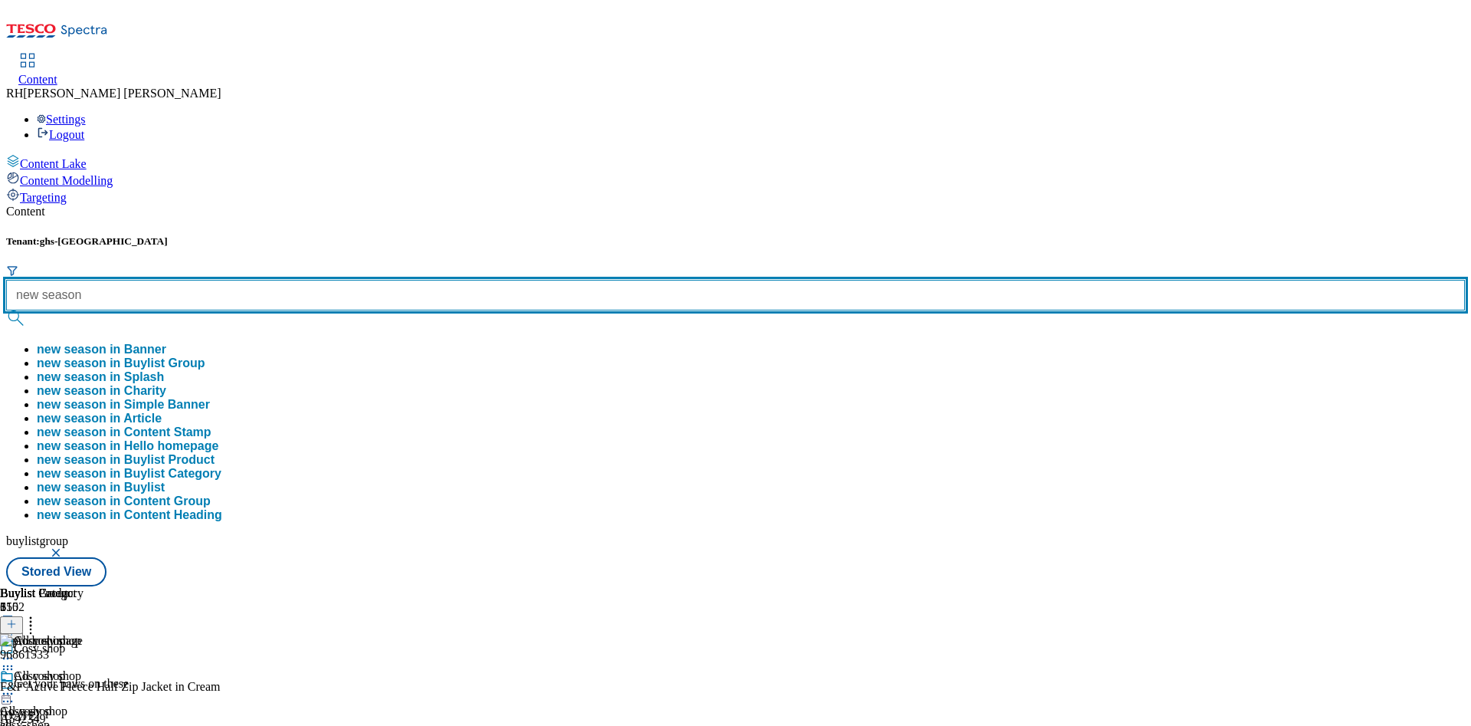
type input "new season"
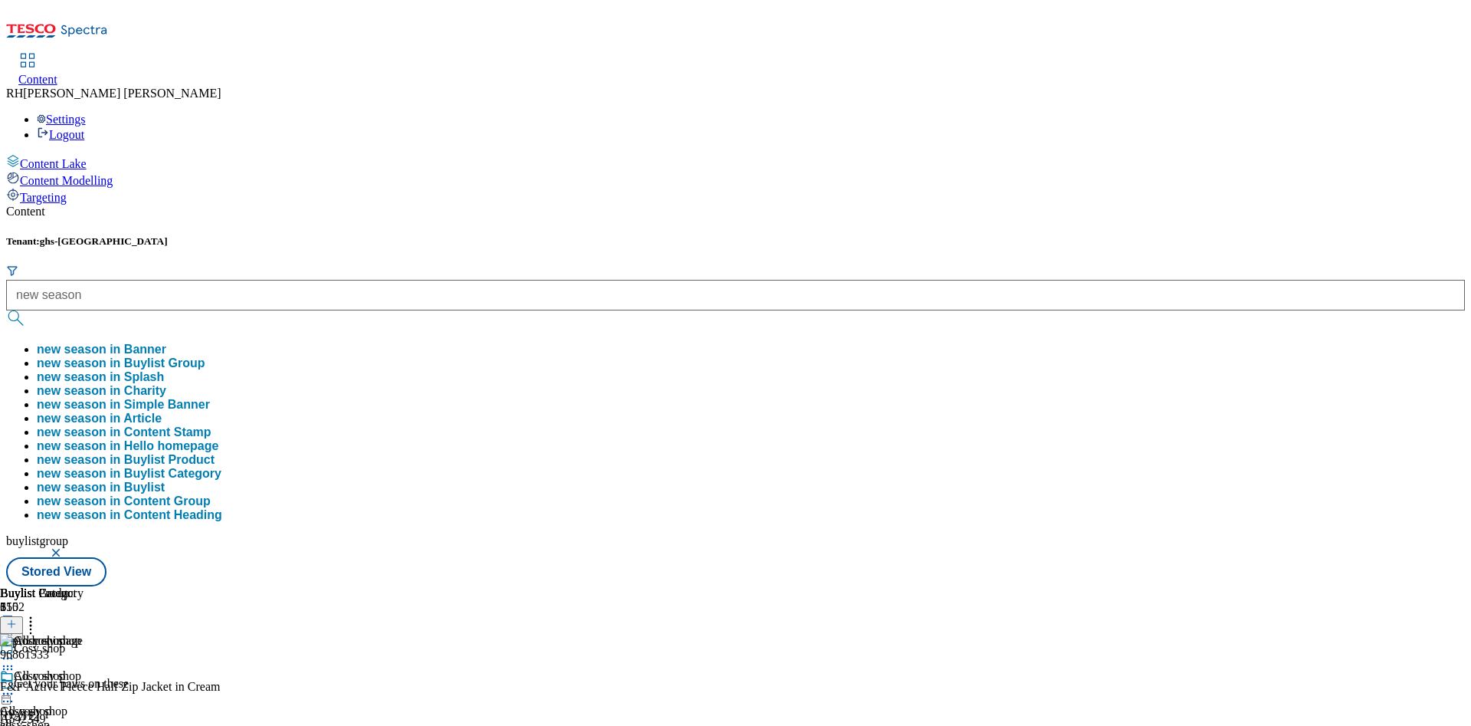
click at [205, 356] on button "new season in Buylist Group" at bounding box center [121, 363] width 169 height 14
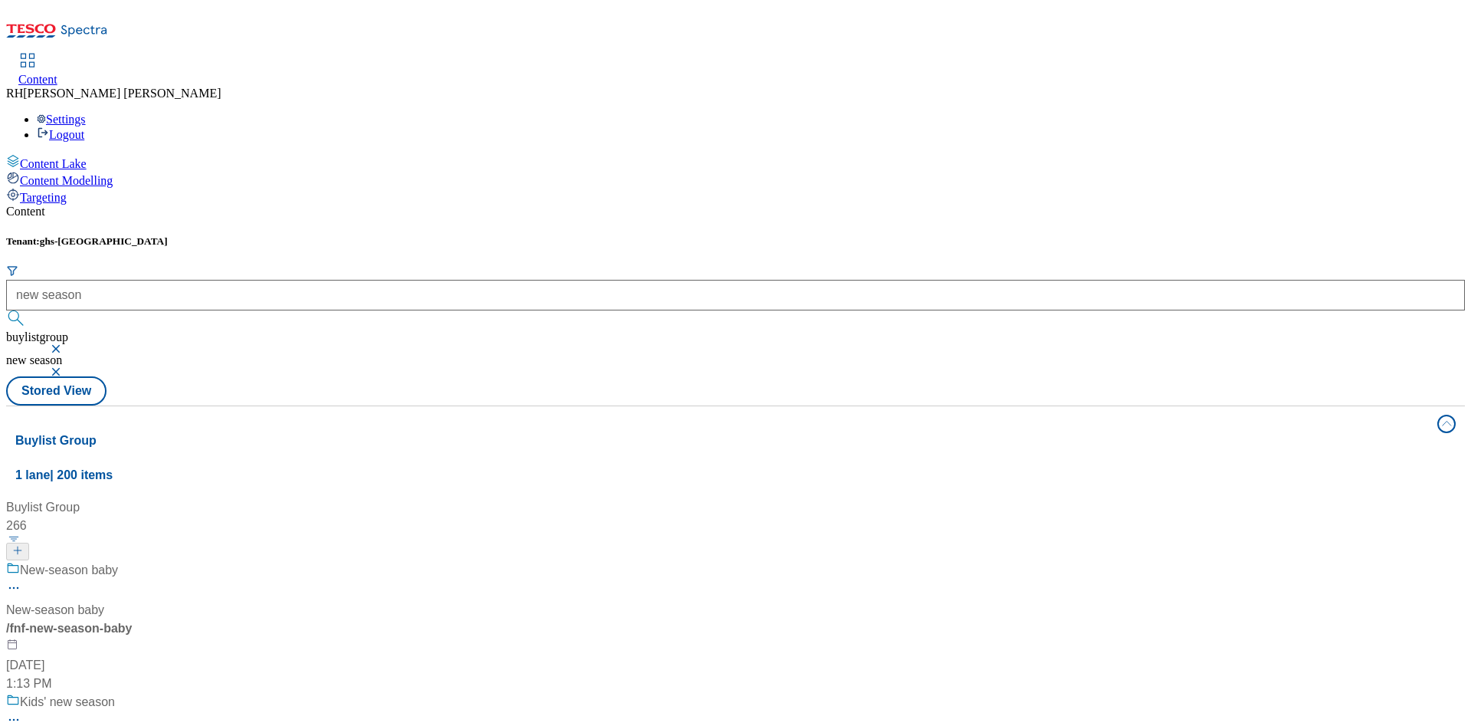
scroll to position [690, 0]
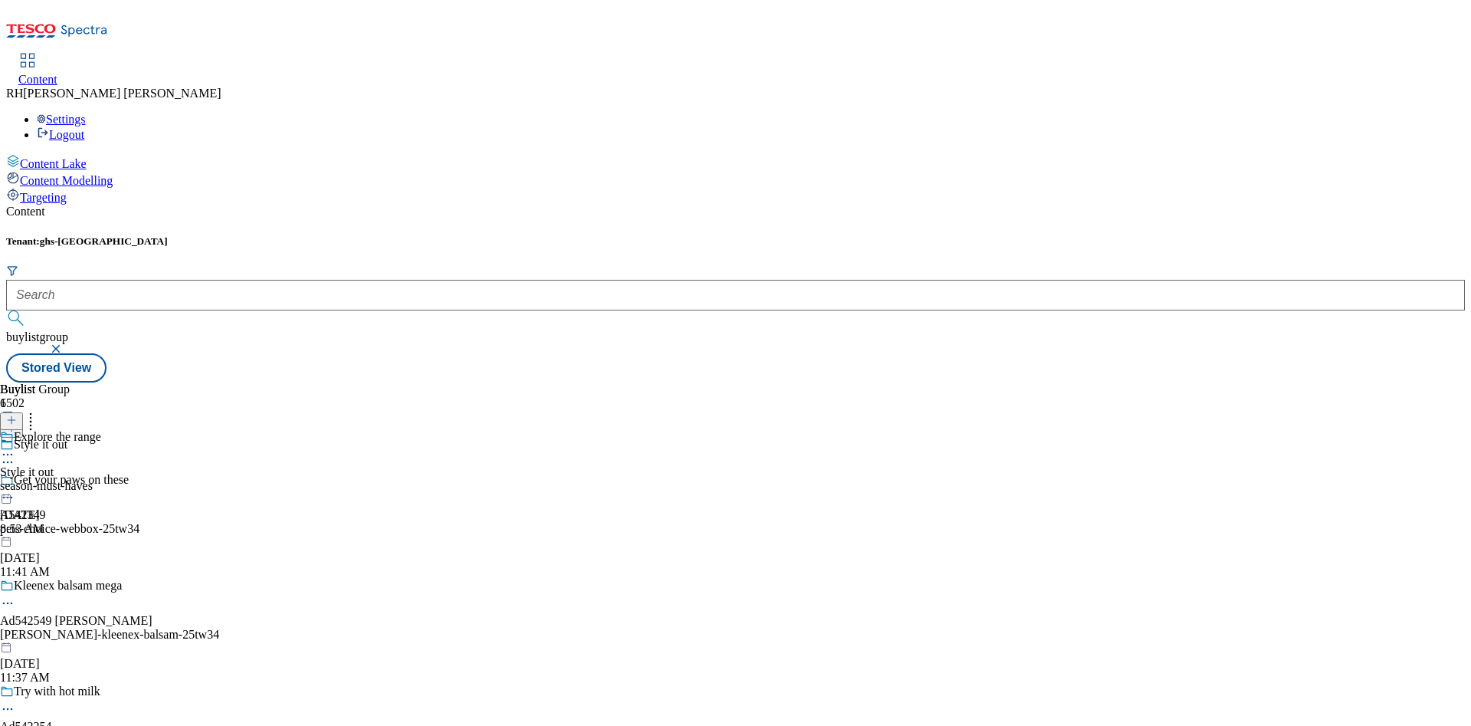
click at [101, 479] on div "season-must-haves" at bounding box center [50, 486] width 101 height 14
click at [58, 465] on span "all-products" at bounding box center [29, 472] width 58 height 14
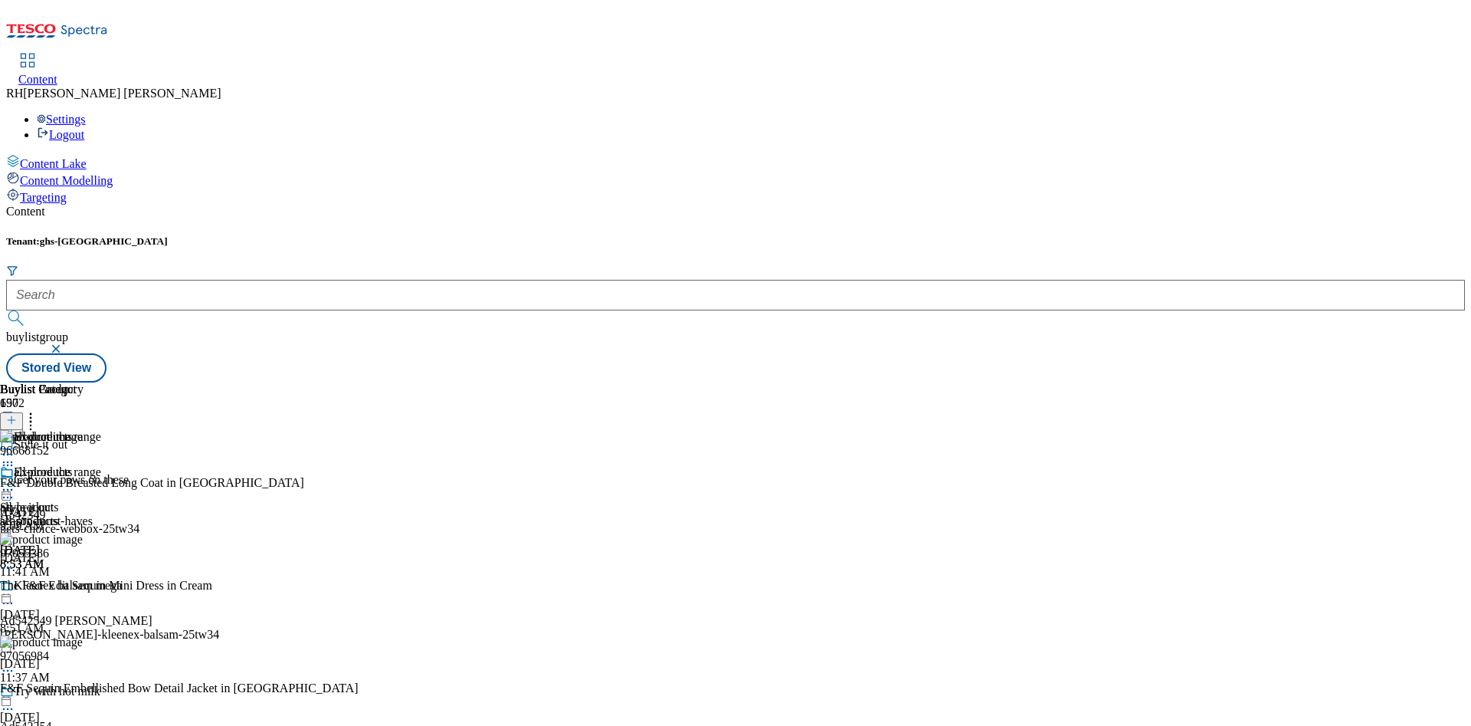
click at [38, 410] on icon at bounding box center [30, 417] width 15 height 15
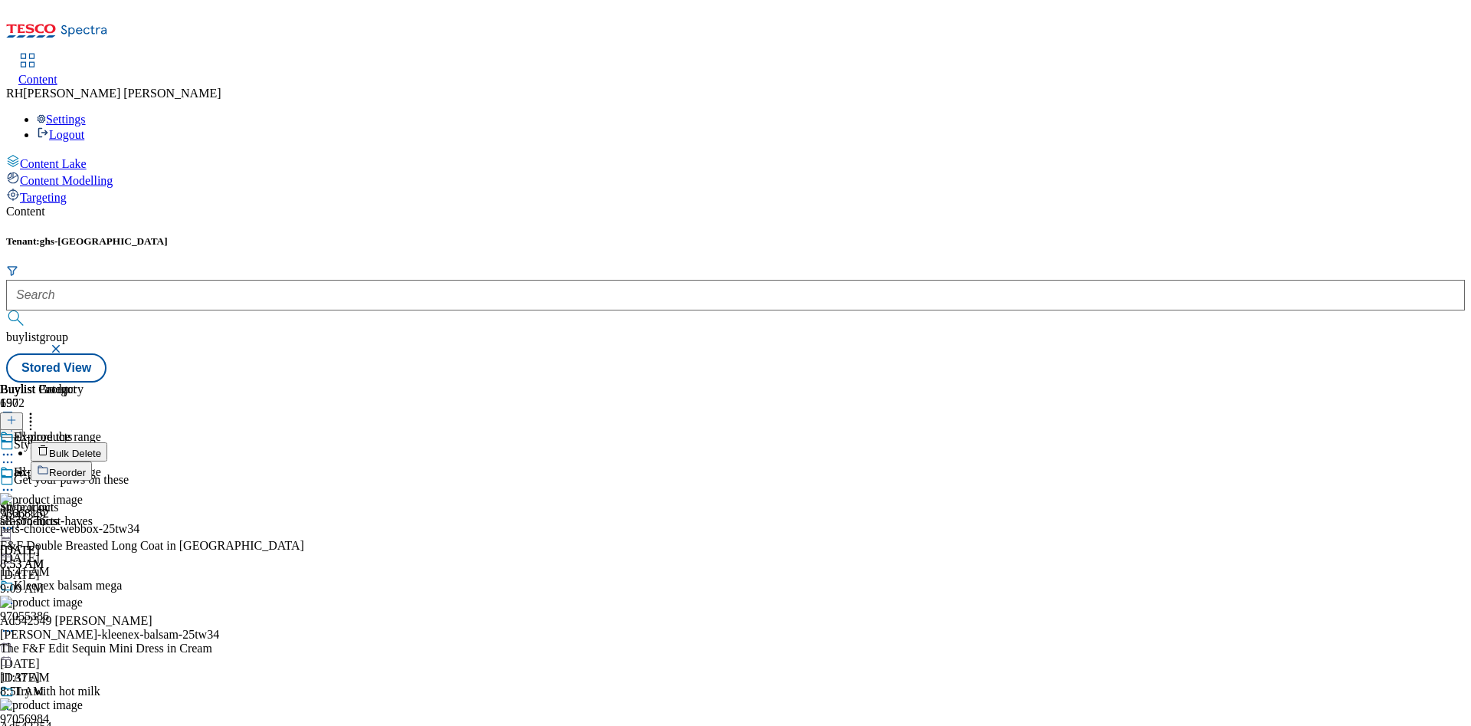
click at [86, 467] on span "Reorder" at bounding box center [67, 472] width 37 height 11
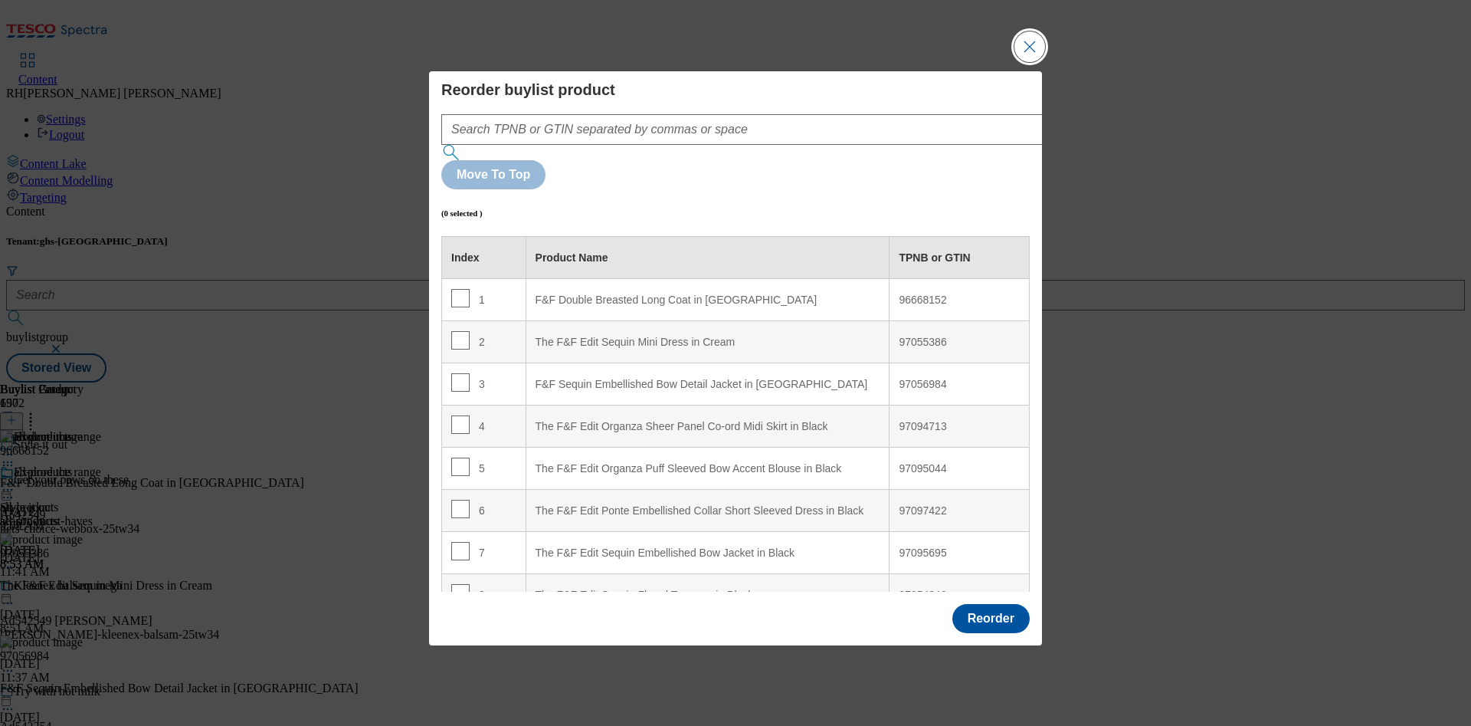
click at [1032, 62] on button "Close Modal" at bounding box center [1029, 46] width 31 height 31
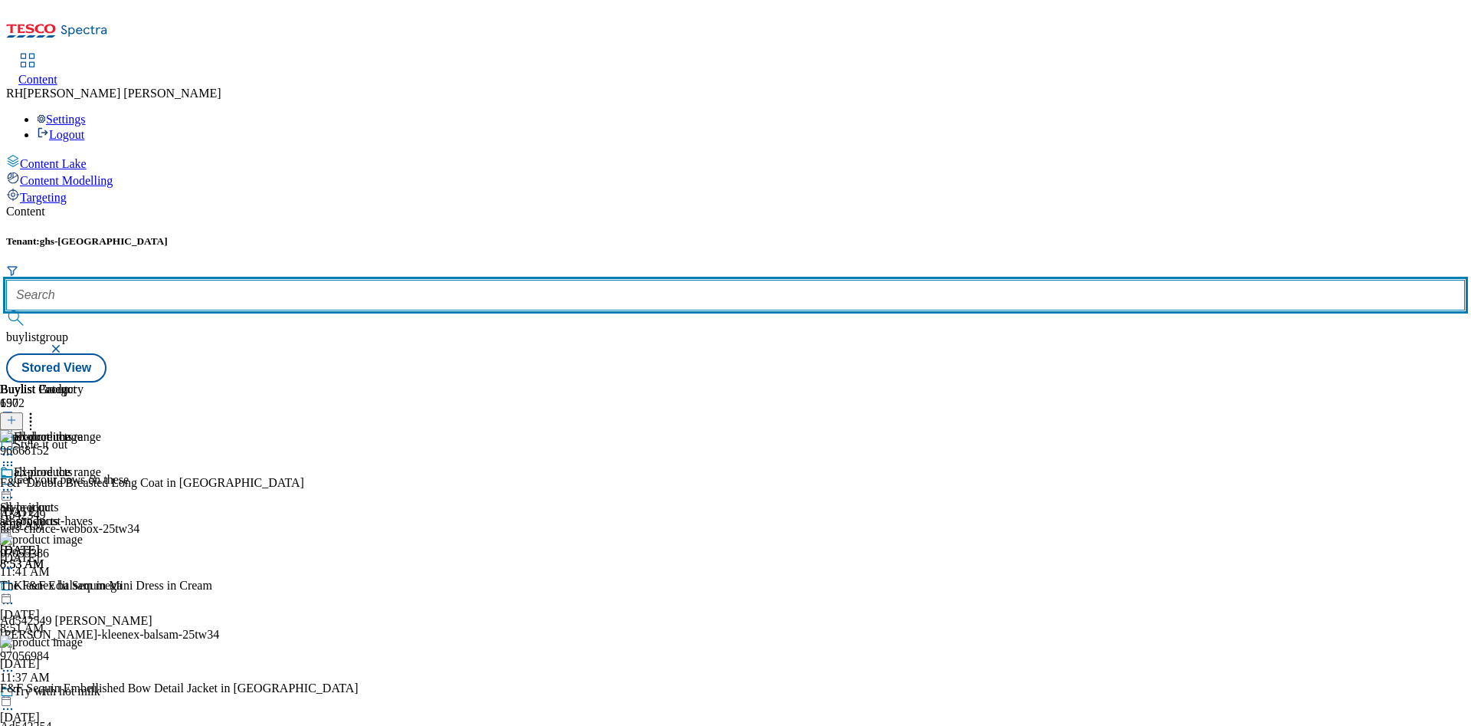
click at [346, 280] on input "text" at bounding box center [735, 295] width 1459 height 31
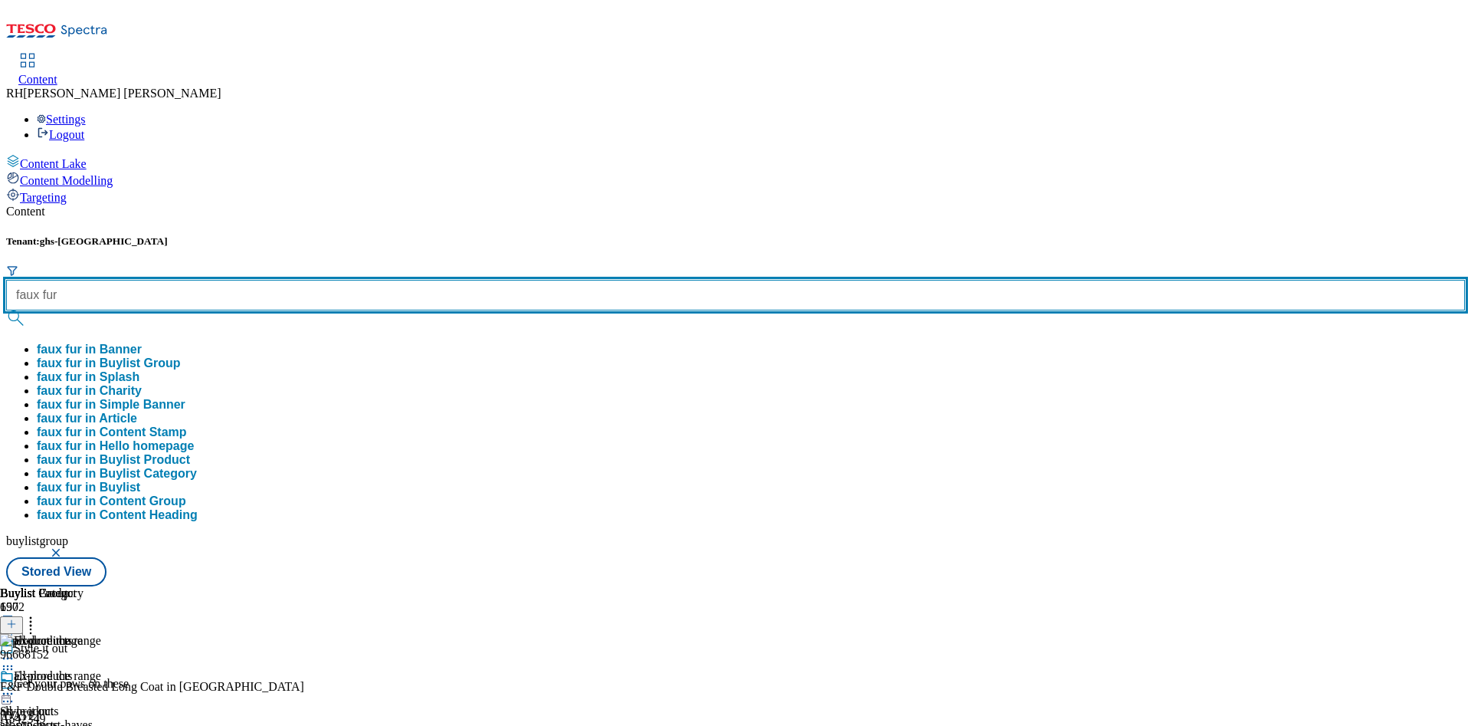
type input "faux fur"
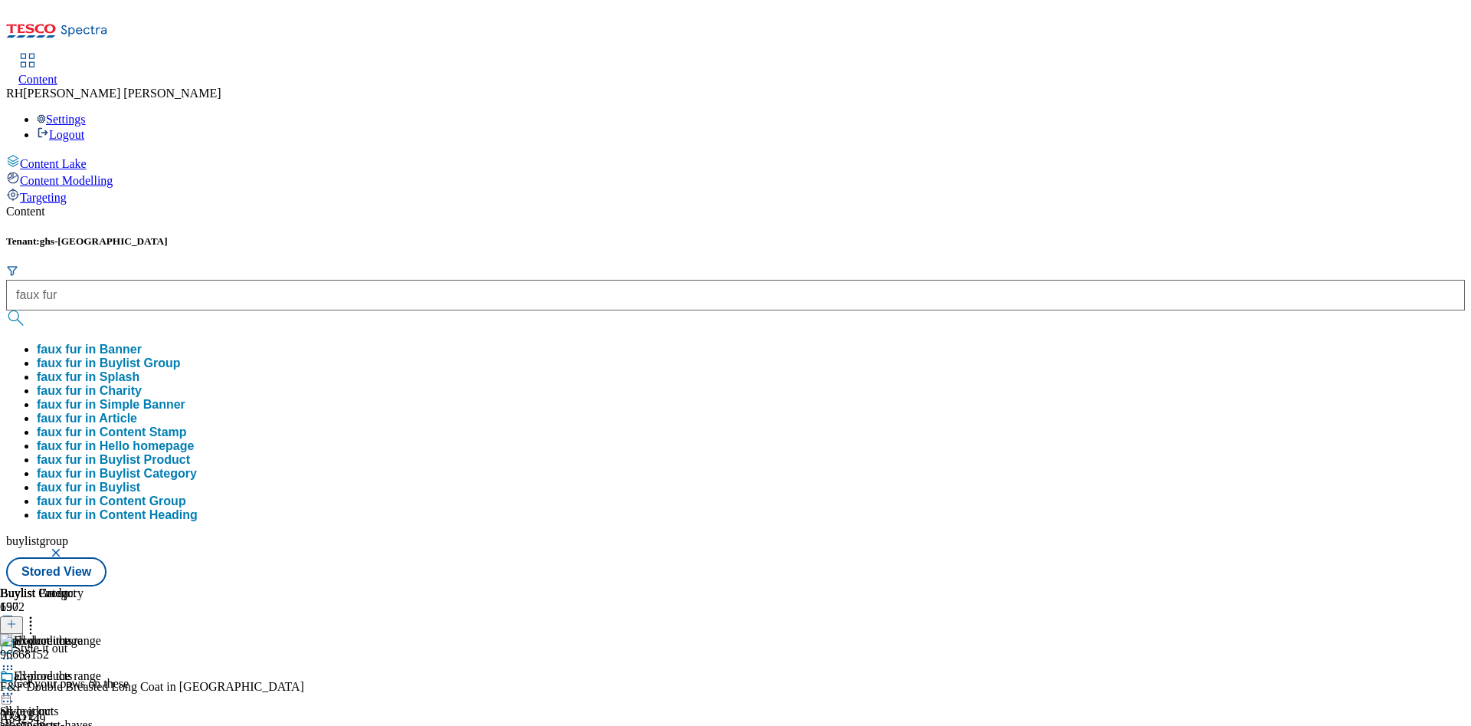
click at [181, 356] on button "faux fur in Buylist Group" at bounding box center [109, 363] width 144 height 14
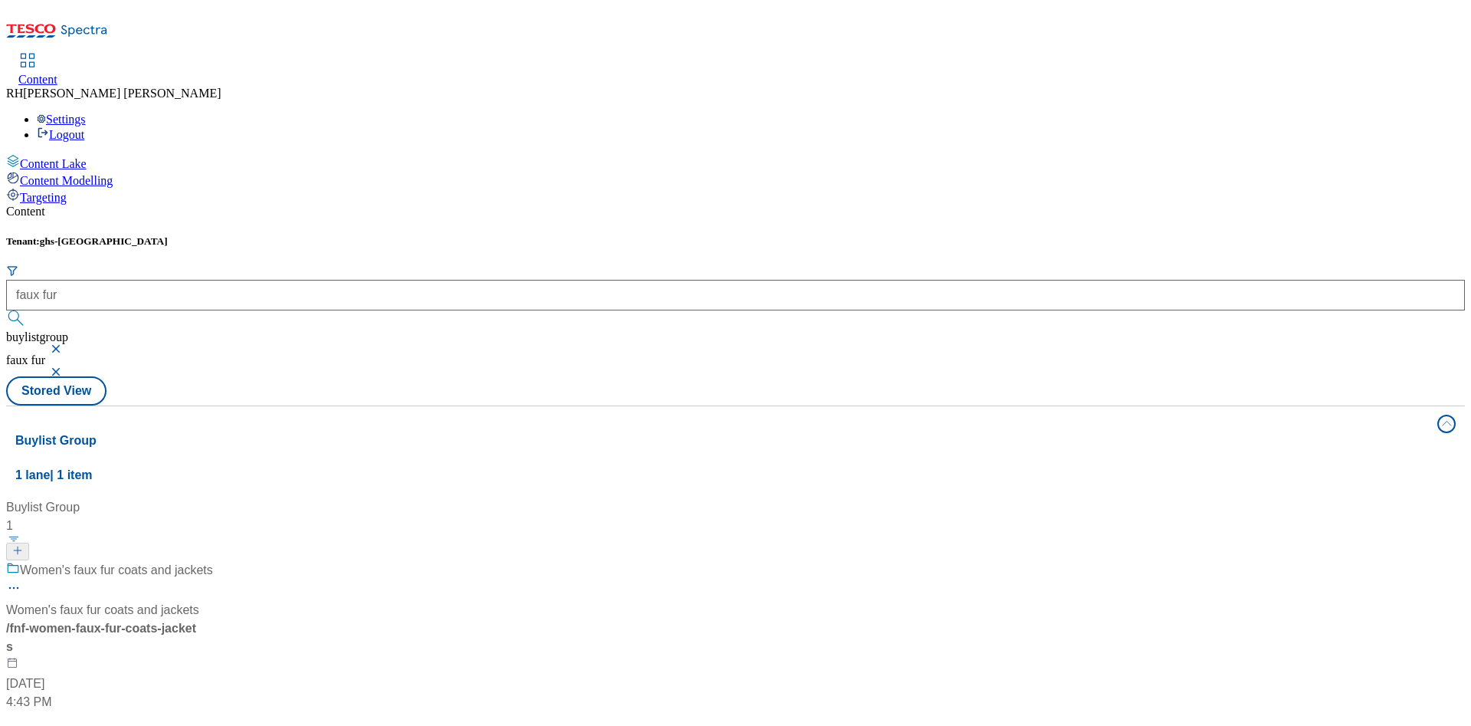
click at [213, 561] on div "Women's faux fur coats and jackets Women's faux fur coats and jackets / fnf-wom…" at bounding box center [109, 636] width 207 height 150
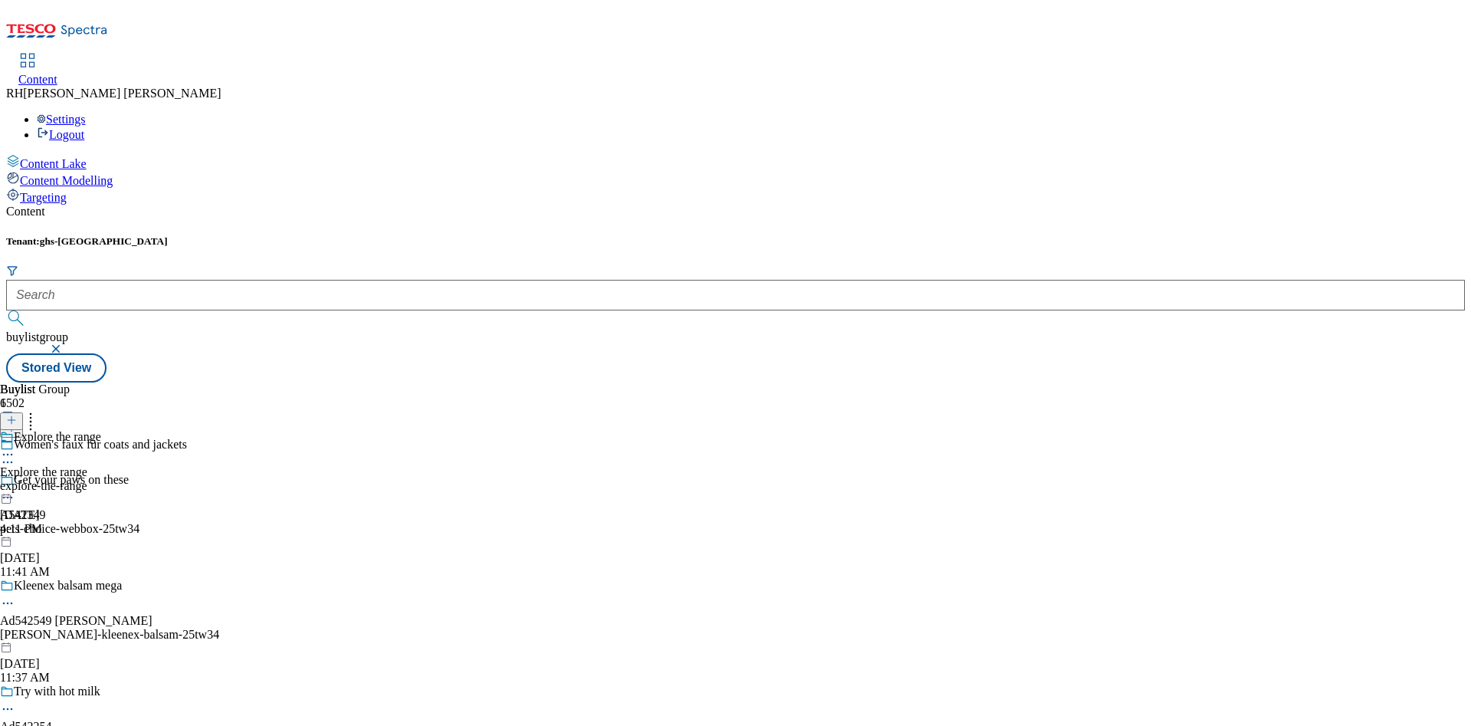
click at [101, 479] on div "explore-the-range" at bounding box center [50, 486] width 101 height 14
click at [61, 465] on span "All products" at bounding box center [30, 472] width 61 height 14
